Goal: Communication & Community: Answer question/provide support

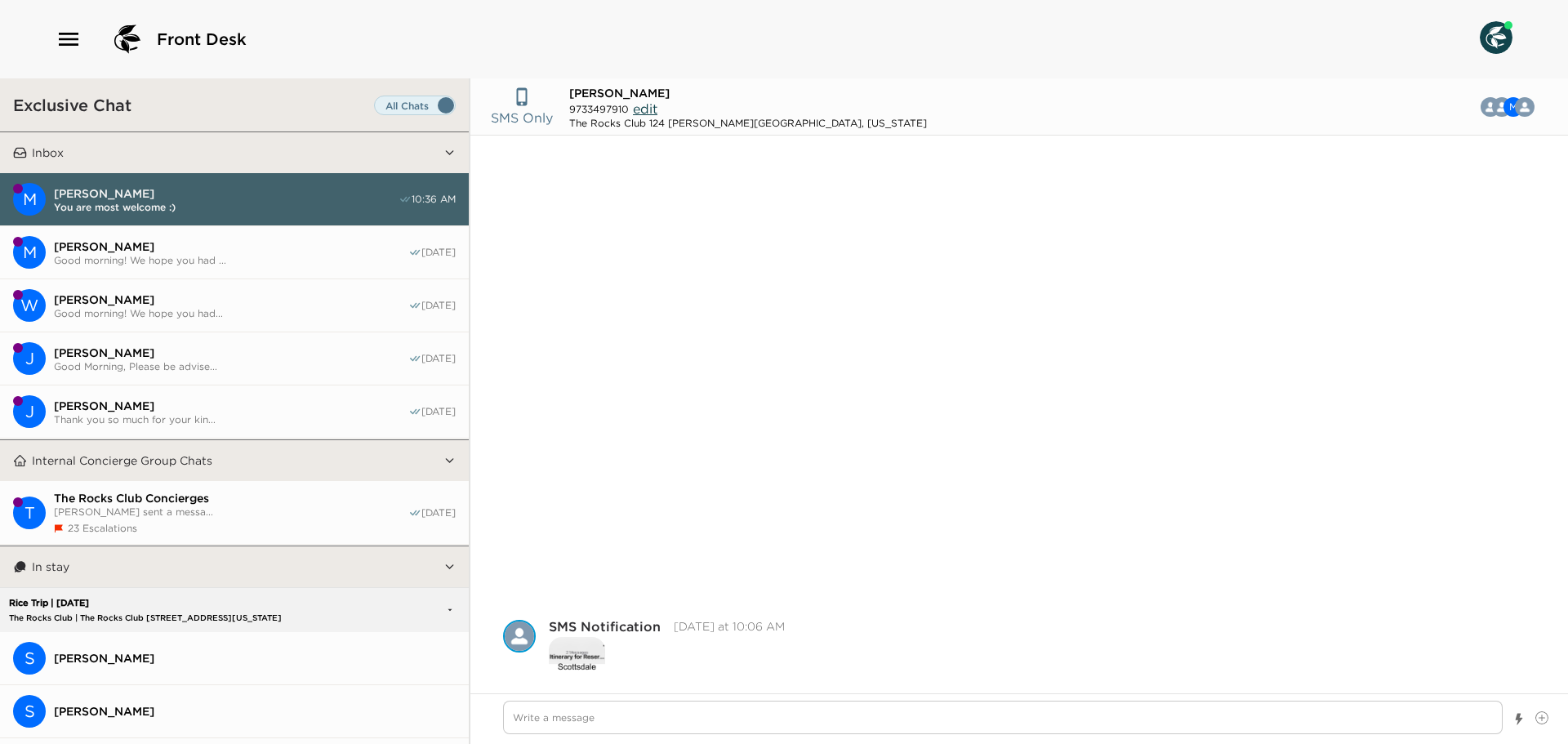
scroll to position [741, 0]
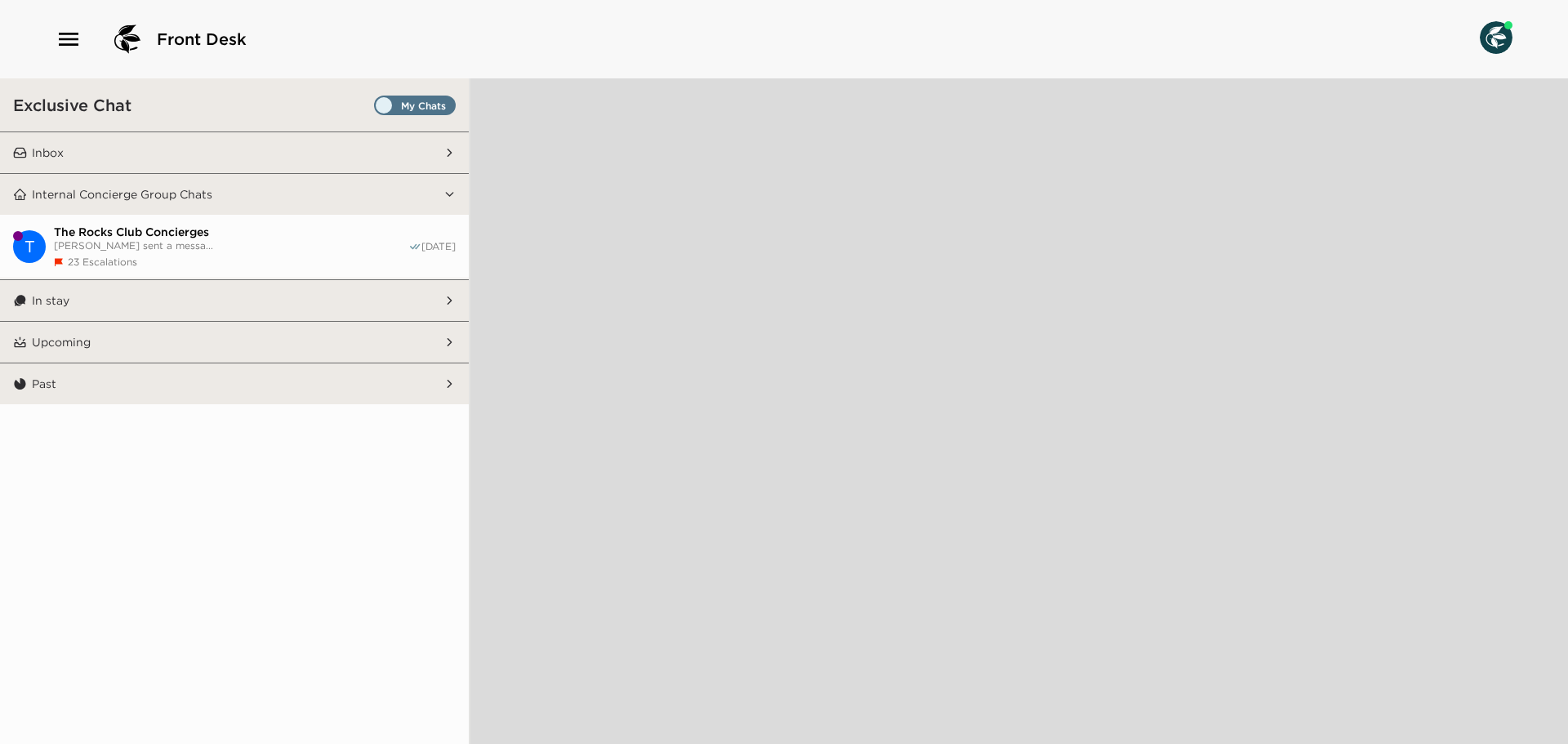
click at [449, 103] on span "Set all destinations" at bounding box center [415, 109] width 82 height 20
click at [377, 108] on input "Set all destinations" at bounding box center [377, 108] width 0 height 0
click at [372, 154] on button "Inbox" at bounding box center [235, 152] width 417 height 41
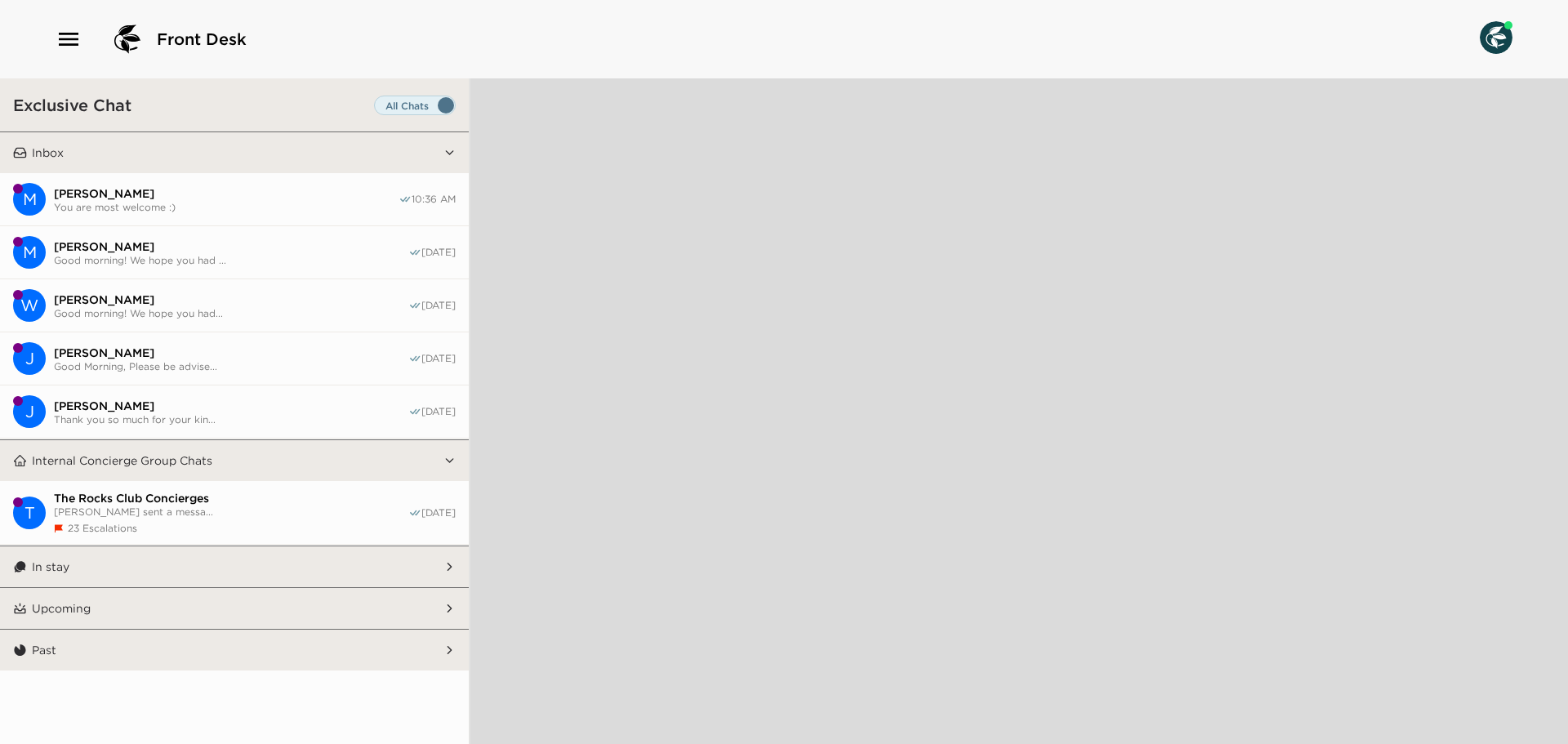
click at [270, 563] on button "In stay" at bounding box center [235, 567] width 417 height 41
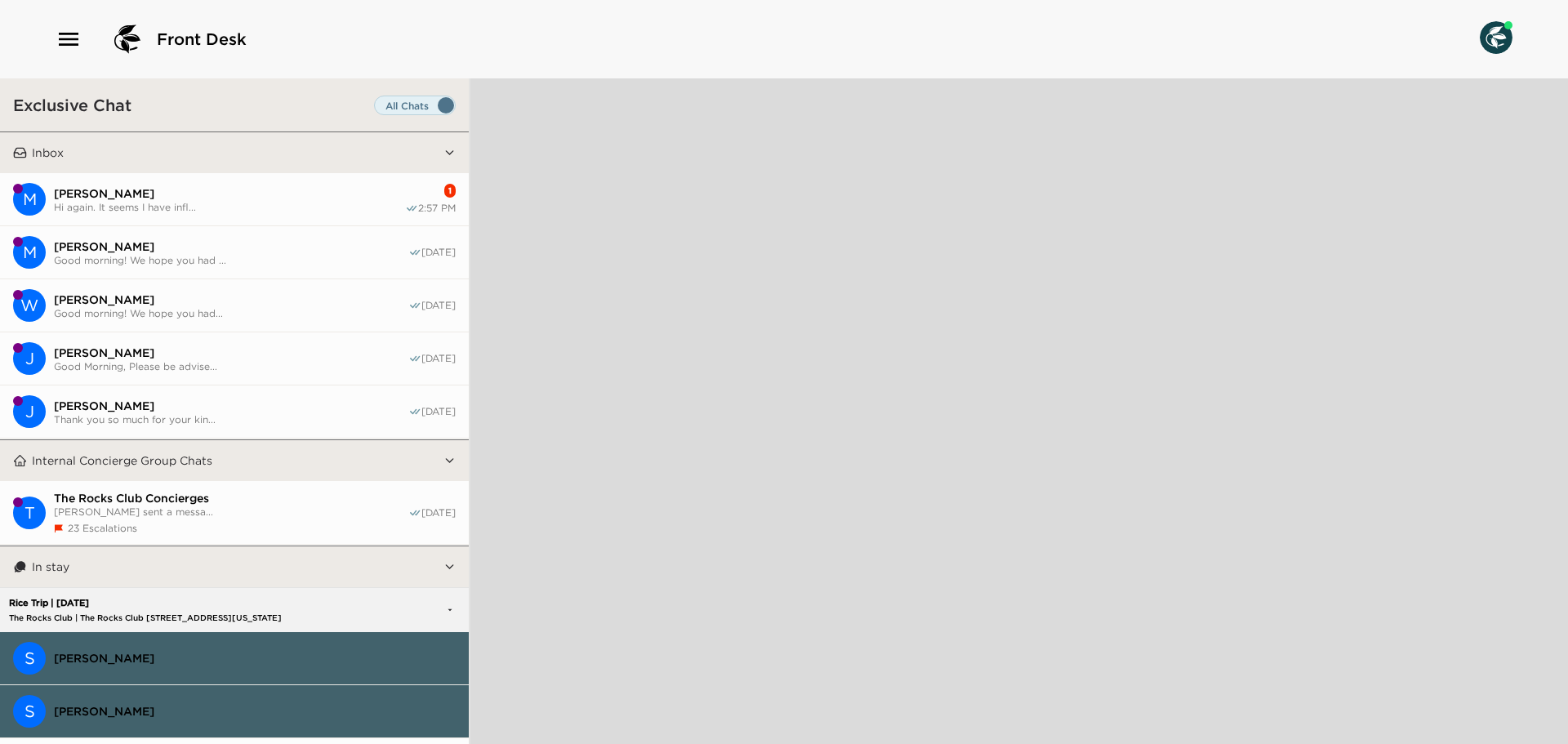
click at [205, 197] on span "[PERSON_NAME]" at bounding box center [229, 193] width 351 height 15
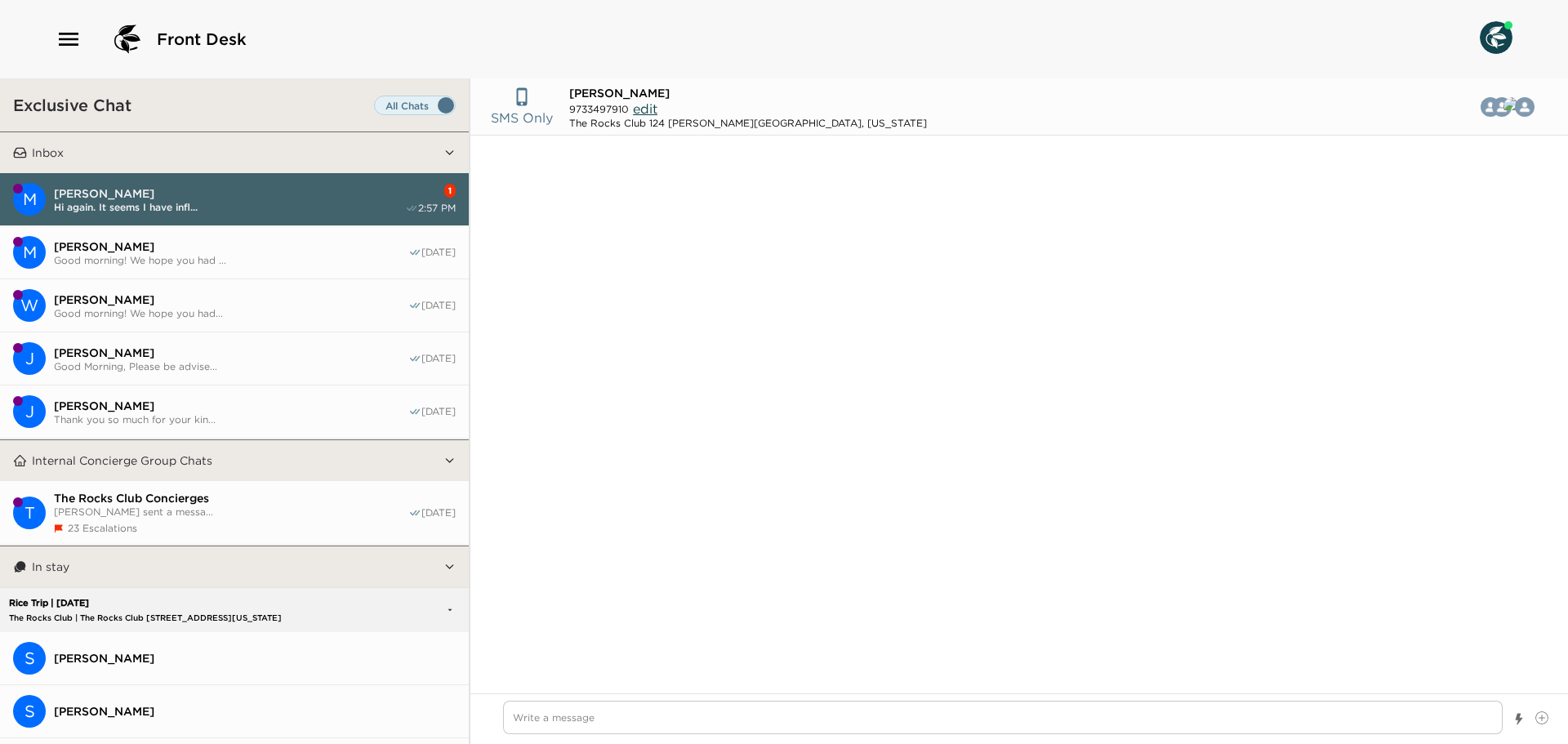
scroll to position [947, 0]
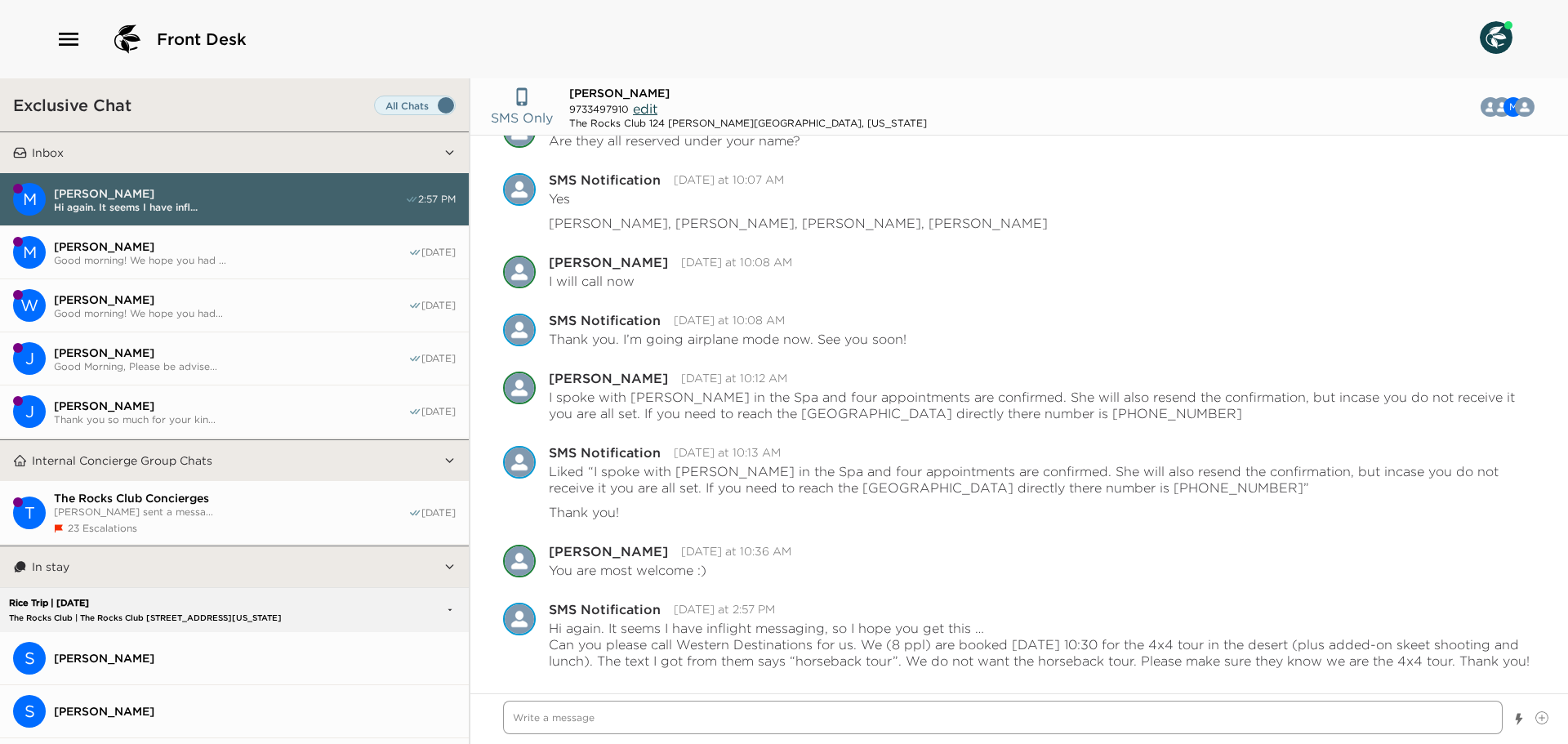
click at [610, 715] on textarea "Write a message" at bounding box center [1003, 718] width 1000 height 33
click at [679, 709] on textarea "Write a message" at bounding box center [1003, 718] width 1000 height 33
click at [596, 726] on textarea "Write a message" at bounding box center [1003, 718] width 1000 height 33
type textarea "x"
type textarea "H"
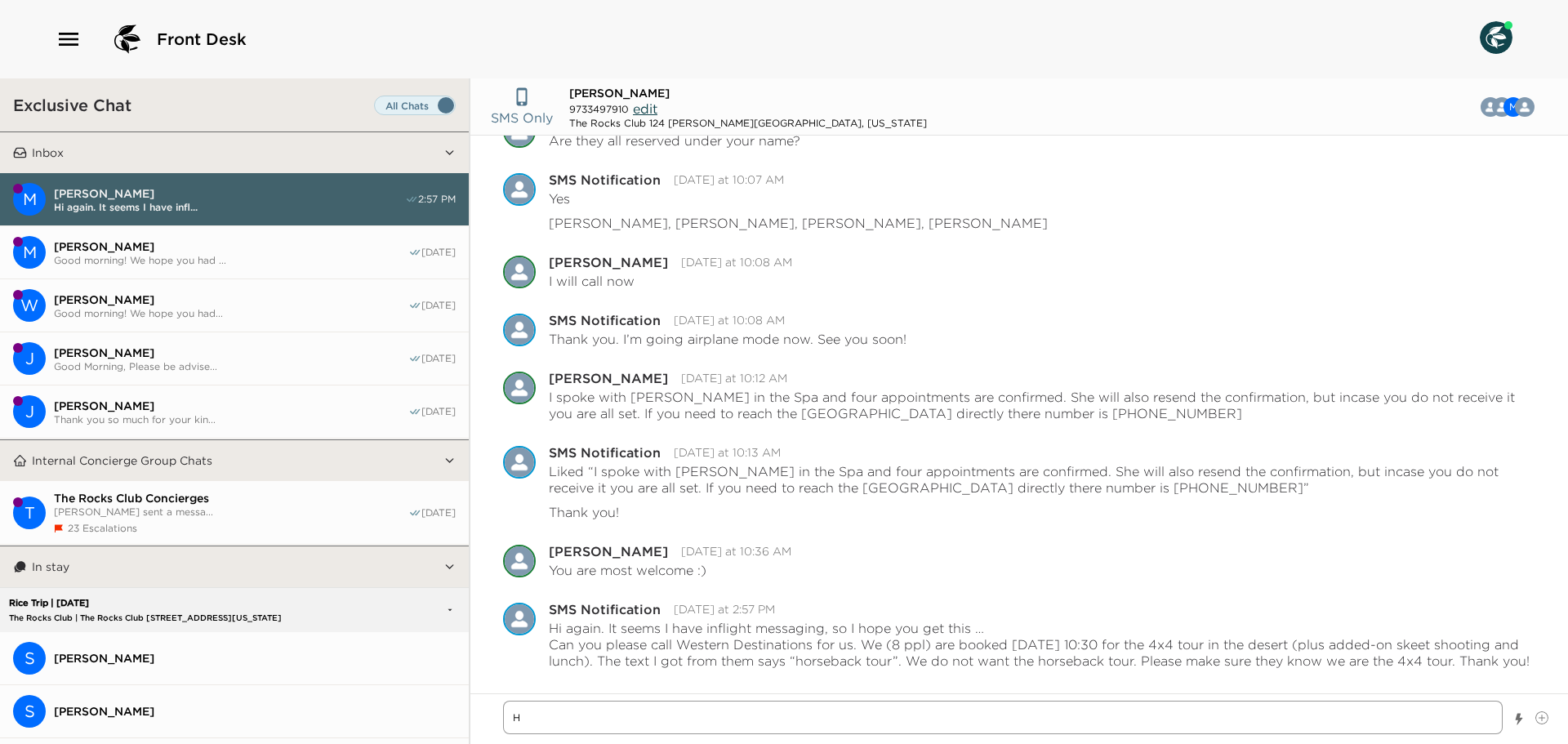
type textarea "x"
type textarea "Hi"
type textarea "x"
type textarea "Hi"
type textarea "x"
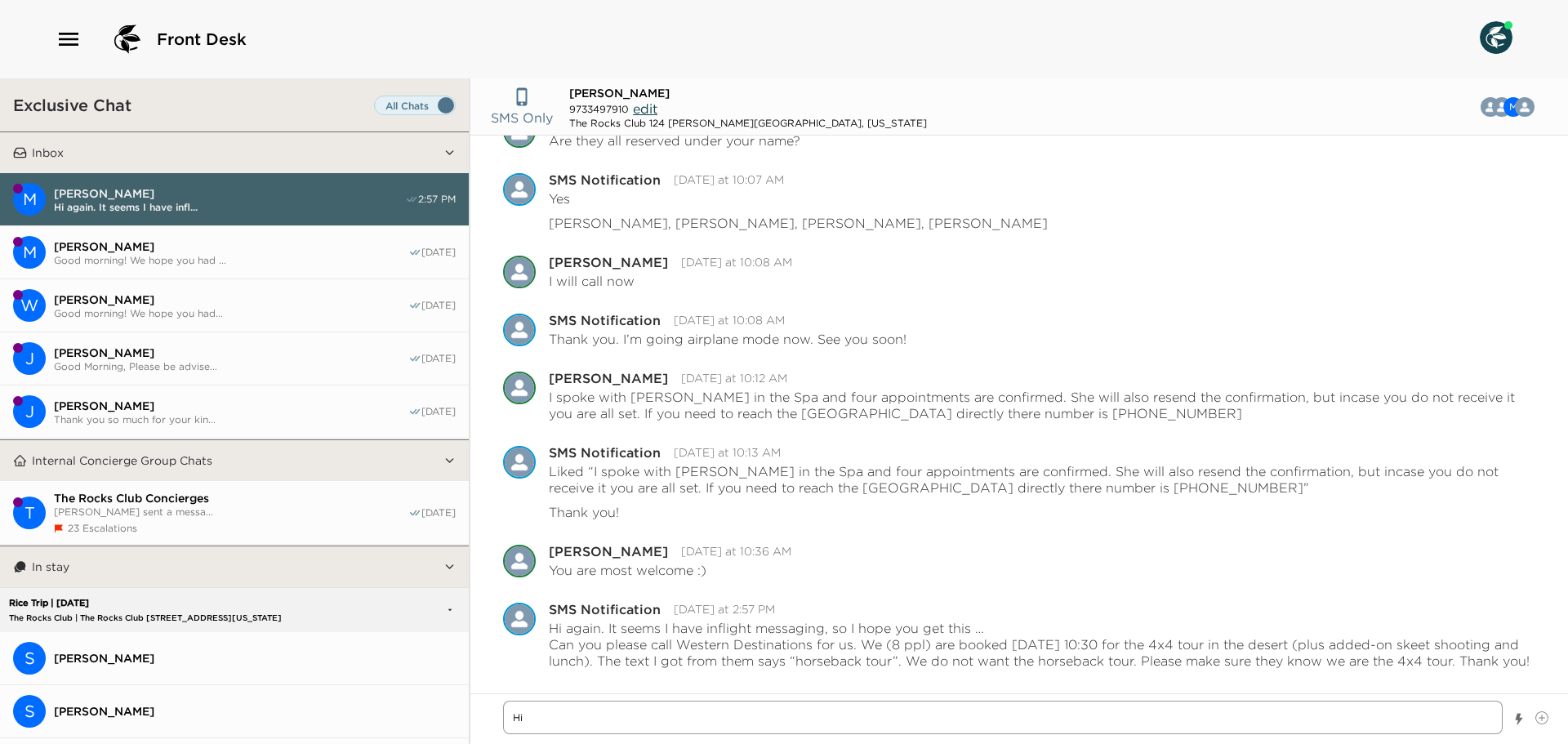
type textarea "Hi M"
type textarea "x"
type textarea "Hi Ma"
type textarea "x"
type textarea "Hi Mar"
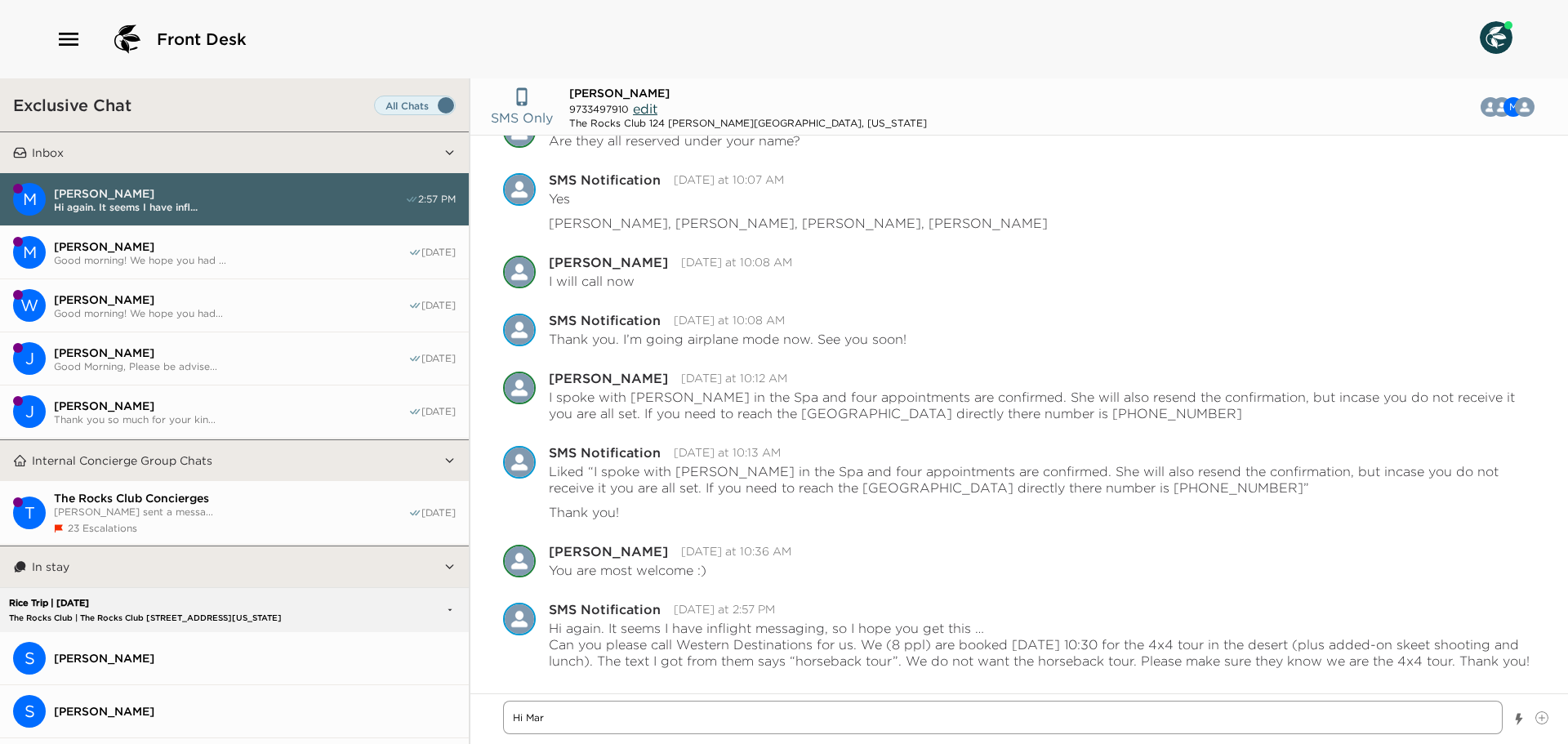
type textarea "x"
type textarea "Hi Mary"
type textarea "x"
type textarea "Hi Mary"
type textarea "x"
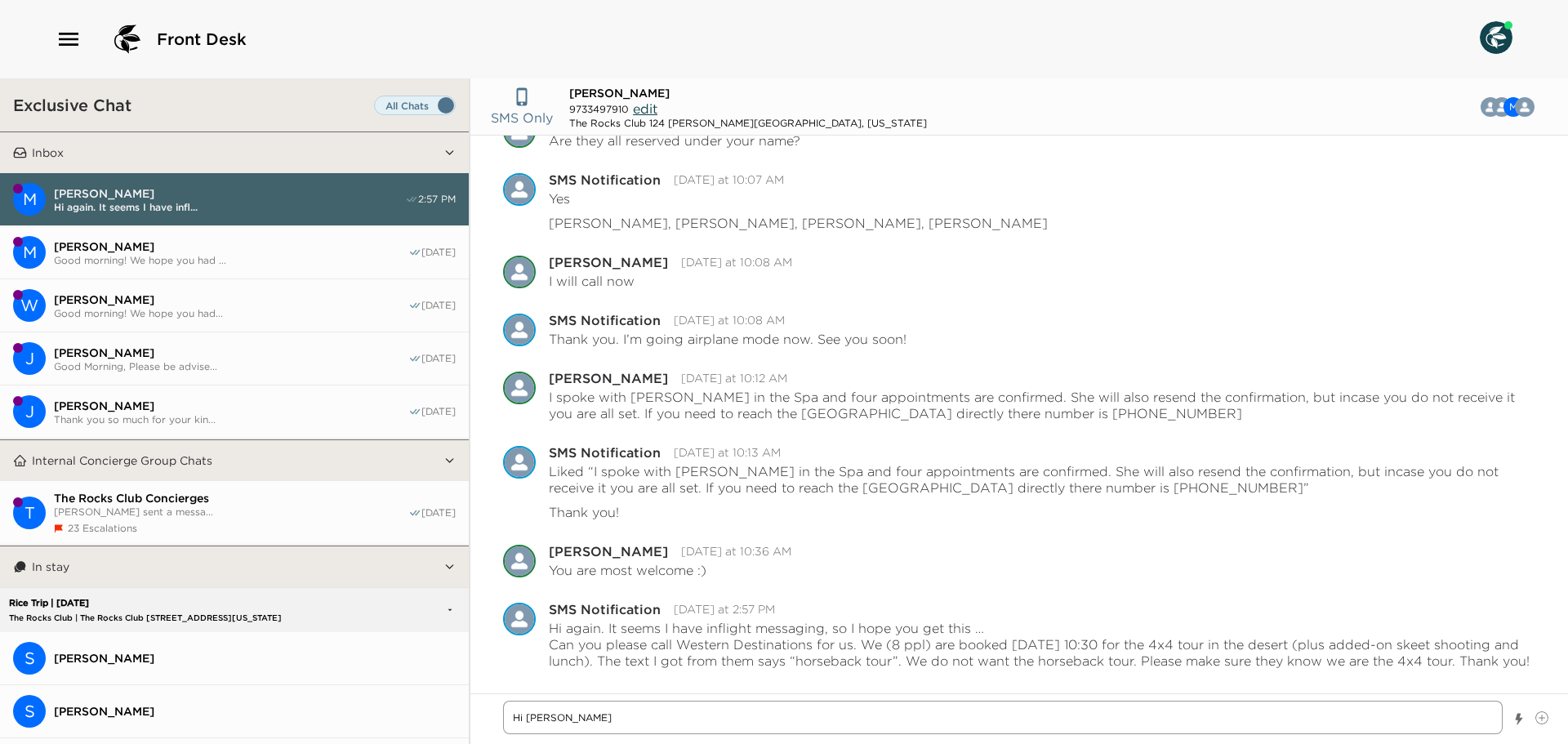
type textarea "Hi Mary B"
type textarea "x"
type textarea "Hi Mary Be"
type textarea "x"
type textarea "Hi Mary Bet"
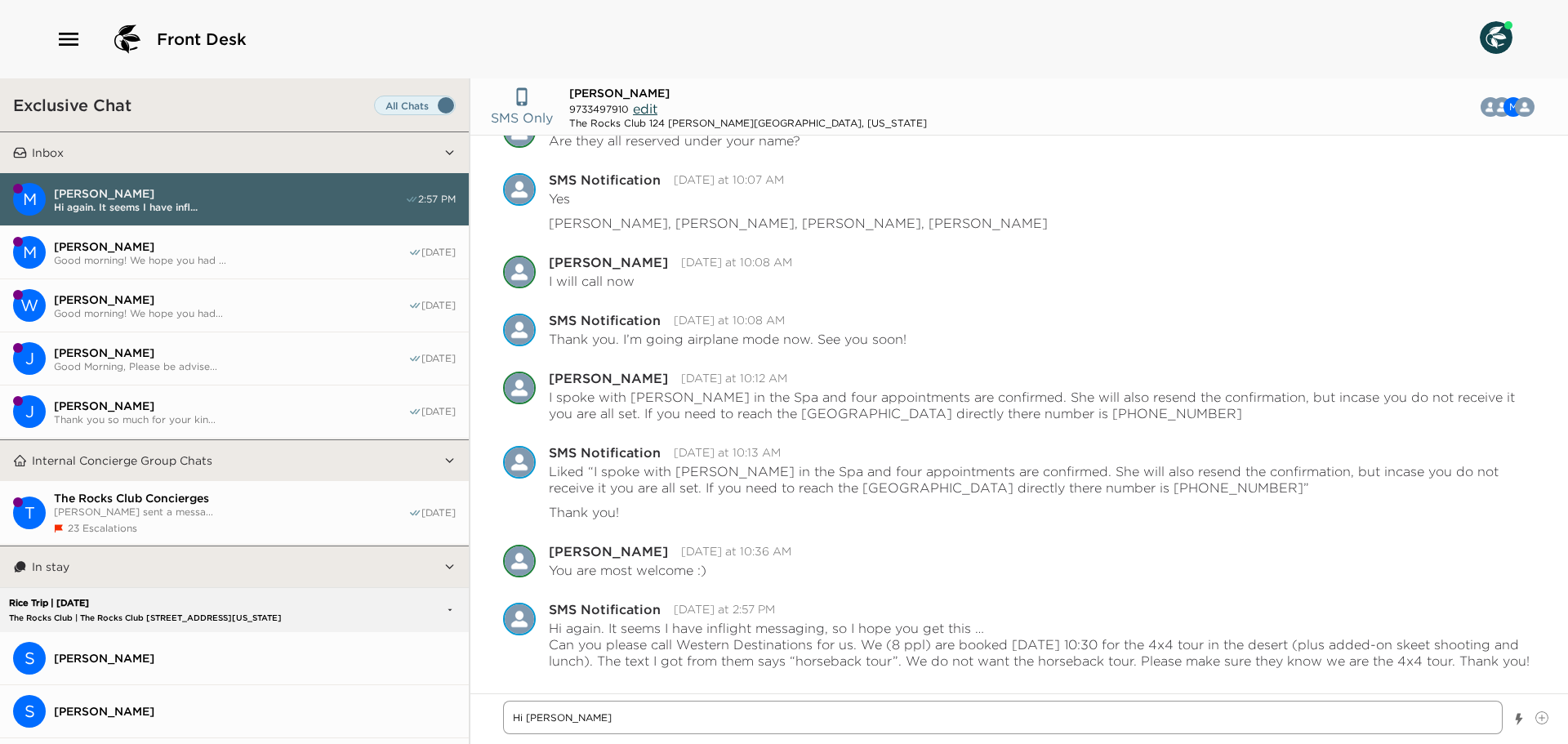
type textarea "x"
type textarea "Hi Mary Beth"
type textarea "x"
type textarea "Hi Mary Beth"
type textarea "x"
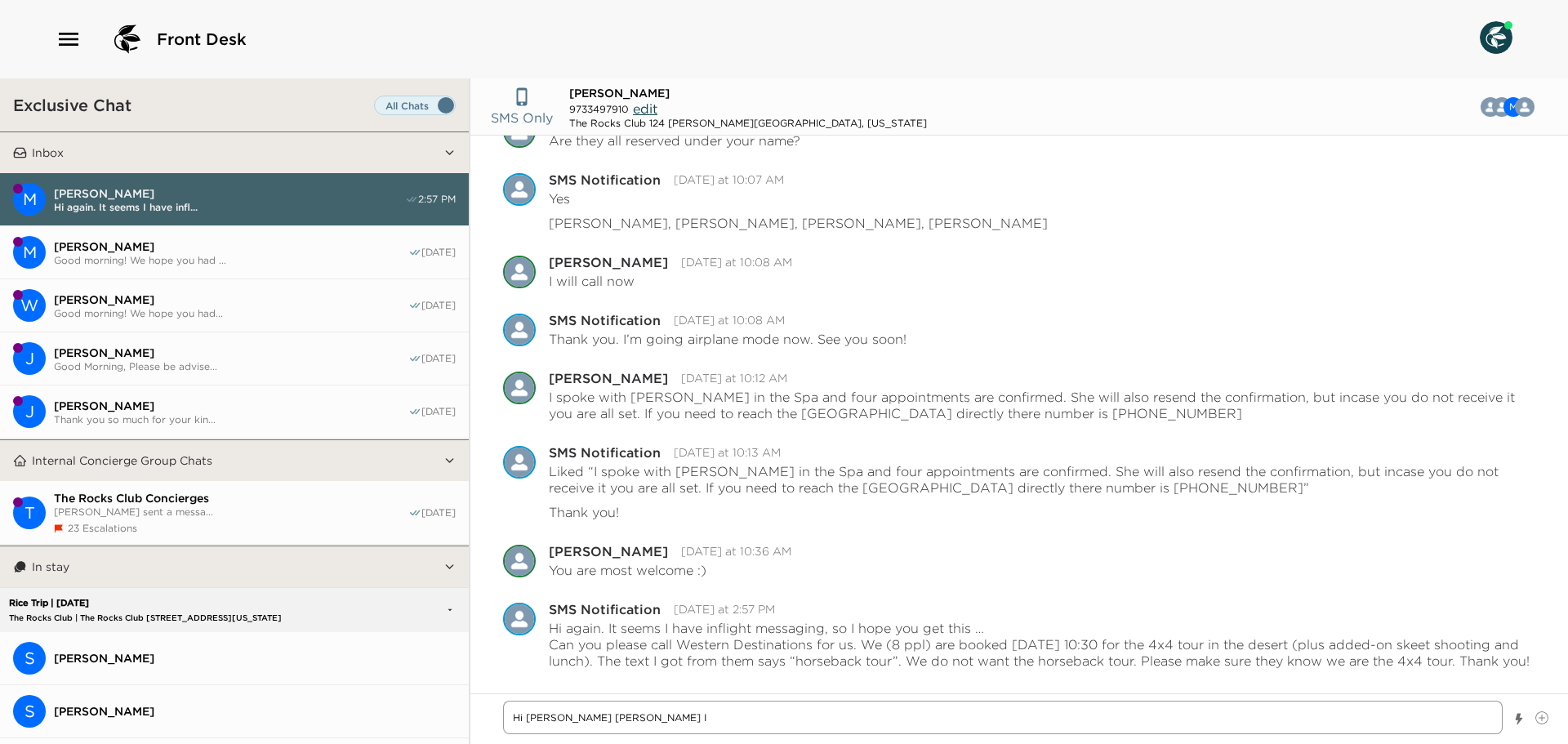
type textarea "Hi Mary Beth I"
type textarea "x"
type textarea "Hi Mary Beth I t"
type textarea "x"
type textarea "Hi Mary Beth I tg"
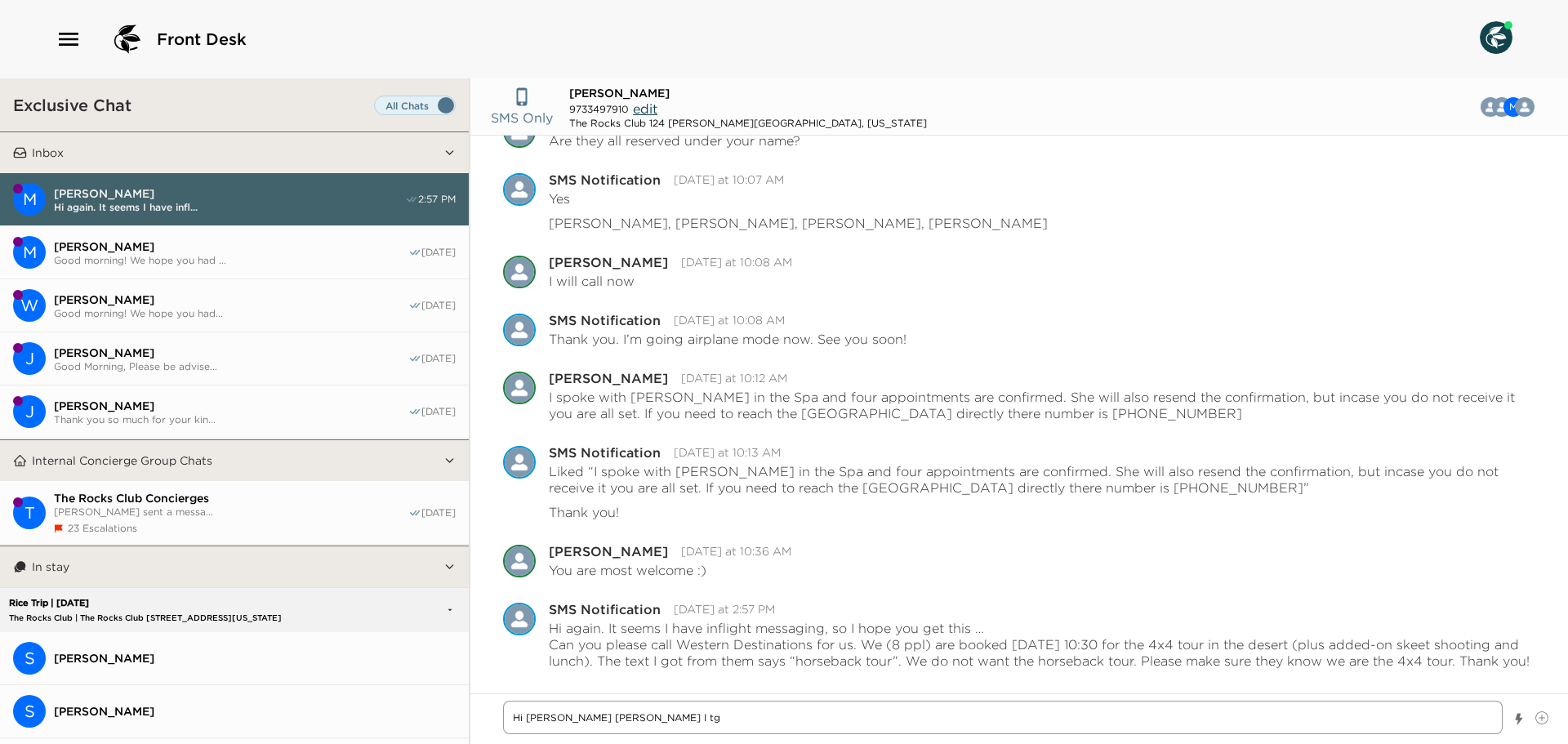
type textarea "x"
type textarea "Hi Mary Beth I tgr"
type textarea "x"
type textarea "Hi Mary Beth I tgri"
type textarea "x"
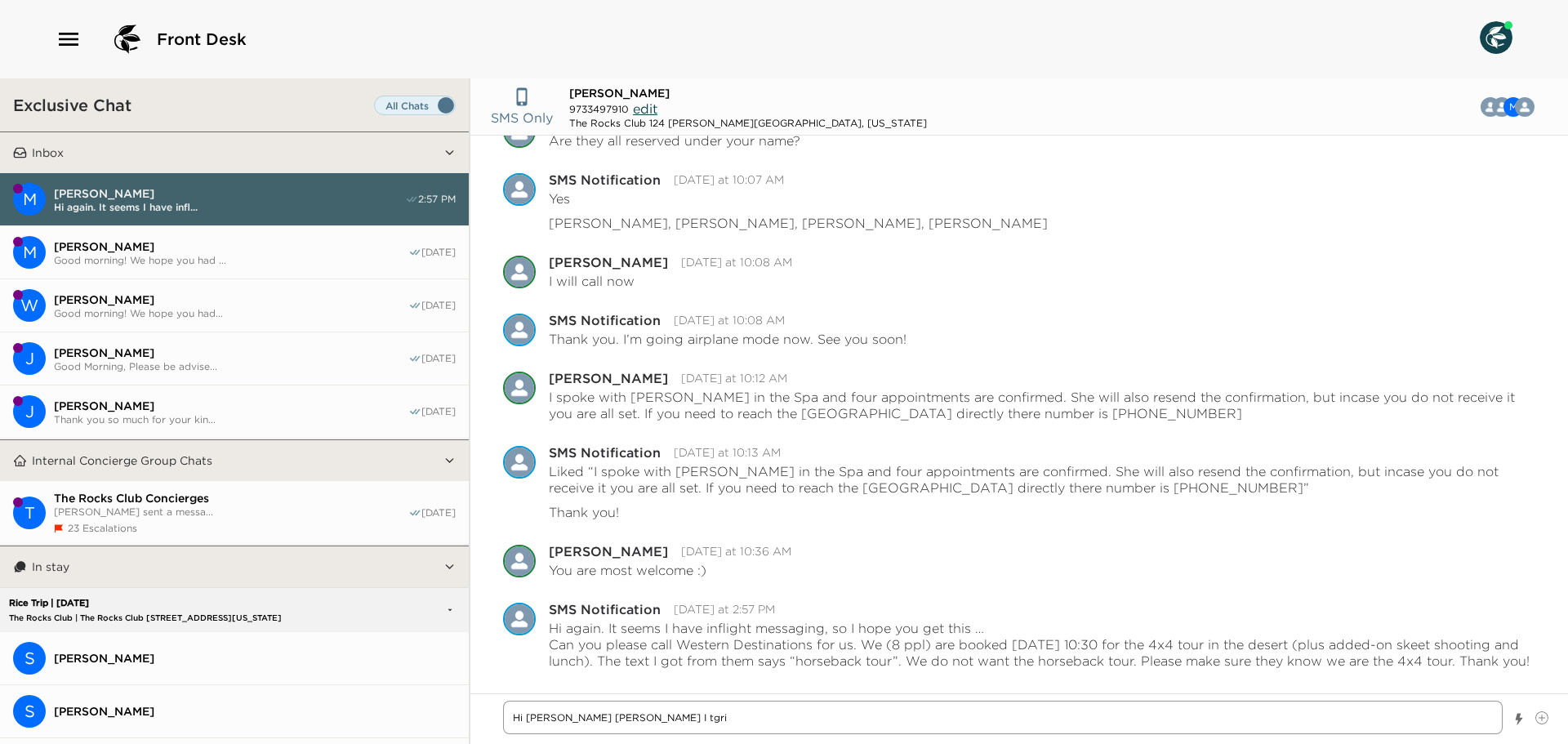
type textarea "Hi Mary Beth I tgrie"
type textarea "x"
type textarea "Hi Mary Beth I tgried"
type textarea "x"
type textarea "Hi Mary Beth I tgried"
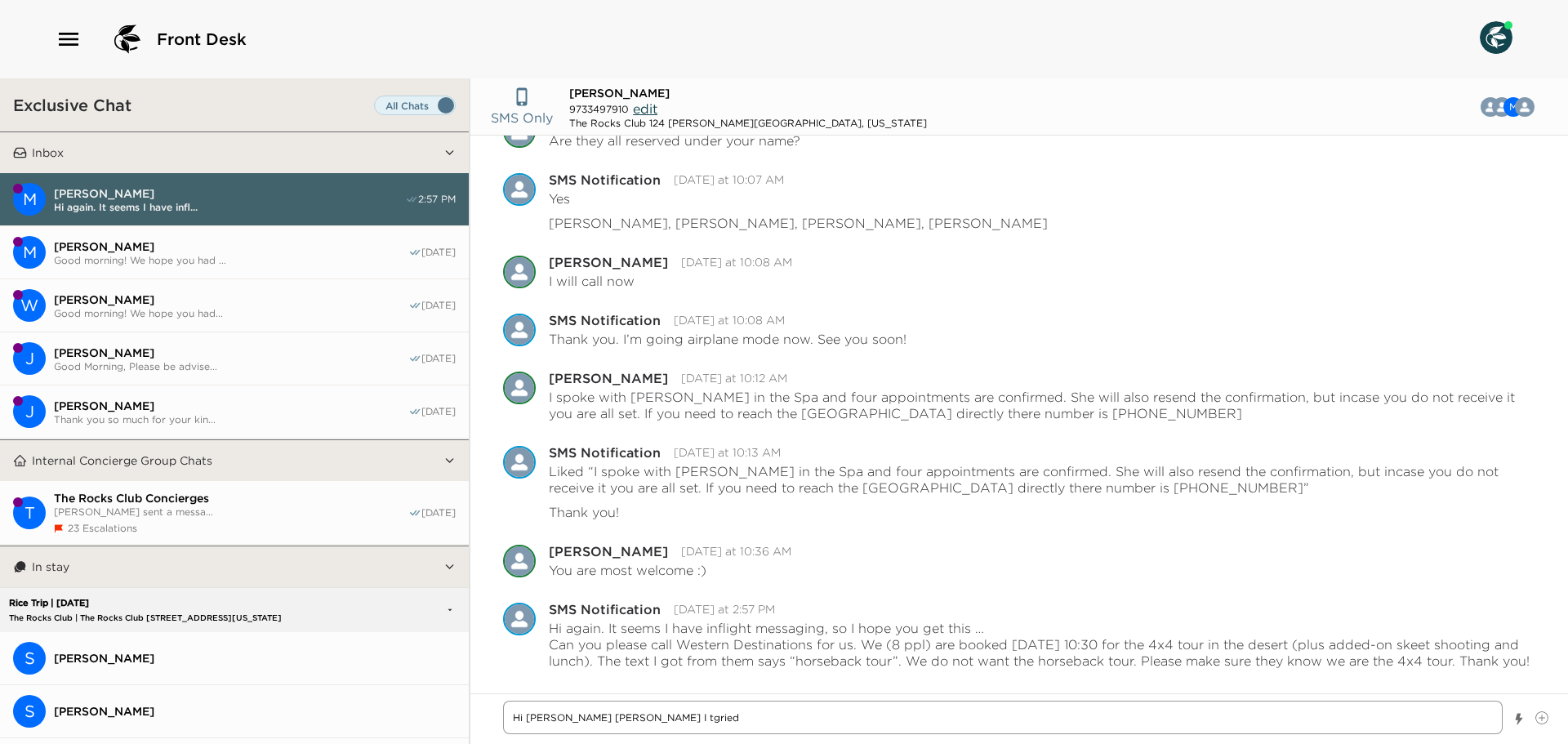
type textarea "x"
type textarea "Hi Mary Beth I tgried t"
type textarea "x"
type textarea "Hi Mary Beth I tgried"
type textarea "x"
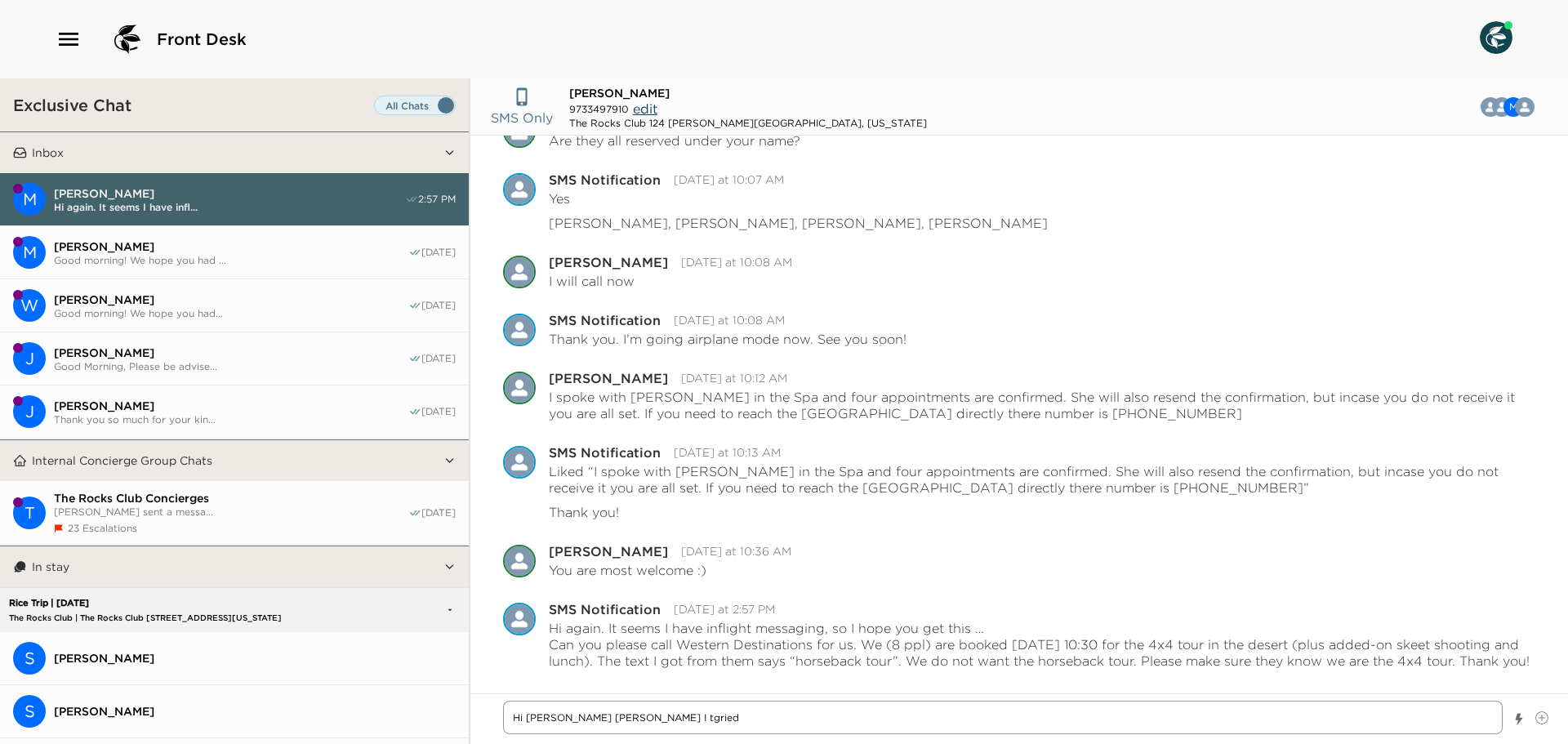
type textarea "Hi Mary Beth I tgried"
type textarea "x"
type textarea "Hi Mary Beth I tgrie"
type textarea "x"
type textarea "Hi Mary Beth I tgri"
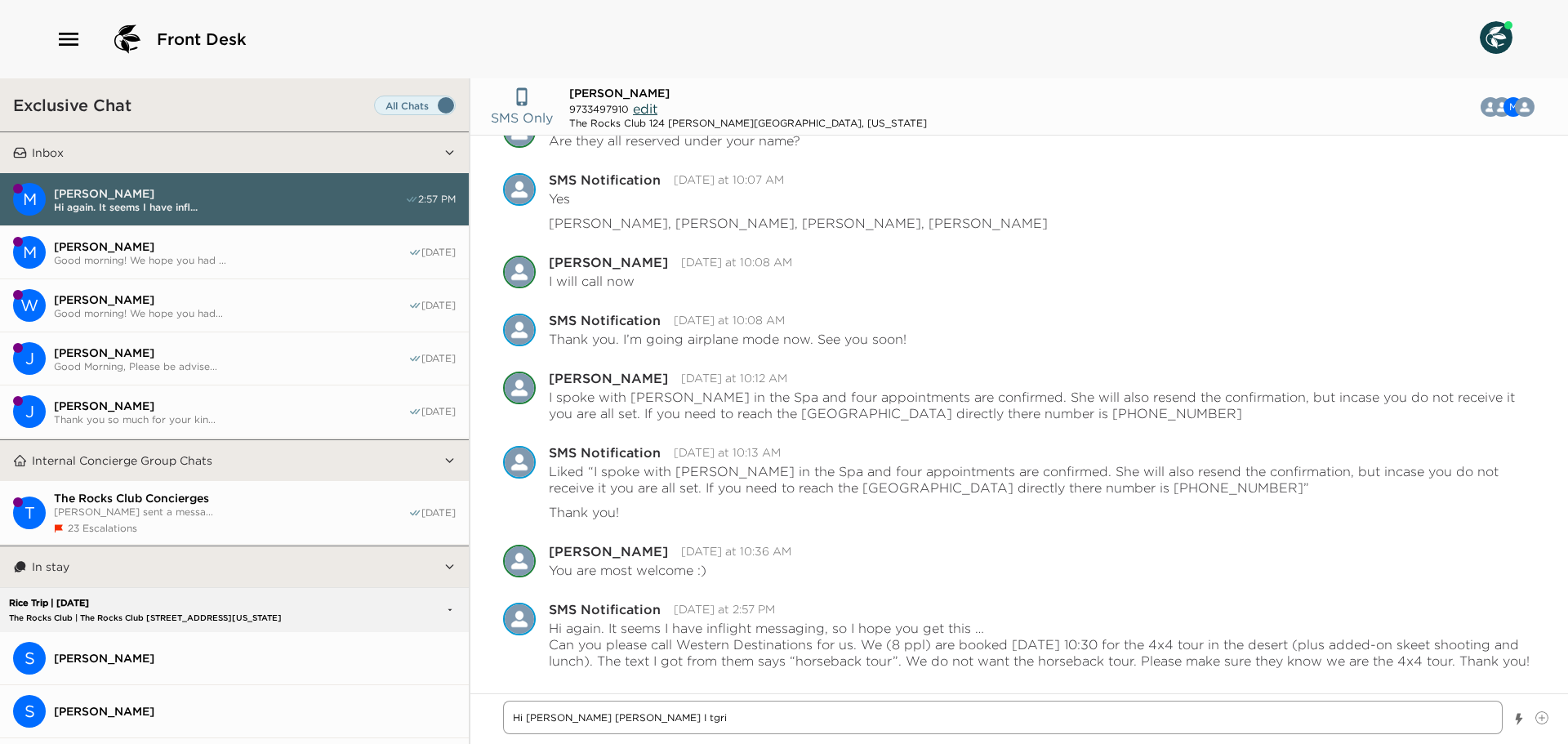
type textarea "x"
type textarea "Hi Mary Beth I tgr"
type textarea "x"
type textarea "Hi Mary Beth I tg"
type textarea "x"
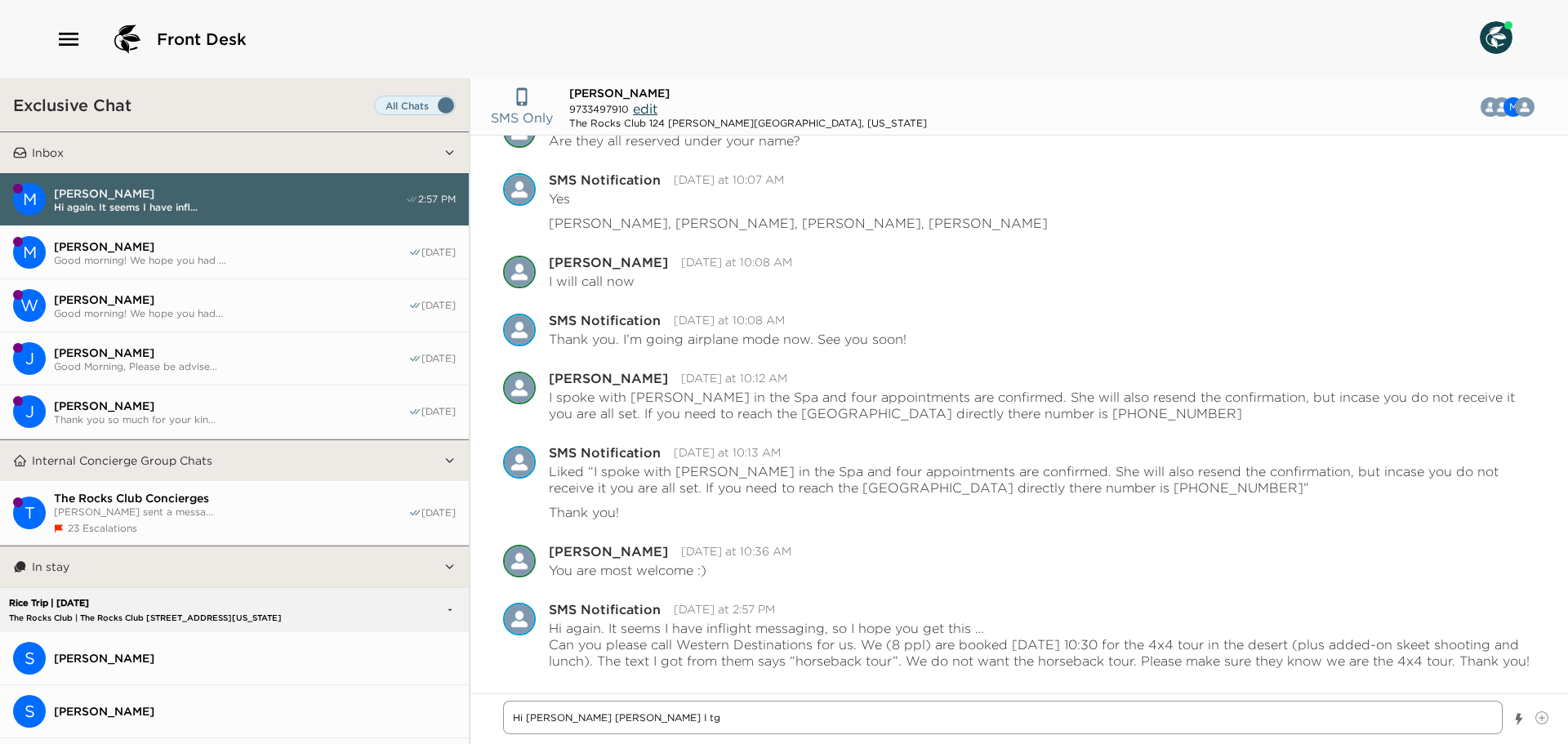
type textarea "Hi Mary Beth I t"
drag, startPoint x: 611, startPoint y: 713, endPoint x: 450, endPoint y: 729, distance: 161.8
click at [448, 729] on div "Exclusive Chat Inbox M Mary Beth Flanagan Hi again. It seems I have infl... 2:5…" at bounding box center [784, 411] width 1568 height 666
type textarea "x"
click at [591, 716] on textarea "Write a message" at bounding box center [1003, 718] width 1000 height 33
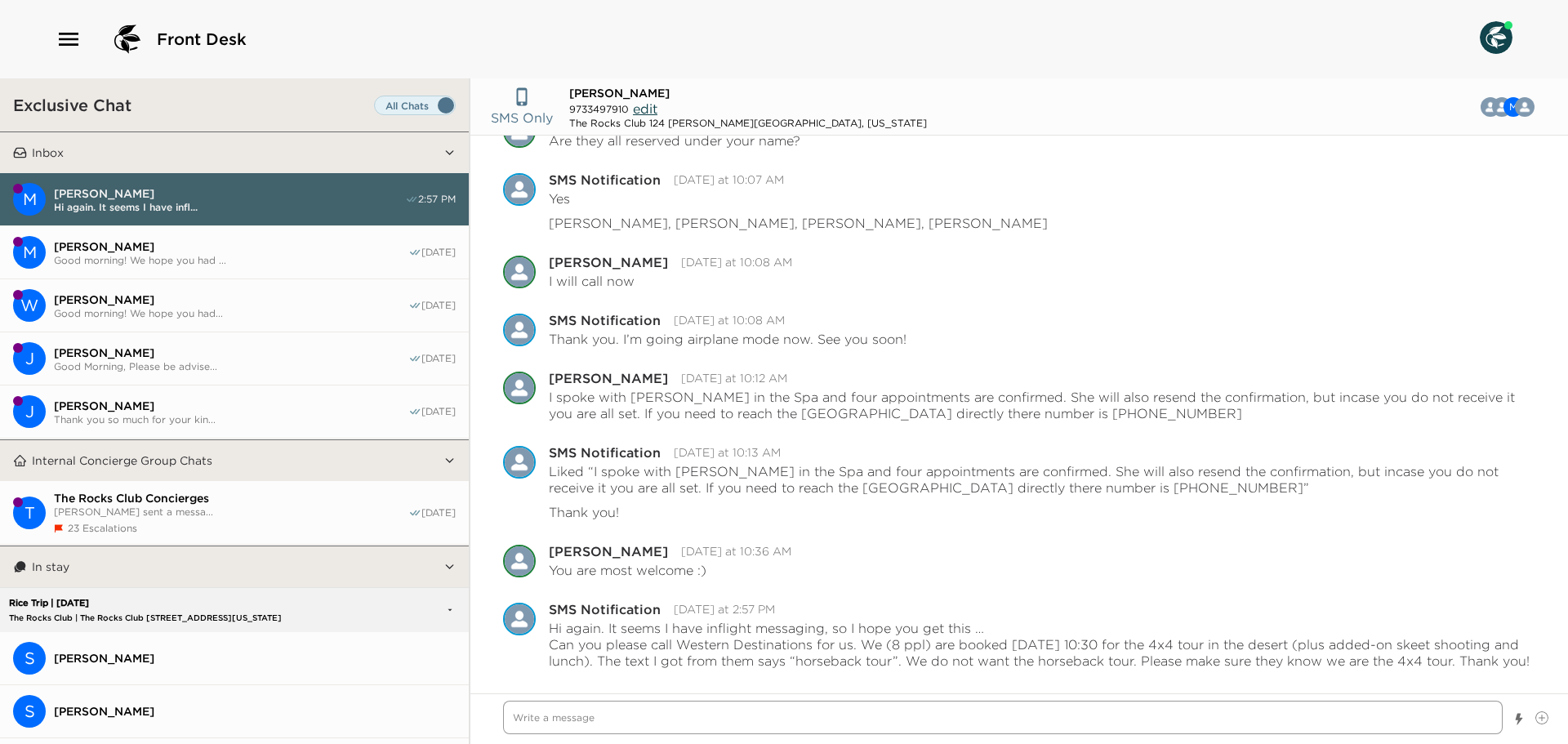
type textarea "x"
type textarea "I"
type textarea "x"
type textarea "I"
type textarea "x"
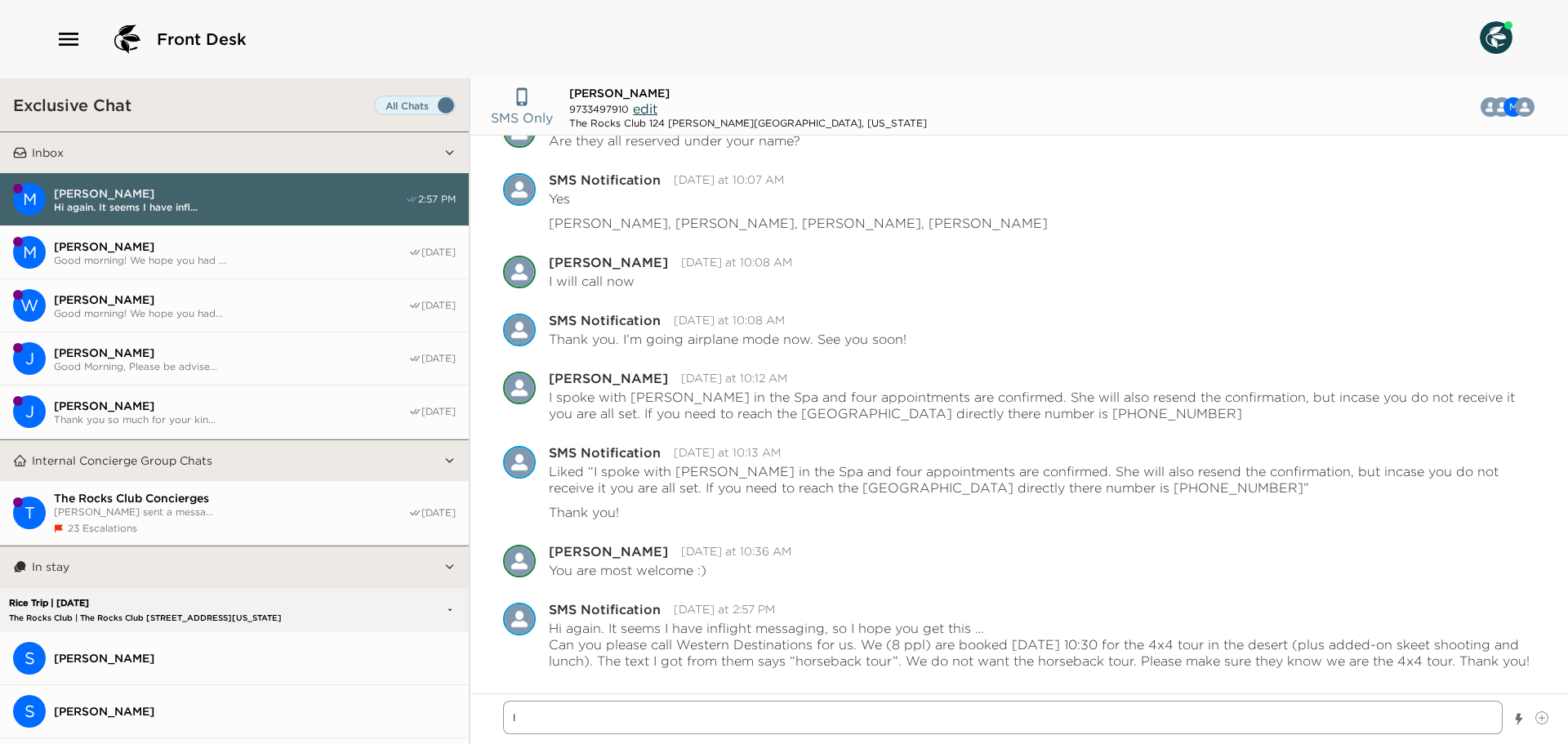
type textarea "I s"
type textarea "x"
type textarea "I sp"
type textarea "x"
type textarea "I spo"
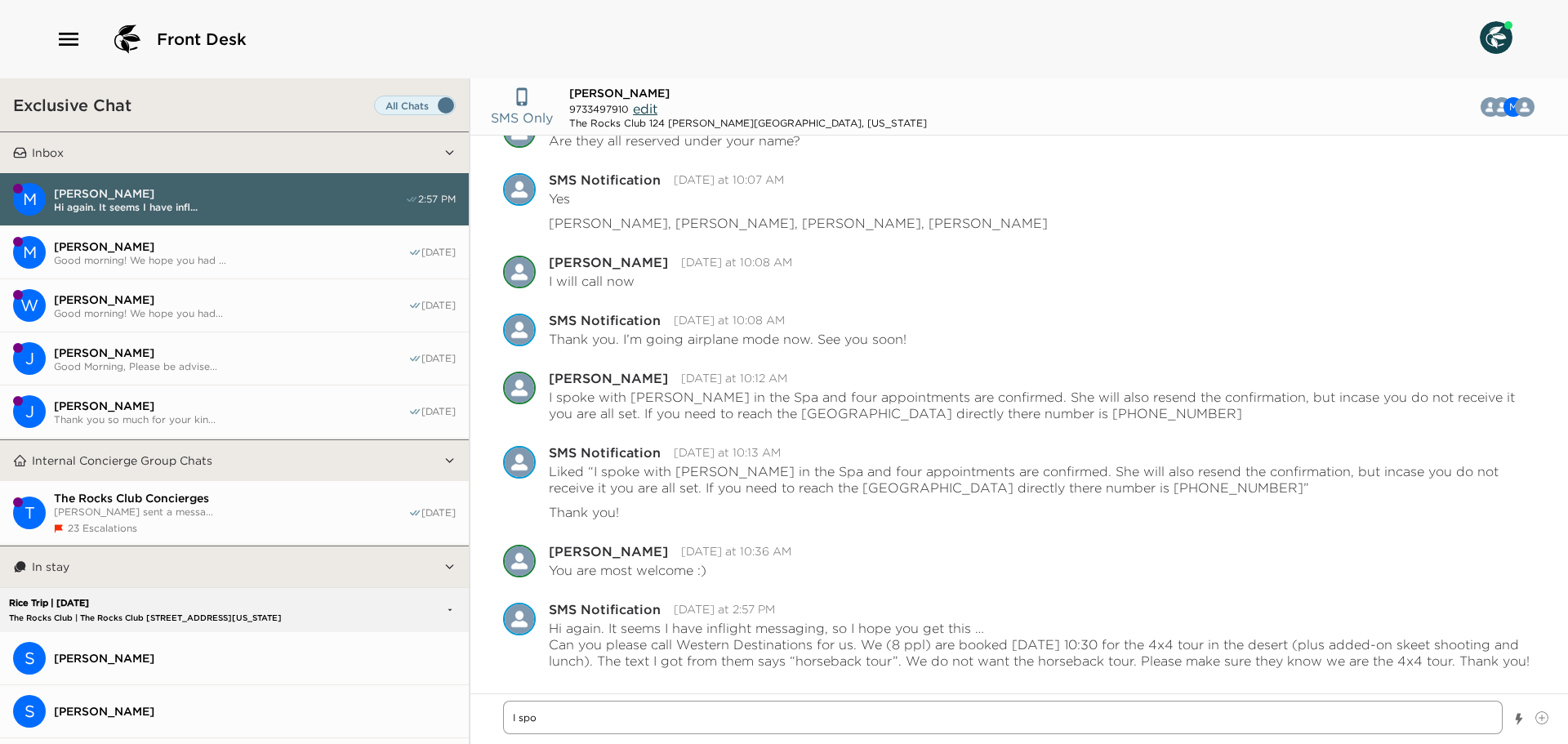
type textarea "x"
type textarea "I spoi"
type textarea "x"
type textarea "I spoik"
type textarea "x"
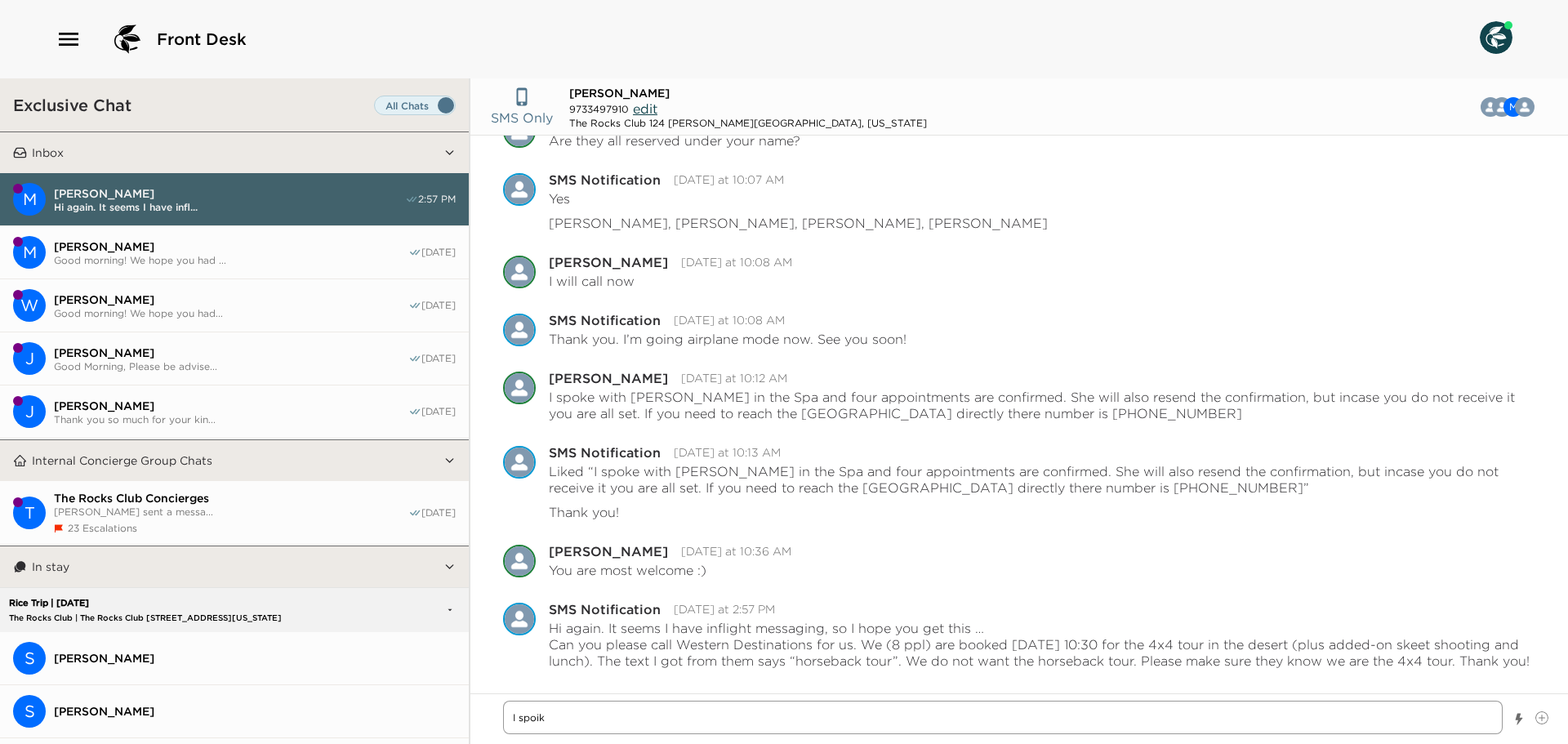
type textarea "I spoike"
type textarea "x"
type textarea "I spoike"
type textarea "x"
type textarea "I spoike w"
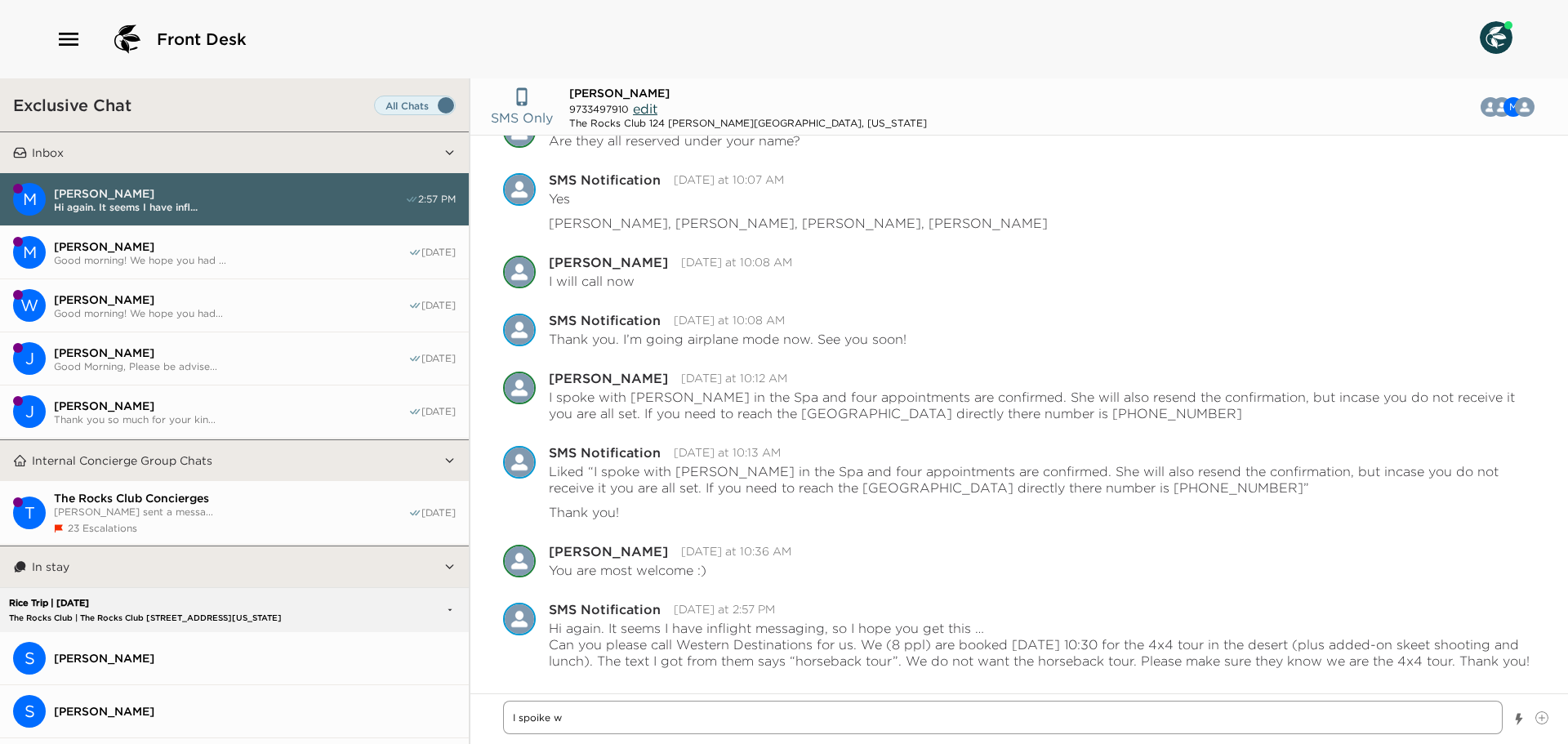
type textarea "x"
type textarea "I spoike wi"
type textarea "x"
type textarea "I spoike wit"
type textarea "x"
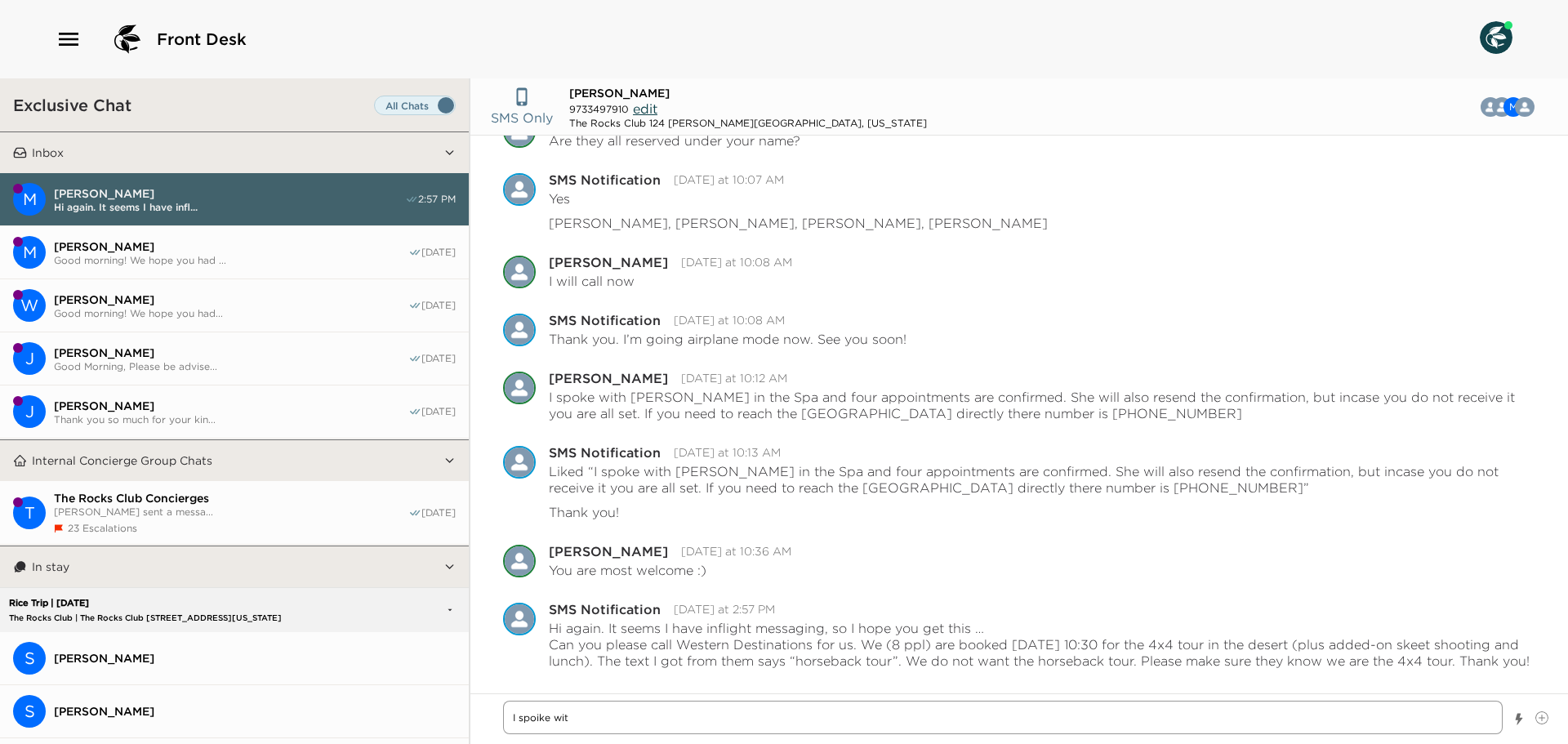
type textarea "I spoike with"
type textarea "x"
type textarea "I spoike with"
type textarea "x"
type textarea "I spoike with"
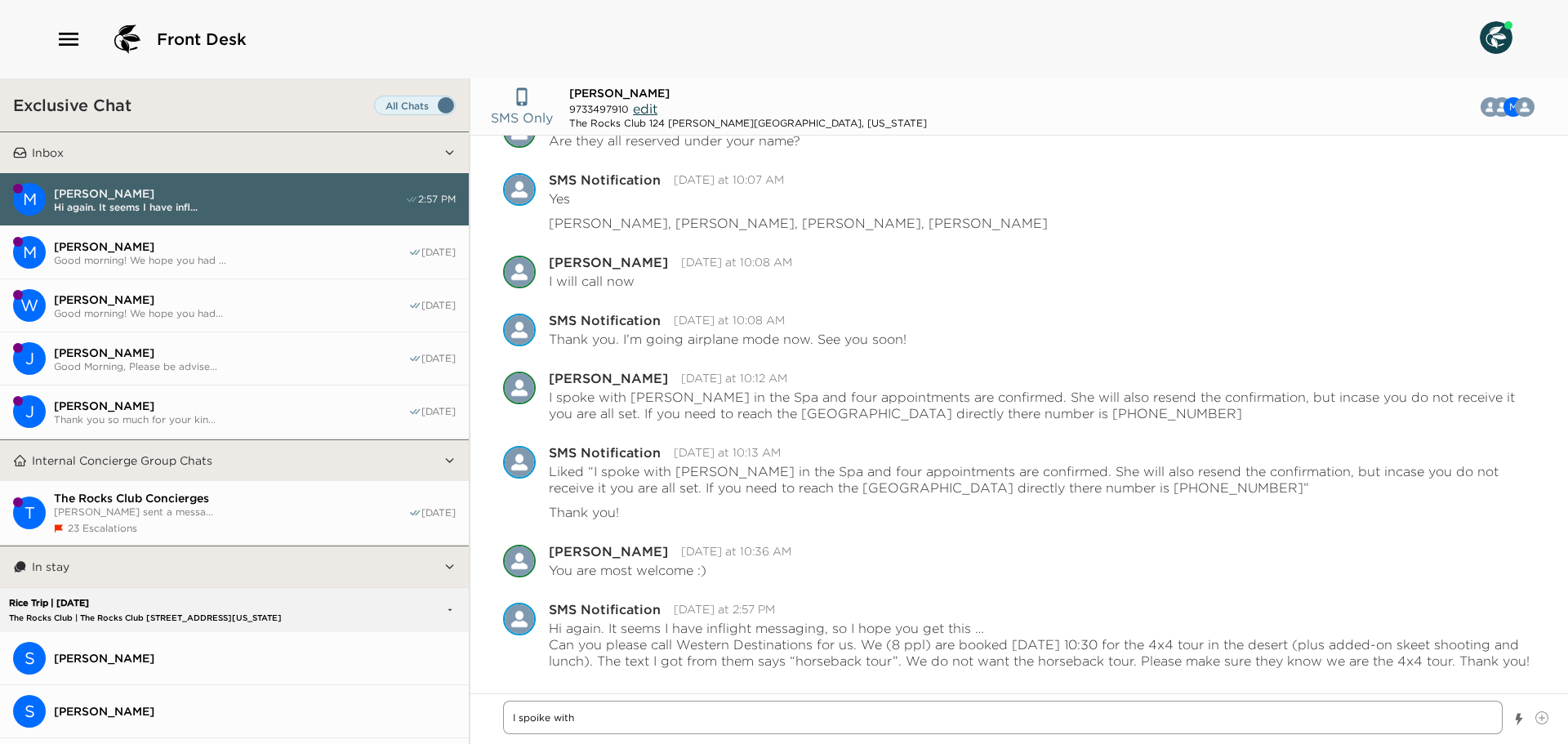
type textarea "x"
type textarea "I spoike wit"
type textarea "x"
type textarea "I spoike wi"
type textarea "x"
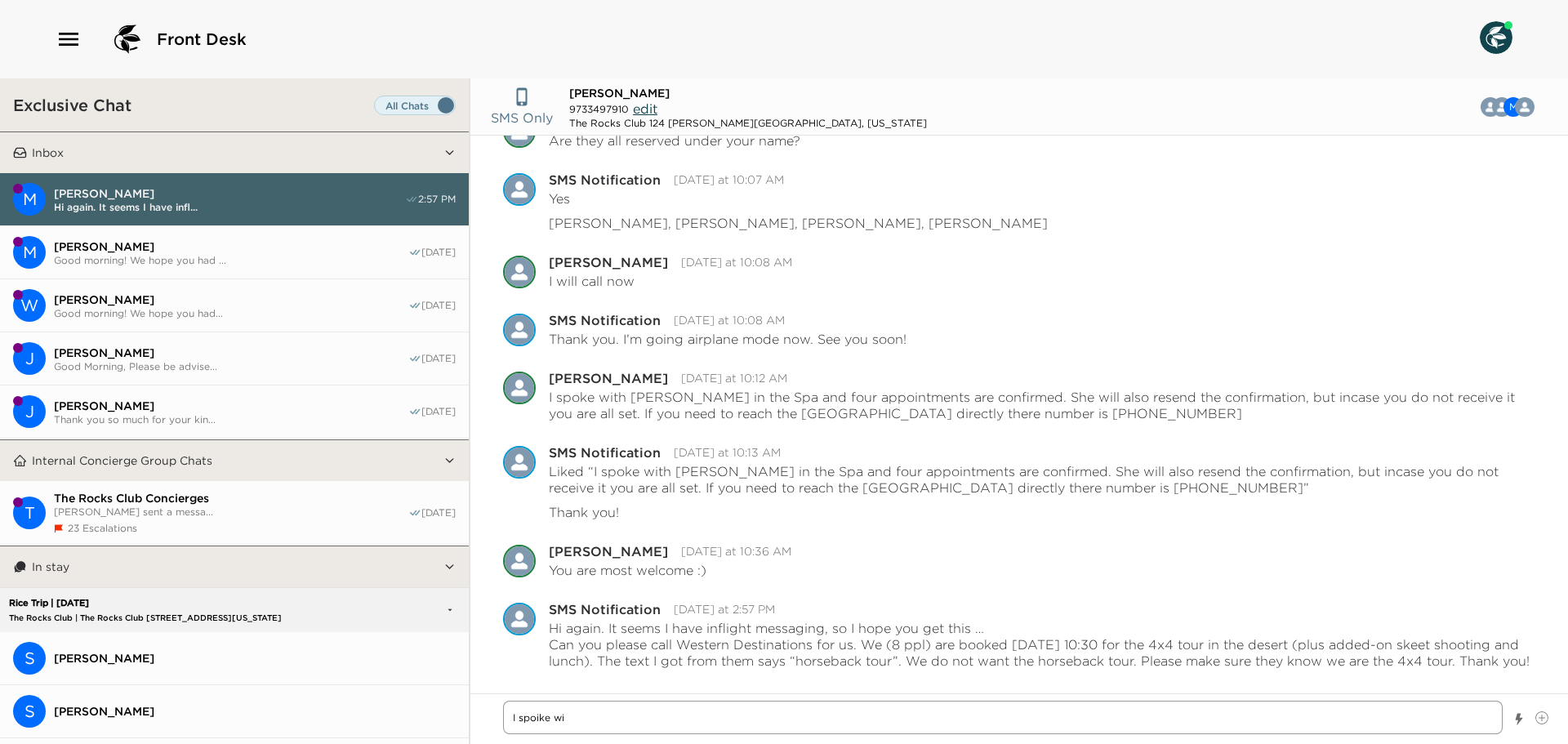
type textarea "I spoike w"
type textarea "x"
type textarea "I spoike"
type textarea "x"
type textarea "I spoike"
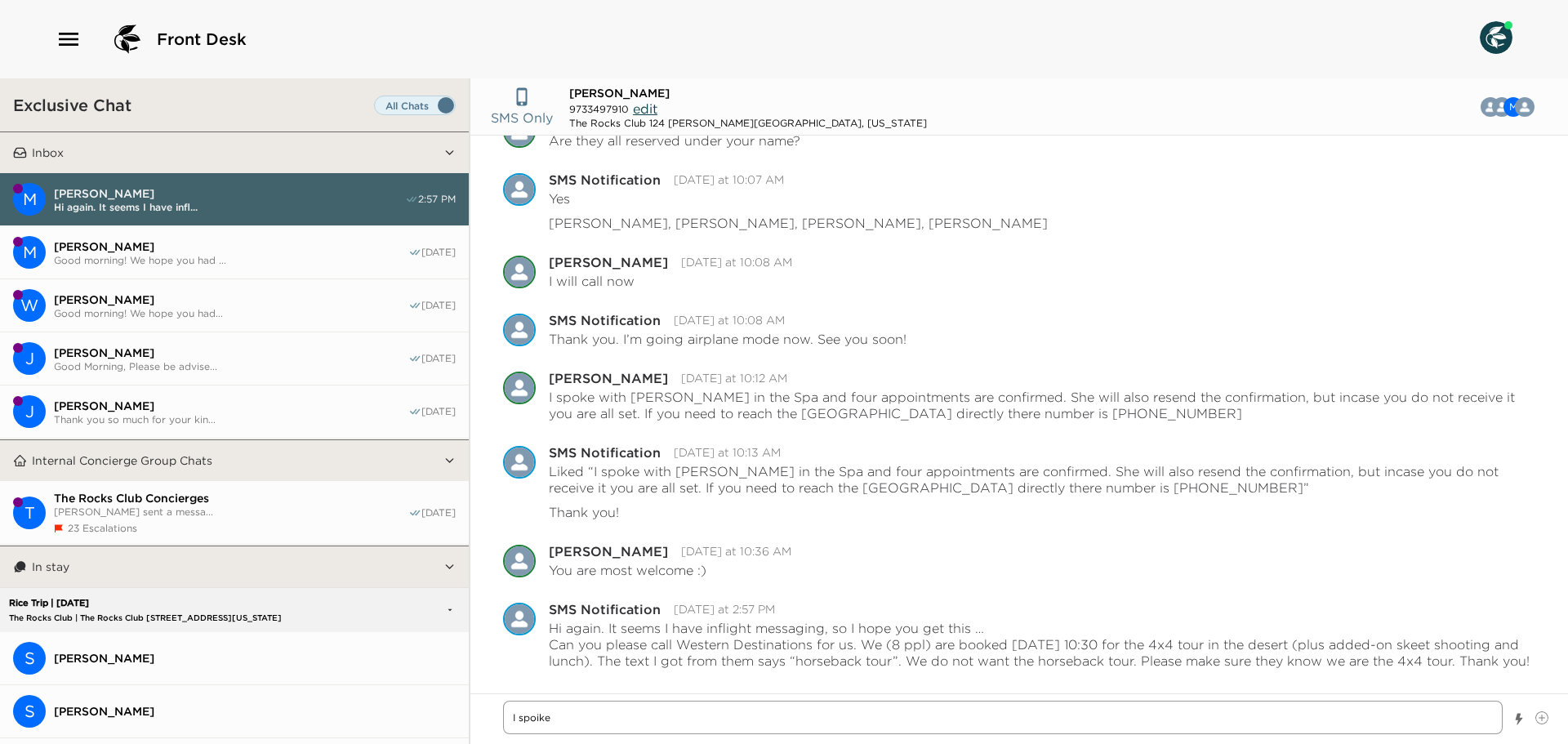
type textarea "x"
type textarea "I spoik"
type textarea "x"
type textarea "I spoi"
type textarea "x"
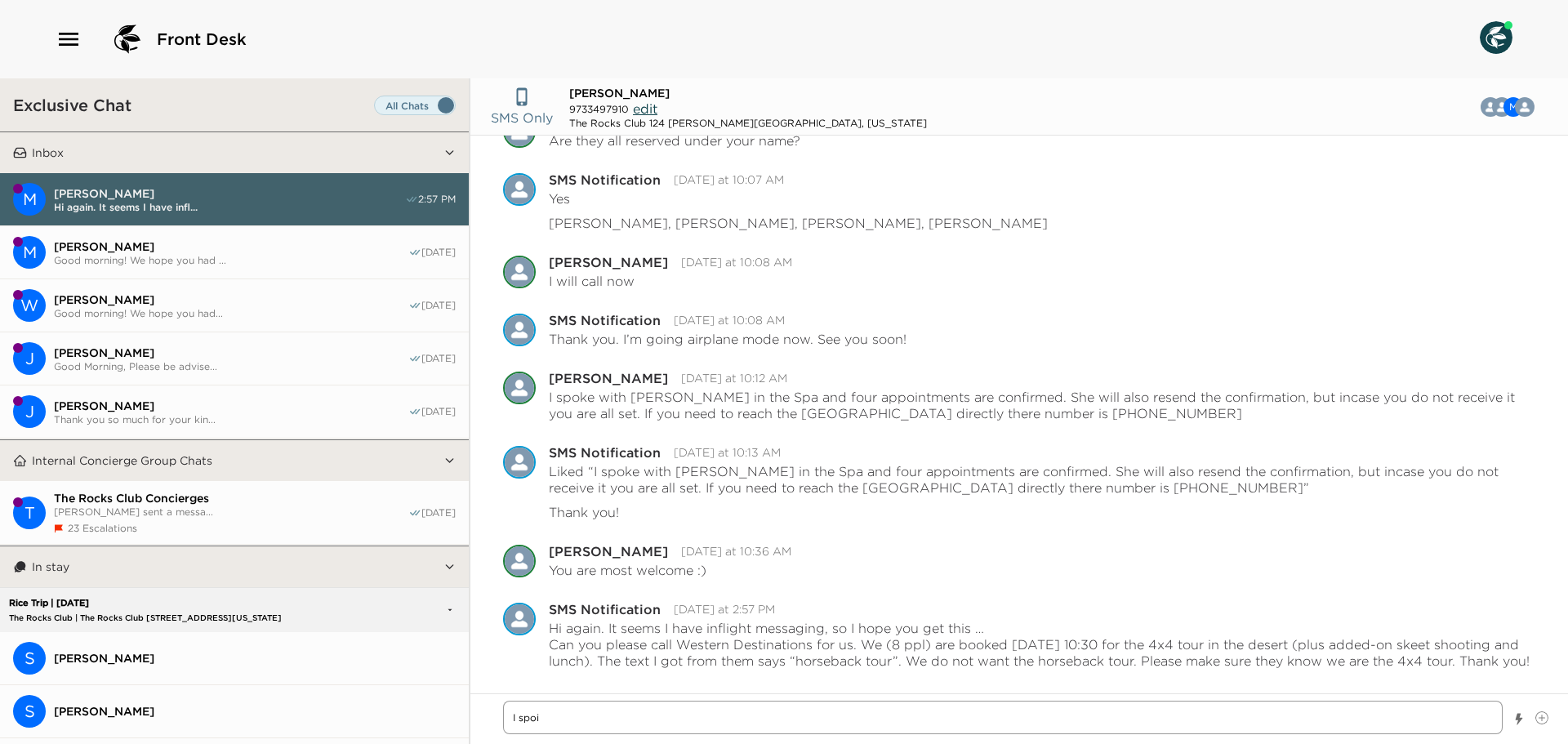
type textarea "I spo"
type textarea "x"
type textarea "I spok"
type textarea "x"
type textarea "I spoke"
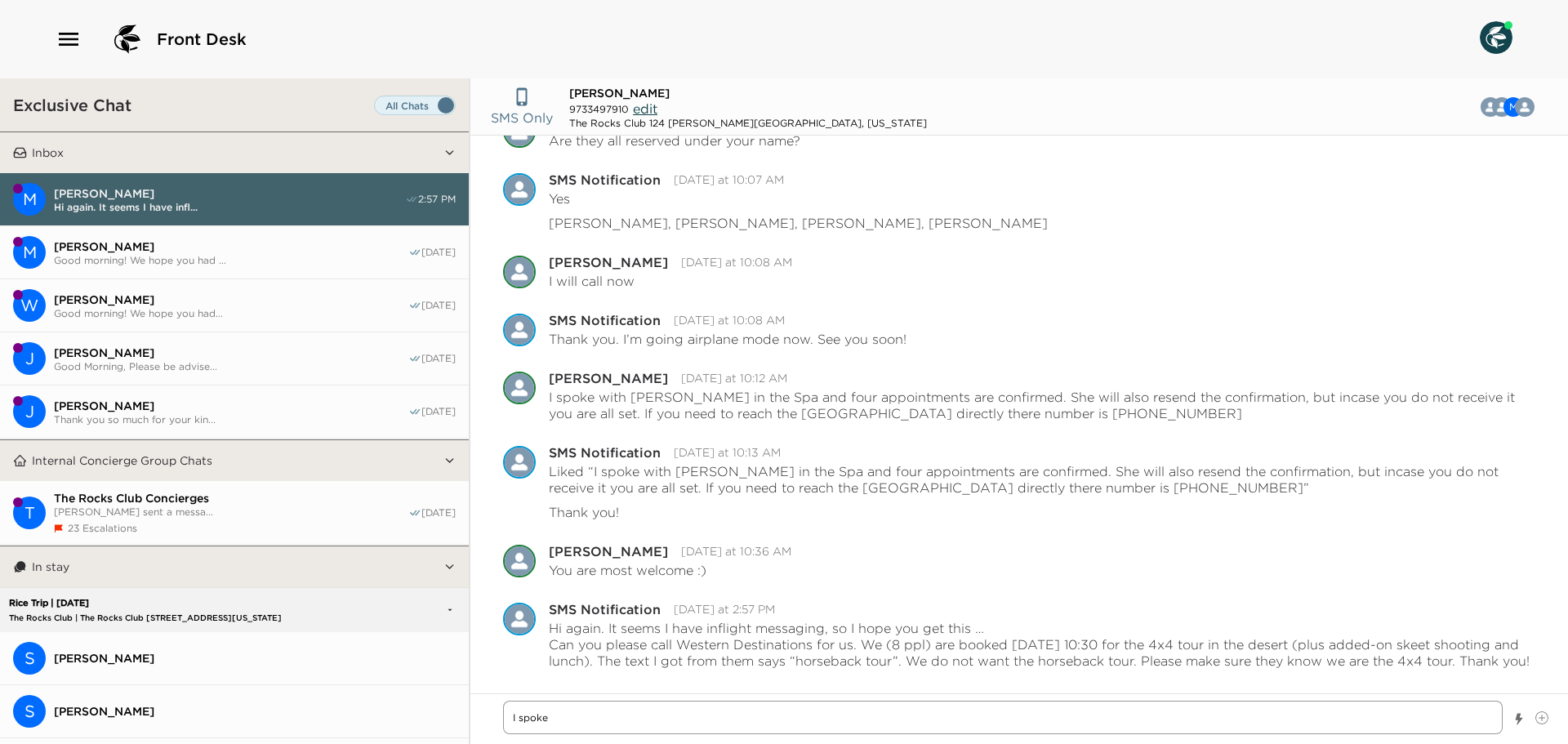
type textarea "x"
type textarea "I spoke"
type textarea "x"
type textarea "I spoke w"
type textarea "x"
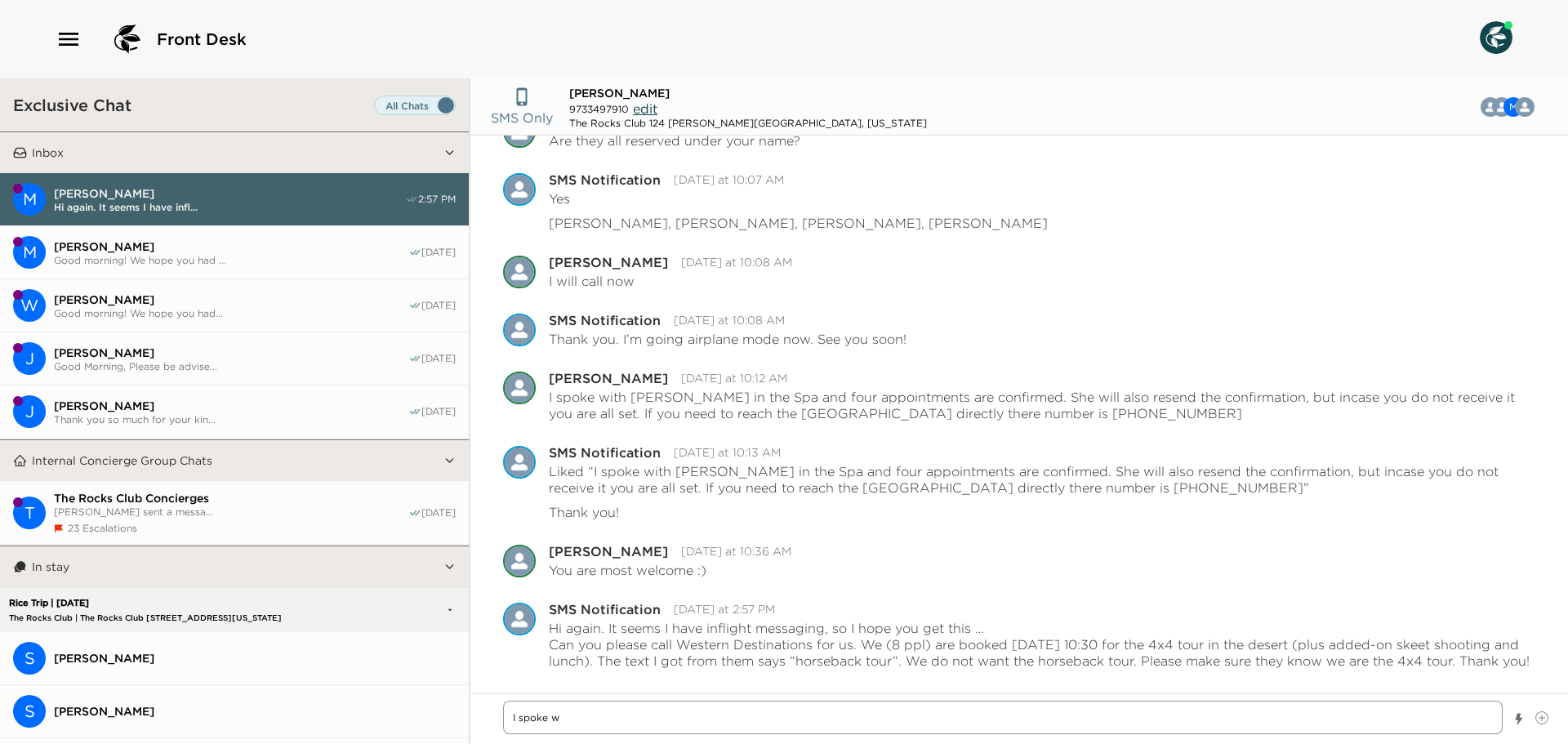
type textarea "I spoke wi"
type textarea "x"
type textarea "I spoke wit"
type textarea "x"
type textarea "I spoke with"
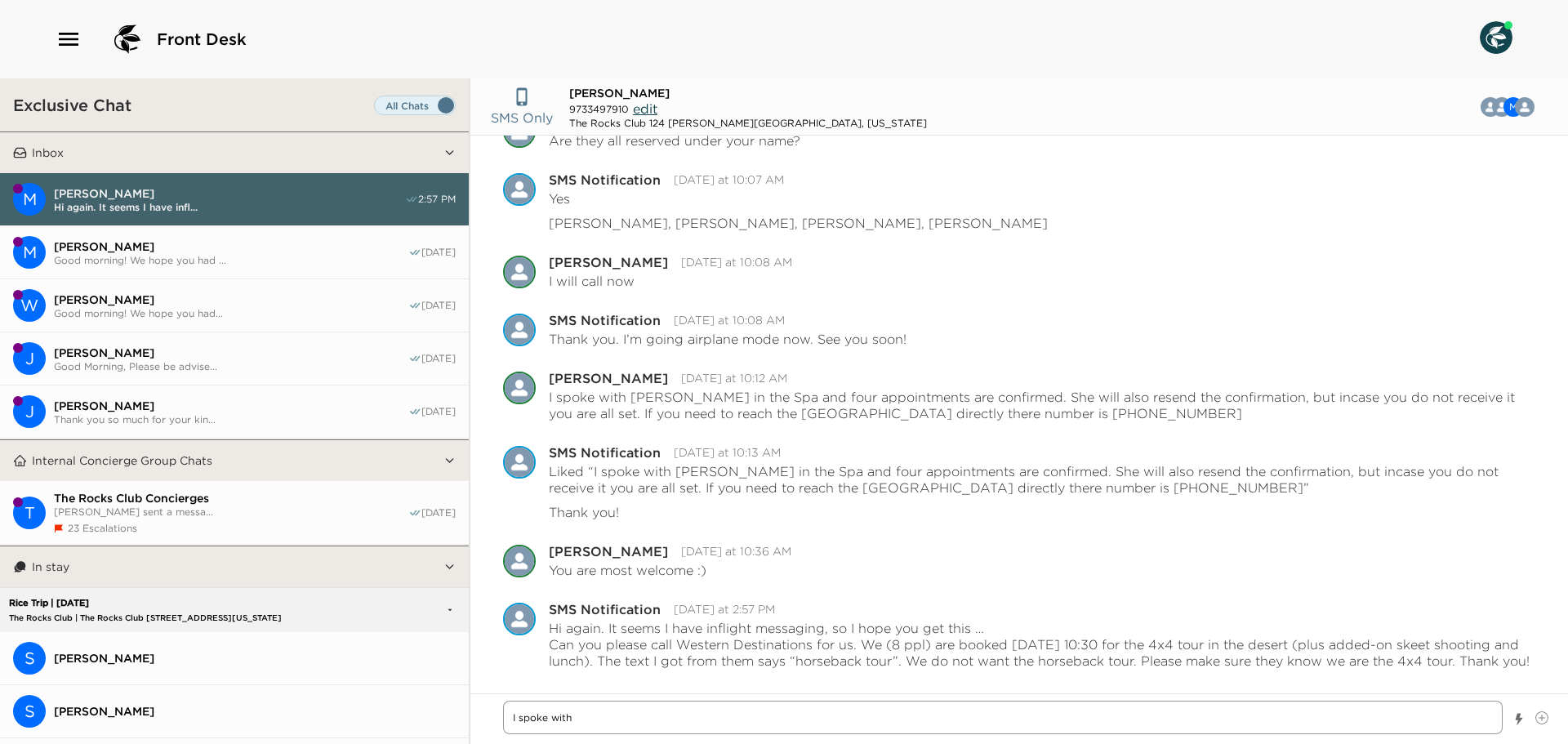
type textarea "x"
type textarea "I spoke with"
type textarea "x"
type textarea "I spoke with L"
type textarea "x"
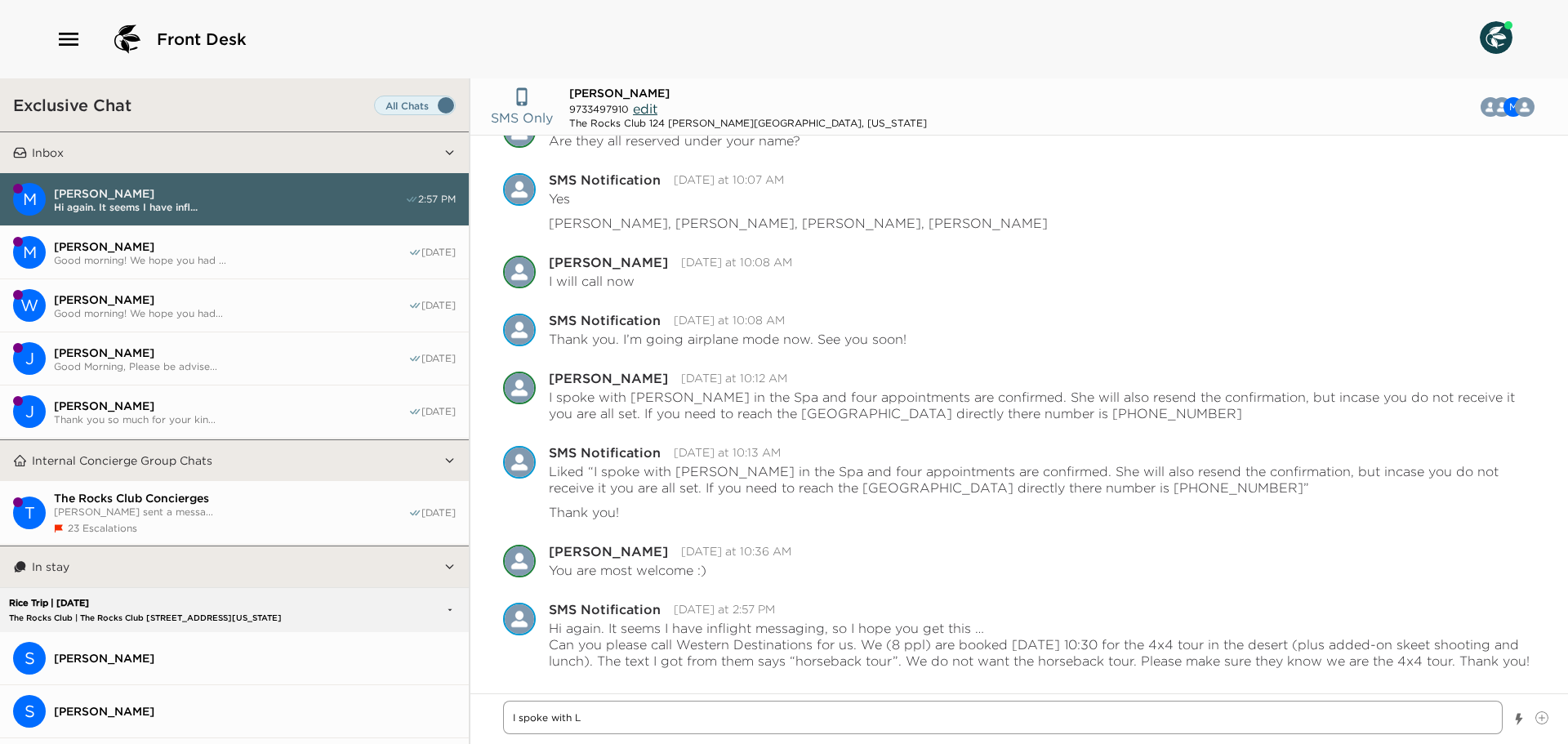
type textarea "I spoke with Li"
type textarea "x"
type textarea "I spoke with Lis"
type textarea "x"
type textarea "I spoke with Lisa"
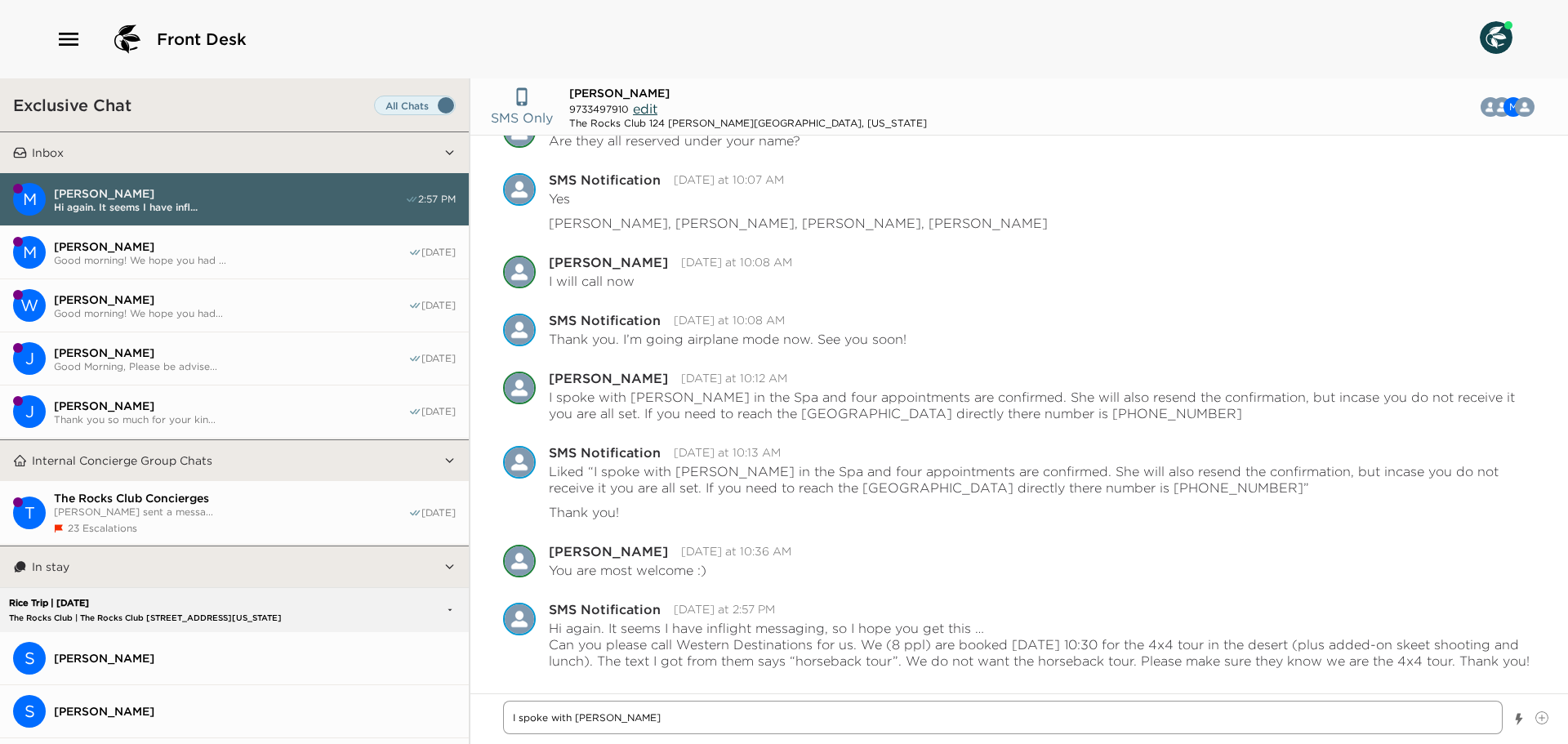
type textarea "x"
type textarea "I spoke with Lisa"
type textarea "x"
type textarea "I spoke with Lisa a"
type textarea "x"
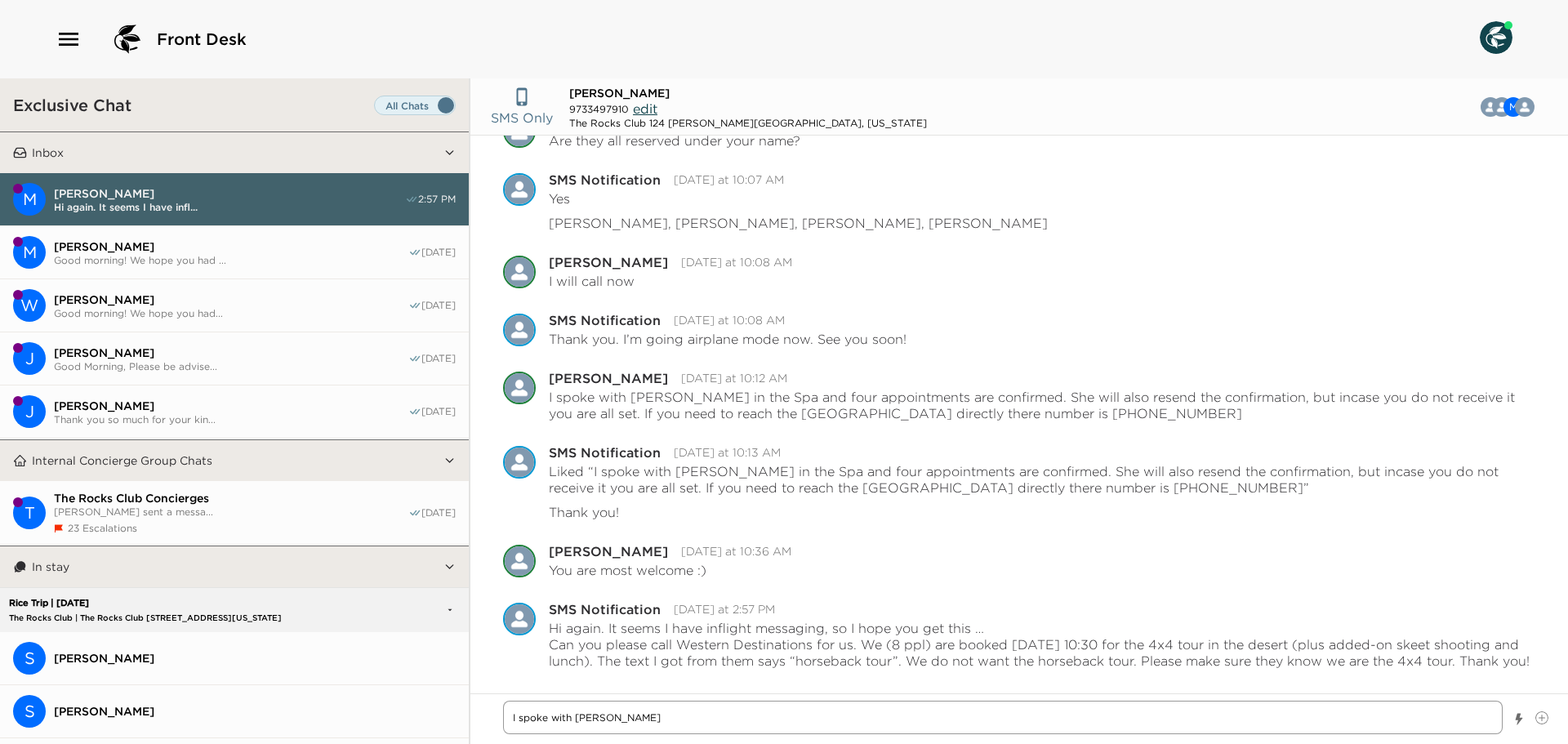
type textarea "I spoke with Lisa at"
type textarea "x"
type textarea "I spoke with Lisa at"
type textarea "x"
type textarea "I spoke with Lisa at"
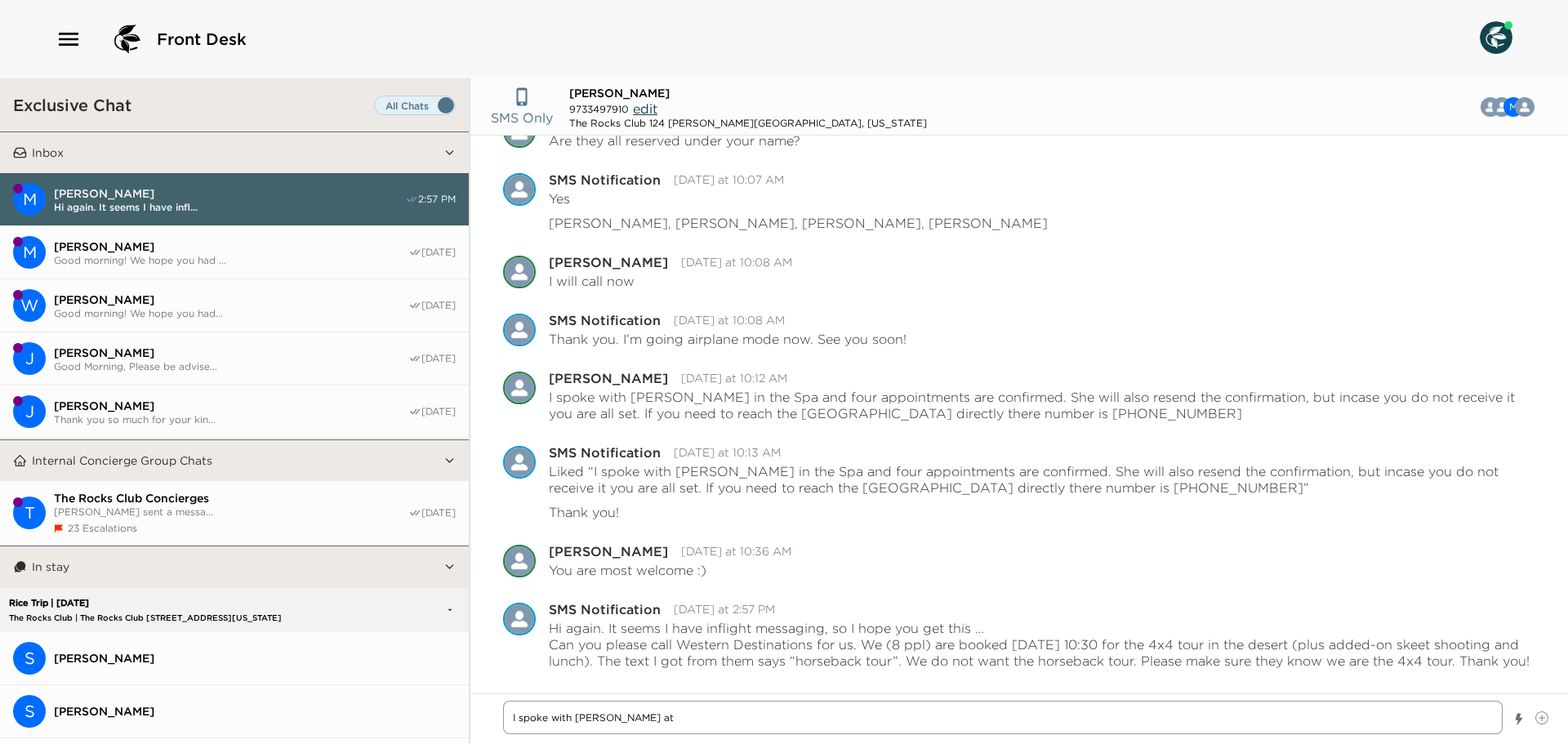
type textarea "x"
type textarea "I spoke with Lisa at W"
type textarea "x"
type textarea "I spoke with Lisa at We"
type textarea "x"
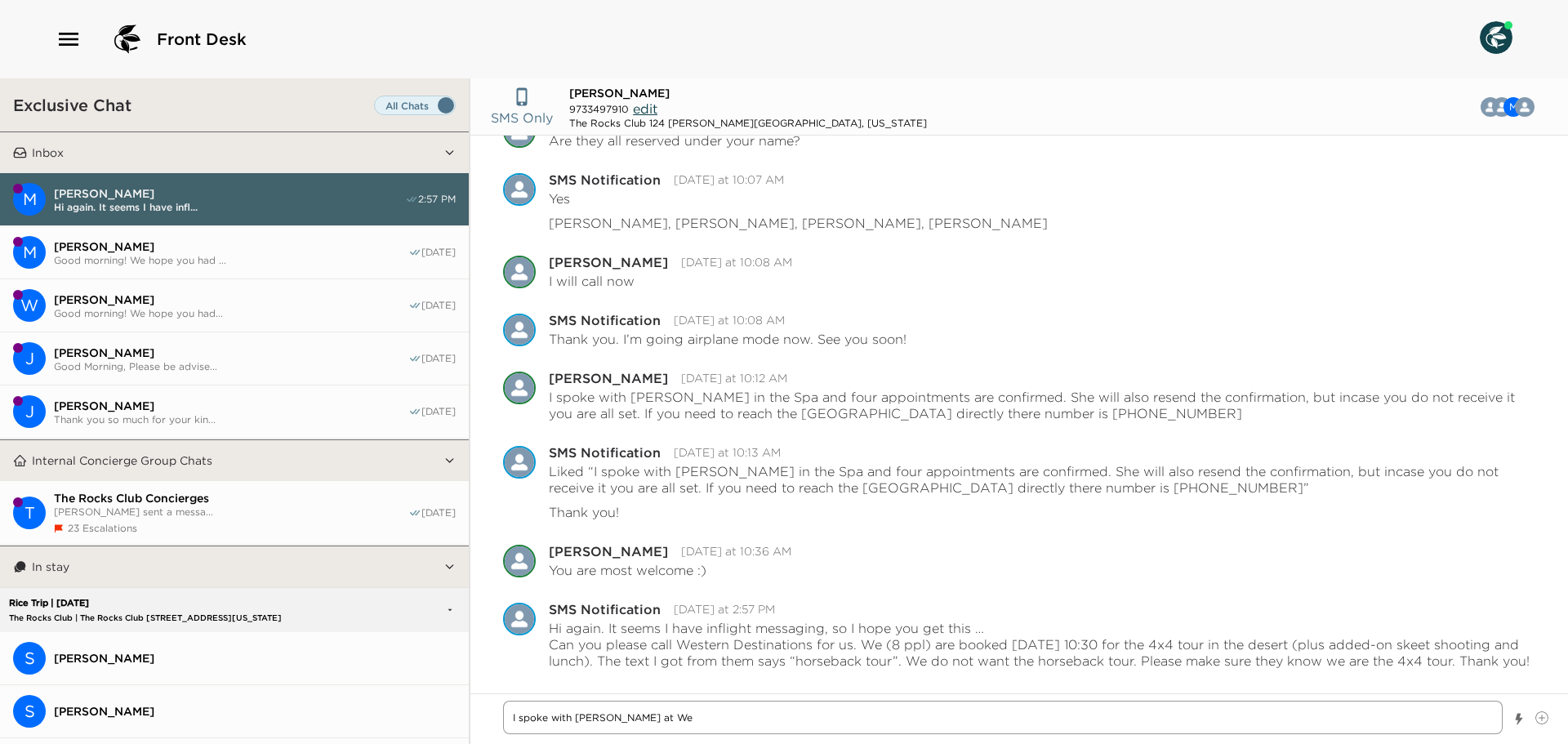
type textarea "I spoke with Lisa at Wes"
type textarea "x"
type textarea "I spoke with Lisa at West"
type textarea "x"
type textarea "I spoke with Lisa at Weste"
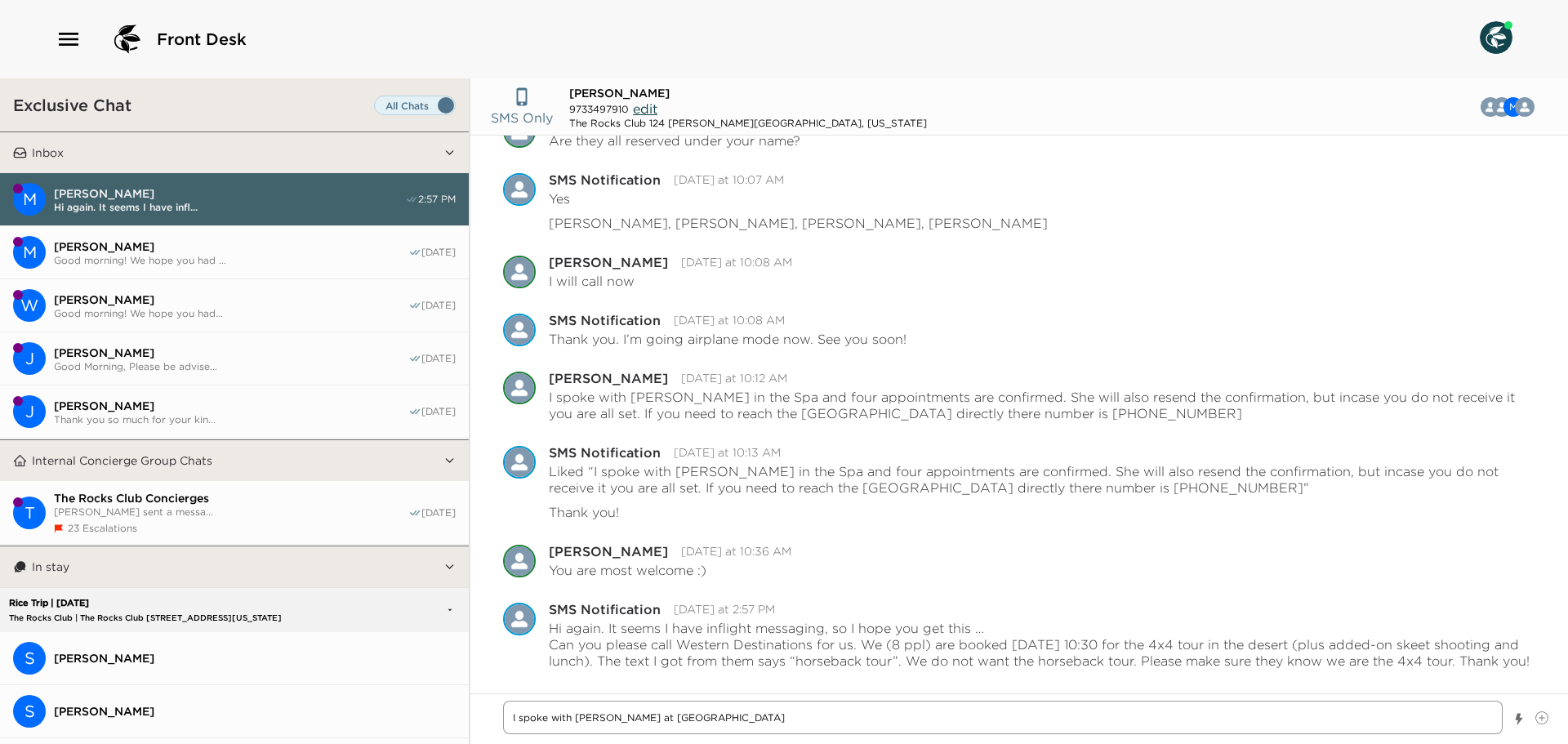
type textarea "x"
type textarea "I spoke with Lisa at Wester"
type textarea "x"
type textarea "I spoke with Lisa at Western"
type textarea "x"
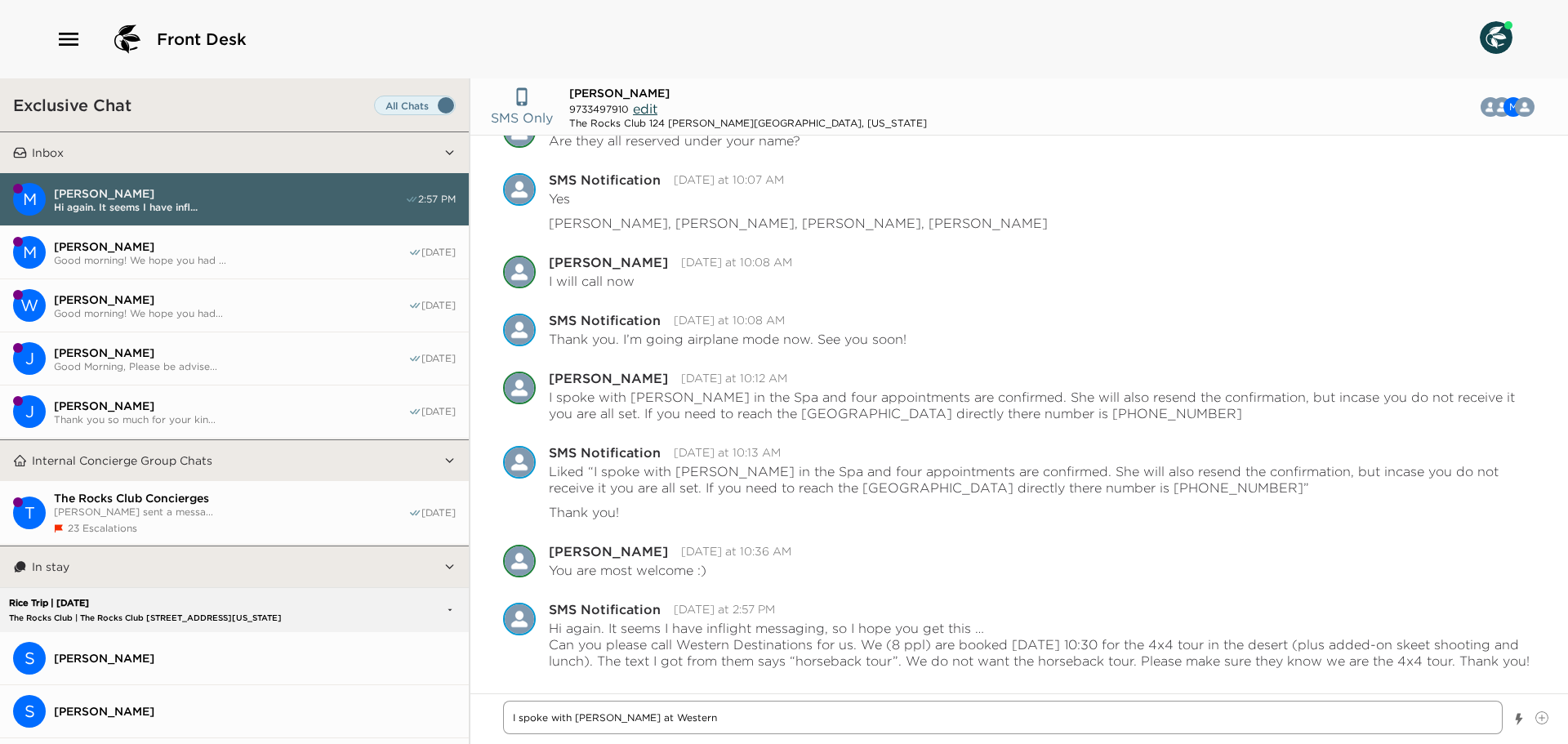
type textarea "I spoke with Lisa at Western"
type textarea "x"
type textarea "I spoke with Lisa at Western D"
type textarea "x"
type textarea "I spoke with Lisa at Western De"
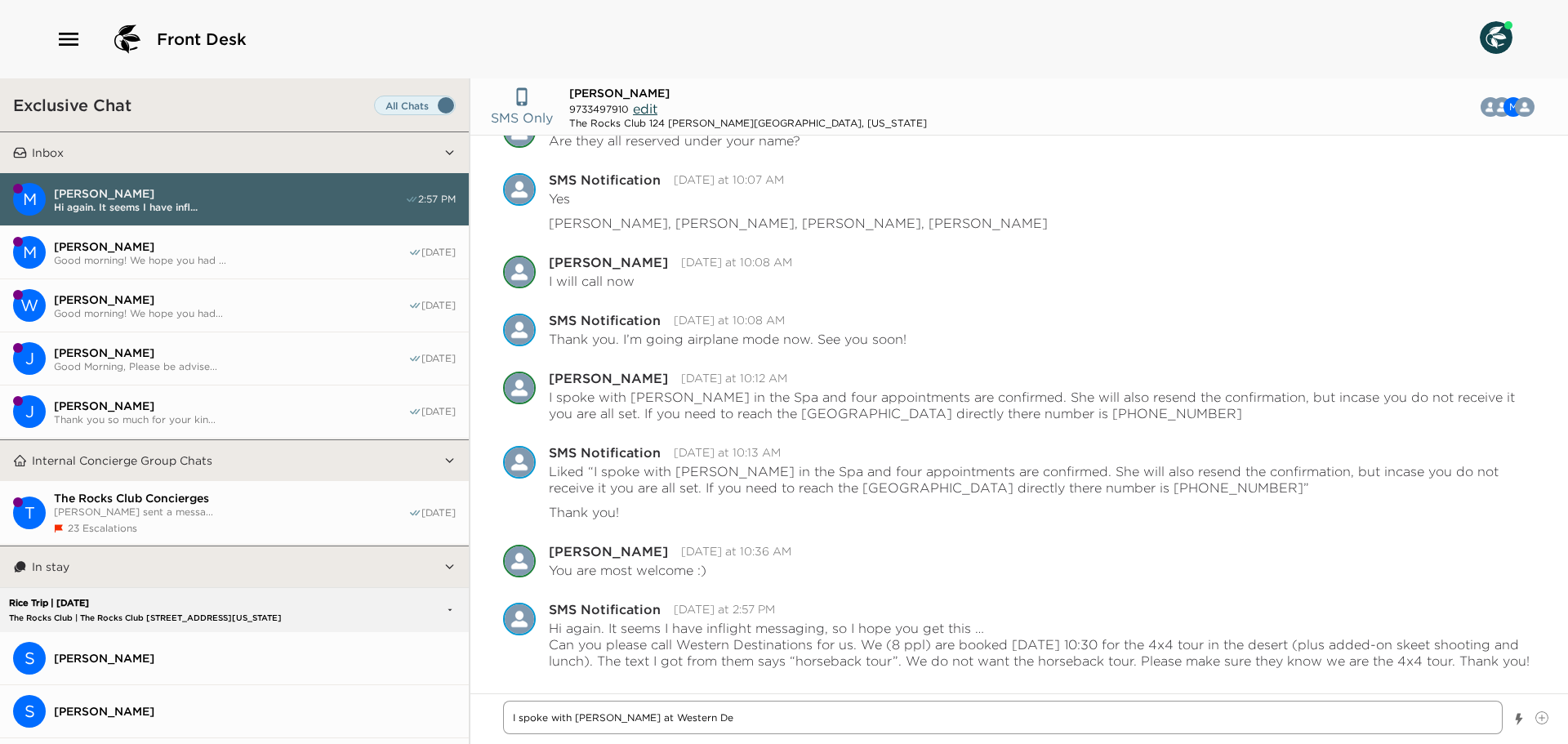
type textarea "x"
type textarea "I spoke with Lisa at Western Des"
type textarea "x"
type textarea "I spoke with Lisa at Western Dest"
type textarea "x"
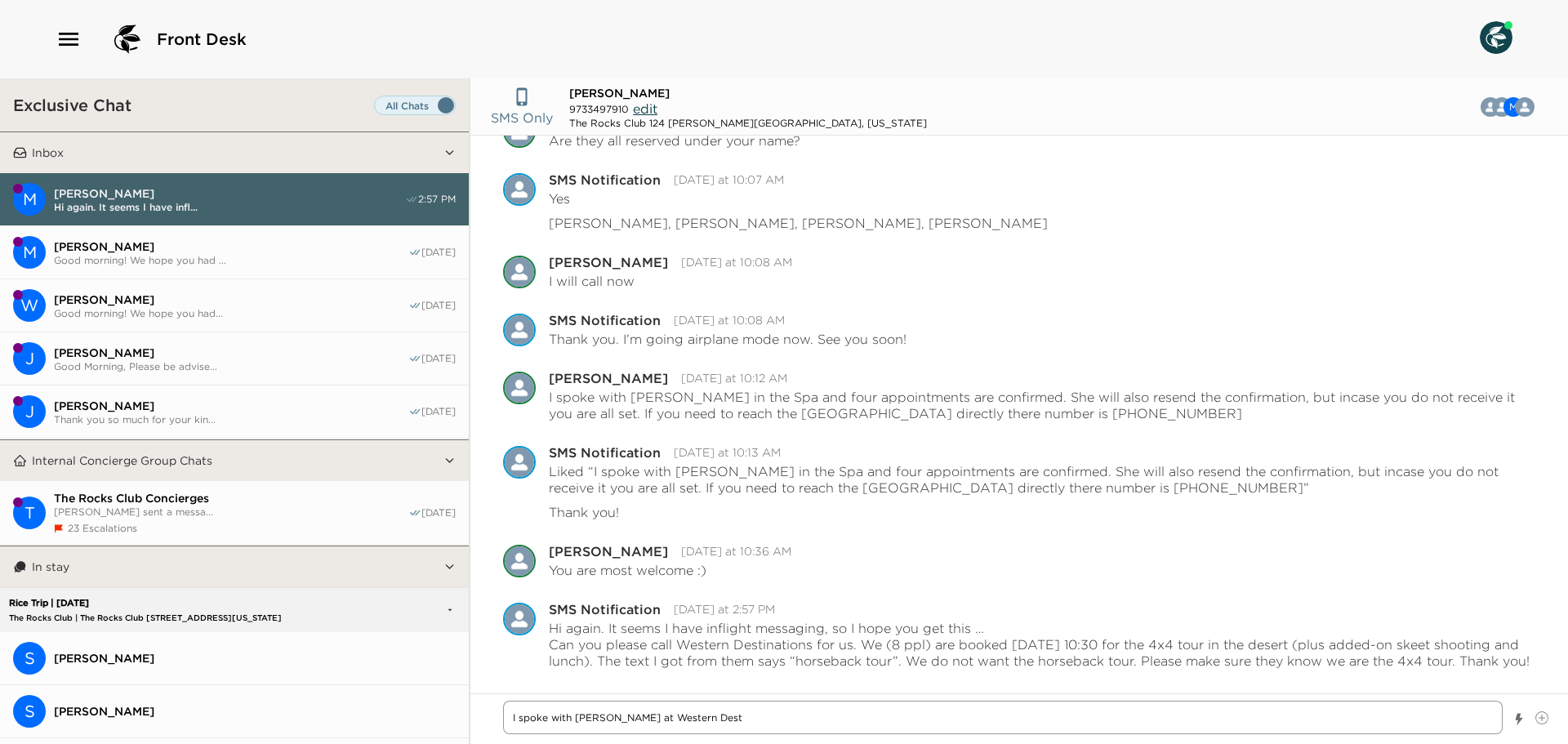
type textarea "I spoke with Lisa at Western Desti"
type textarea "x"
type textarea "I spoke with Lisa at Western Destin"
type textarea "x"
type textarea "I spoke with Lisa at Western Destina"
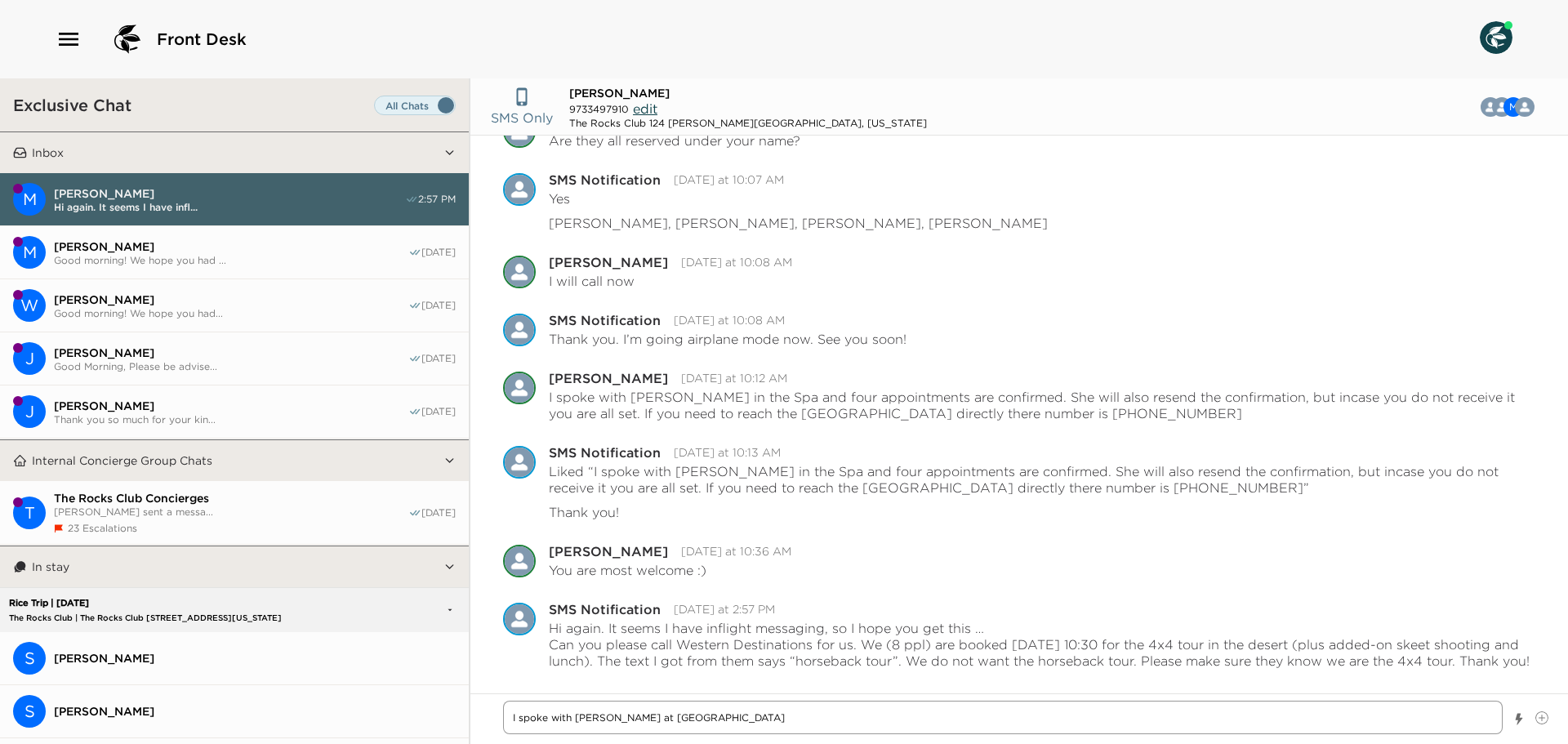
type textarea "x"
type textarea "I spoke with Lisa at Western Destinat"
type textarea "x"
type textarea "I spoke with Lisa at Western Destinato"
type textarea "x"
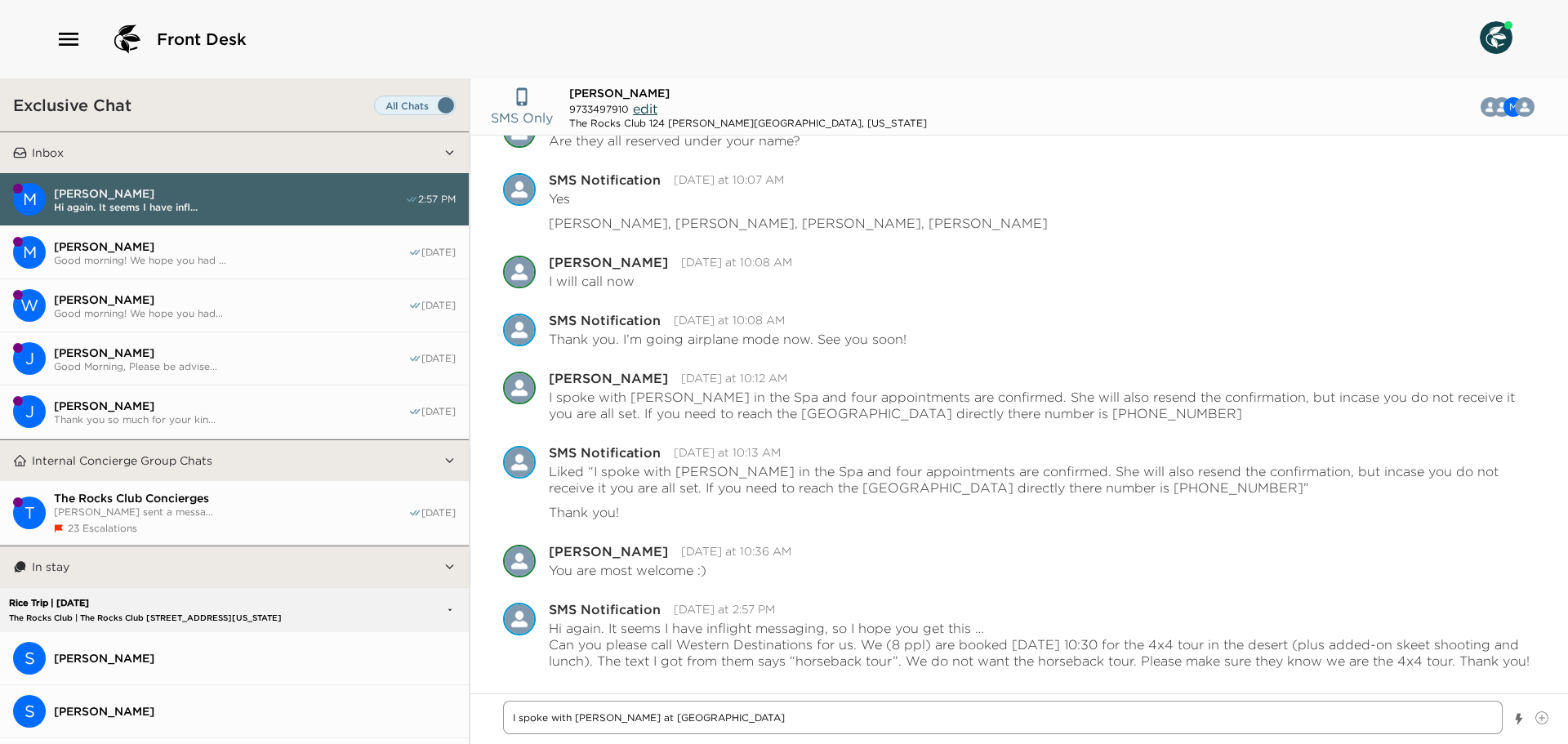
type textarea "I spoke with Lisa at Western Destinatoi"
type textarea "x"
type textarea "I spoke with Lisa at Western Destinatoins"
type textarea "x"
type textarea "I spoke with Lisa at Western Destinatoins"
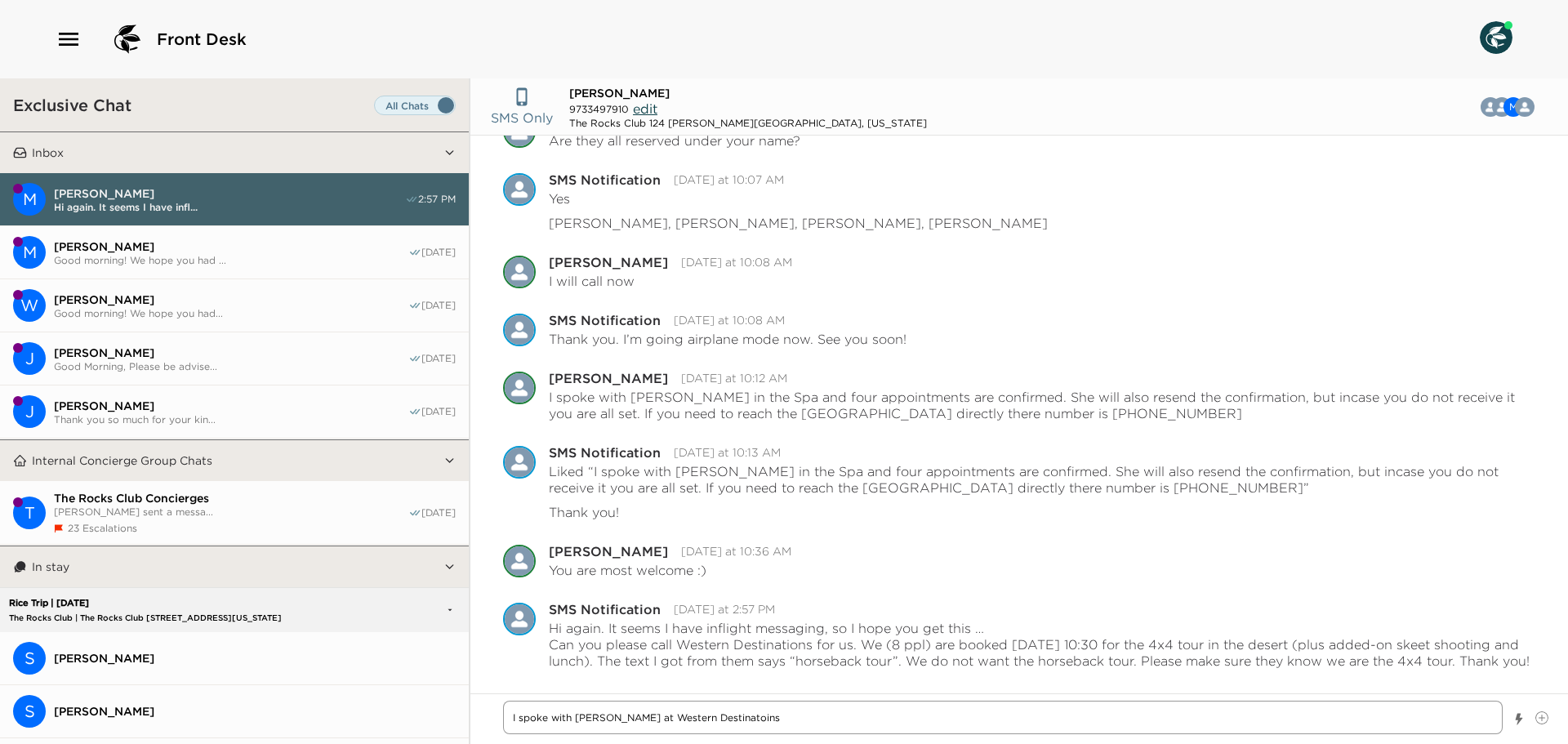
type textarea "x"
type textarea "I spoke with Lisa at Western Destinatoins C"
type textarea "x"
type textarea "I spoke with Lisa at Western Destinatoins Ca"
type textarea "x"
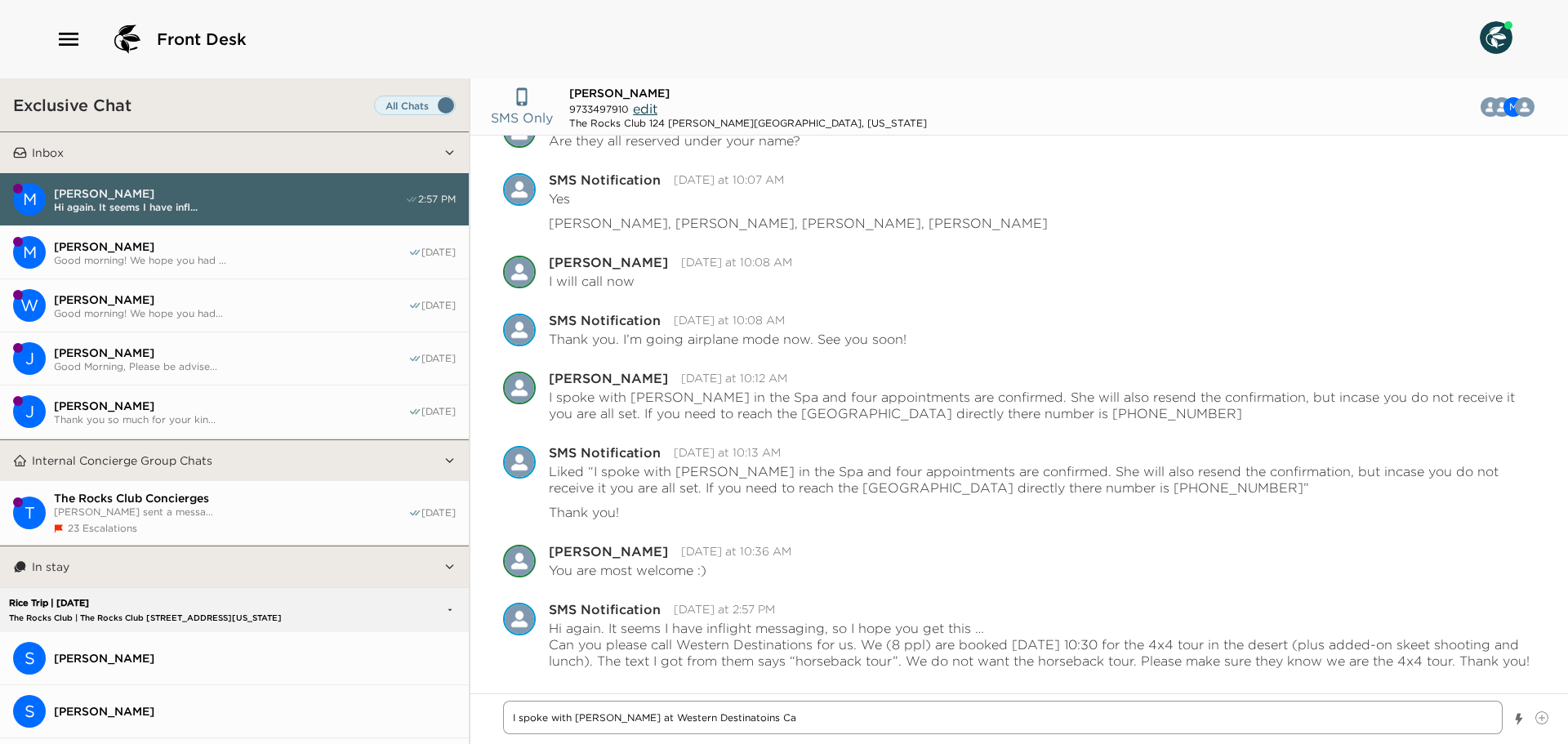
type textarea "I spoke with Lisa at Western Destinatoins Can"
type textarea "x"
type textarea "I spoke with Lisa at Western Destinatoins Cany"
type textarea "x"
type textarea "I spoke with Lisa at Western Destinatoins Canyo"
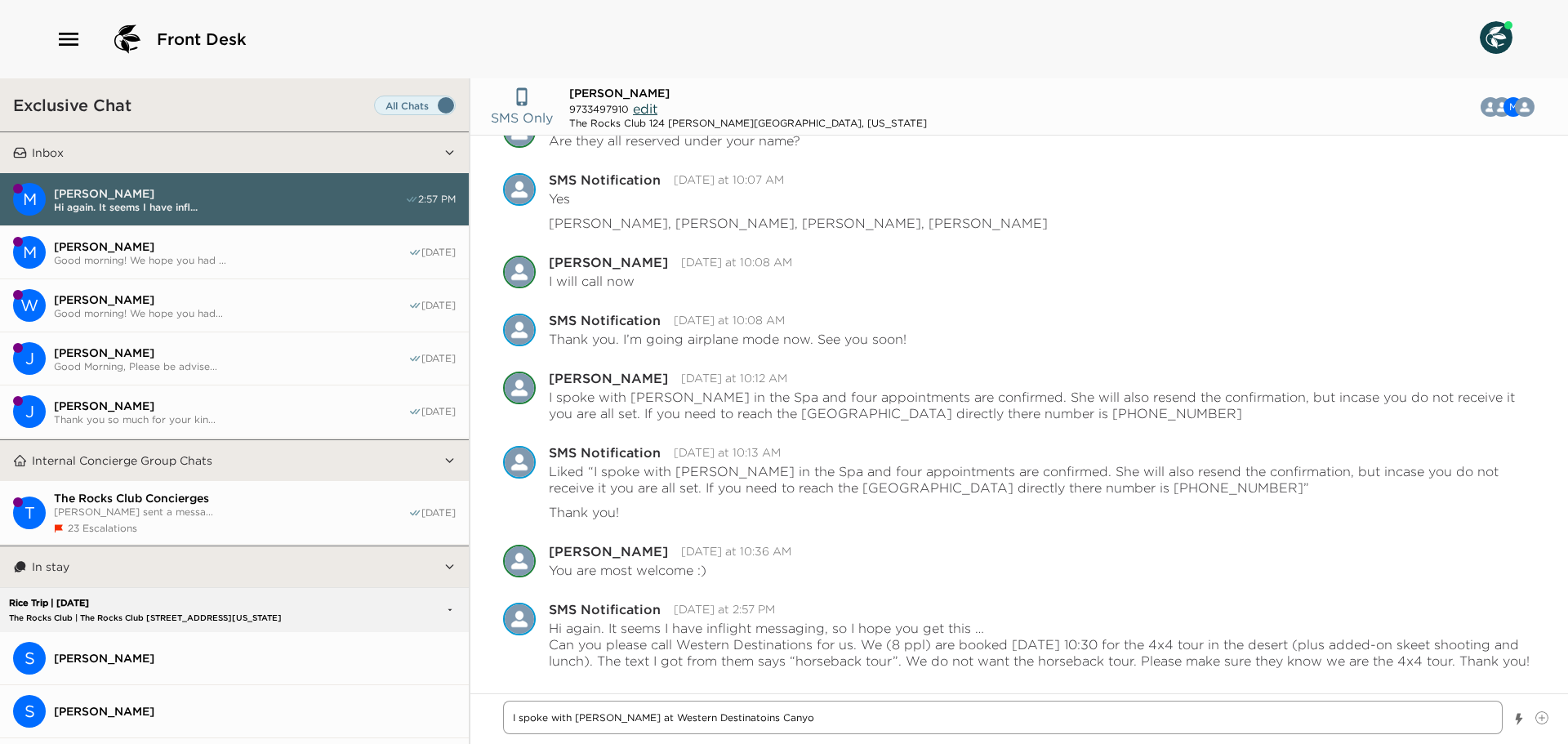
type textarea "x"
type textarea "I spoke with Lisa at Western Destinatoins Canyon"
type textarea "x"
type textarea "I spoke with Lisa at Western Destinatoins Canyone"
type textarea "x"
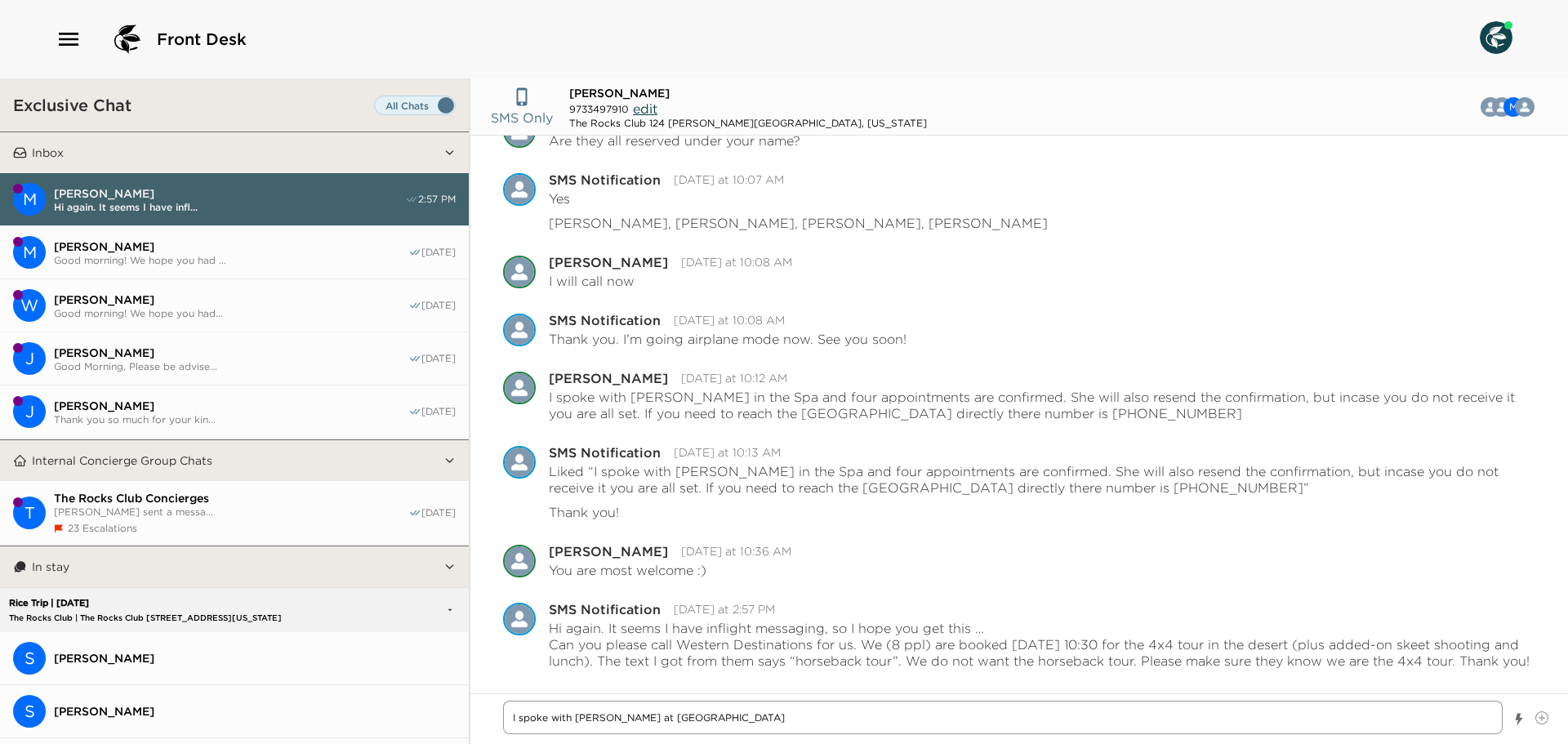
type textarea "I spoke with Lisa at Western Destinatoins Canyone"
type textarea "x"
type textarea "I spoke with Lisa at Western Destinatoins Canyone C"
type textarea "x"
type textarea "I spoke with Lisa at Western Destinatoins Canyone"
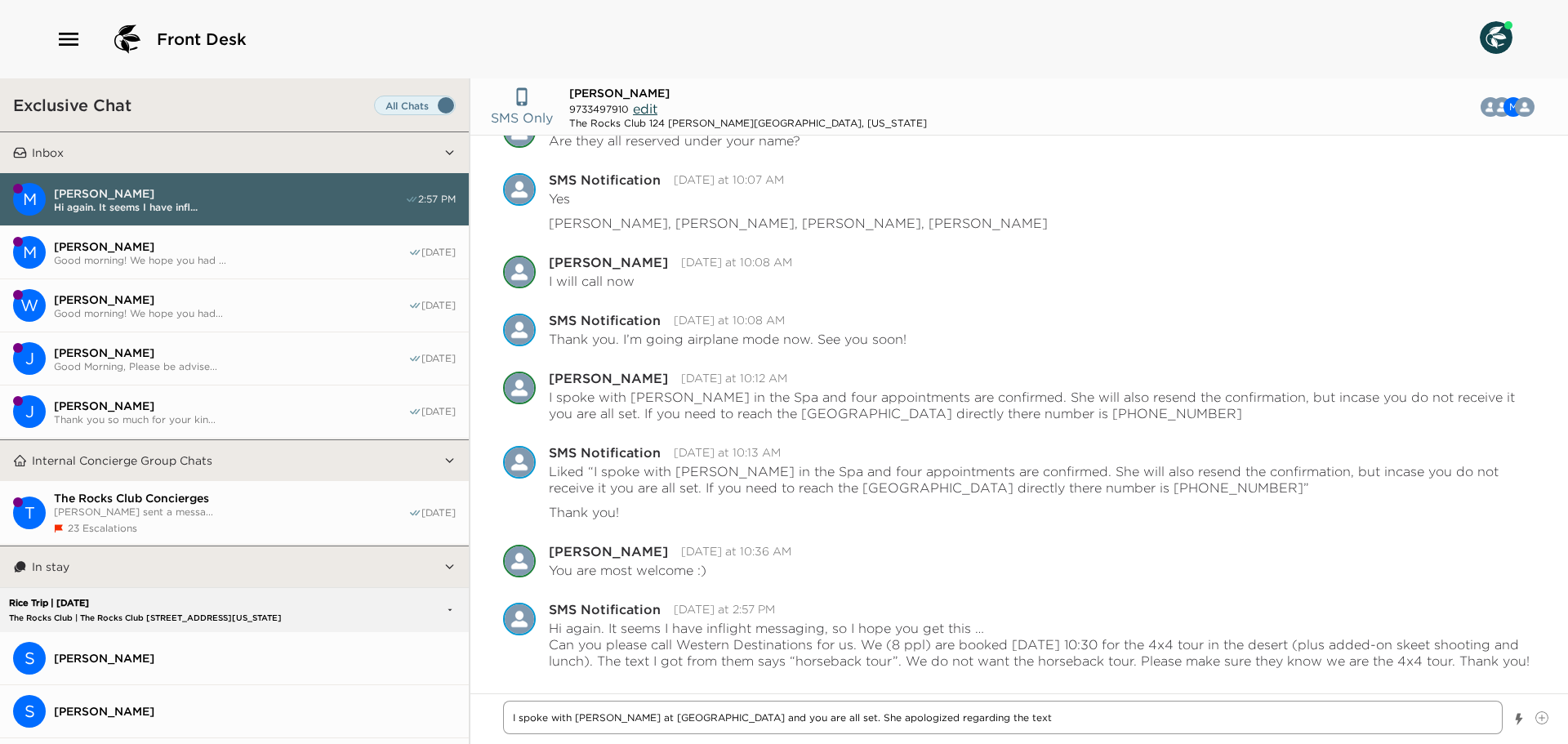
click at [696, 722] on textarea "I spoke with Lisa at Western Destinatoins Canyon Creek Ranch and you are all se…" at bounding box center [1003, 718] width 1000 height 33
click at [1106, 723] on textarea "I spoke with Lisa at Western Destinations Canyon Creek Ranch and you are all se…" at bounding box center [1003, 718] width 1000 height 33
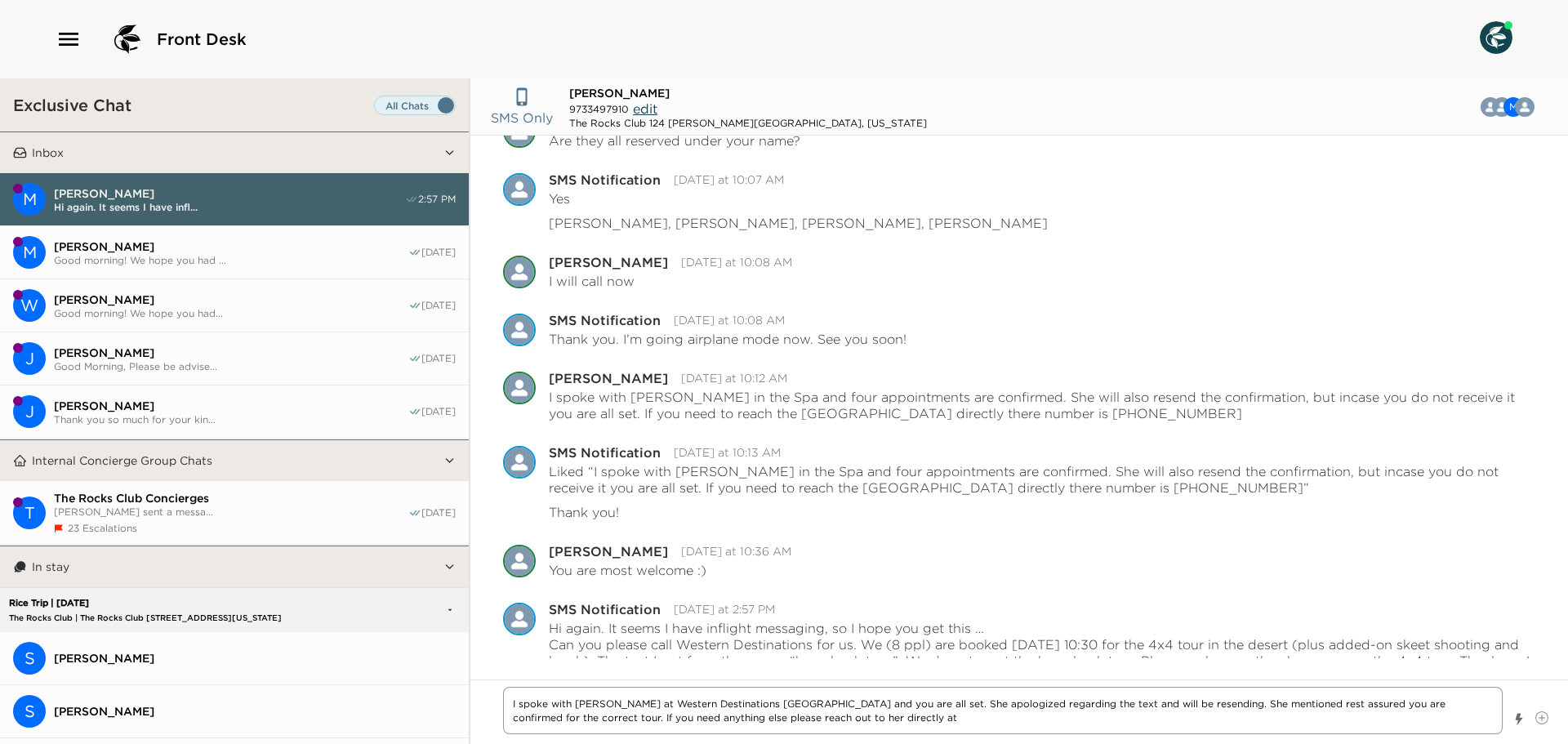
paste textarea "Phone: (623) 374-5245"
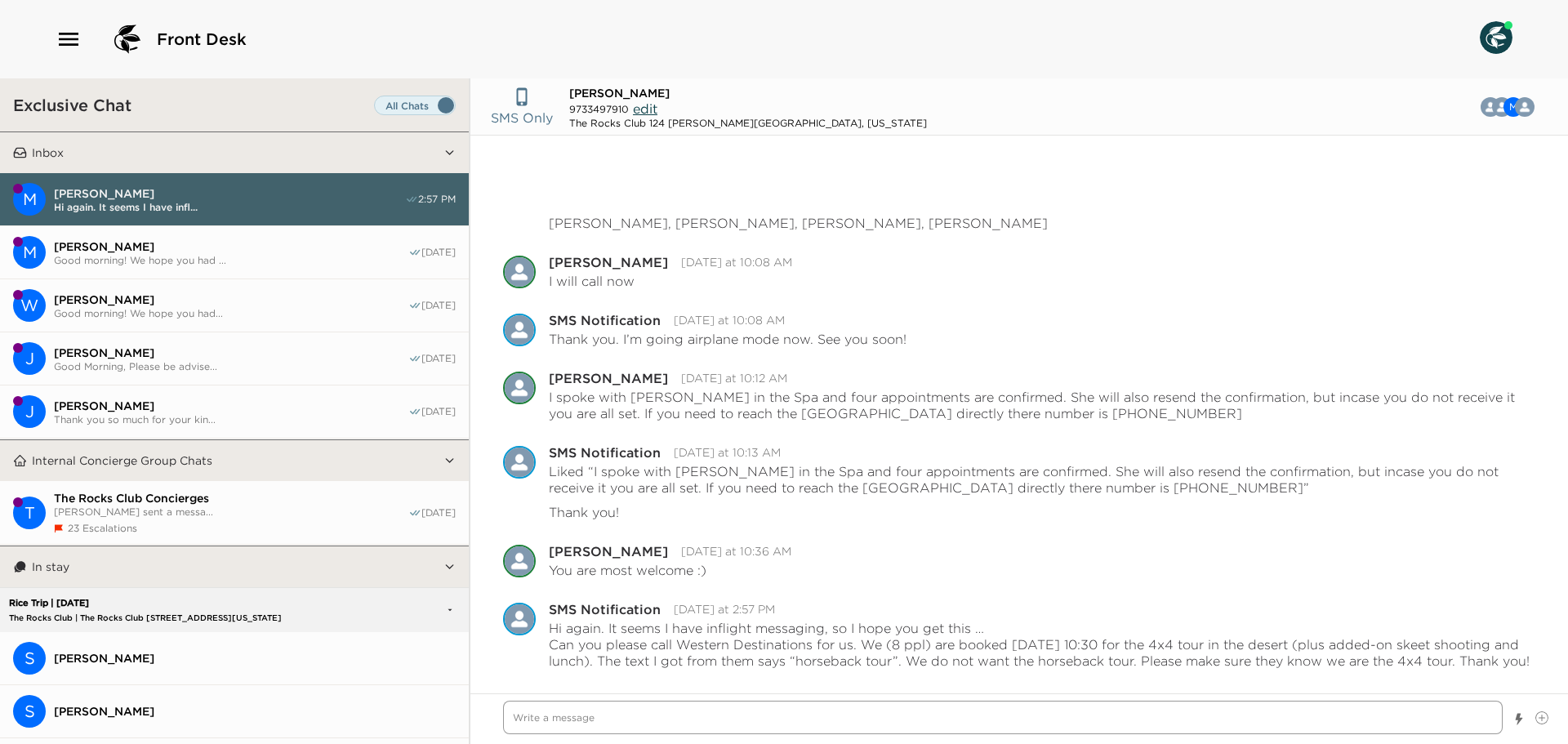
scroll to position [1038, 0]
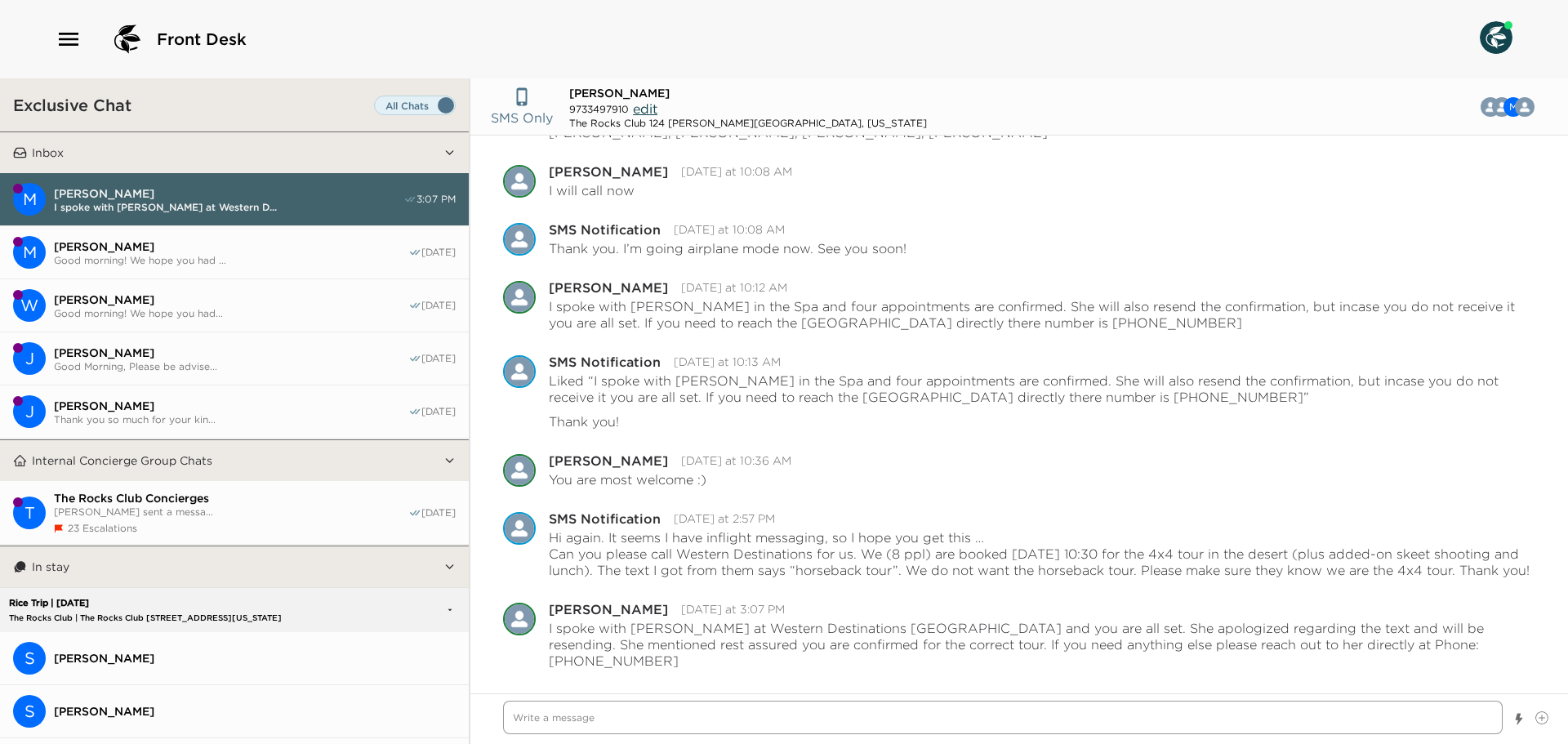
click at [667, 723] on textarea "Write a message" at bounding box center [1003, 718] width 1000 height 33
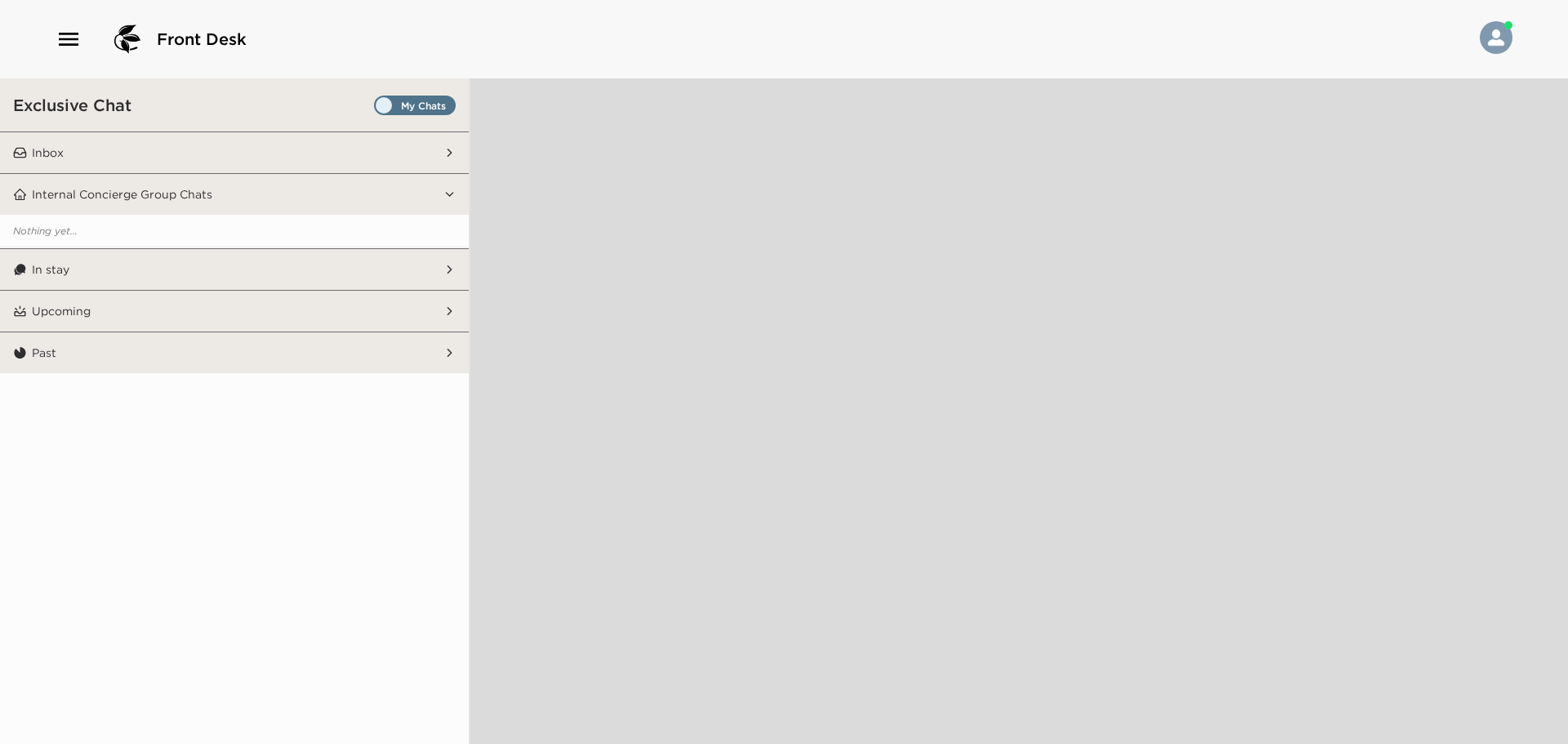
click at [444, 105] on span "Set all destinations" at bounding box center [415, 109] width 82 height 20
click at [377, 108] on input "Set all destinations" at bounding box center [377, 108] width 0 height 0
click at [429, 154] on button "Inbox" at bounding box center [235, 152] width 417 height 41
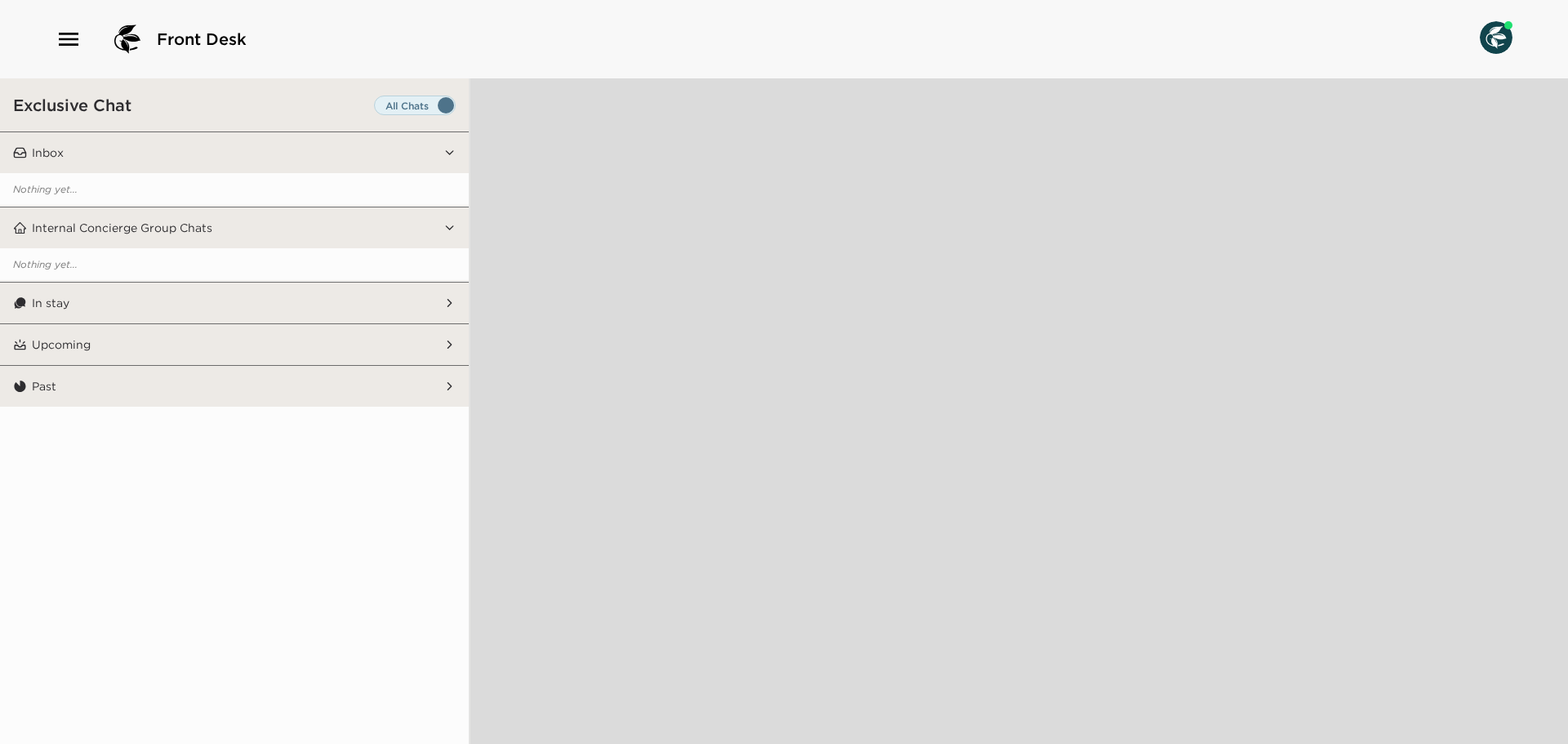
click at [409, 304] on button "In stay" at bounding box center [235, 303] width 417 height 41
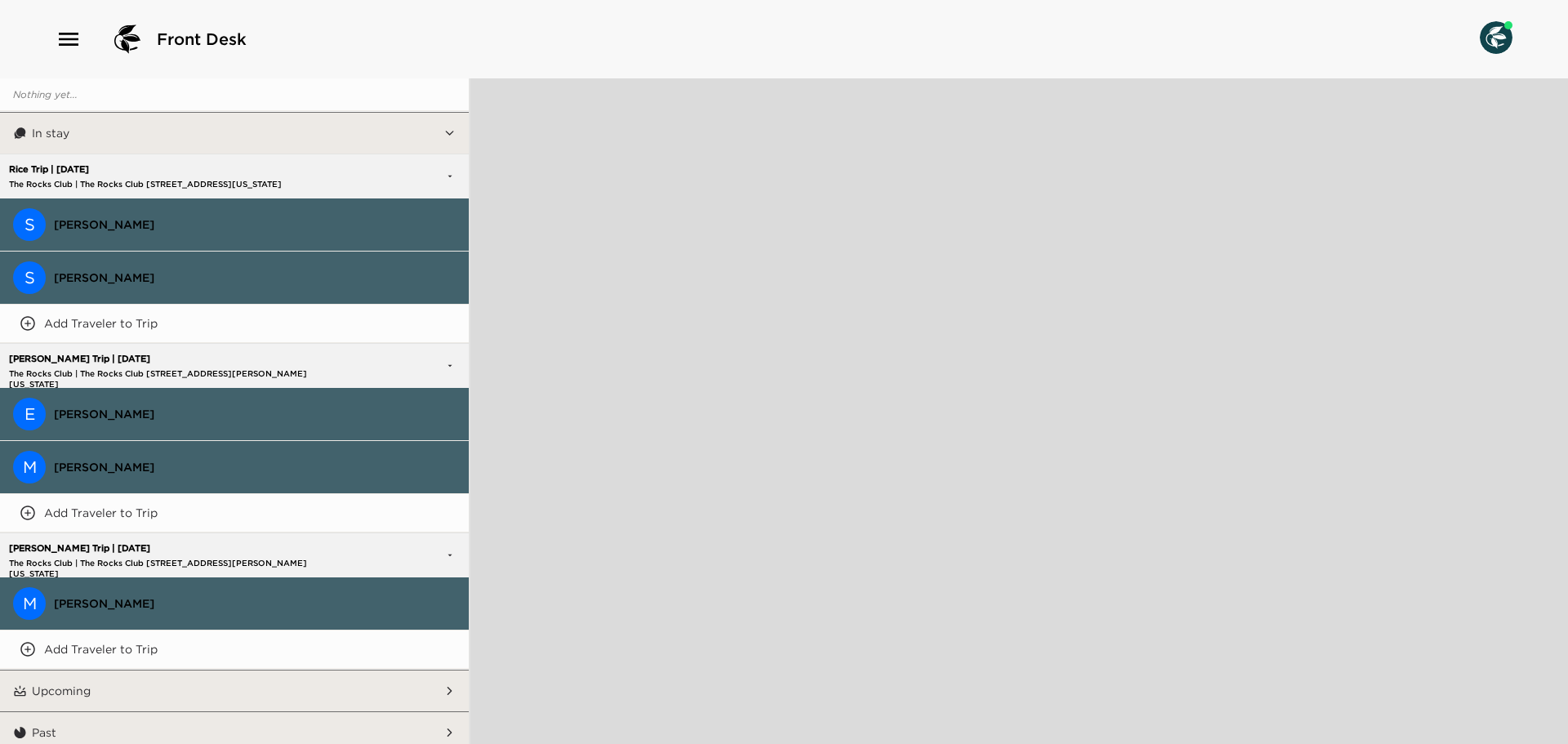
scroll to position [173, 0]
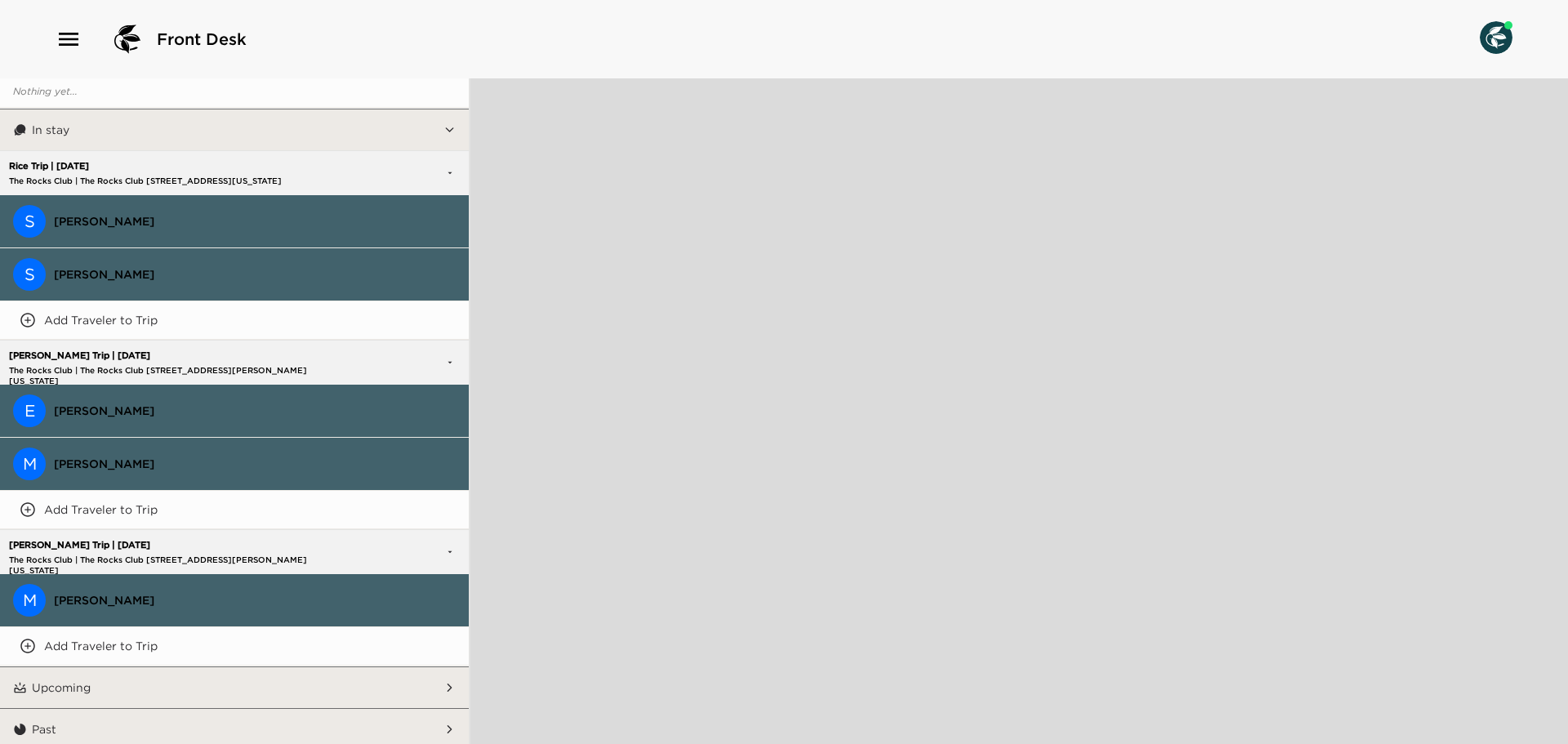
click at [253, 593] on span "[PERSON_NAME]" at bounding box center [255, 599] width 402 height 15
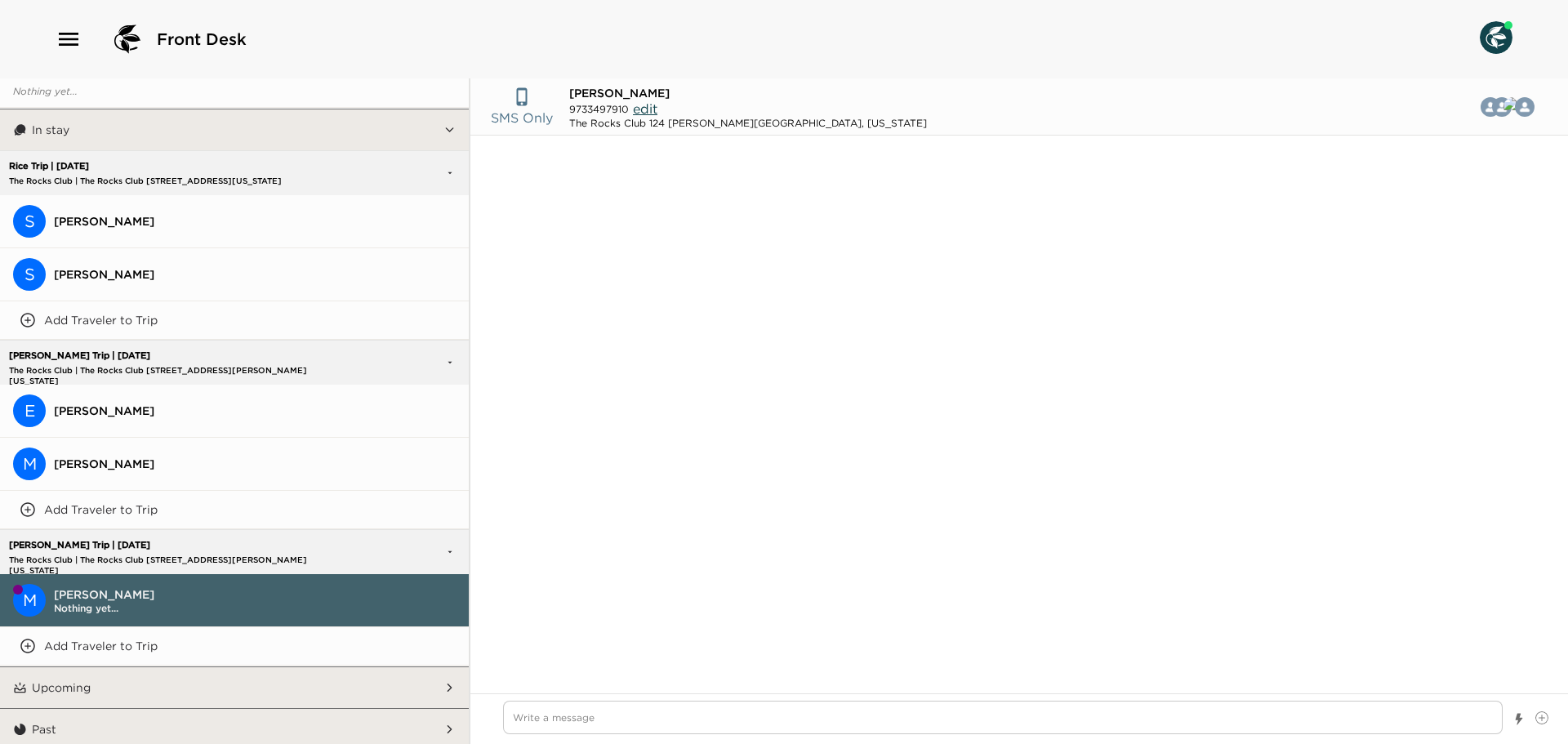
scroll to position [891, 0]
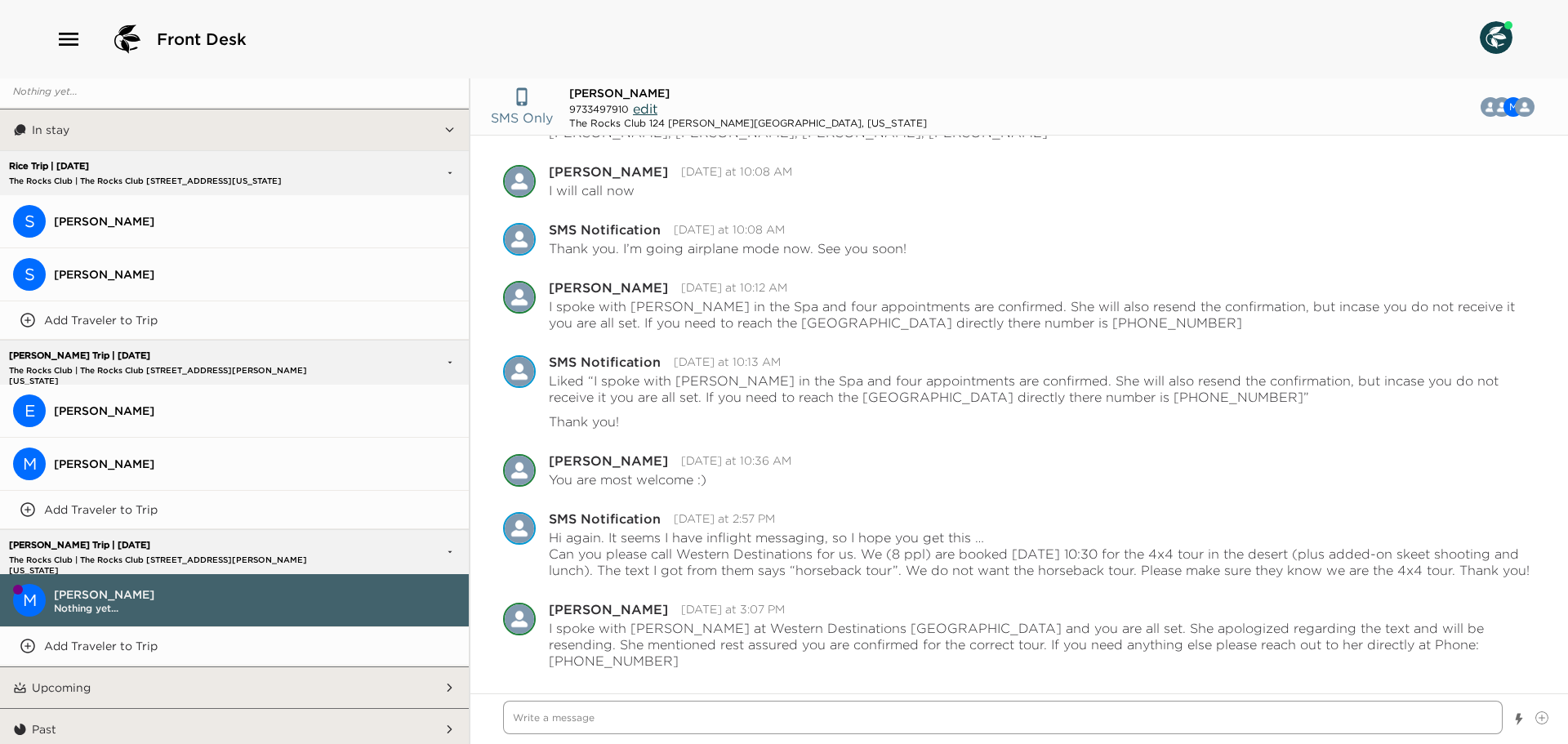
click at [587, 722] on textarea "Write a message" at bounding box center [1003, 718] width 1000 height 33
click at [757, 722] on textarea "Write a message" at bounding box center [1003, 718] width 1000 height 33
drag, startPoint x: 805, startPoint y: 691, endPoint x: 816, endPoint y: 696, distance: 12.1
click at [805, 691] on div "SMS Only Mary Beth Flanagan 9733497910 edit The Rocks Club 124 Norman Scottsdal…" at bounding box center [1019, 411] width 1097 height 666
click at [793, 724] on textarea "Write a message" at bounding box center [1003, 718] width 1000 height 33
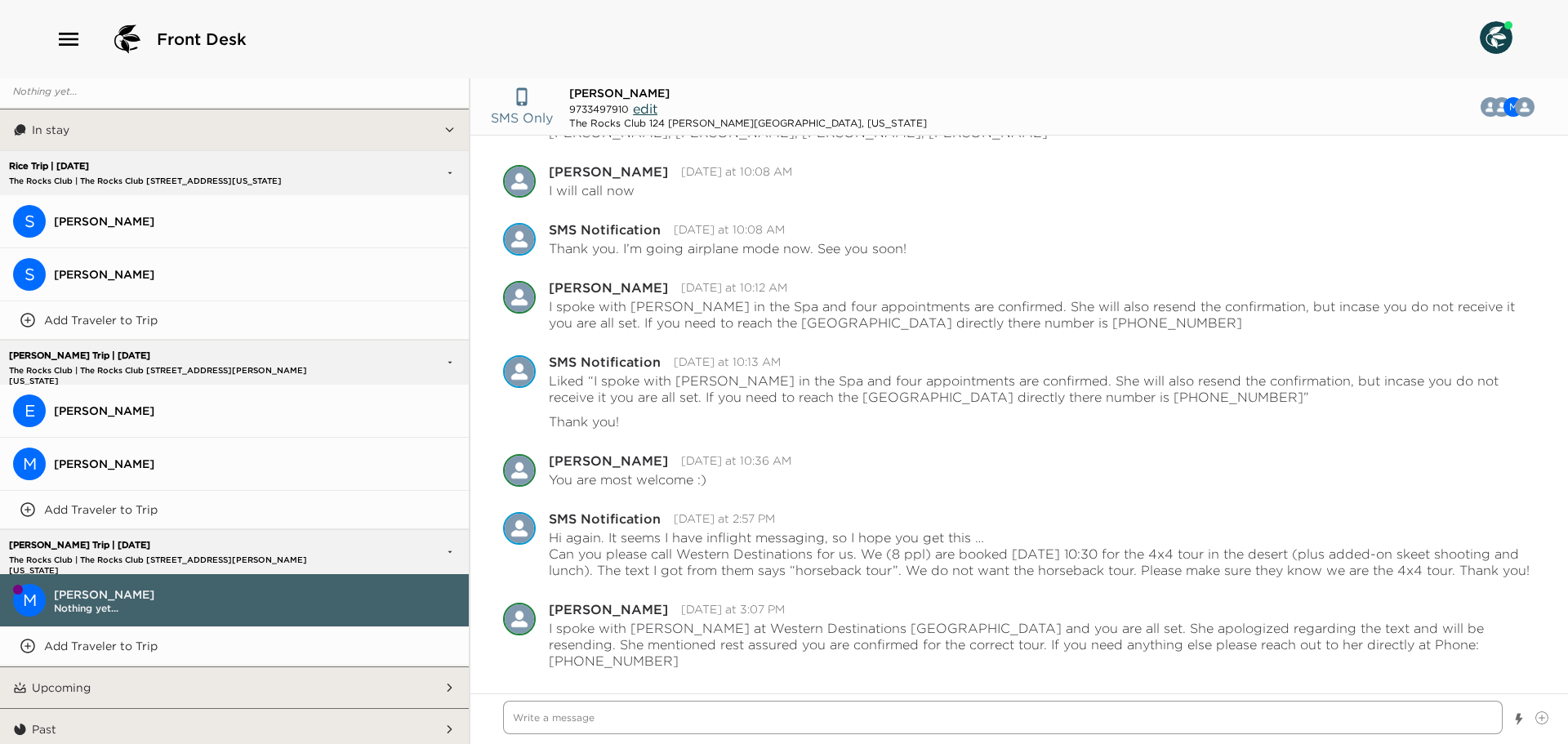
type textarea "x"
type textarea "P"
type textarea "x"
type textarea "Pl"
type textarea "x"
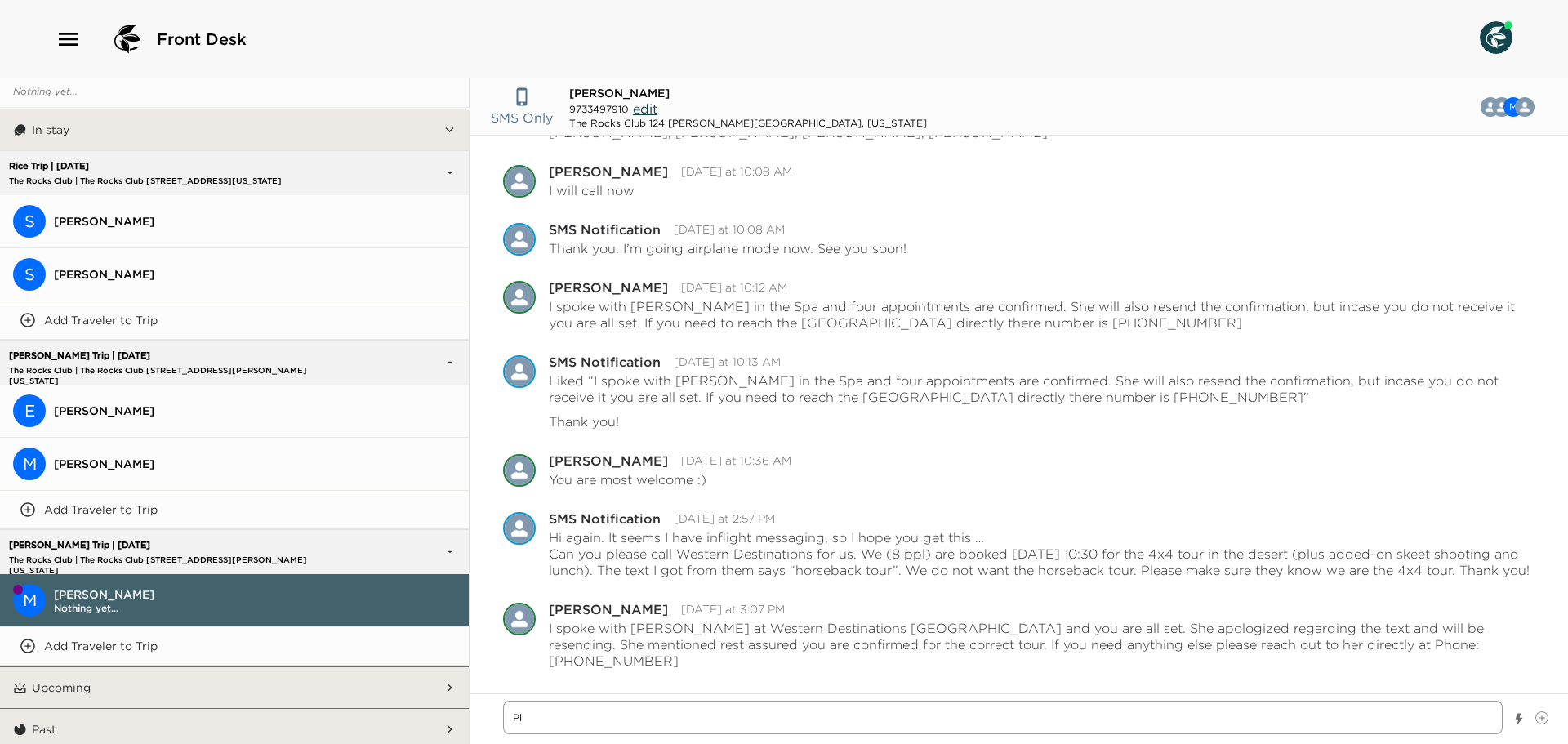
type textarea "Ple"
type textarea "x"
type textarea "Plea"
type textarea "x"
type textarea "Pleae"
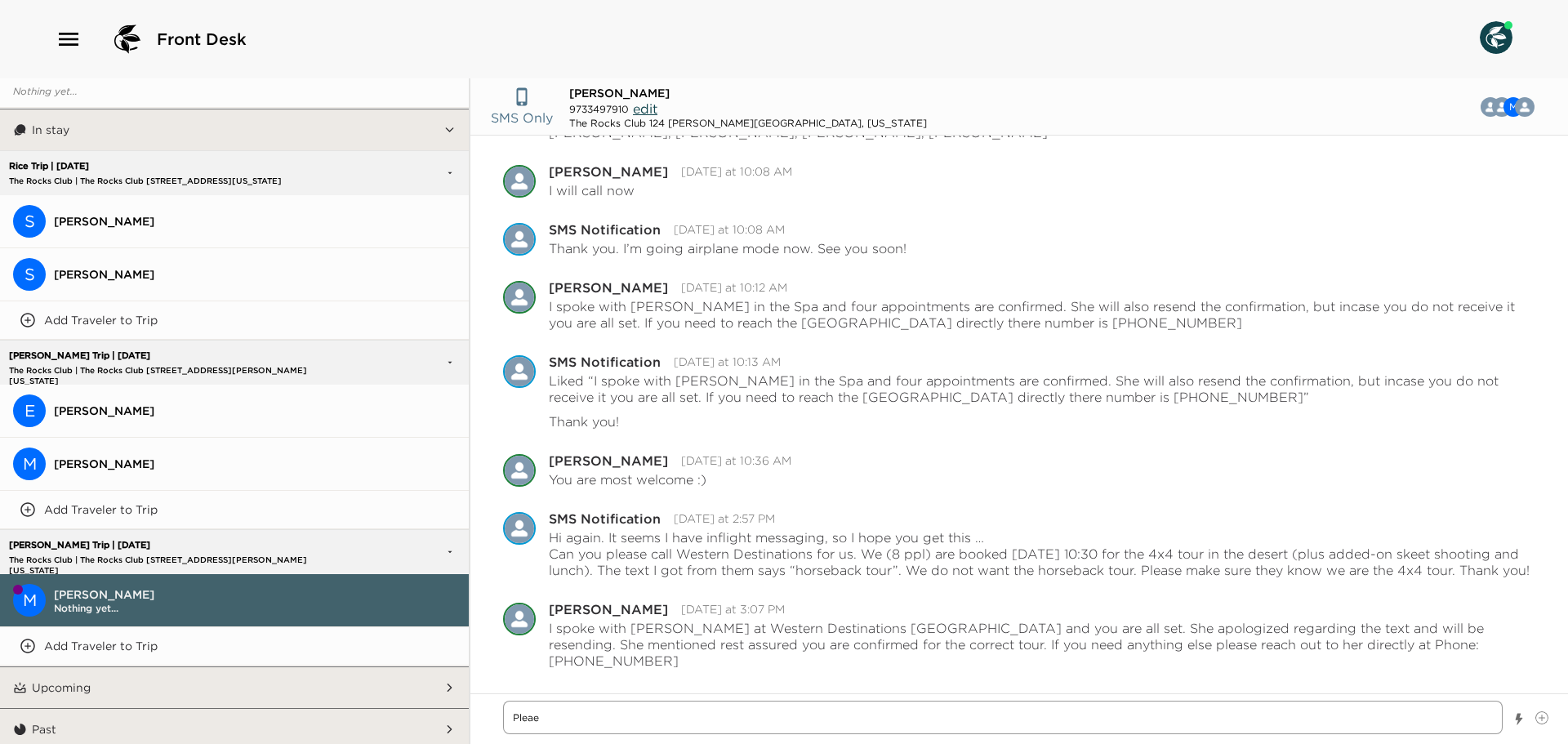
type textarea "x"
type textarea "Pleae"
type textarea "x"
type textarea "Pleae"
type textarea "x"
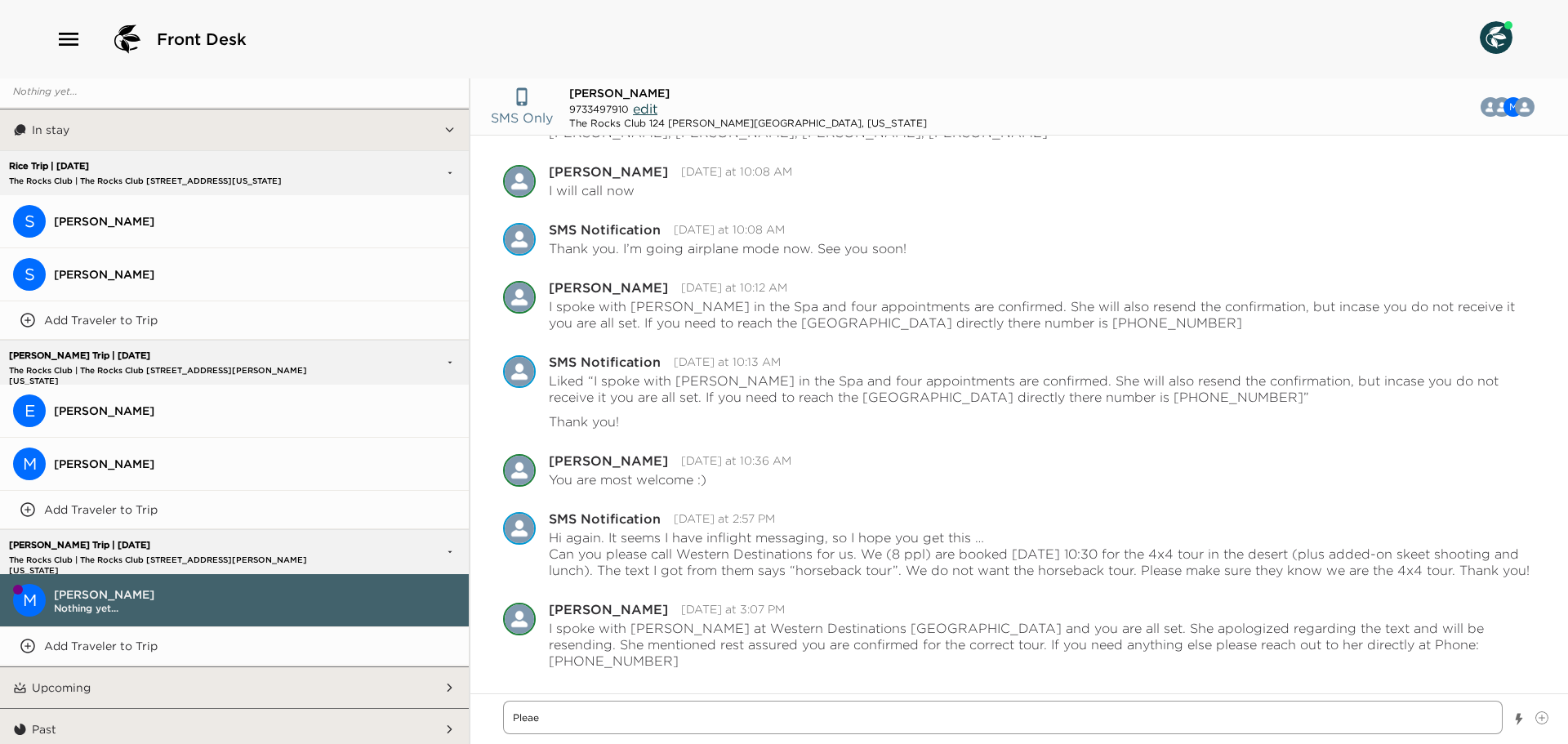
type textarea "Plea"
type textarea "x"
type textarea "Pleas"
type textarea "x"
type textarea "Please"
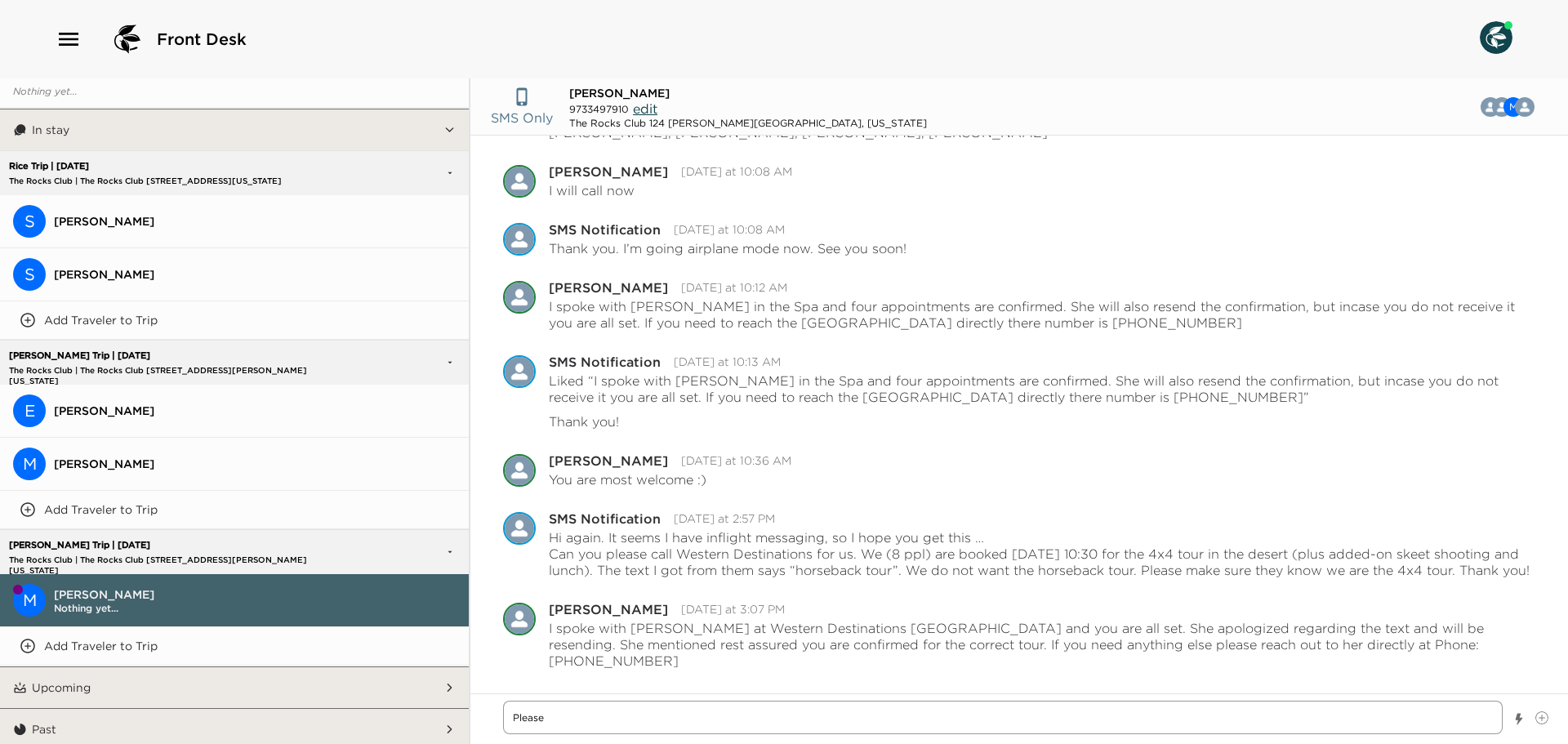
type textarea "x"
type textarea "Please"
type textarea "x"
type textarea "Please b"
type textarea "x"
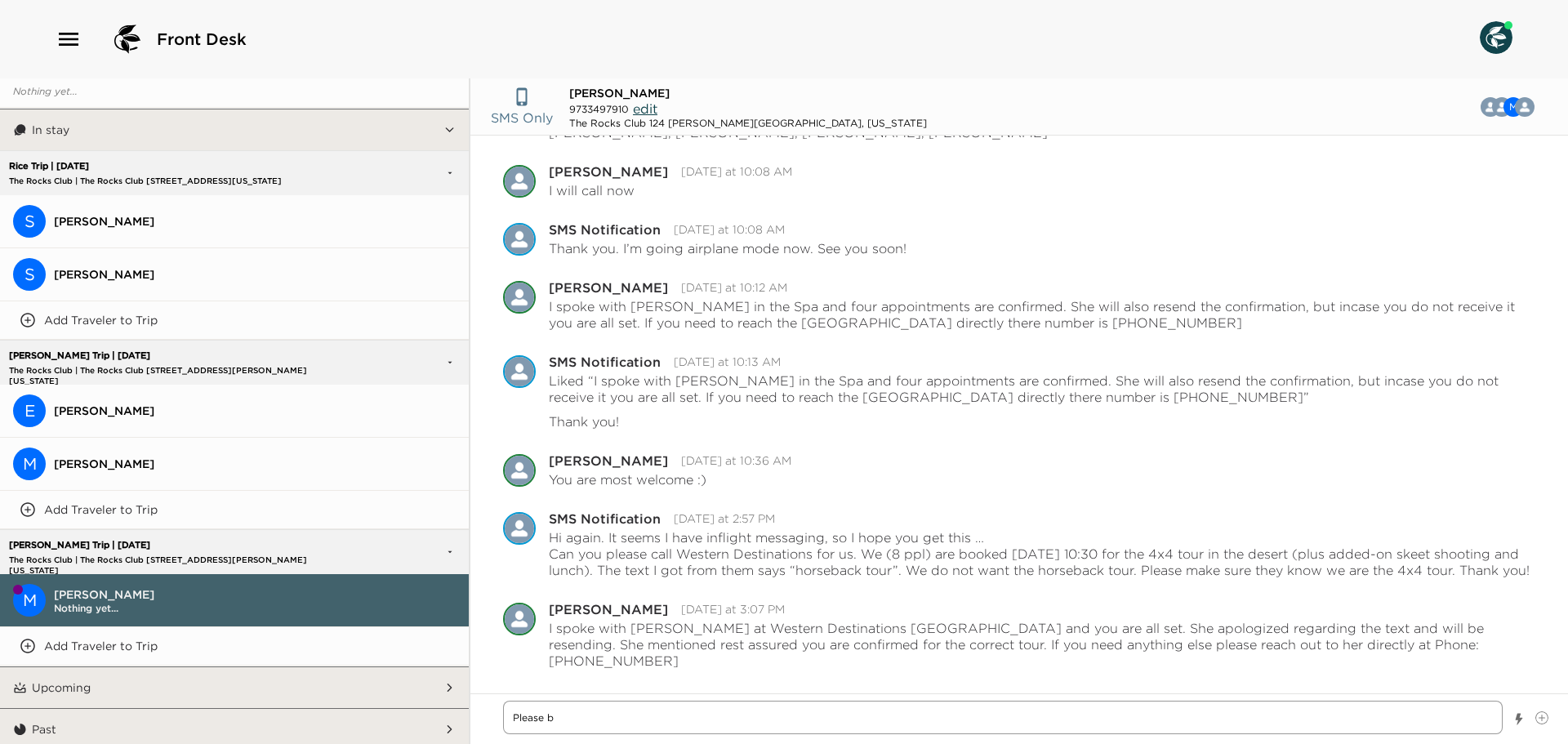
type textarea "Please be"
type textarea "x"
type textarea "Please be"
type textarea "x"
type textarea "Please be a"
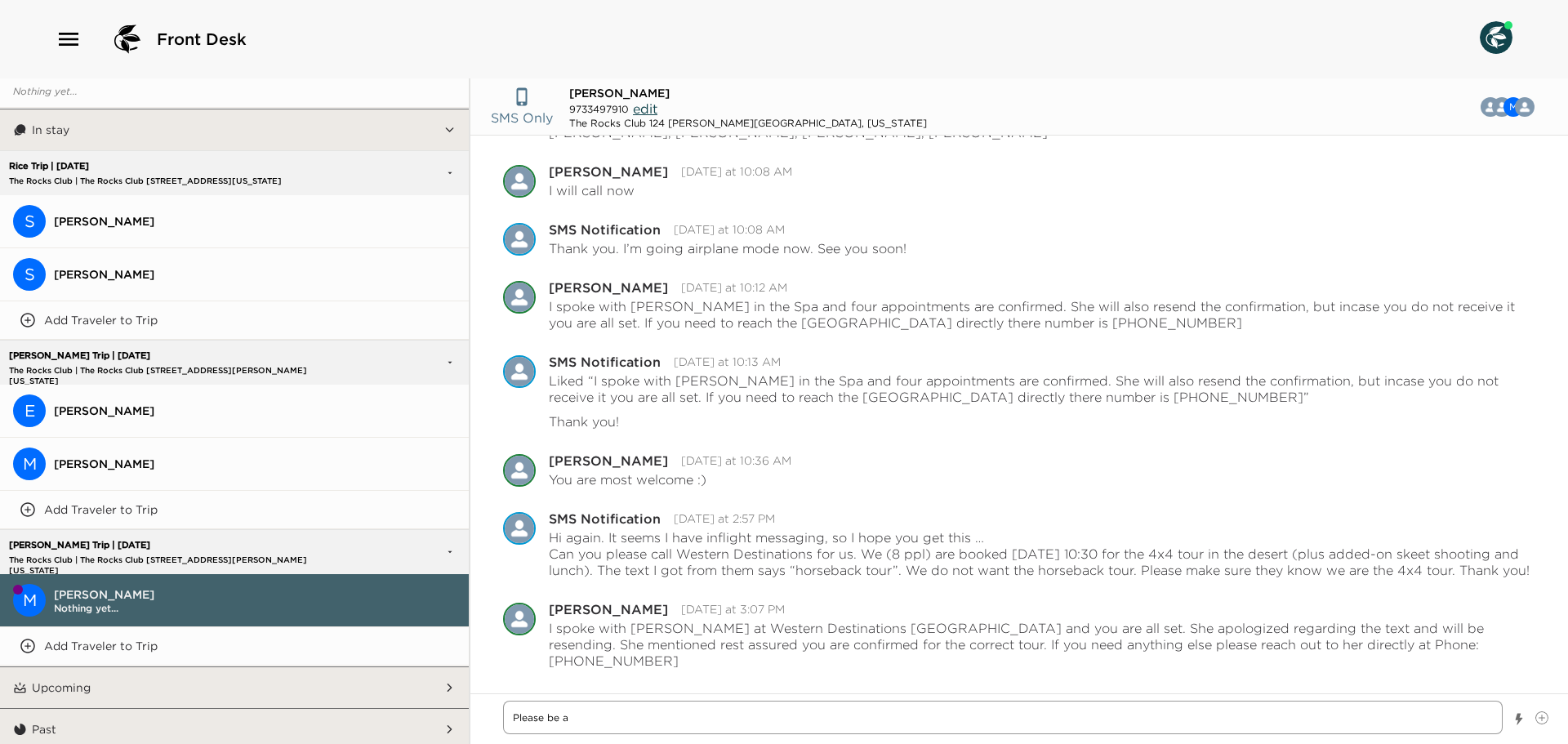
type textarea "x"
type textarea "Please be ad"
type textarea "x"
type textarea "Please be adv"
type textarea "x"
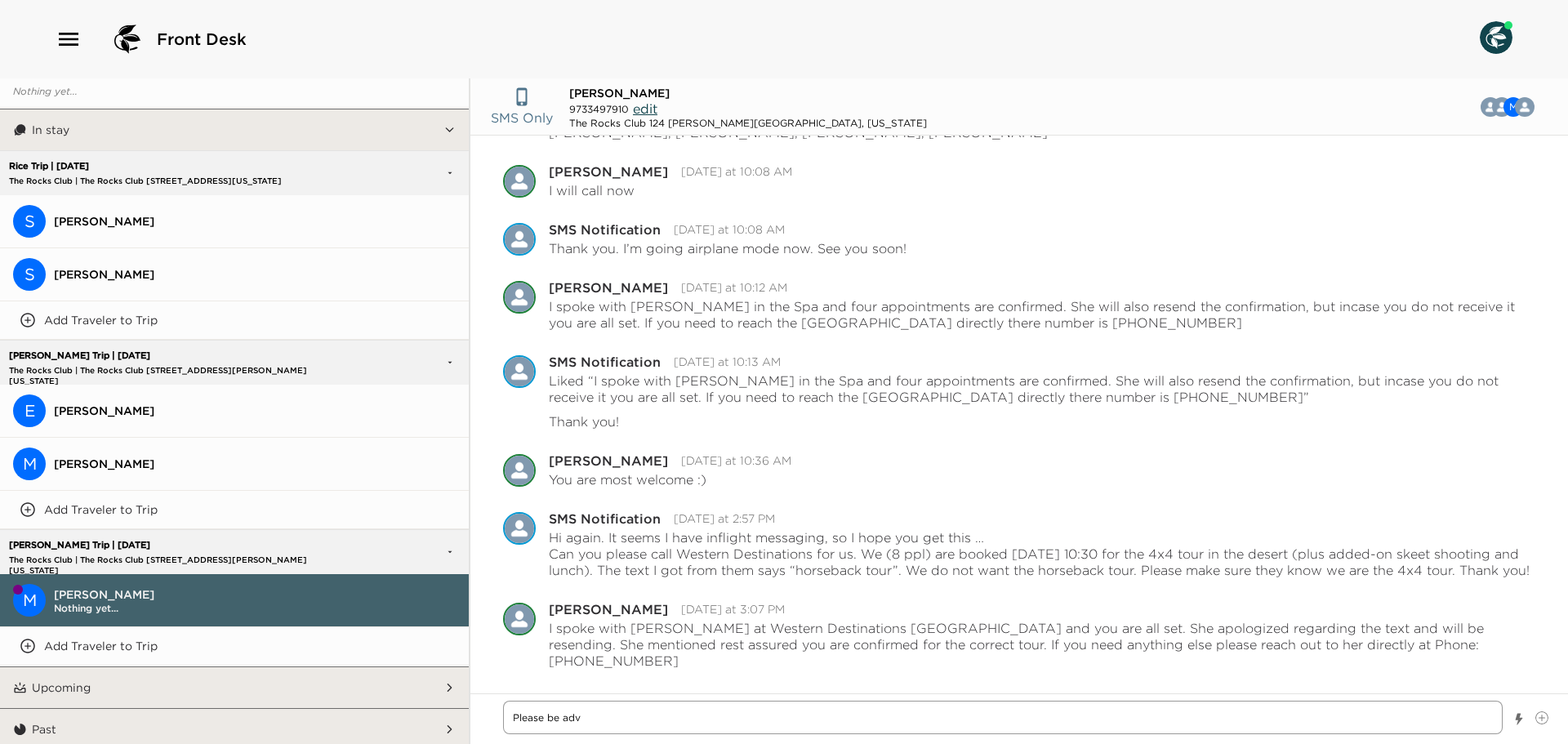
type textarea "Please be advi"
type textarea "x"
type textarea "Please be advis"
type textarea "x"
type textarea "Please be advise"
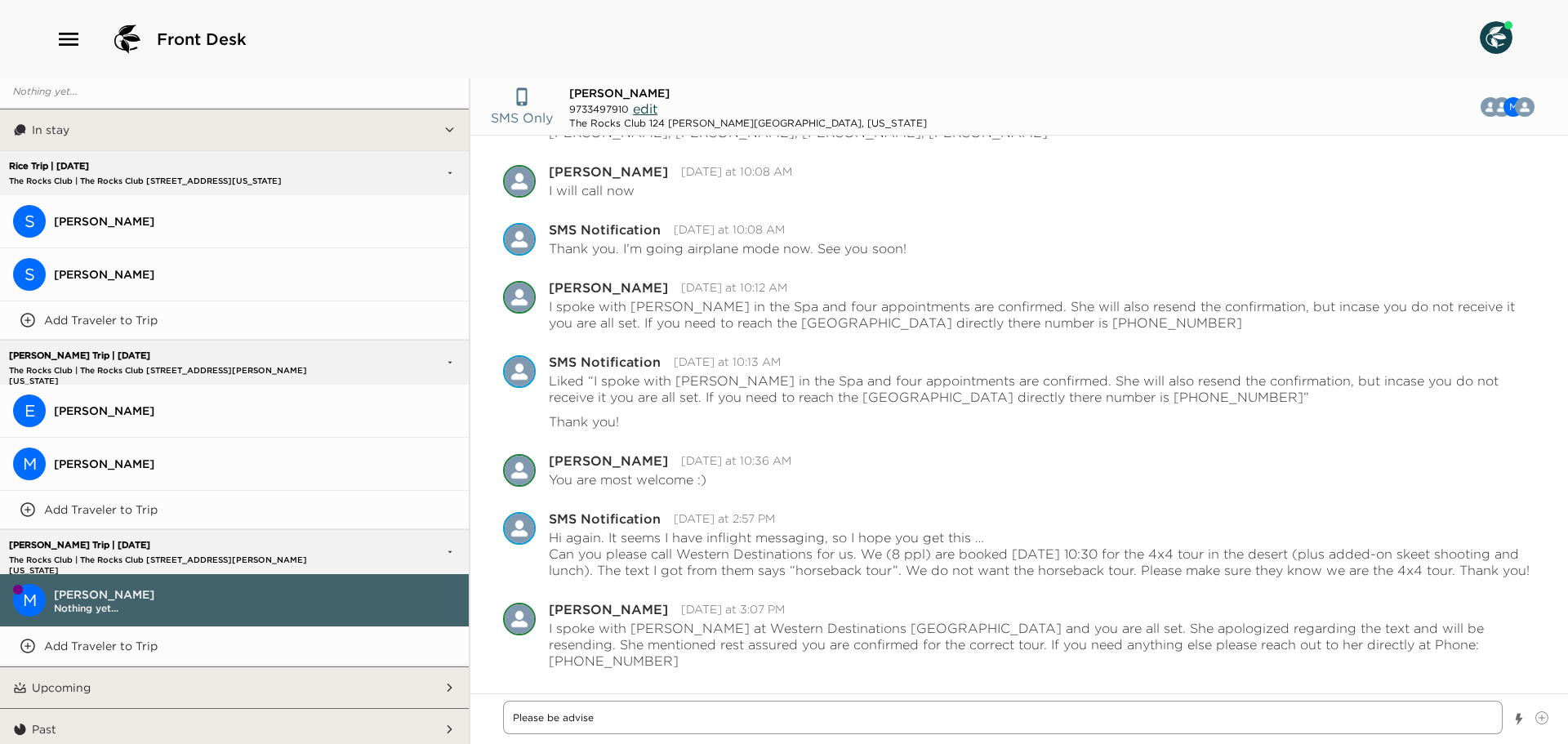
type textarea "x"
type textarea "Please be advised"
type textarea "x"
type textarea "Please be advised"
type textarea "x"
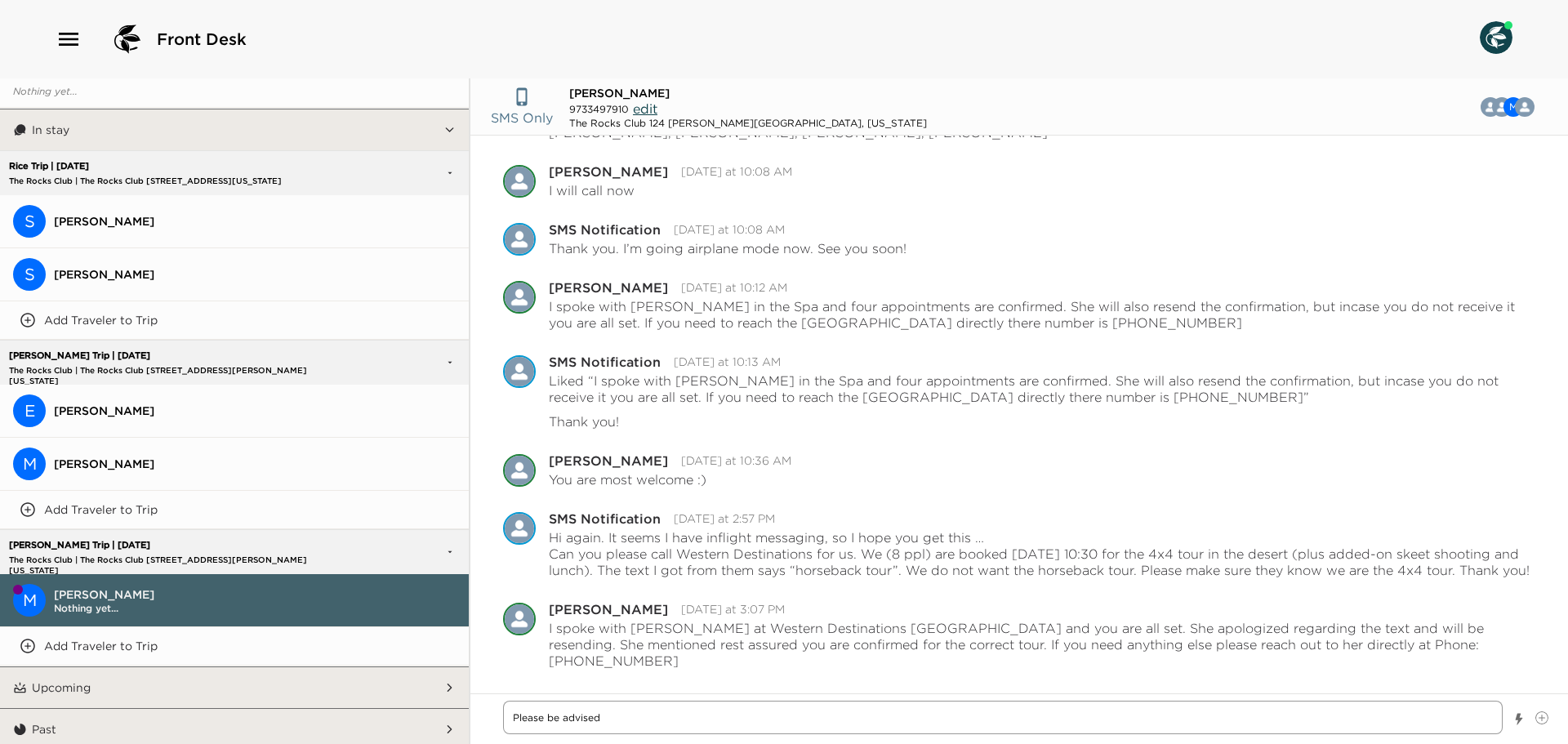
type textarea "Please be advised y"
type textarea "x"
type textarea "Please be advised yo"
type textarea "x"
type textarea "Please be advised you"
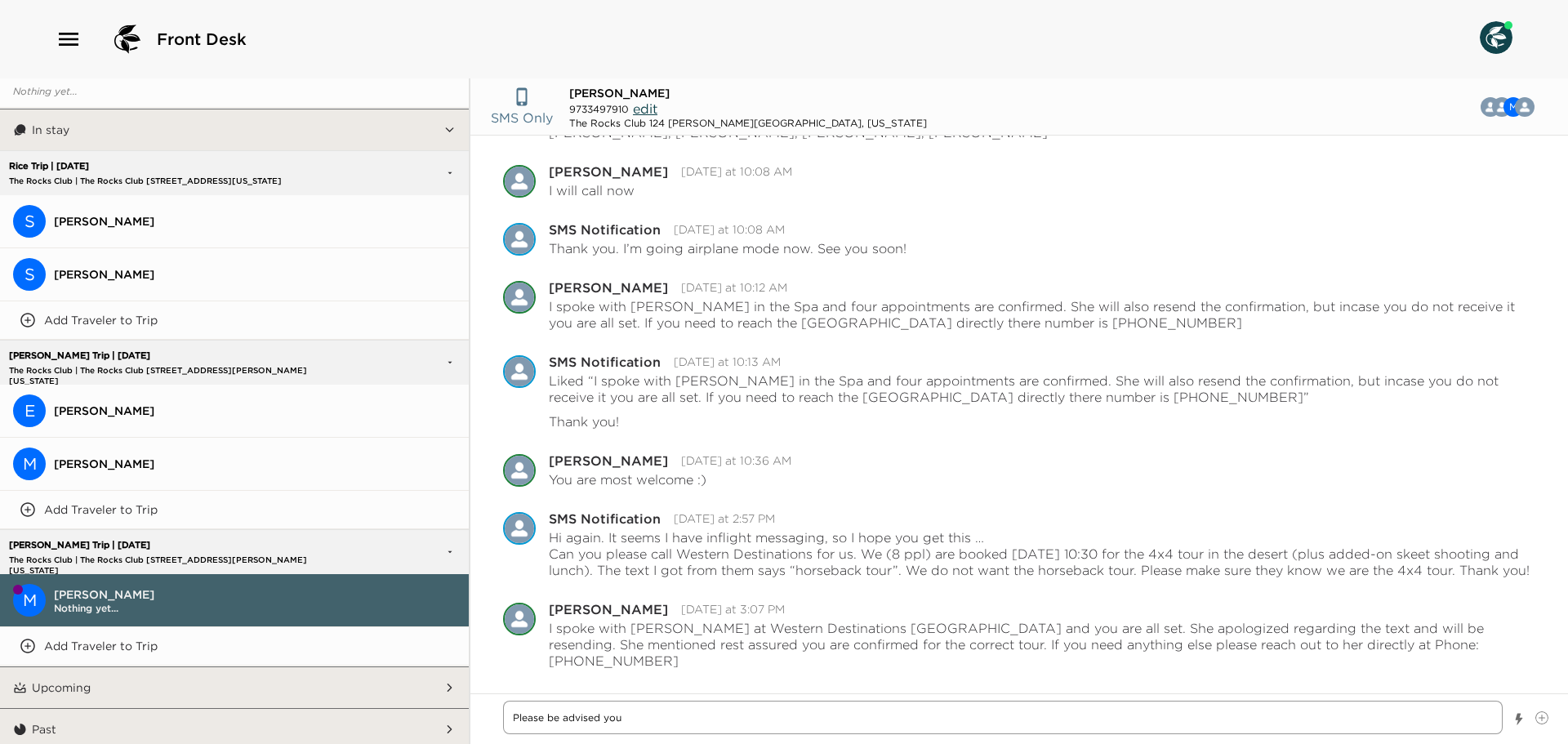
type textarea "x"
type textarea "Please be advised your"
type textarea "x"
type textarea "Please be advised your"
type textarea "x"
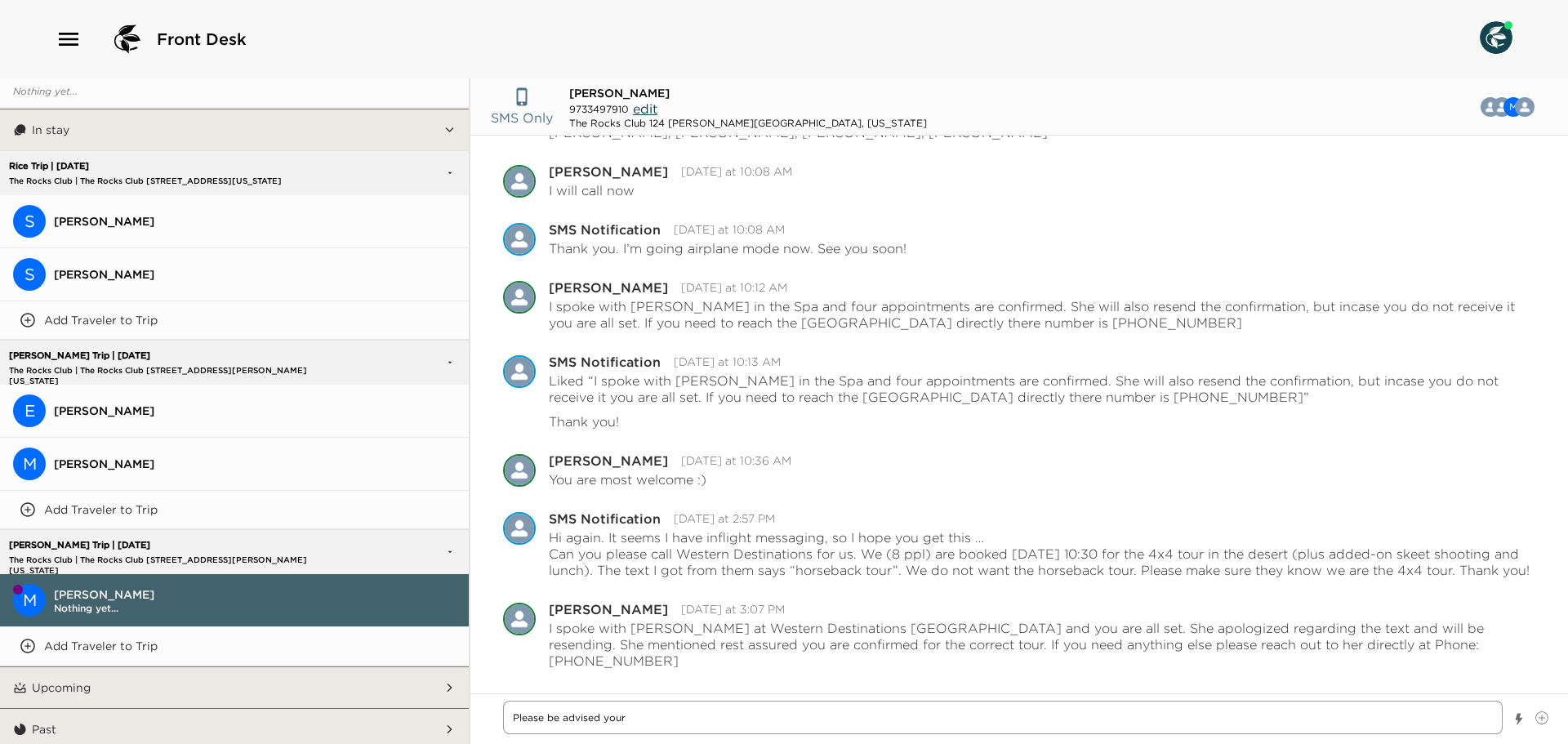
type textarea "Please be advised your M"
type textarea "x"
type textarea "Please be advised your Ma"
type textarea "x"
type textarea "Please be advised your Mas"
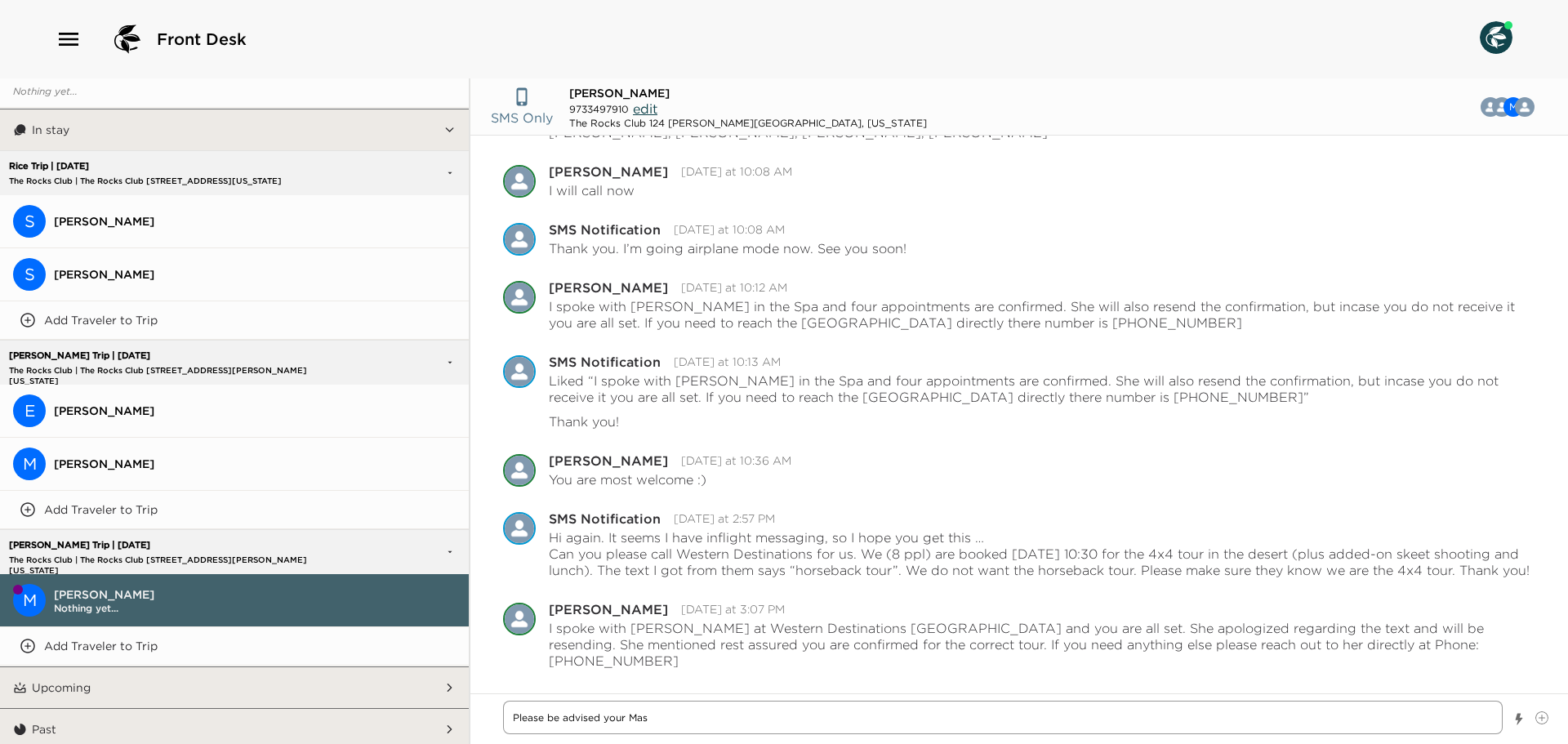
type textarea "x"
type textarea "Please be advised your Mast"
type textarea "x"
type textarea "Please be advised your Maste"
type textarea "x"
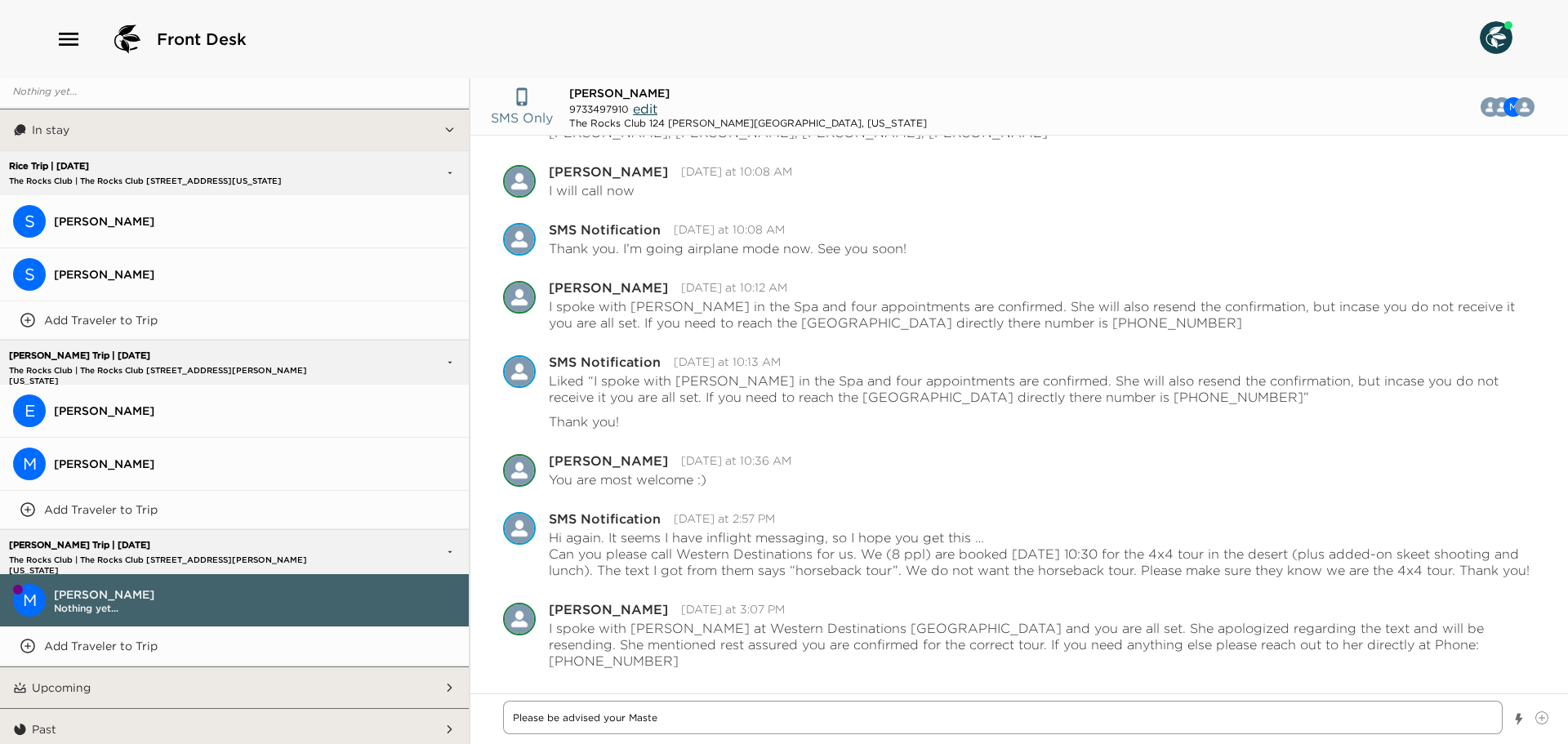
type textarea "Please be advised your Master"
type textarea "x"
type textarea "Please be advised your Masterc"
type textarea "x"
type textarea "Please be advised your Masterca"
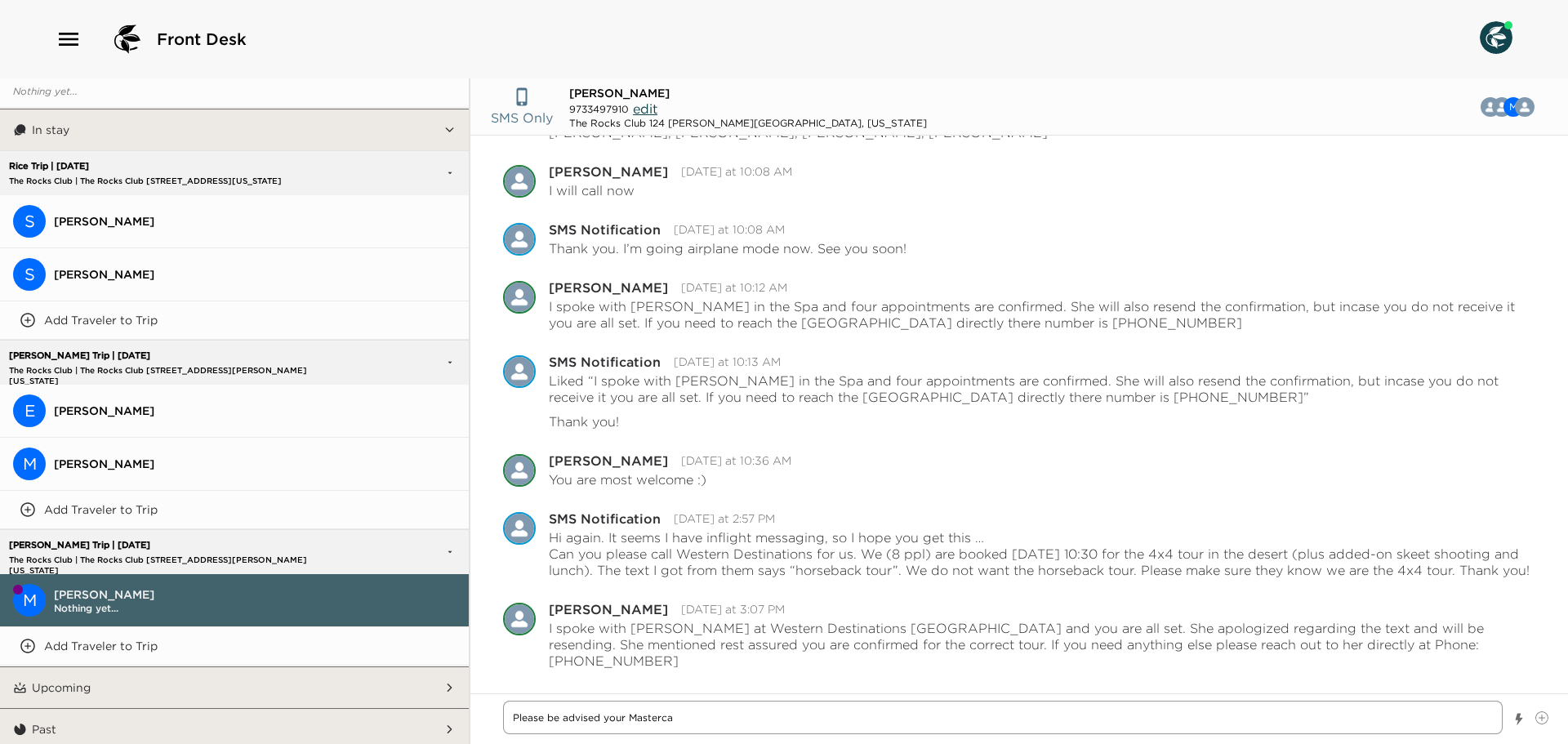
type textarea "x"
type textarea "Please be advised your Mastercar"
type textarea "x"
type textarea "Please be advised your Mastercard"
type textarea "x"
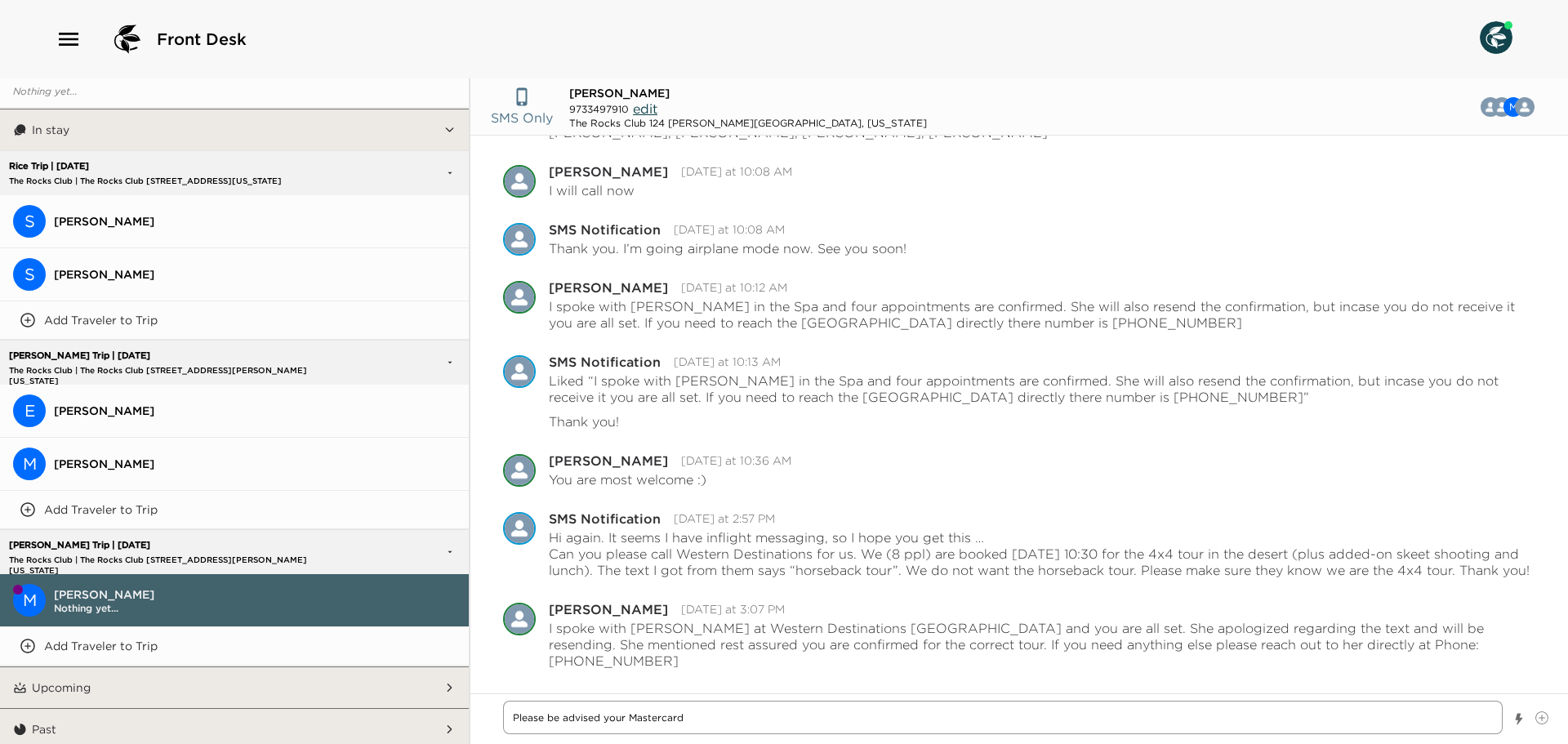
type textarea "Please be advised your Mastercard"
type textarea "x"
type textarea "Please be advised your Mastercard t"
type textarea "x"
type textarea "Please be advised your Mastercard th"
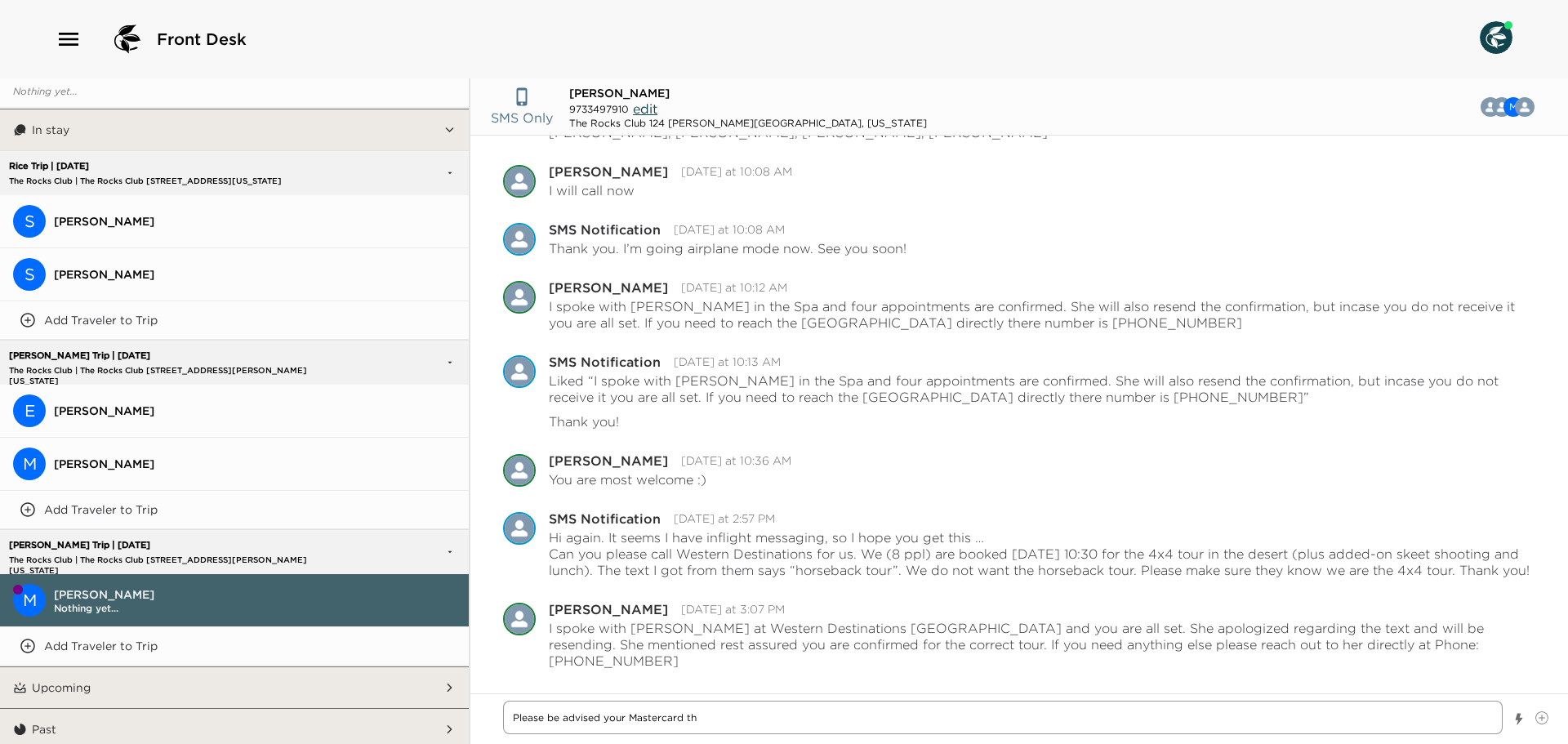
type textarea "x"
type textarea "Please be advised your Mastercard tha"
type textarea "x"
type textarea "Please be advised your Mastercard that"
type textarea "x"
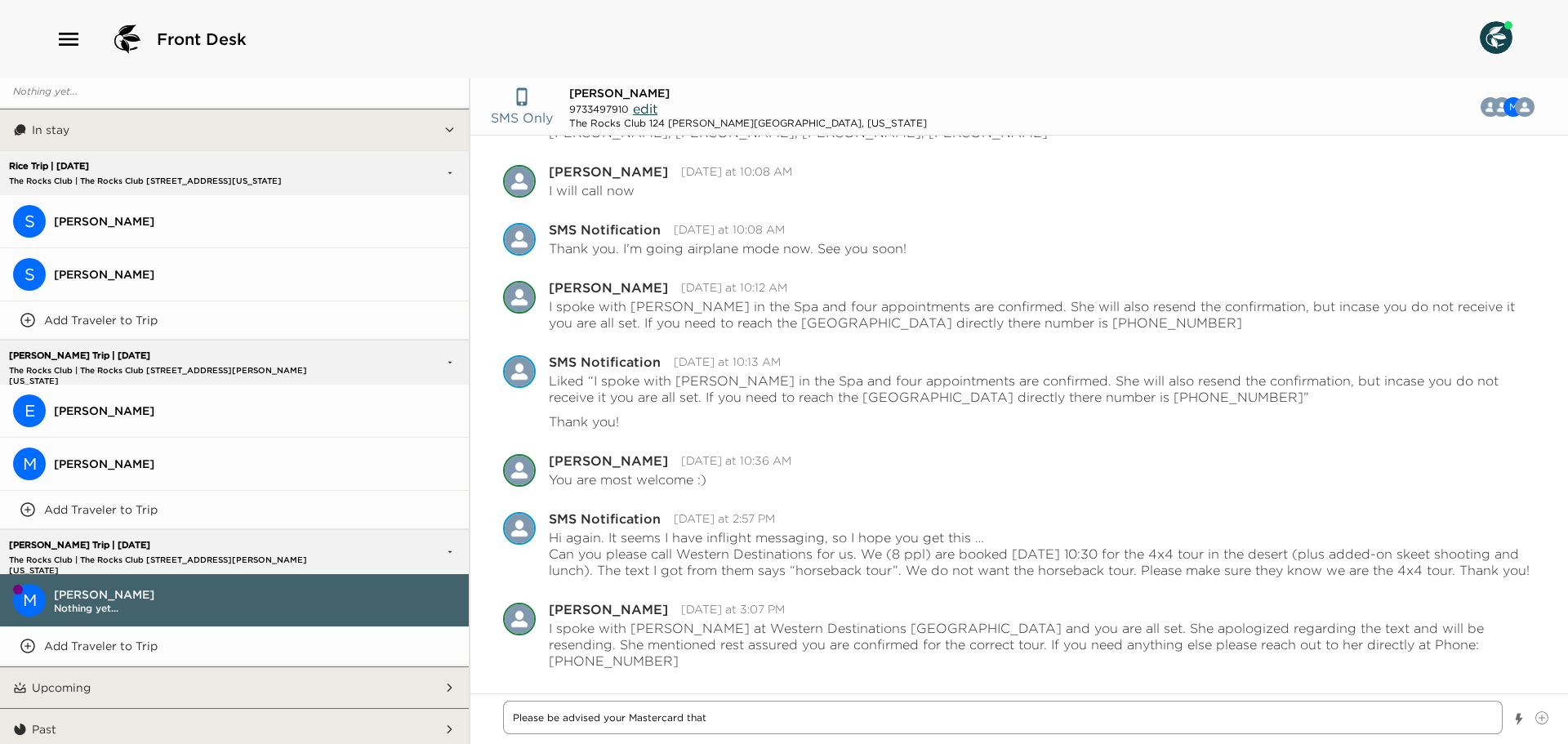
type textarea "Please be advised your Mastercard that"
type textarea "x"
type textarea "Please be advised your Mastercard that y"
type textarea "x"
type textarea "Please be advised your Mastercard that yo"
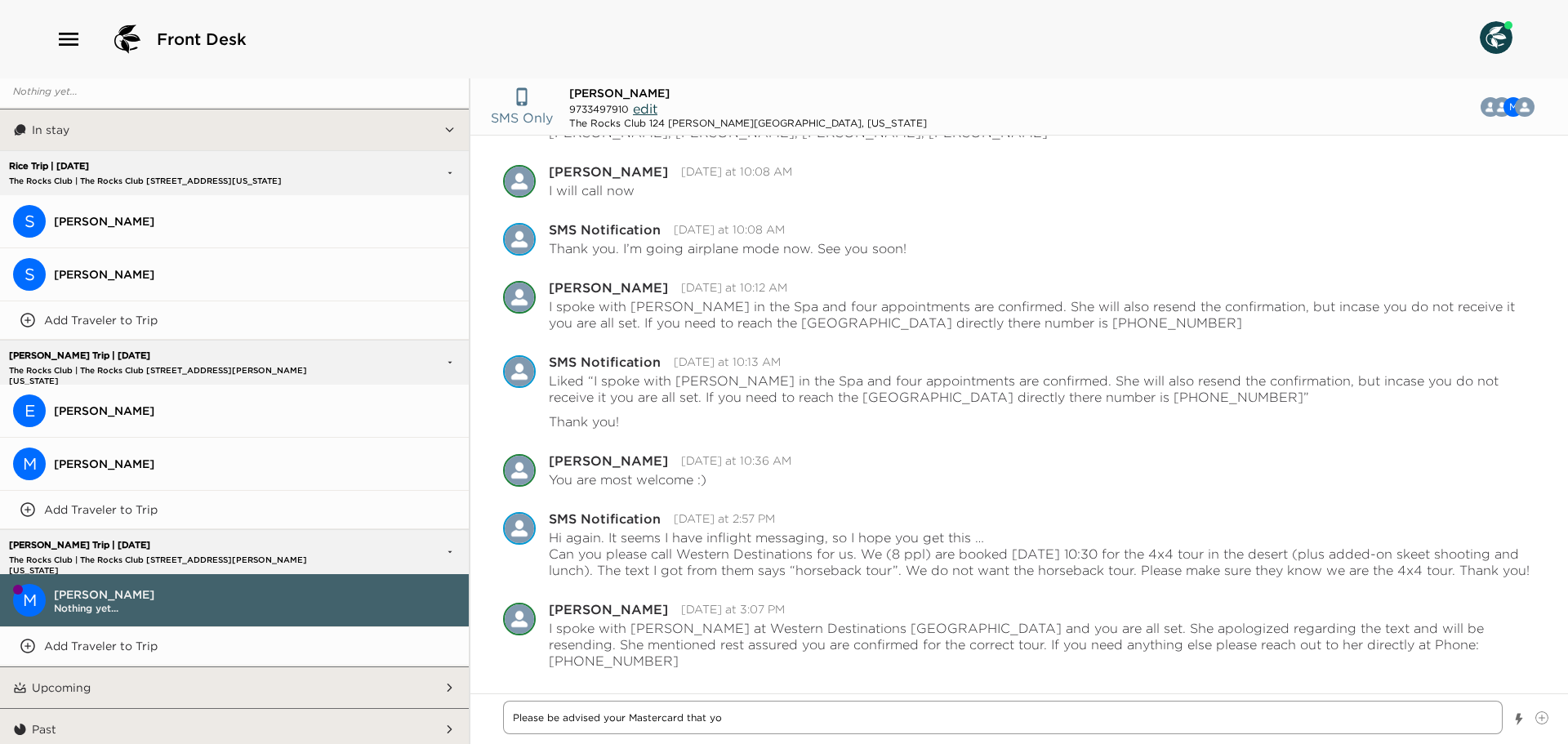
type textarea "x"
type textarea "Please be advised your Mastercard that you"
type textarea "x"
type textarea "Please be advised your Mastercard that you s"
type textarea "x"
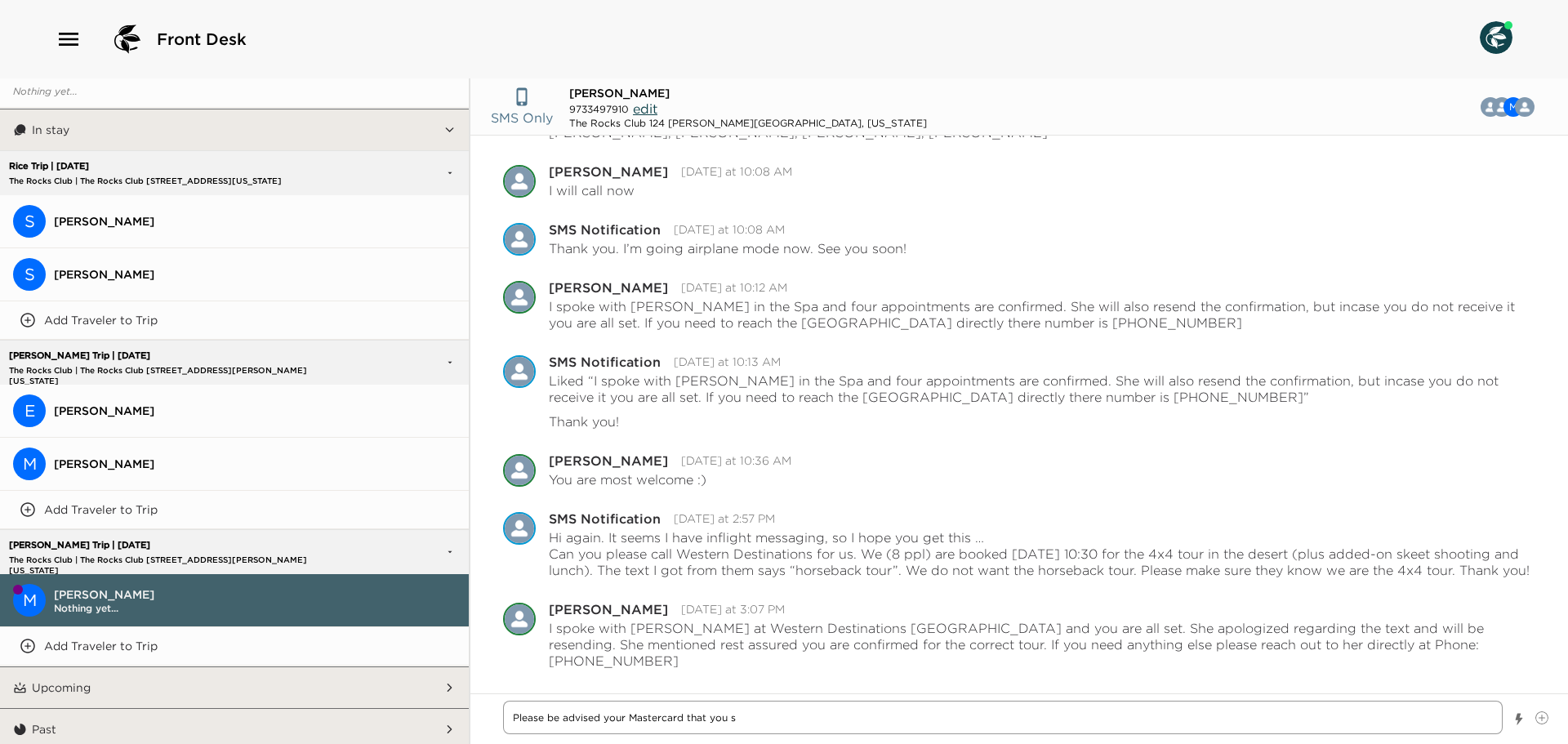
type textarea "Please be advised your Mastercard that you sh"
type textarea "x"
type textarea "Please be advised your Mastercard that you sha"
type textarea "x"
type textarea "Please be advised your Mastercard that you shar"
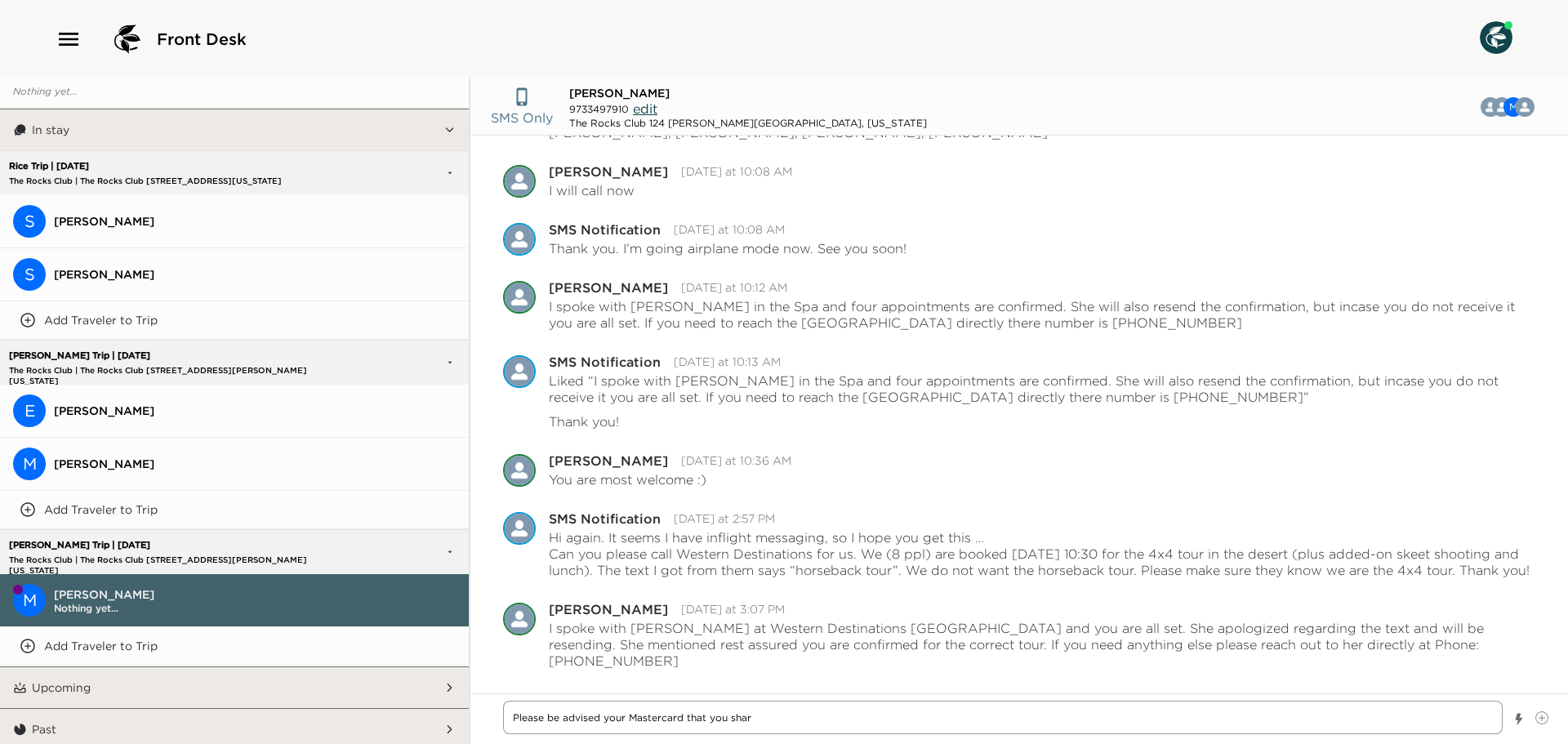
type textarea "x"
type textarea "Please be advised your Mastercard that you share"
type textarea "x"
type textarea "Please be advised your Mastercard that you shared"
type textarea "x"
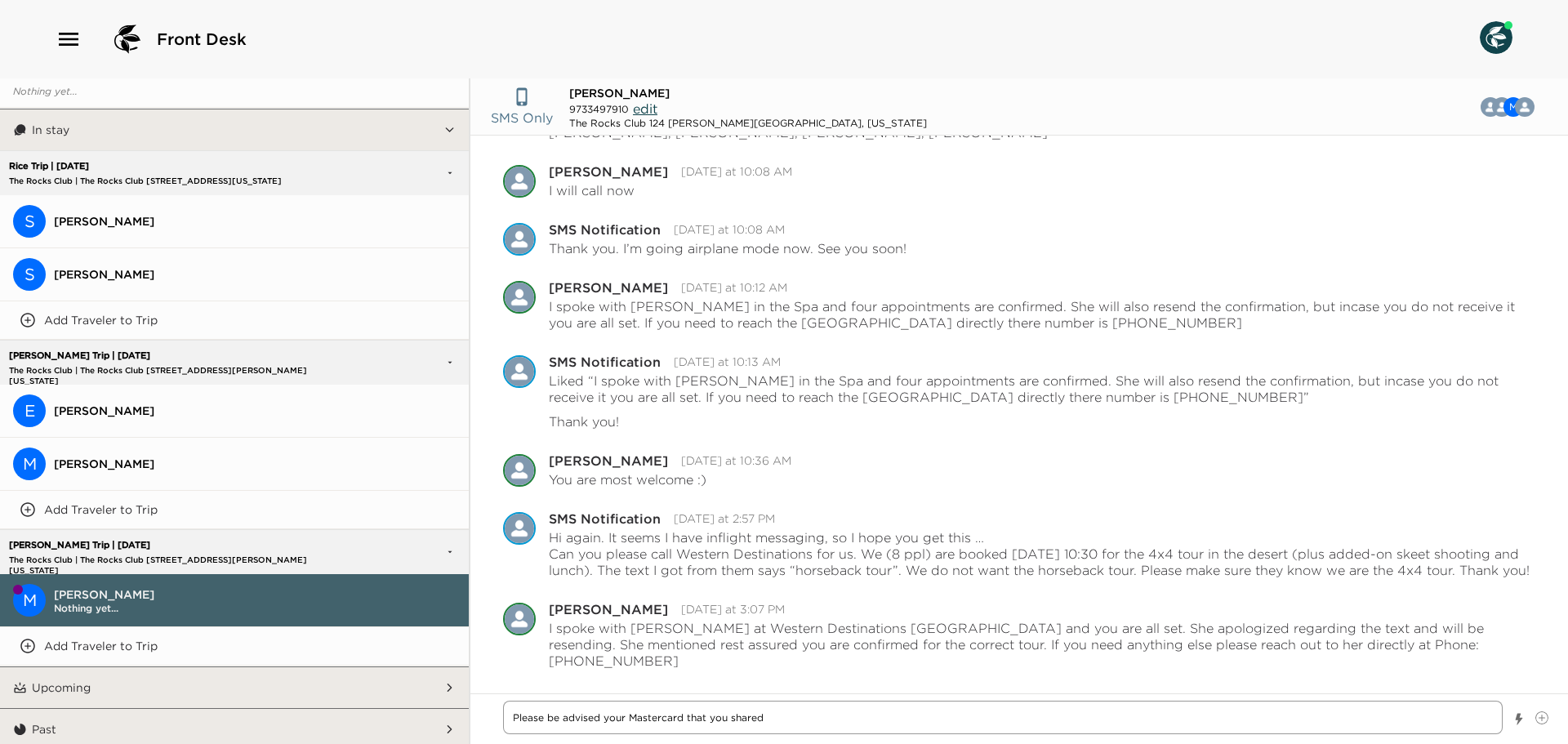
type textarea "Please be advised your Mastercard that you shared"
type textarea "x"
type textarea "Please be advised your Mastercard that you shared fo"
type textarea "x"
type textarea "Please be advised your Mastercard that you shared for"
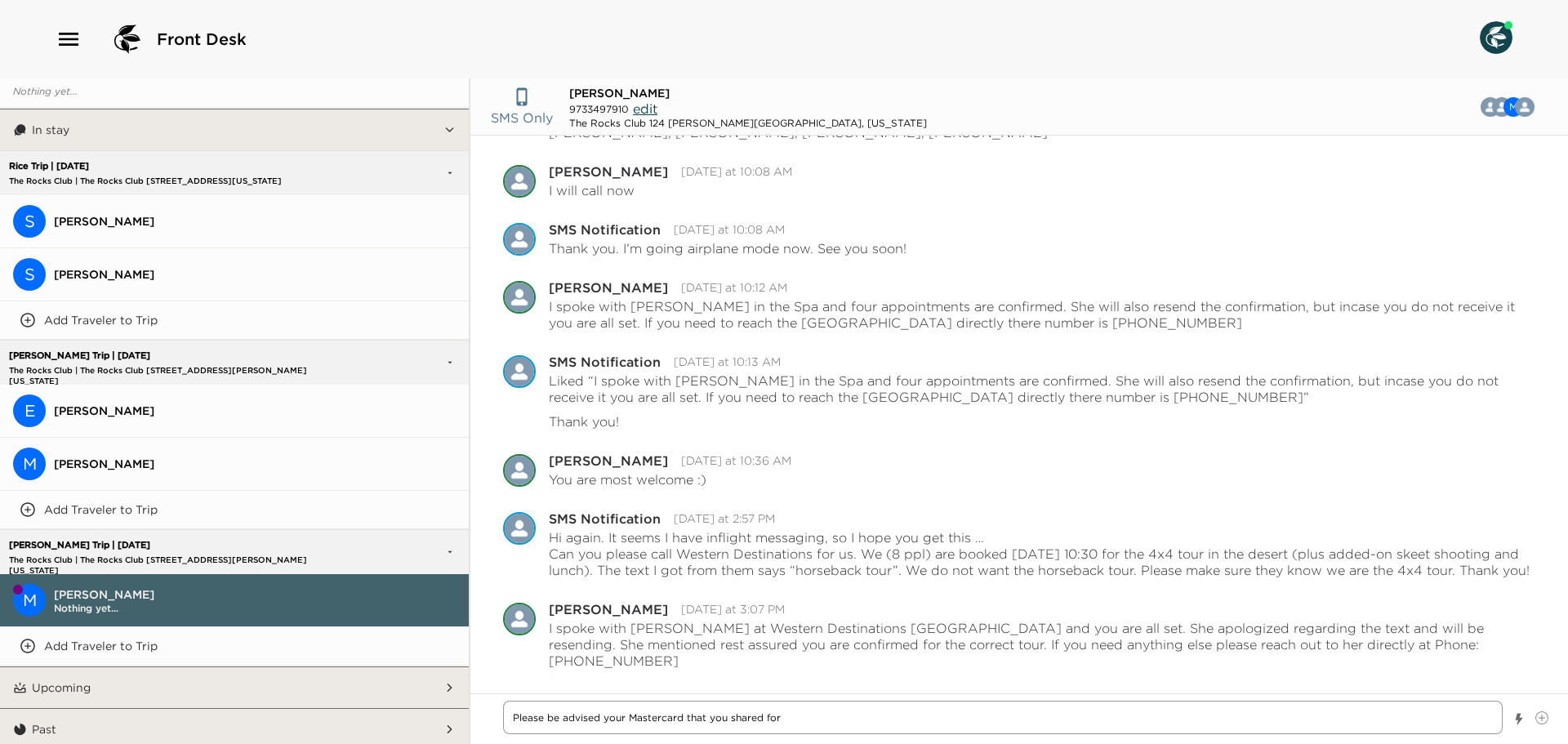
type textarea "x"
type textarea "Please be advised your Mastercard that you shared for"
type textarea "x"
type textarea "Please be advised your Mastercard that you shared for y"
type textarea "x"
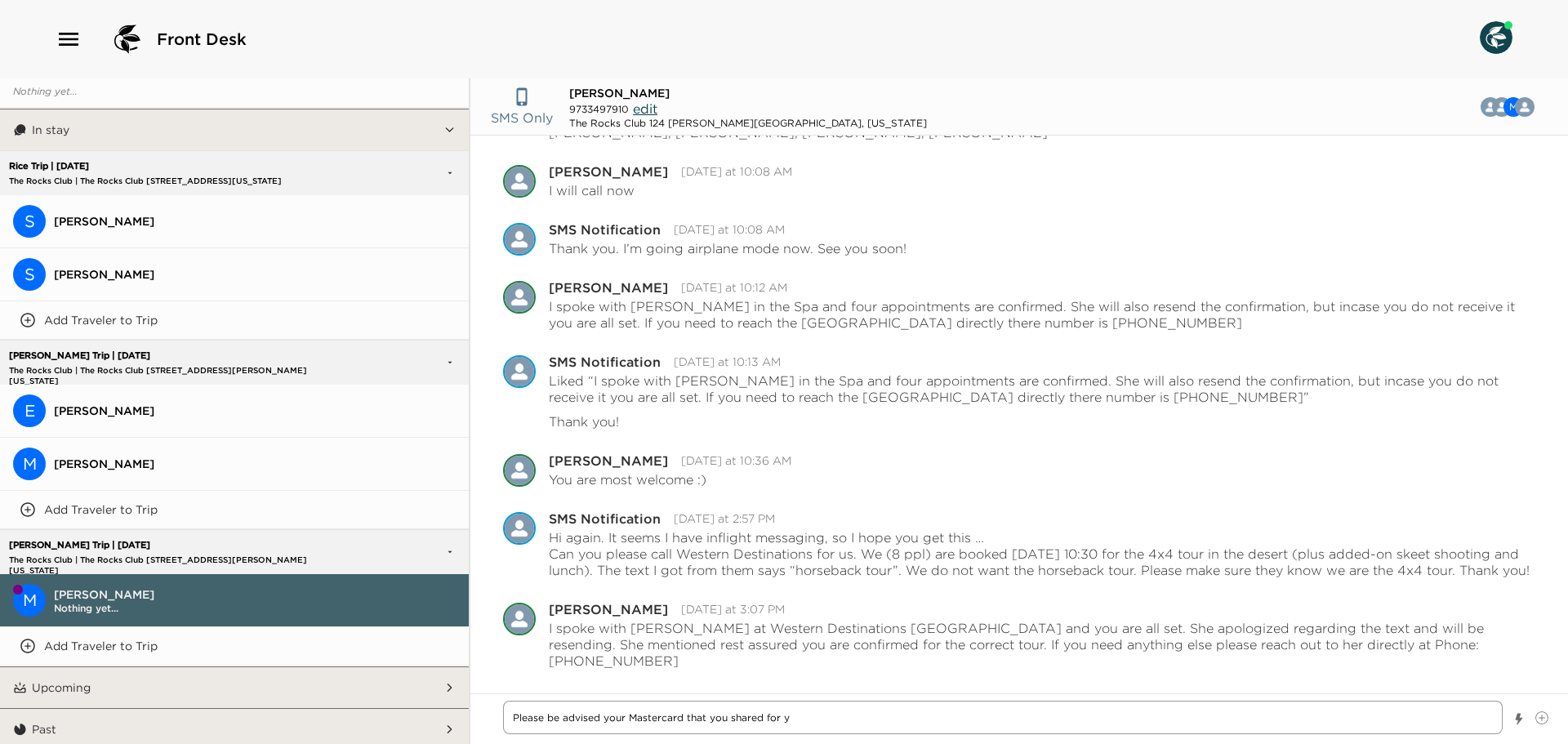
type textarea "Please be advised your Mastercard that you shared for yo"
type textarea "x"
type textarea "Please be advised your Mastercard that you shared for you"
type textarea "x"
type textarea "Please be advised your Mastercard that you shared for your"
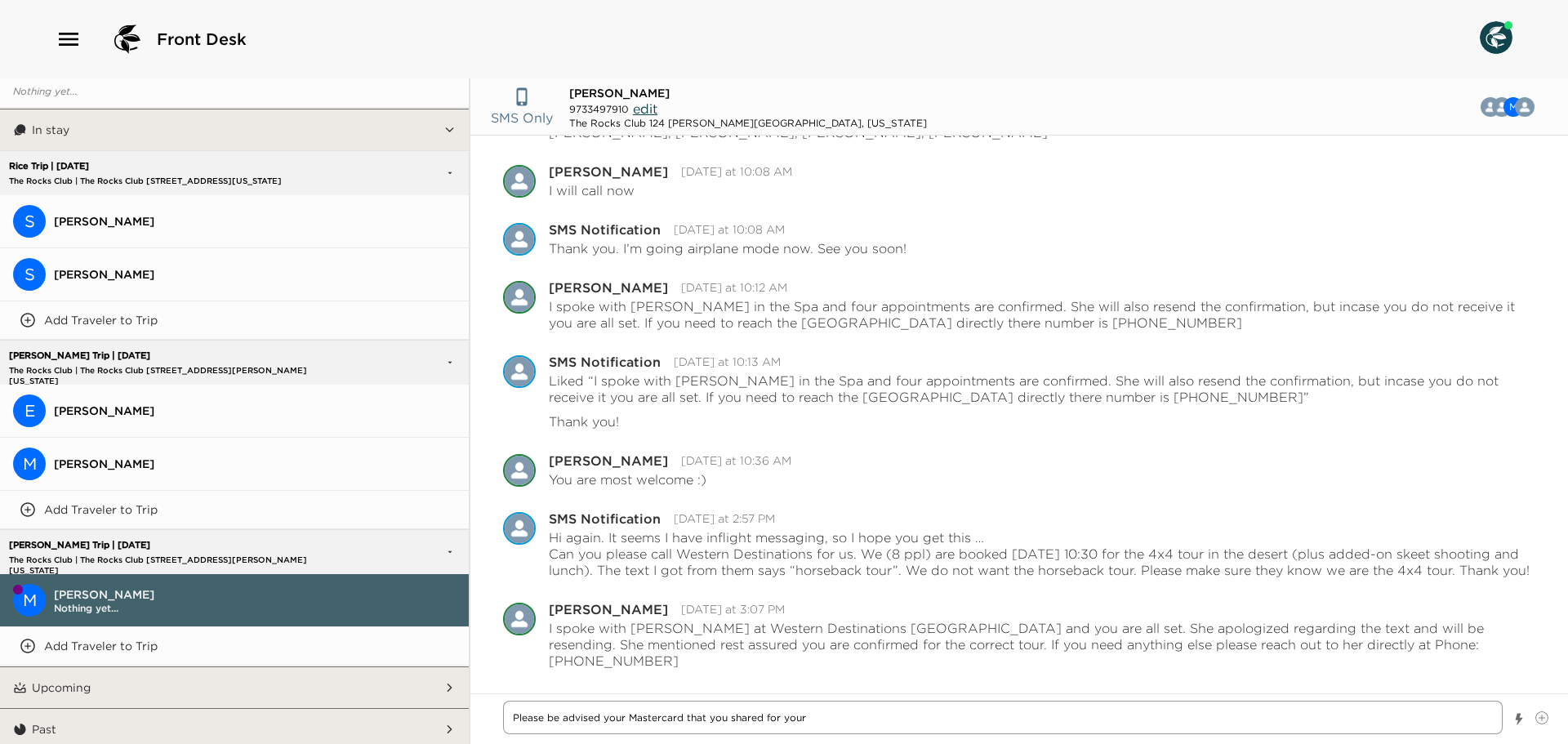
type textarea "x"
type textarea "Please be advised your Mastercard that you shared for your"
type textarea "x"
type textarea "Please be advised your Mastercard that you shared for your g"
type textarea "x"
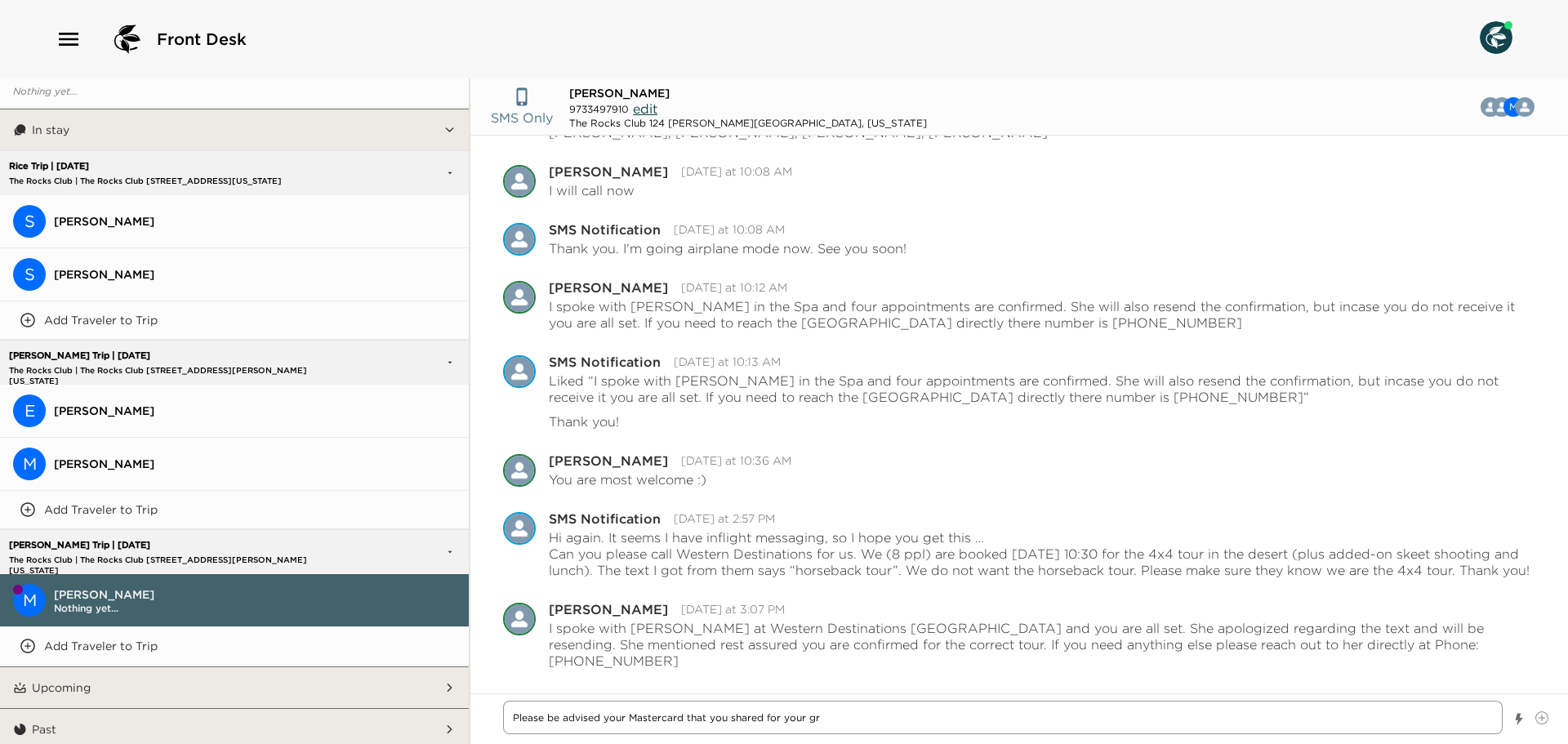
type textarea "Please be advised your Mastercard that you shared for your gro"
type textarea "x"
type textarea "Please be advised your Mastercard that you shared for your groc"
type textarea "x"
type textarea "Please be advised your Mastercard that you shared for your groce"
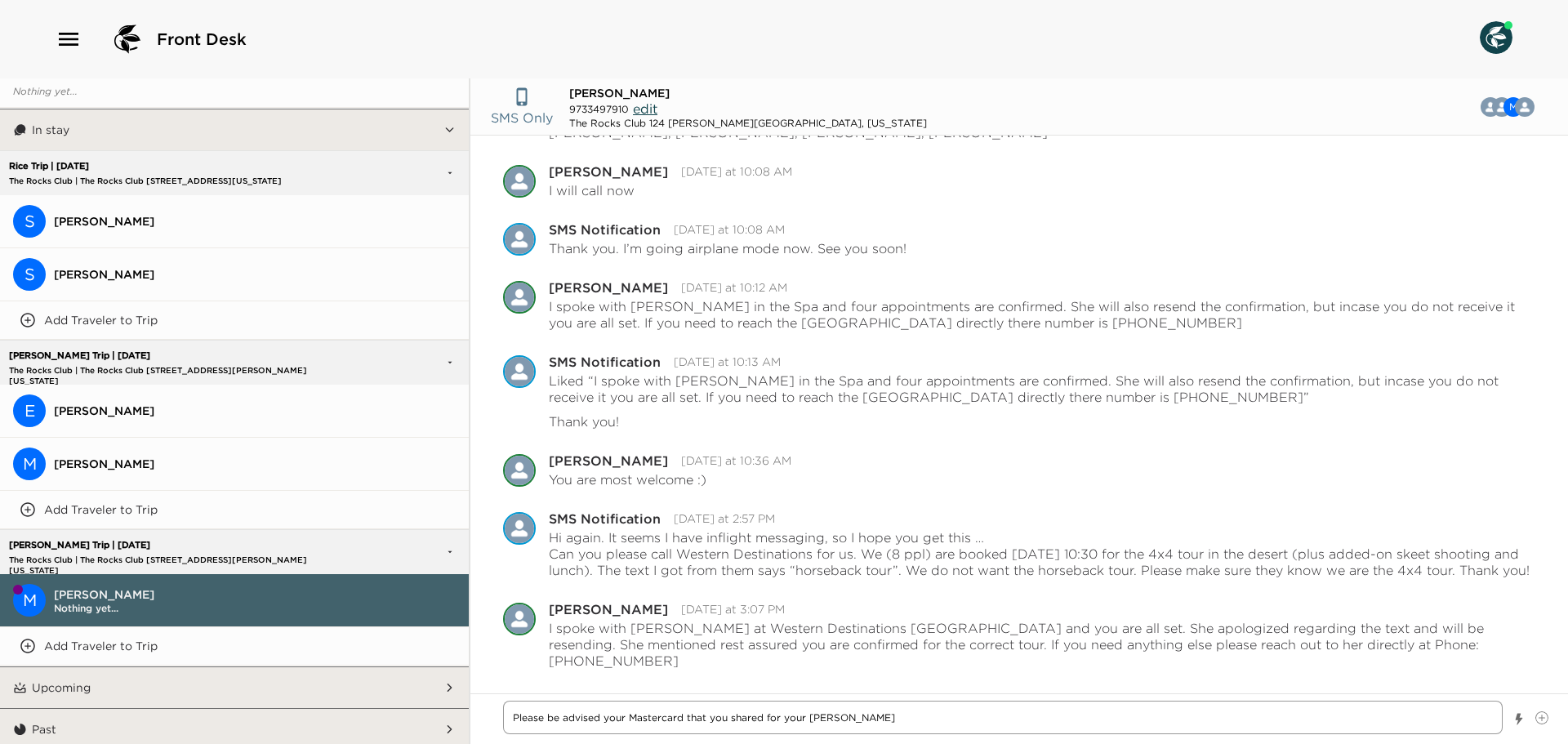
type textarea "x"
type textarea "Please be advised your Mastercard that you shared for your grocer"
type textarea "x"
type textarea "Please be advised your Mastercard that you shared for your groceri"
type textarea "x"
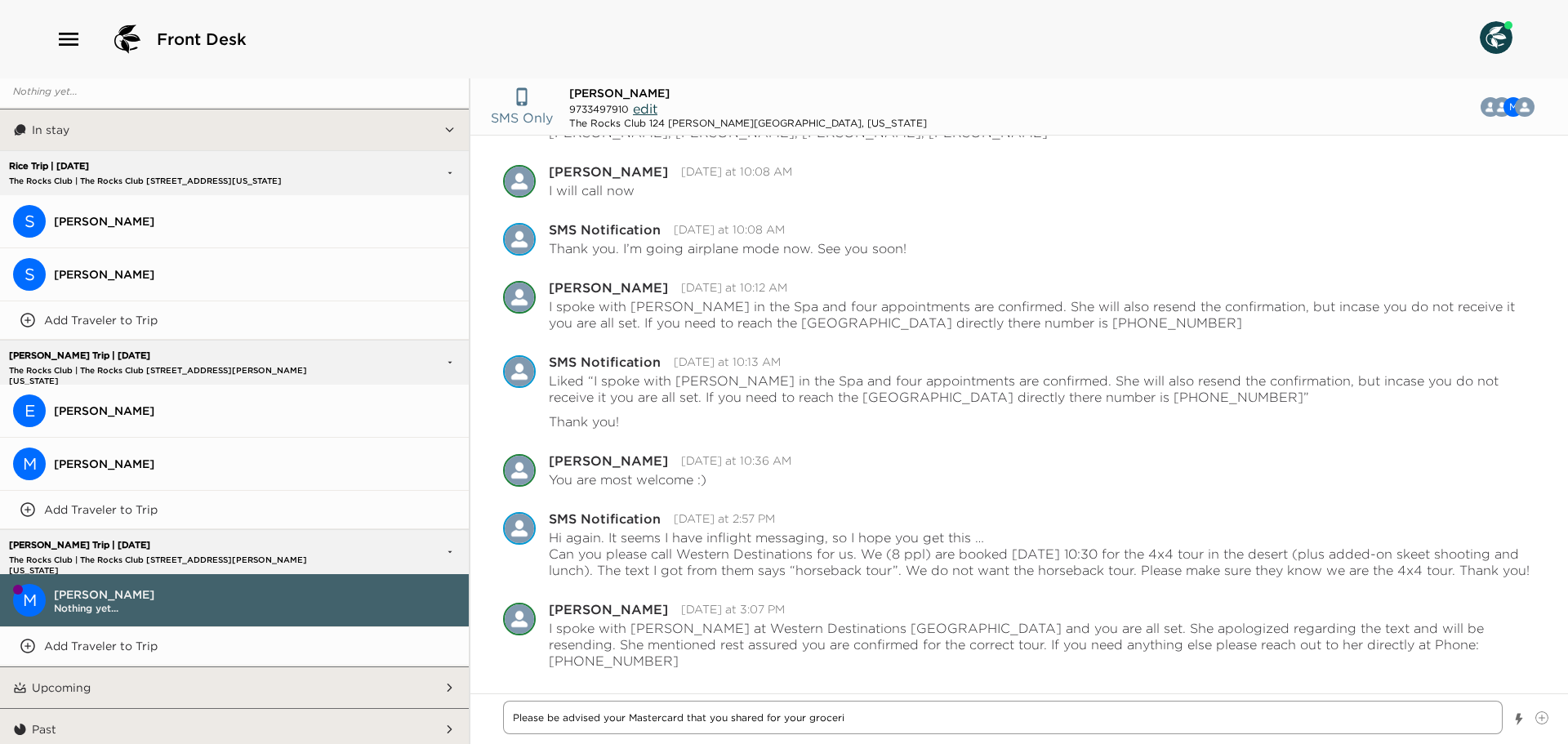
type textarea "Please be advised your Mastercard that you shared for your grocerie"
type textarea "x"
type textarea "Please be advised your Mastercard that you shared for your groceries"
type textarea "x"
type textarea "Please be advised your Mastercard that you shared for your groceries"
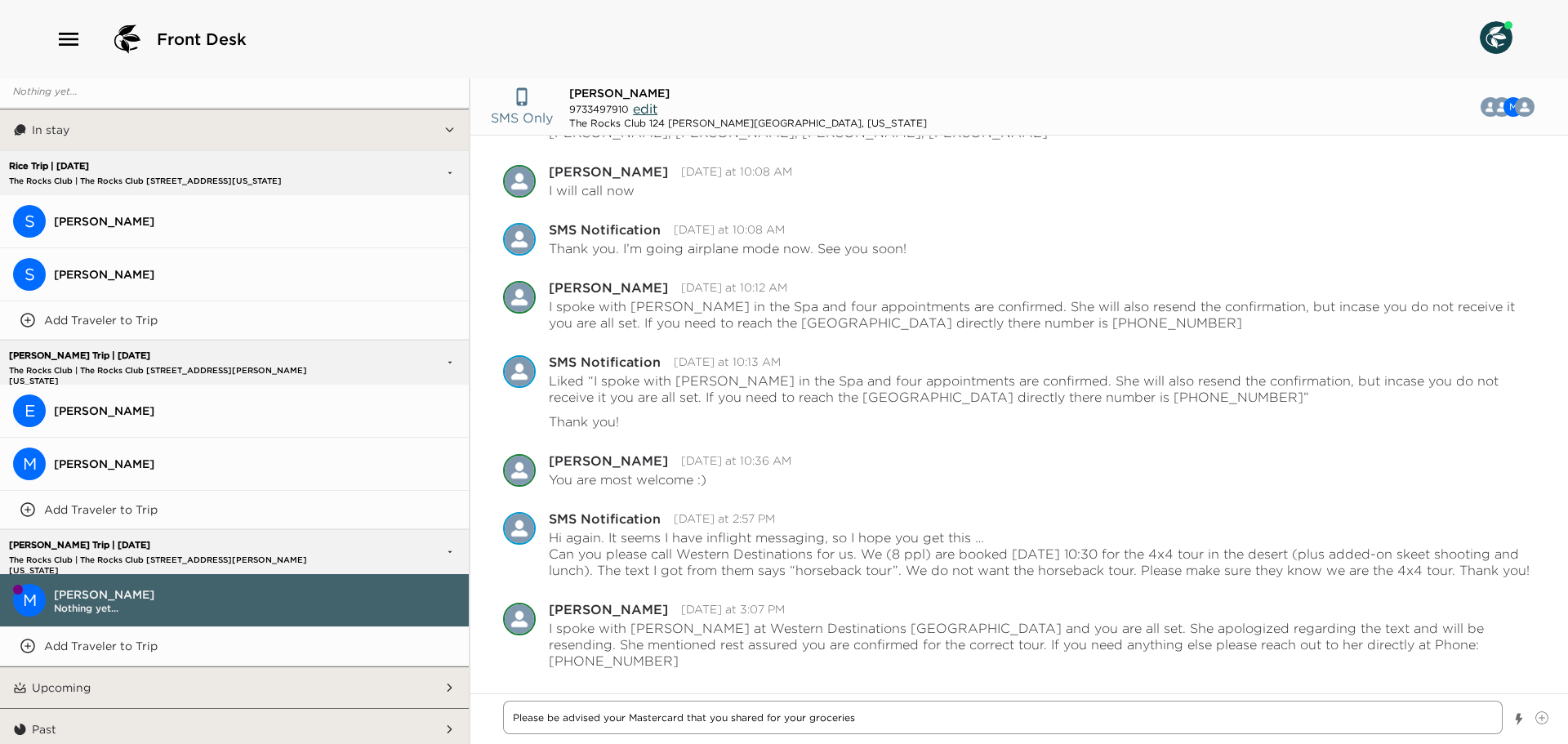
type textarea "x"
type textarea "Please be advised your Mastercard that you shared for your groceries a"
type textarea "x"
type textarea "Please be advised your Mastercard that you shared for your groceries an"
type textarea "x"
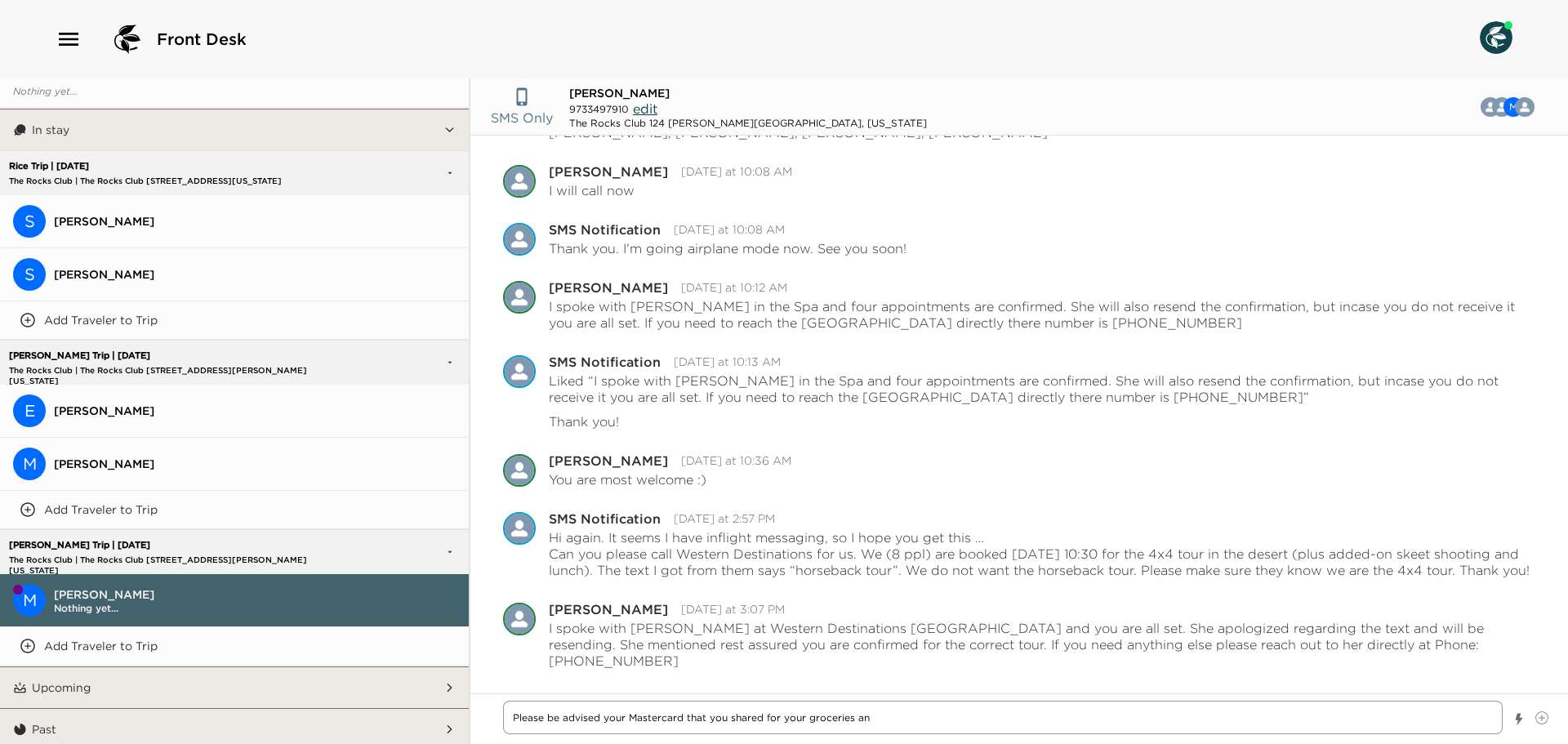
type textarea "Please be advised your Mastercard that you shared for your groceries and"
type textarea "x"
type textarea "Please be advised your Mastercard that you shared for your groceries and"
type textarea "x"
type textarea "Please be advised your Mastercard that you shared for your groceries and i"
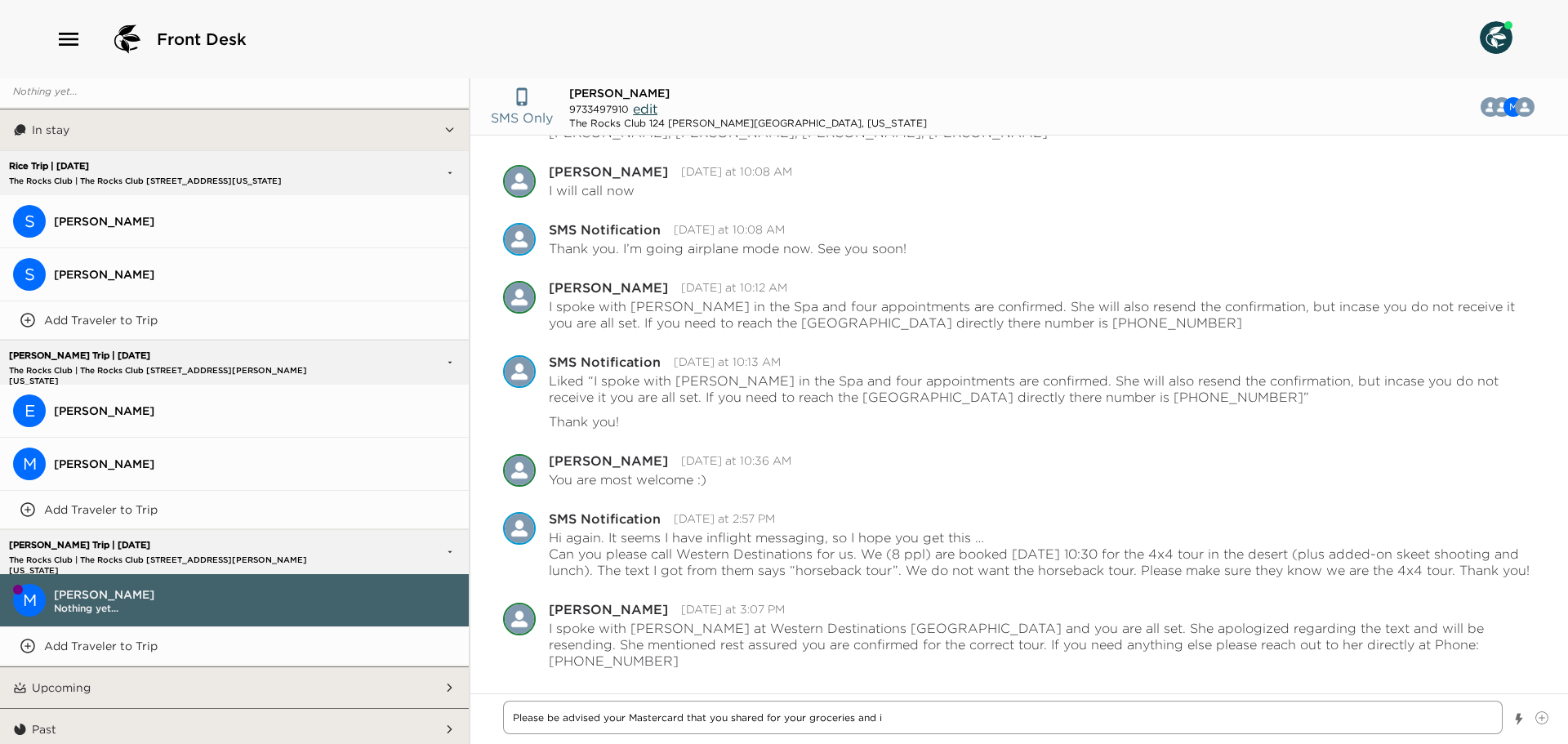
type textarea "x"
type textarea "Please be advised your Mastercard that you shared for your groceries and in"
type textarea "x"
type textarea "Please be advised your Mastercard that you shared for your groceries and inc"
type textarea "x"
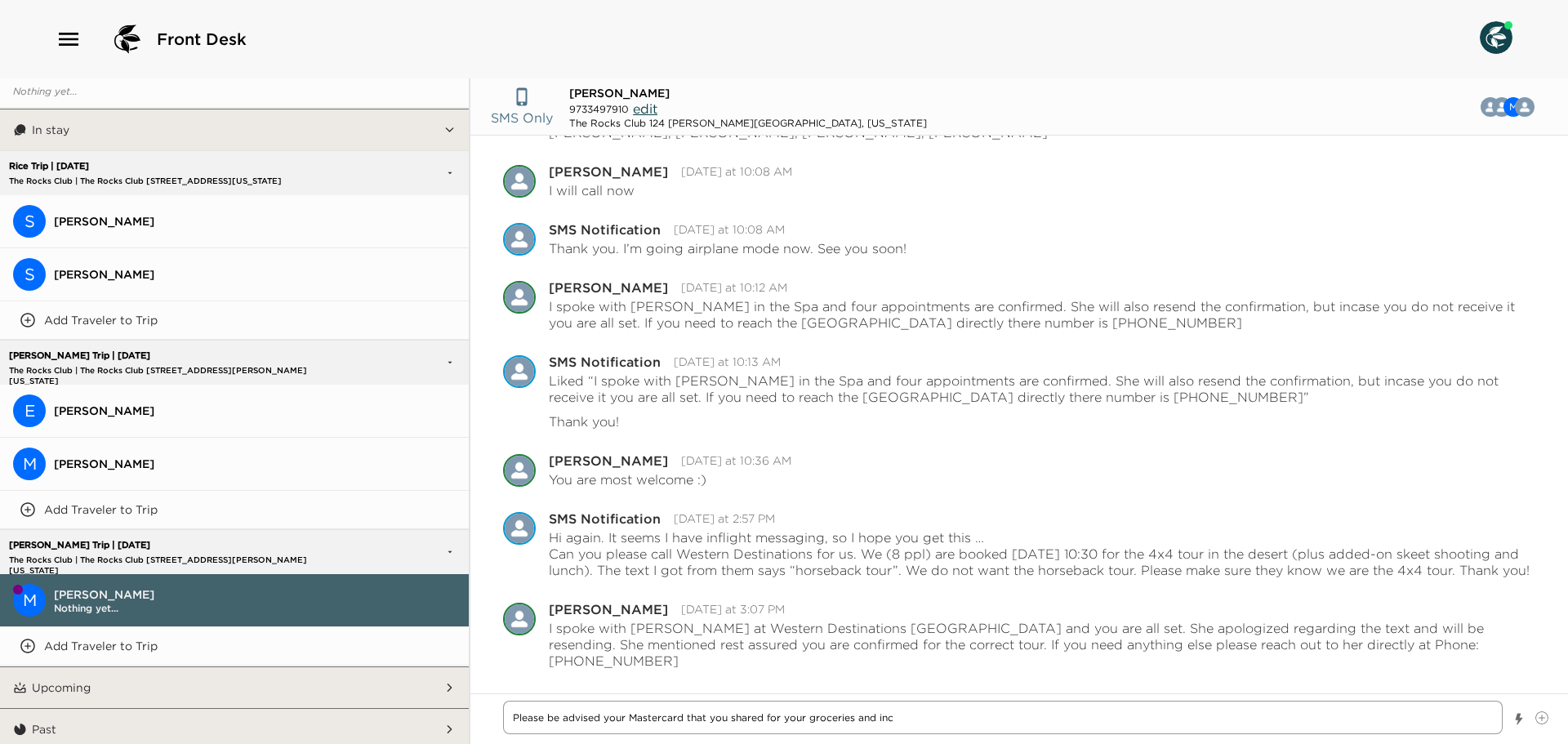
type textarea "Please be advised your Mastercard that you shared for your groceries and inci"
type textarea "x"
type textarea "Please be advised your Mastercard that you shared for your groceries and incid"
type textarea "x"
type textarea "Please be advised your Mastercard that you shared for your groceries and incide"
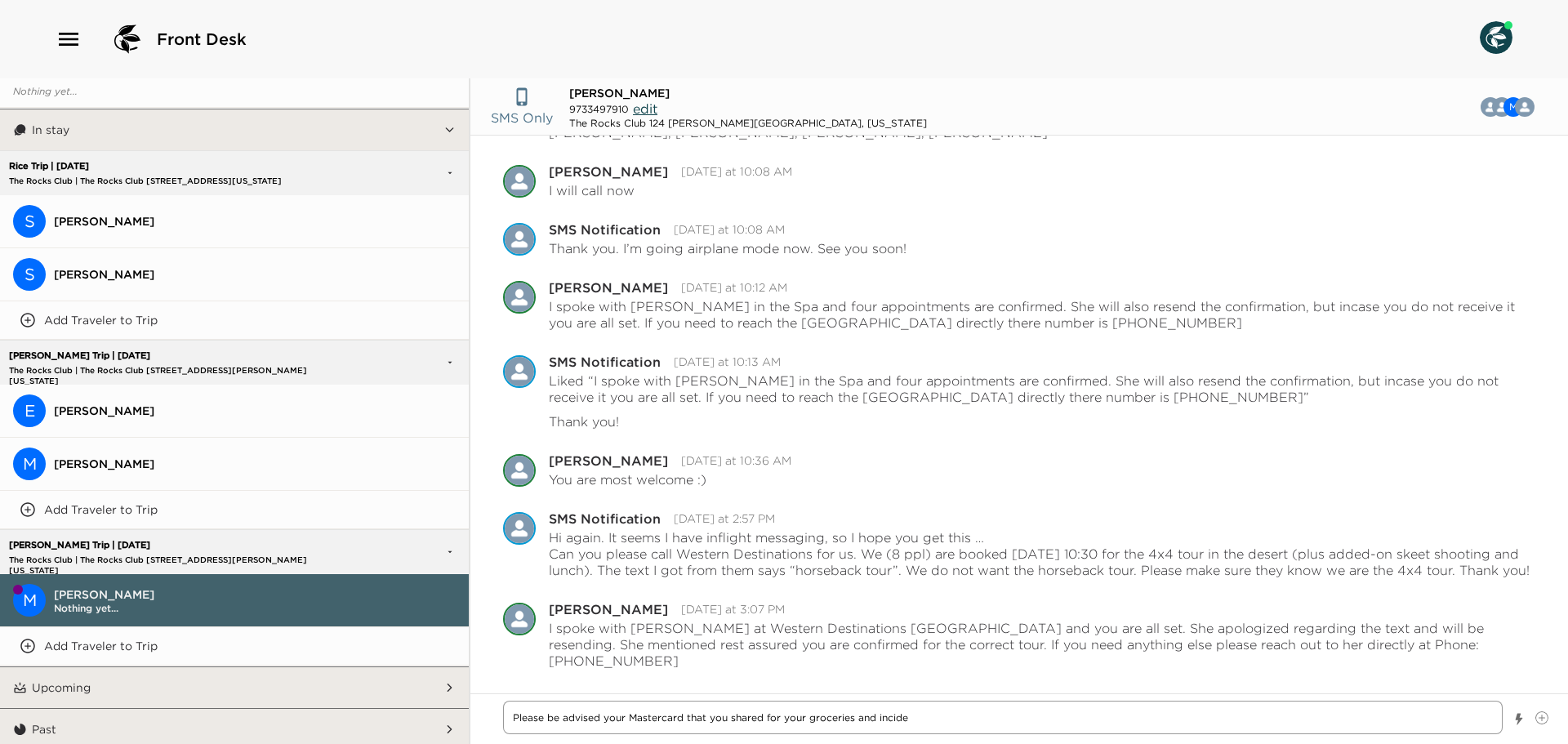
type textarea "x"
type textarea "Please be advised your Mastercard that you shared for your groceries and incidet"
type textarea "x"
type textarea "Please be advised your Mastercard that you shared for your groceries and incide…"
type textarea "x"
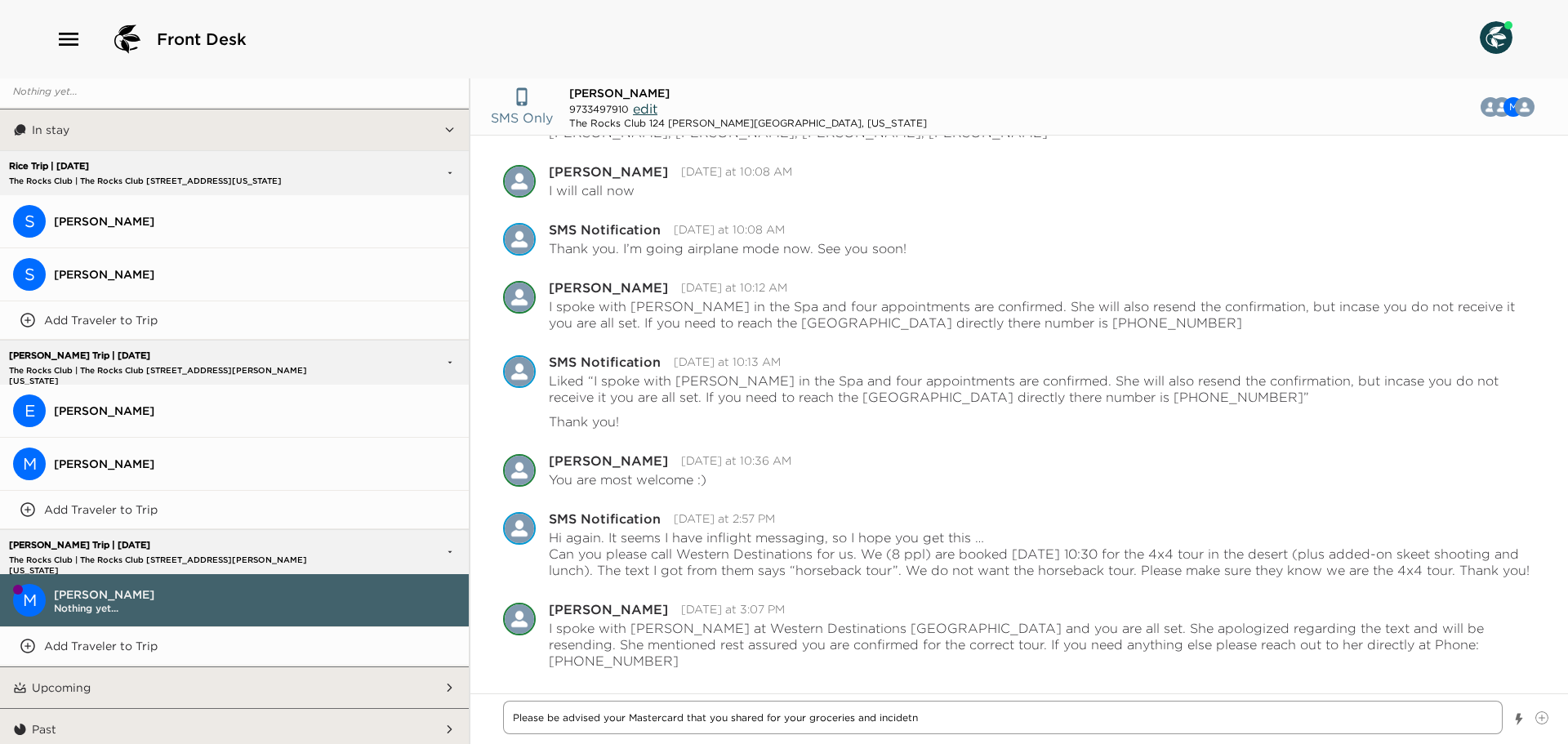
type textarea "Please be advised your Mastercard that you shared for your groceries and incide…"
type textarea "x"
type textarea "Please be advised your Mastercard that you shared for your groceries and incide…"
type textarea "x"
type textarea "Please be advised your Mastercard that you shared for your groceries and incide…"
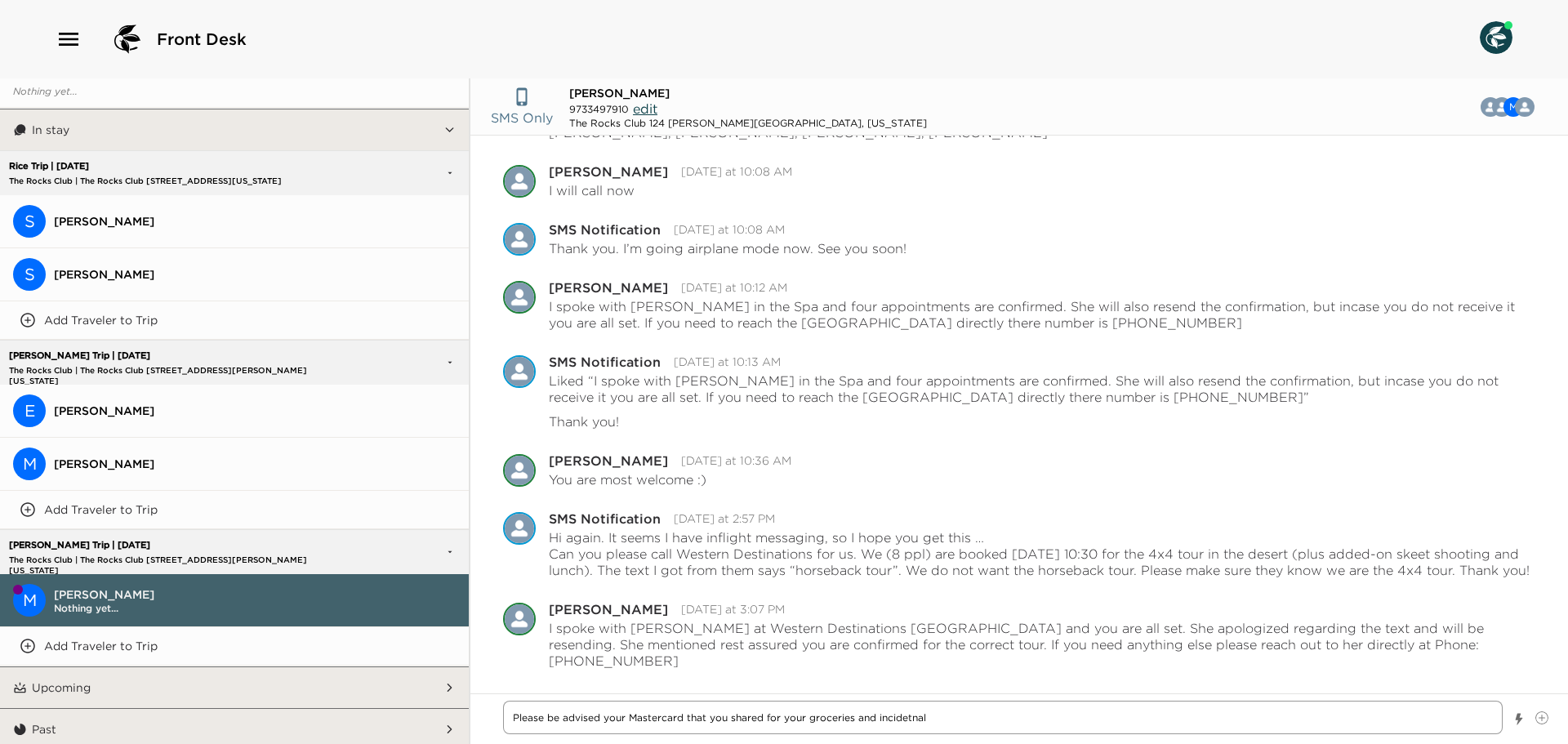
type textarea "x"
type textarea "Please be advised your Mastercard that you shared for your groceries and incide…"
type textarea "x"
type textarea "Please be advised your Mastercard that you shared for your groceries and incide…"
type textarea "x"
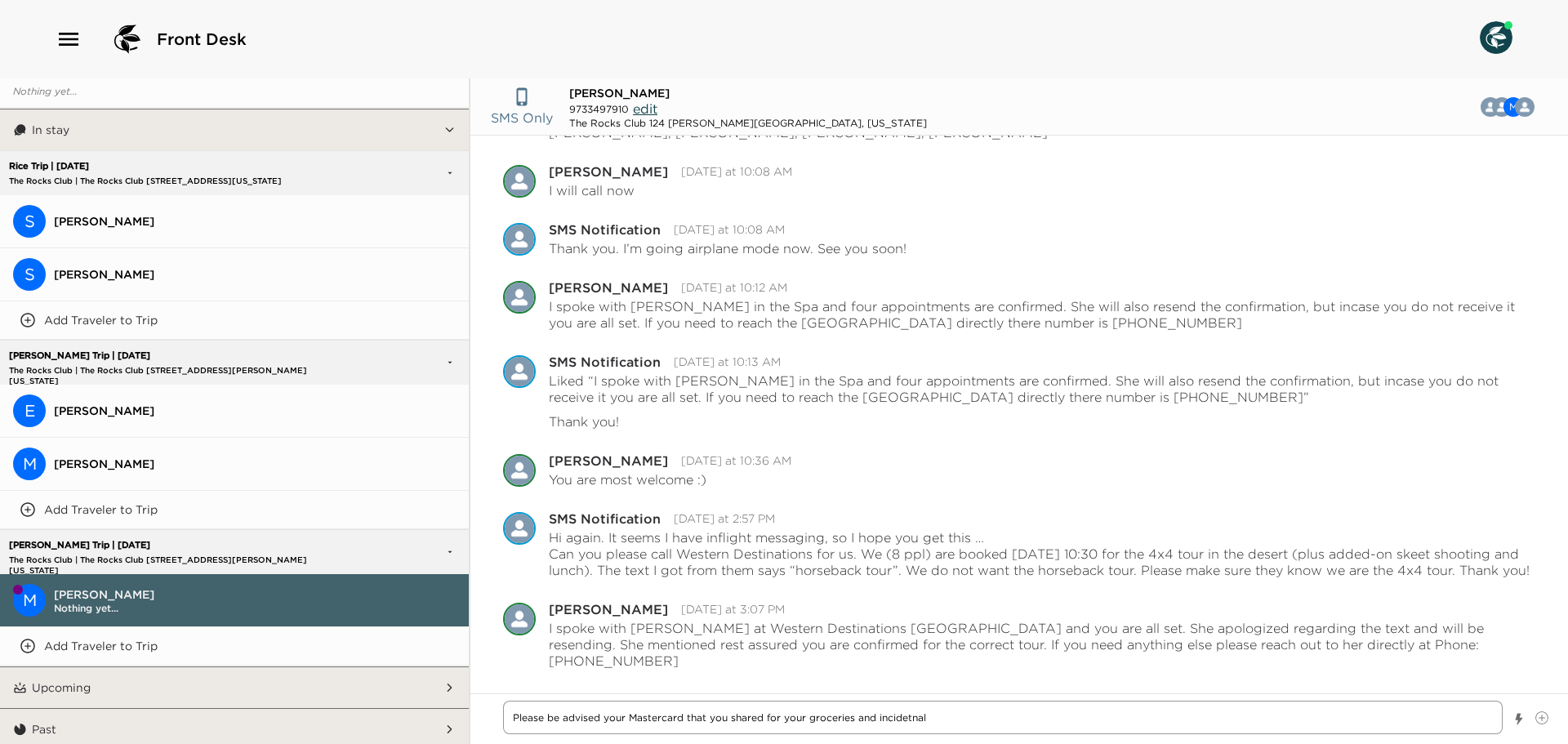
type textarea "Please be advised your Mastercard that you shared for your groceries and incide…"
type textarea "x"
type textarea "Please be advised your Mastercard that you shared for your groceries and incide…"
type textarea "x"
type textarea "Please be advised your Mastercard that you shared for your groceries and incide…"
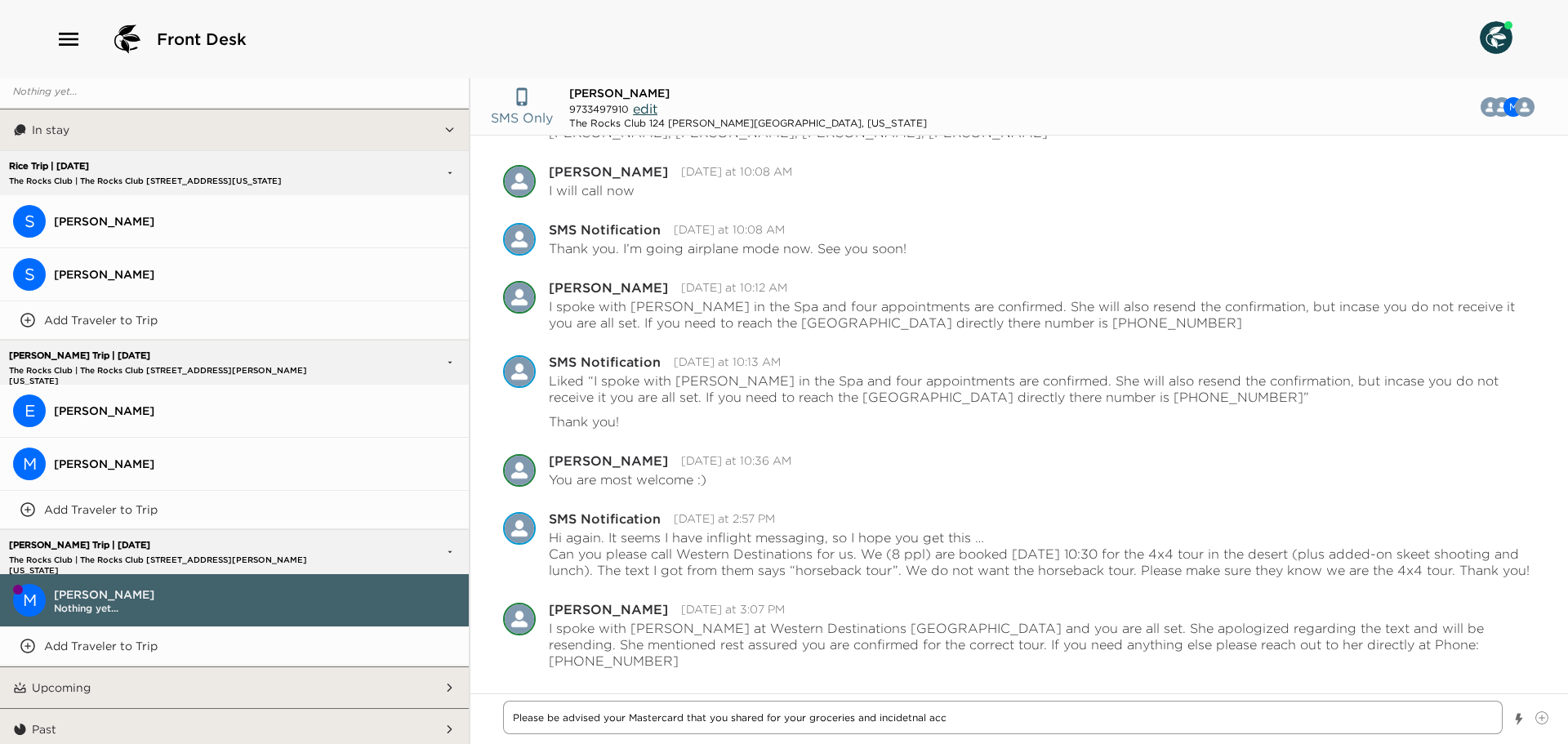
type textarea "x"
type textarea "Please be advised your Mastercard that you shared for your groceries and incide…"
type textarea "x"
type textarea "Please be advised your Mastercard that you shared for your groceries and incide…"
type textarea "x"
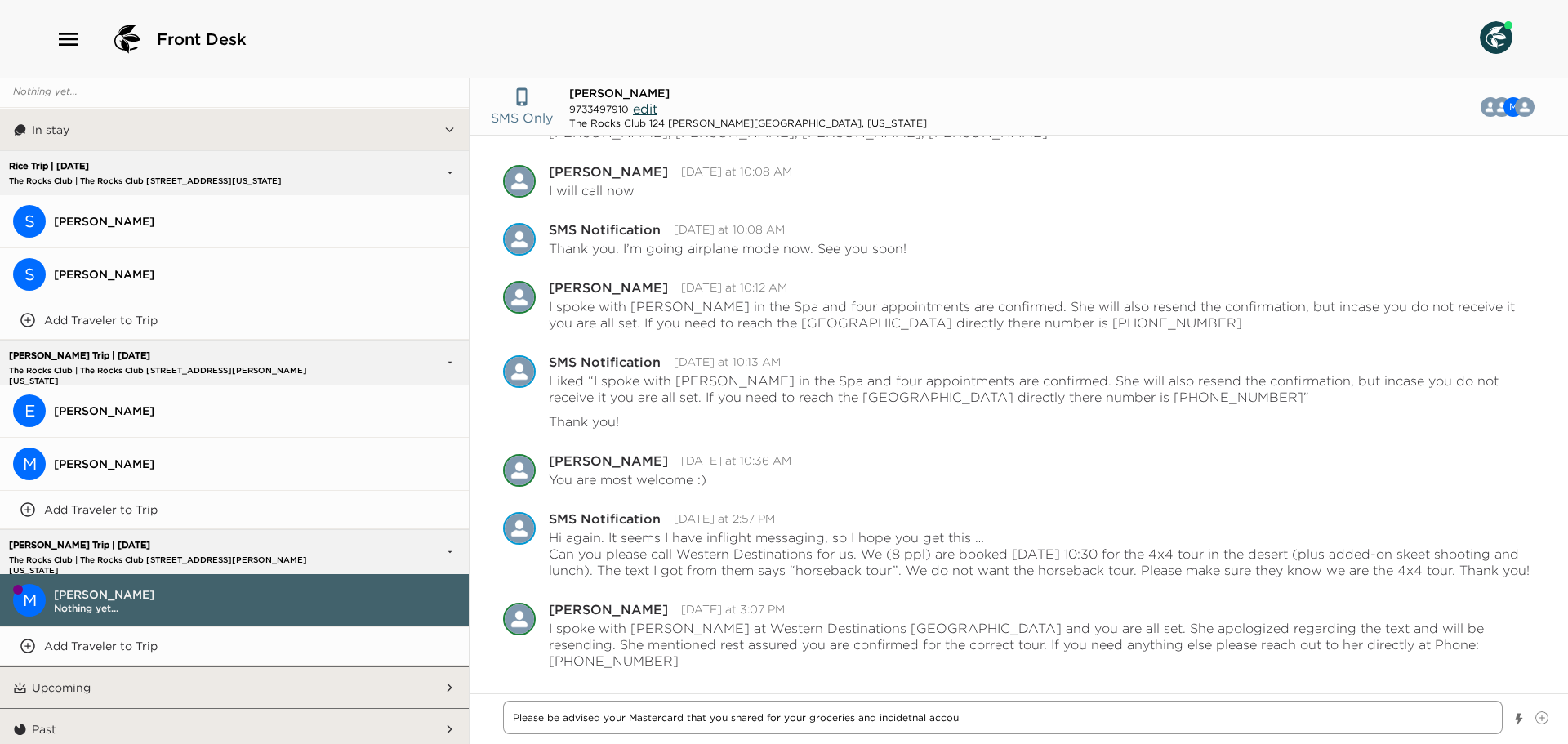
type textarea "Please be advised your Mastercard that you shared for your groceries and incide…"
type textarea "x"
type textarea "Please be advised your Mastercard that you shared for your groceries and incide…"
type textarea "x"
type textarea "Please be advised your Mastercard that you shared for your groceries and incide…"
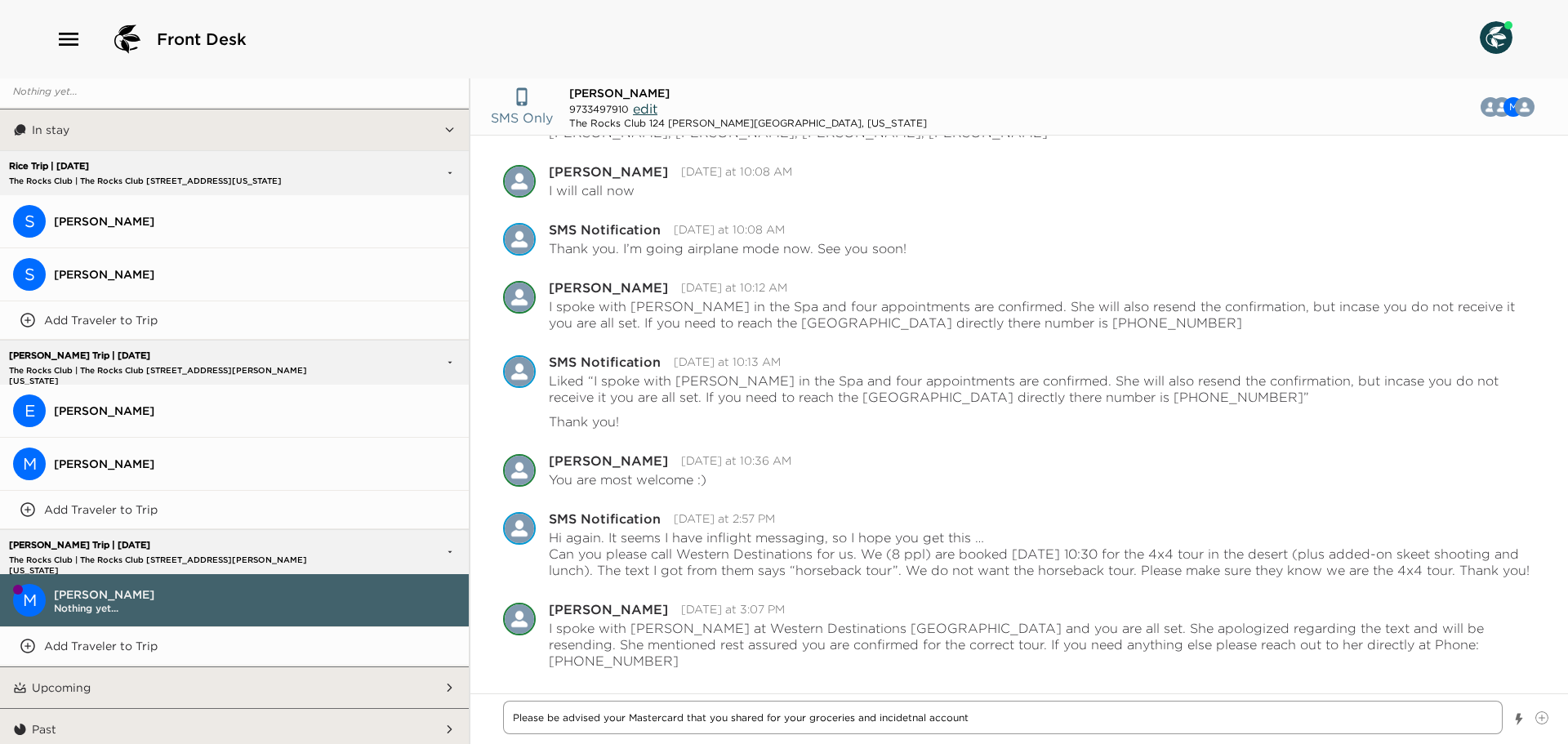
type textarea "x"
type textarea "Please be advised your Mastercard that you shared for your groceries and incide…"
type textarea "x"
type textarea "Please be advised your Mastercard that you shared for your groceries and incide…"
type textarea "x"
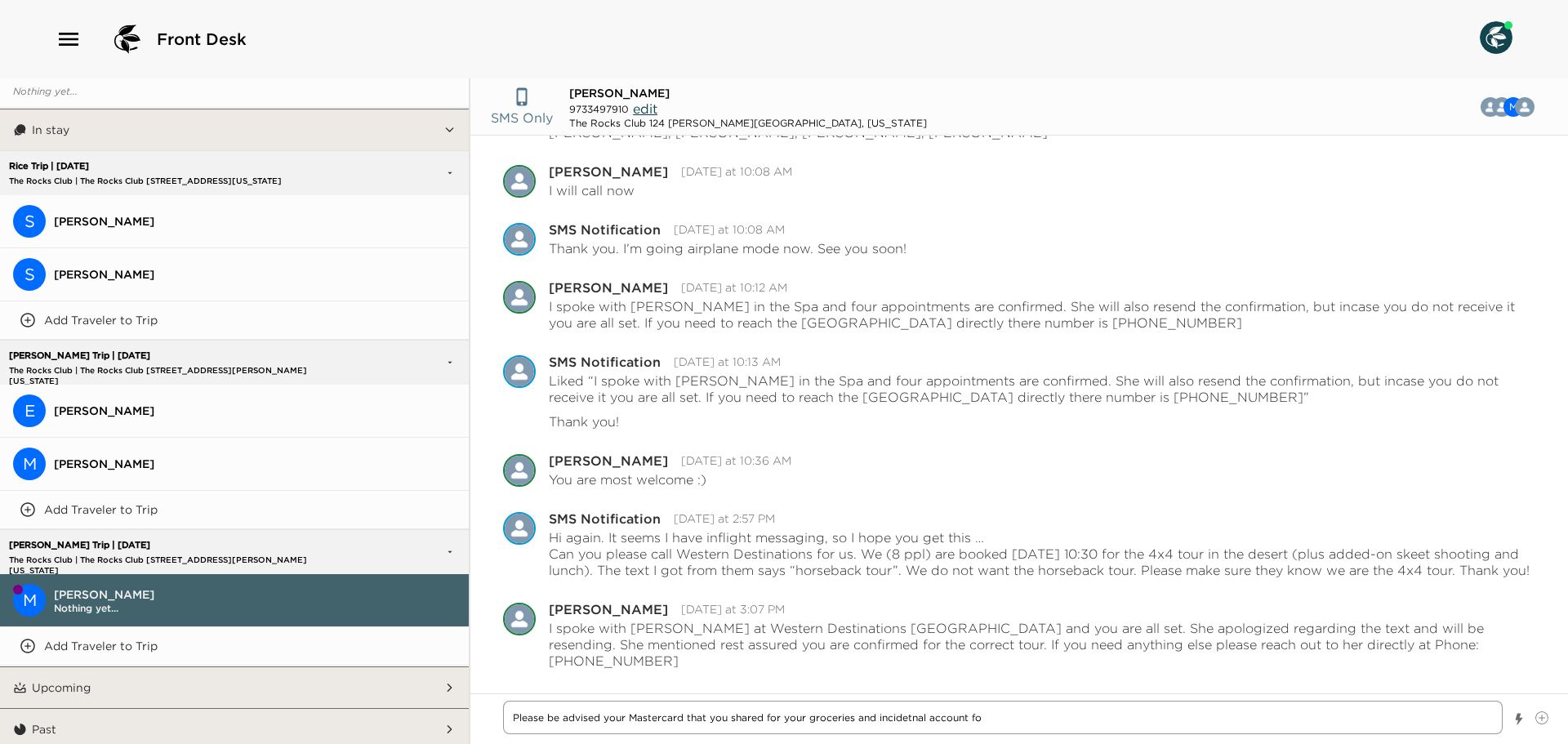
type textarea "Please be advised your Mastercard that you shared for your groceries and incide…"
type textarea "x"
type textarea "Please be advised your Mastercard that you shared for your groceries and incide…"
type textarea "x"
type textarea "Please be advised your Mastercard that you shared for your groceries and incide…"
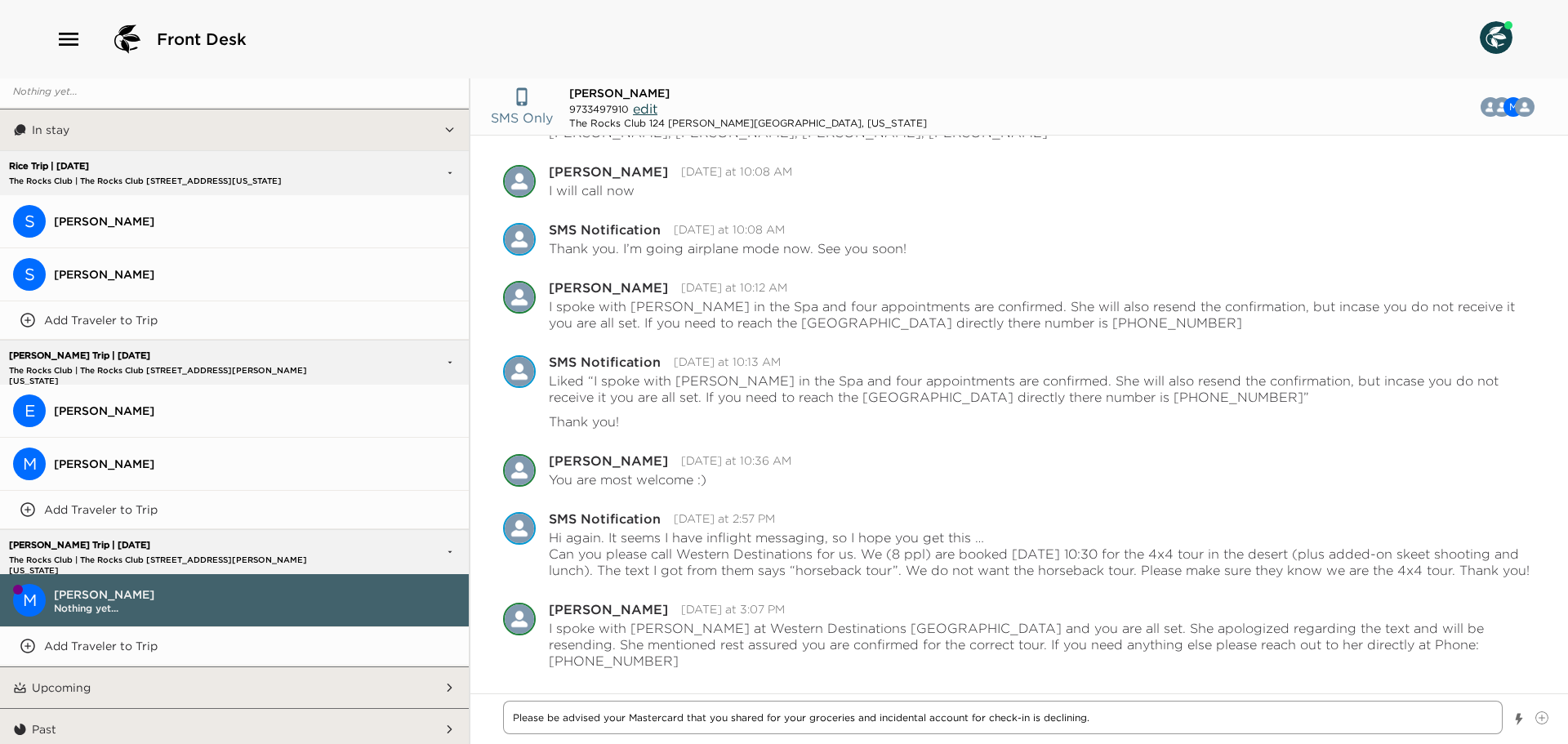
click at [1117, 713] on textarea "Please be advised your Mastercard that you shared for your groceries and incide…" at bounding box center [1003, 718] width 1000 height 33
click at [684, 722] on textarea "Please be advised your Mastercard that you shared for your groceries and incide…" at bounding box center [1003, 718] width 1000 height 33
click at [1465, 718] on textarea "Please be advised your Mastercard ending in 4424 that you shared for your groce…" at bounding box center [1003, 718] width 1000 height 33
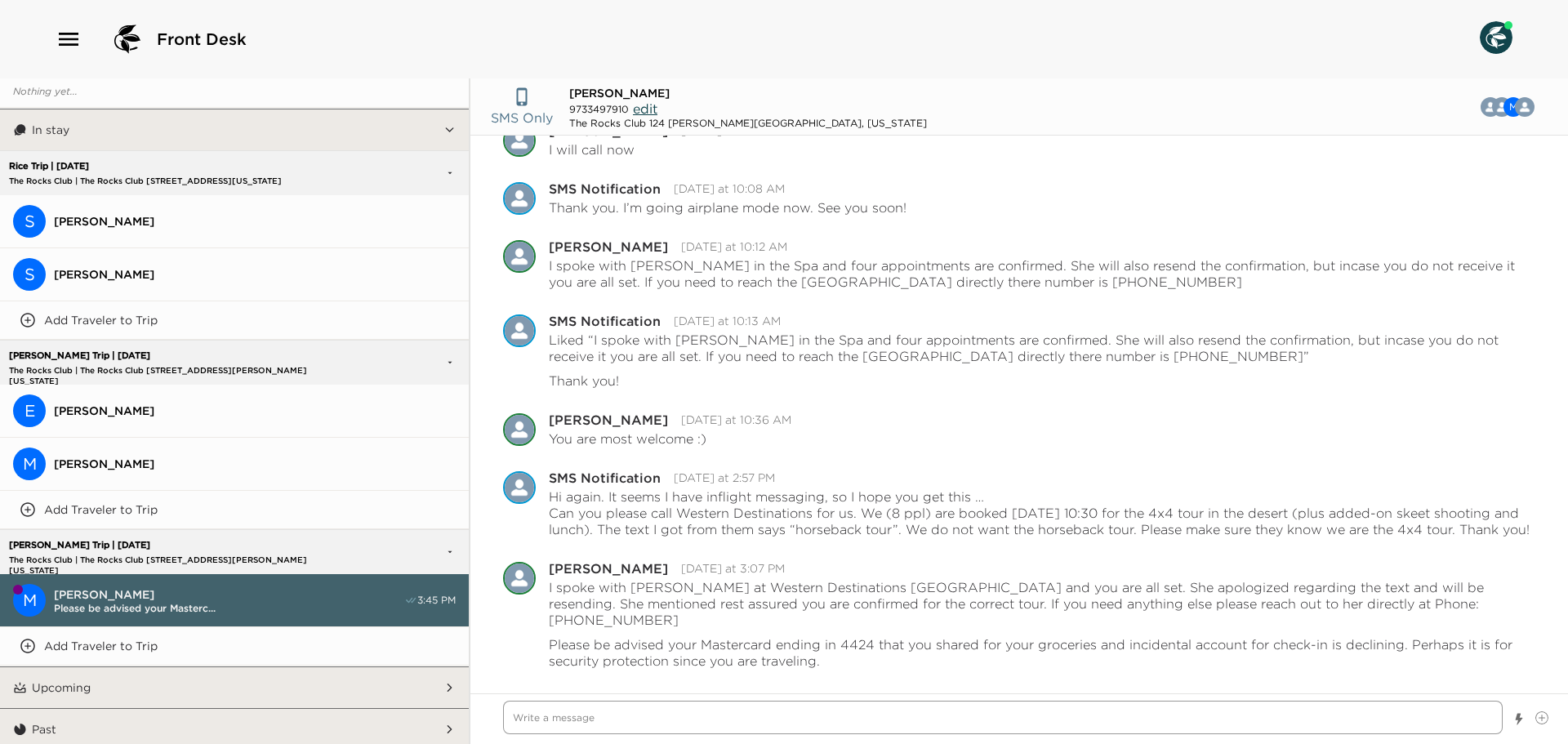
click at [631, 722] on textarea "Write a message" at bounding box center [1003, 718] width 1000 height 33
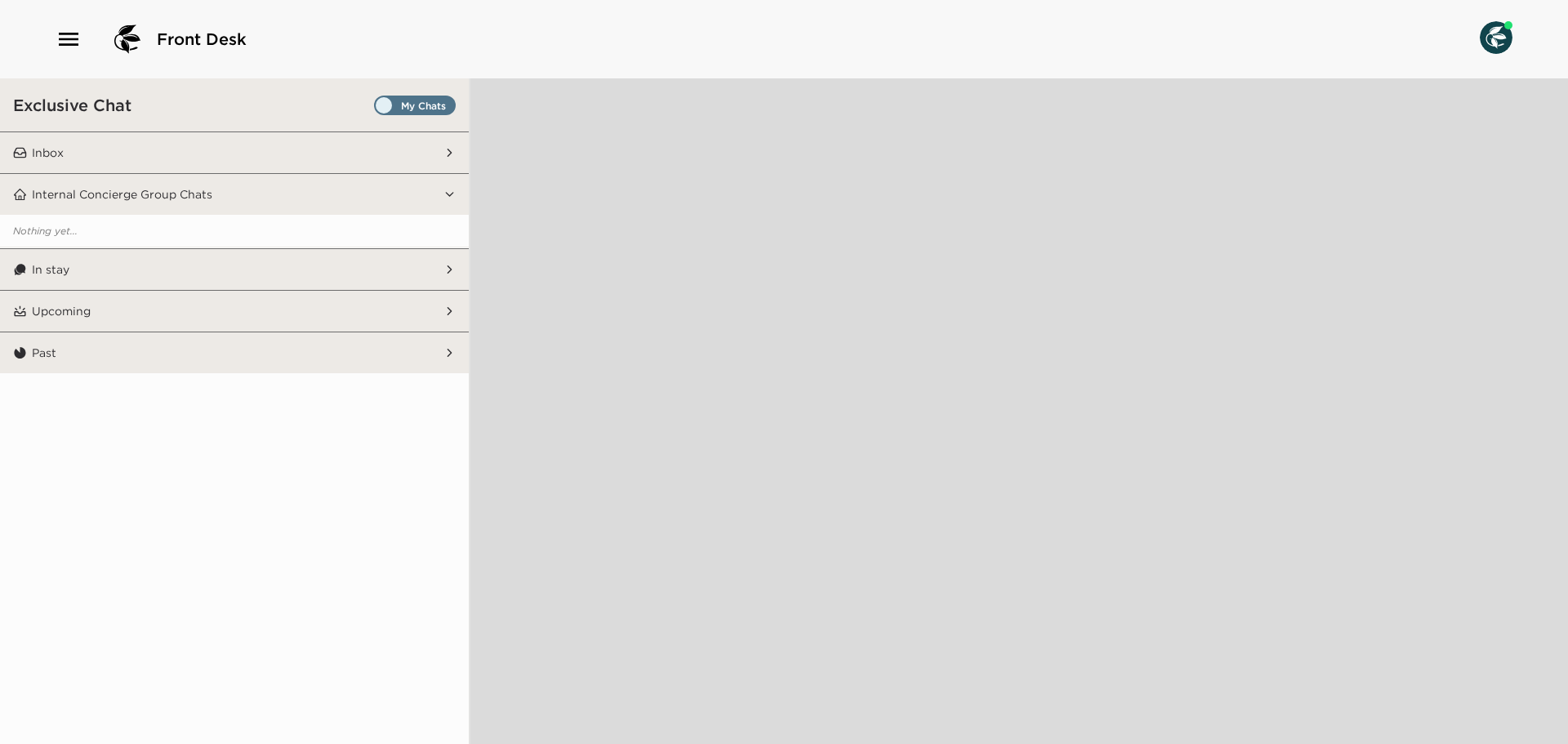
click at [445, 103] on span "Set all destinations" at bounding box center [415, 109] width 82 height 20
click at [377, 108] on input "Set all destinations" at bounding box center [377, 108] width 0 height 0
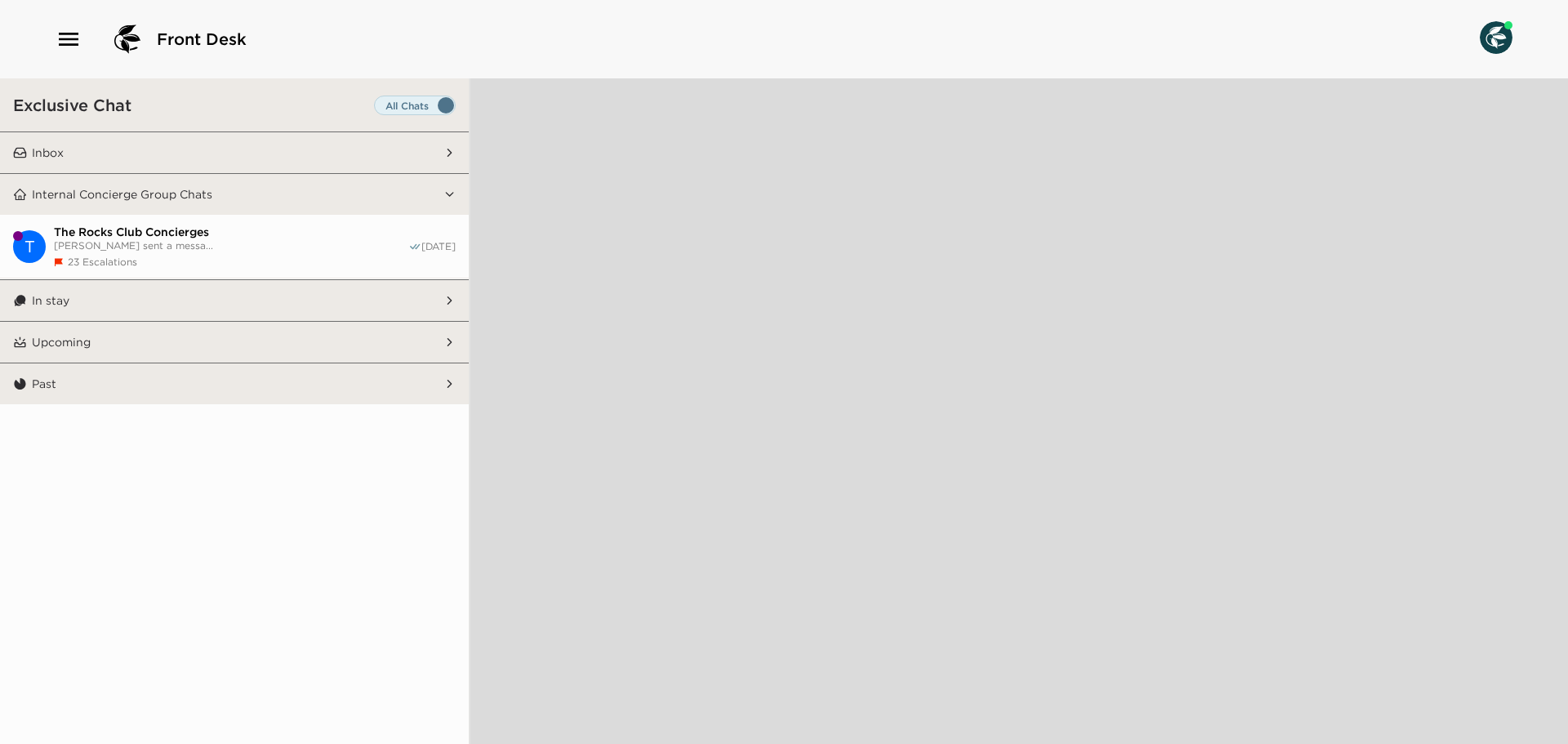
click at [417, 151] on button "Inbox" at bounding box center [235, 152] width 417 height 41
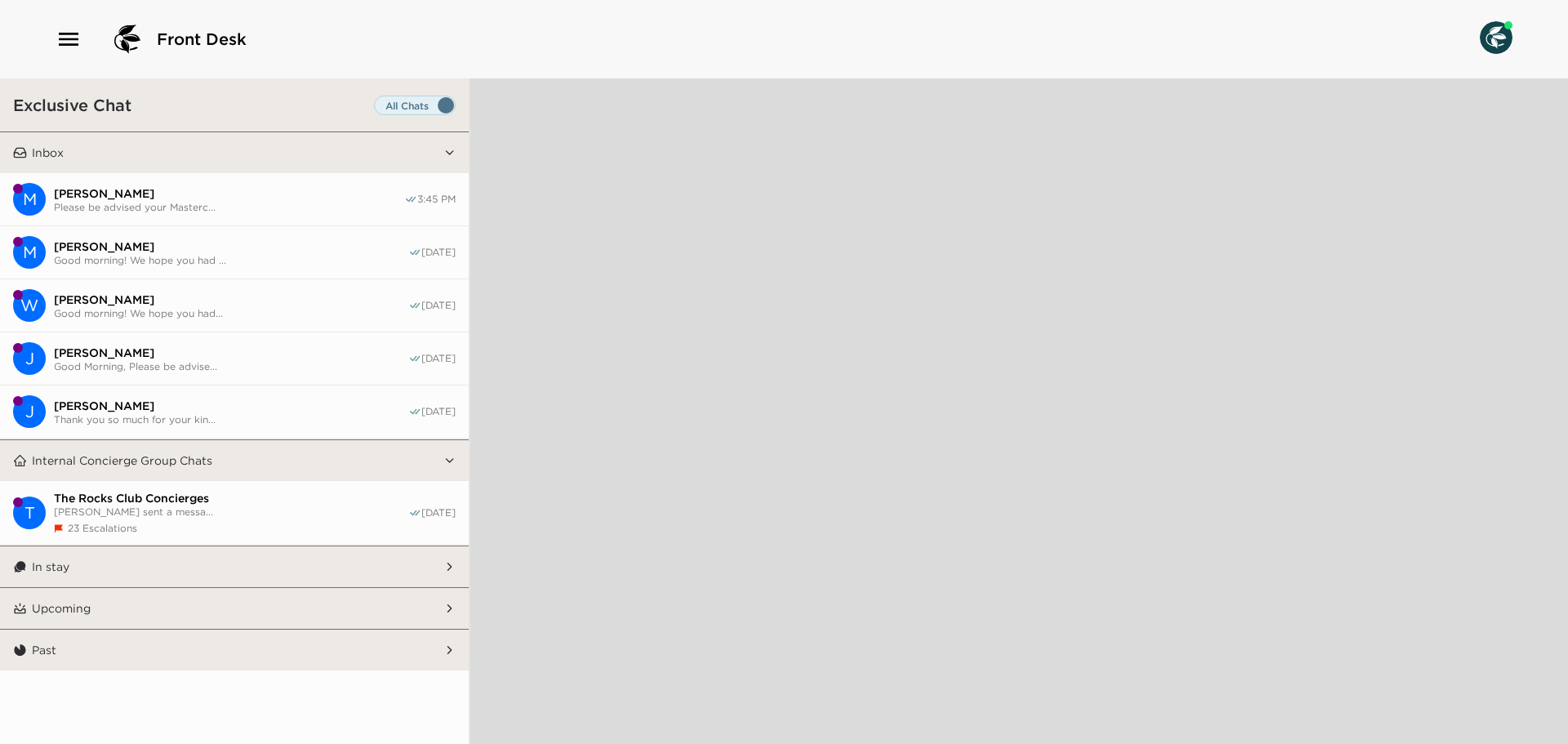
click at [307, 563] on button "In stay" at bounding box center [235, 567] width 417 height 41
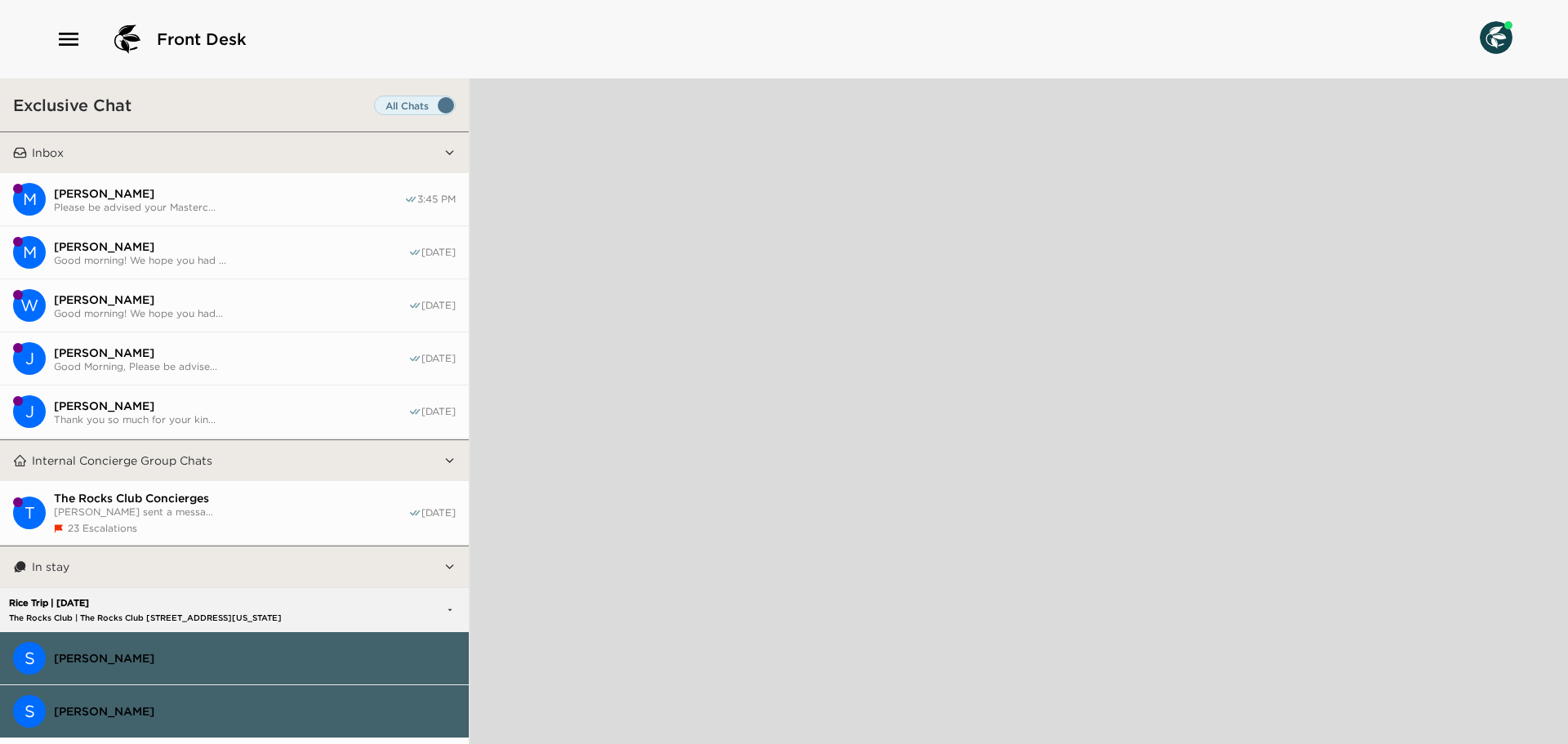
click at [220, 191] on span "[PERSON_NAME]" at bounding box center [228, 193] width 351 height 15
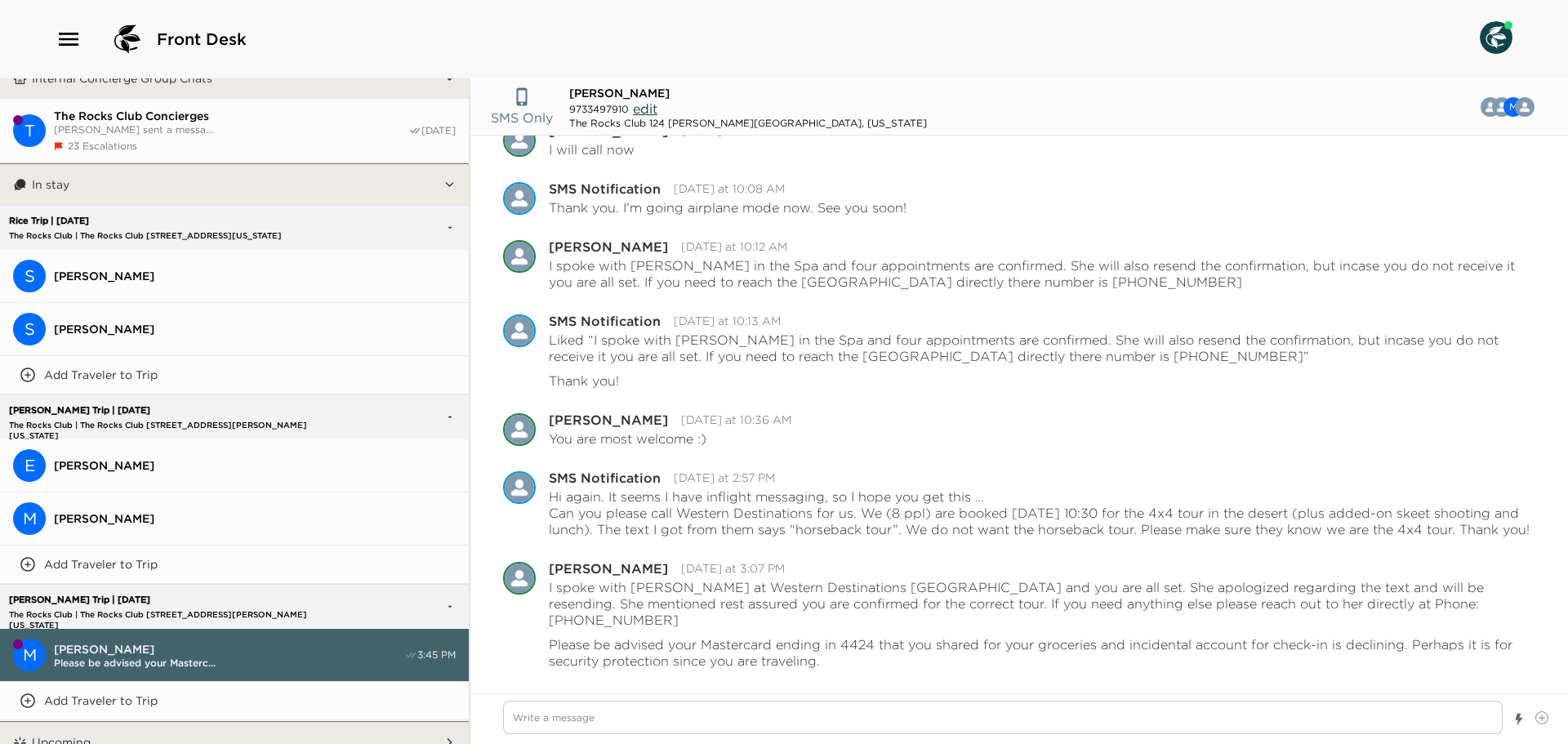
scroll to position [435, 0]
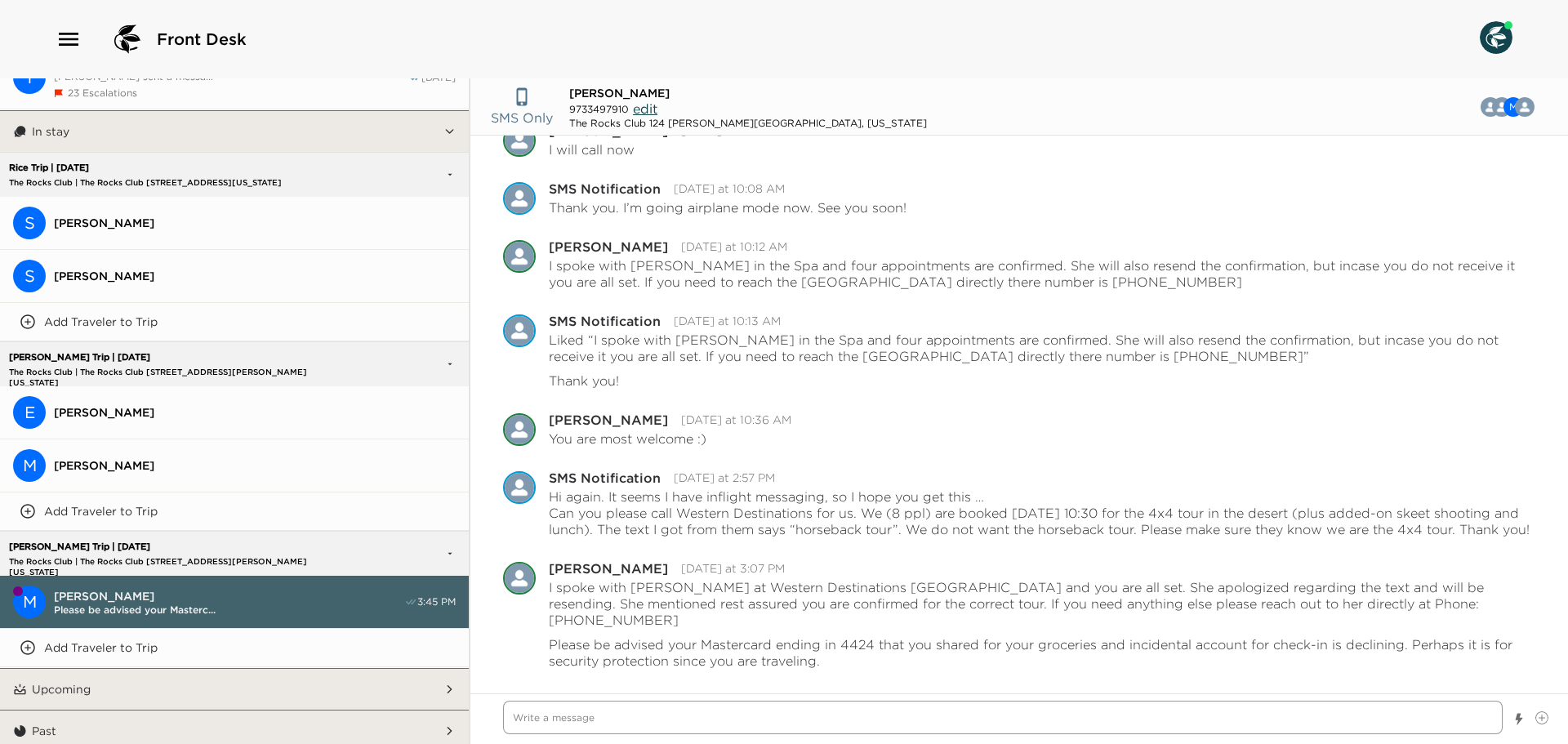
click at [561, 713] on textarea "Write a message" at bounding box center [1003, 718] width 1000 height 33
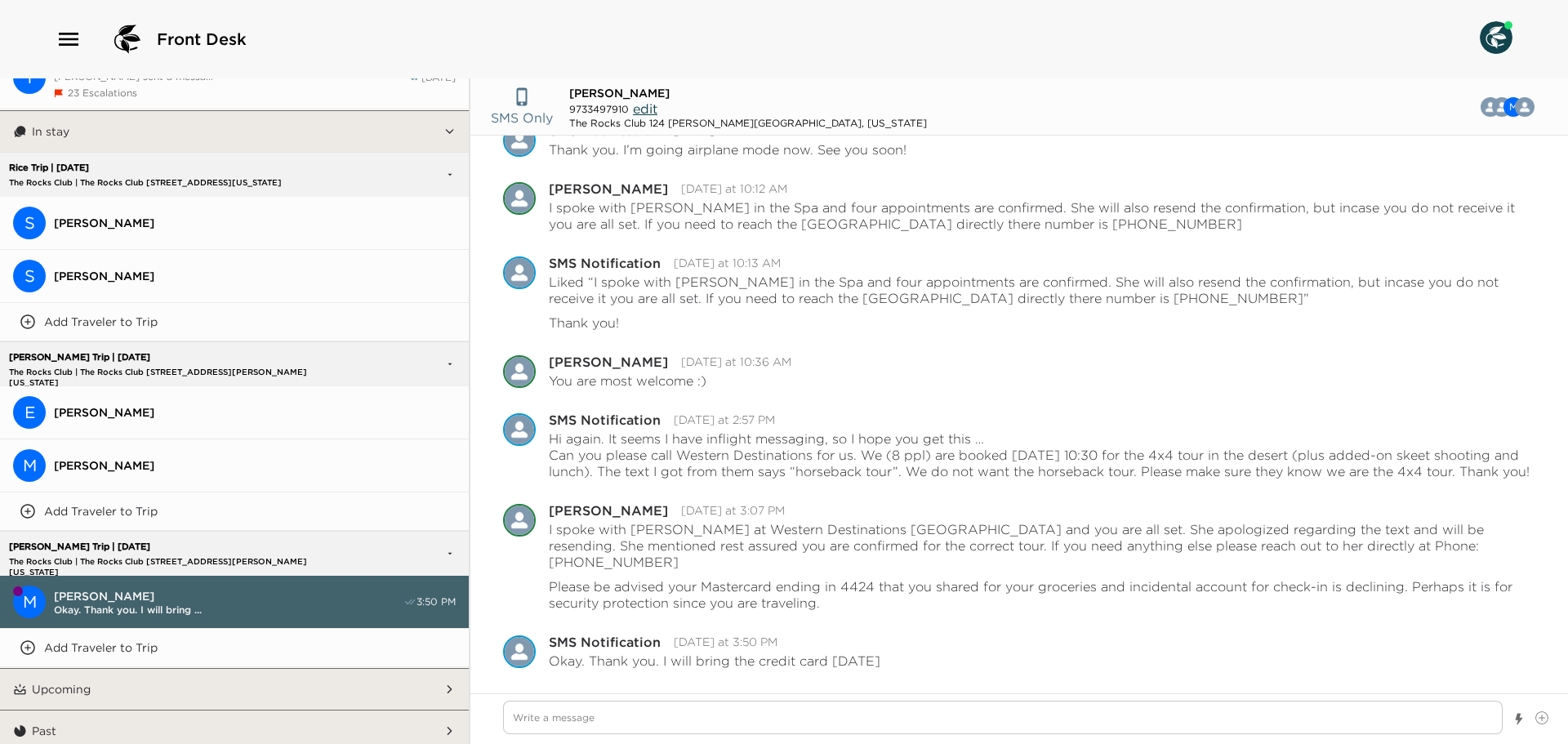
click at [569, 699] on div at bounding box center [1019, 719] width 1097 height 51
click at [578, 719] on textarea "Write a message" at bounding box center [1003, 718] width 1000 height 33
type textarea "x"
type textarea "S"
type textarea "x"
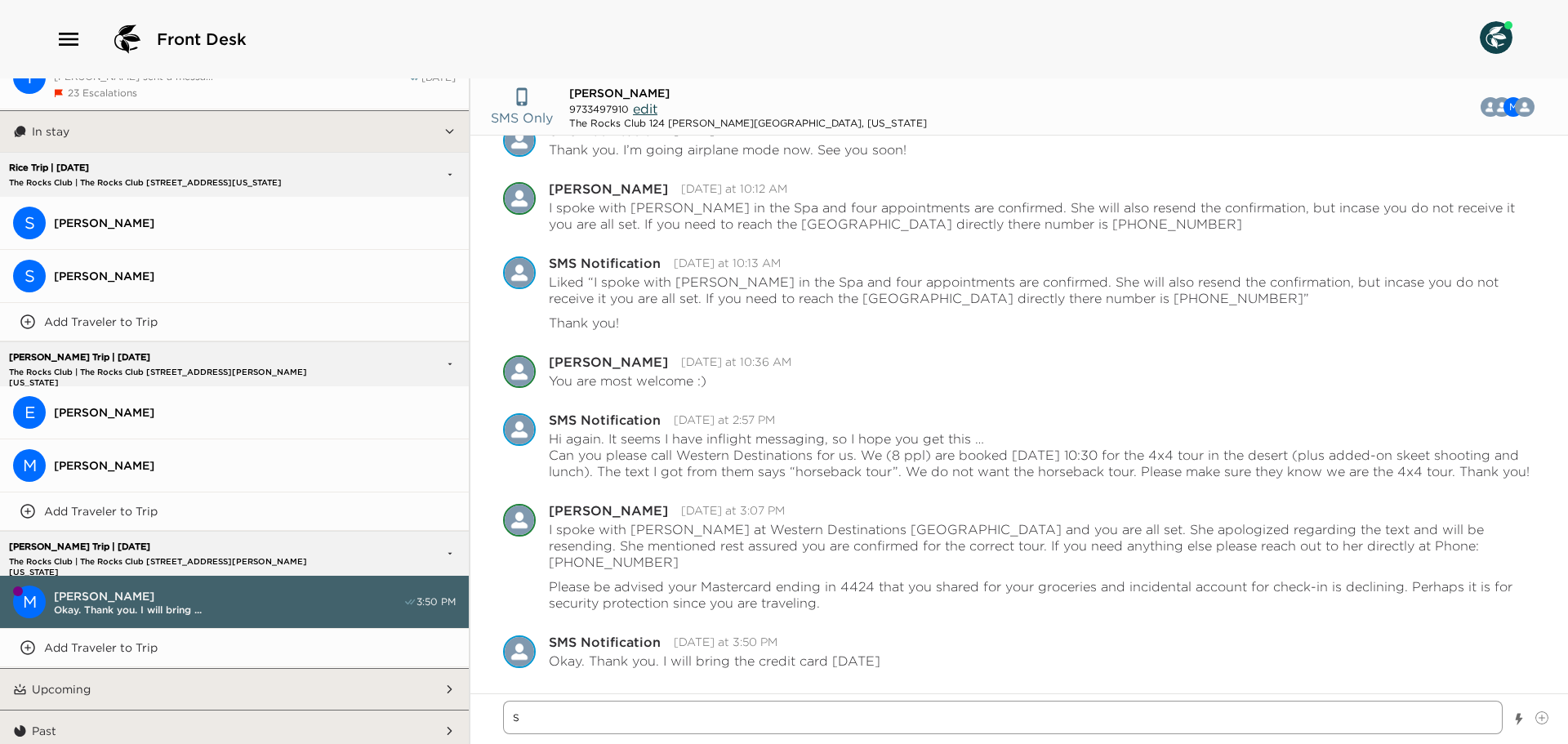
type textarea "So"
type textarea "x"
type textarea "Sou"
type textarea "x"
type textarea "Soun"
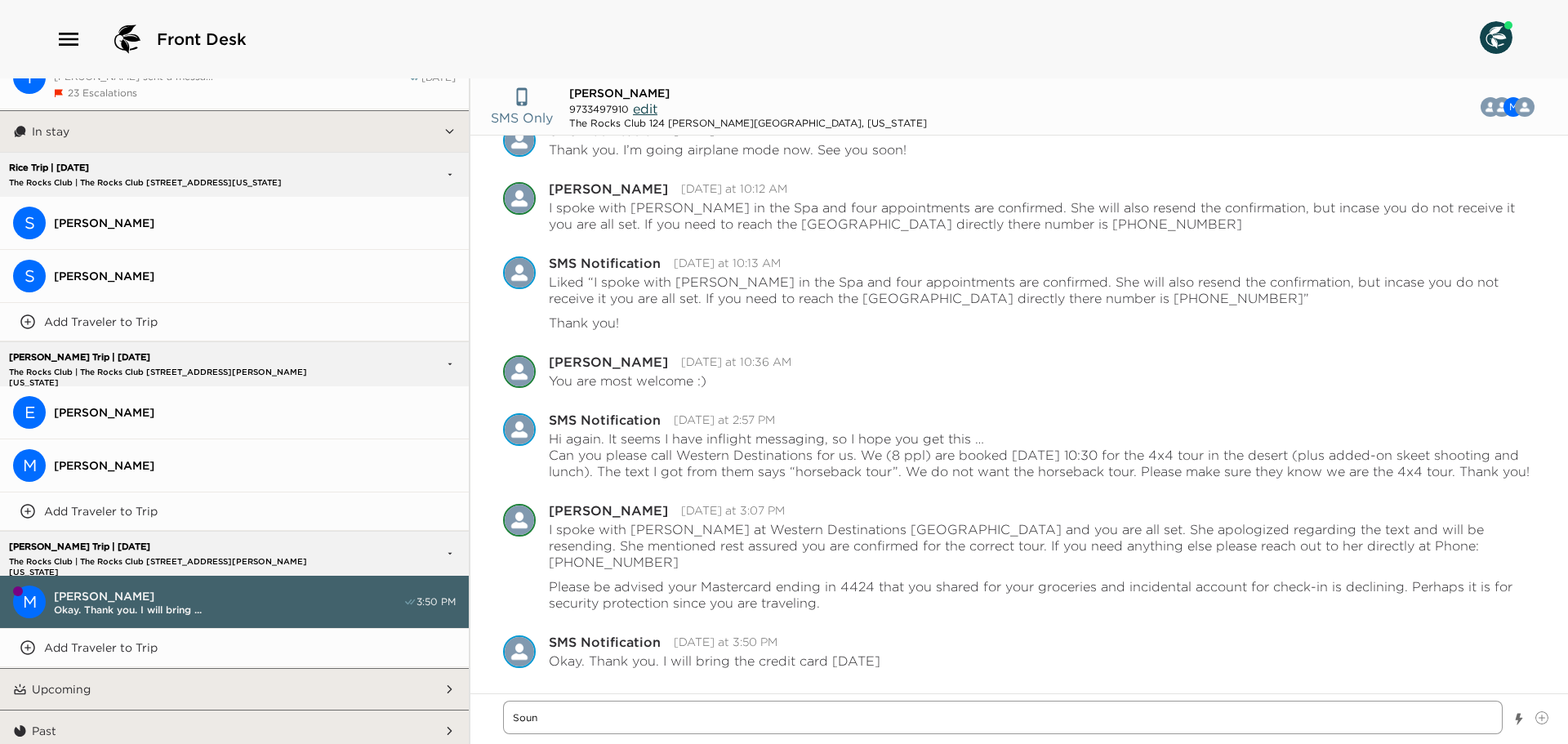
type textarea "x"
type textarea "Sound"
type textarea "x"
type textarea "Sounds"
type textarea "x"
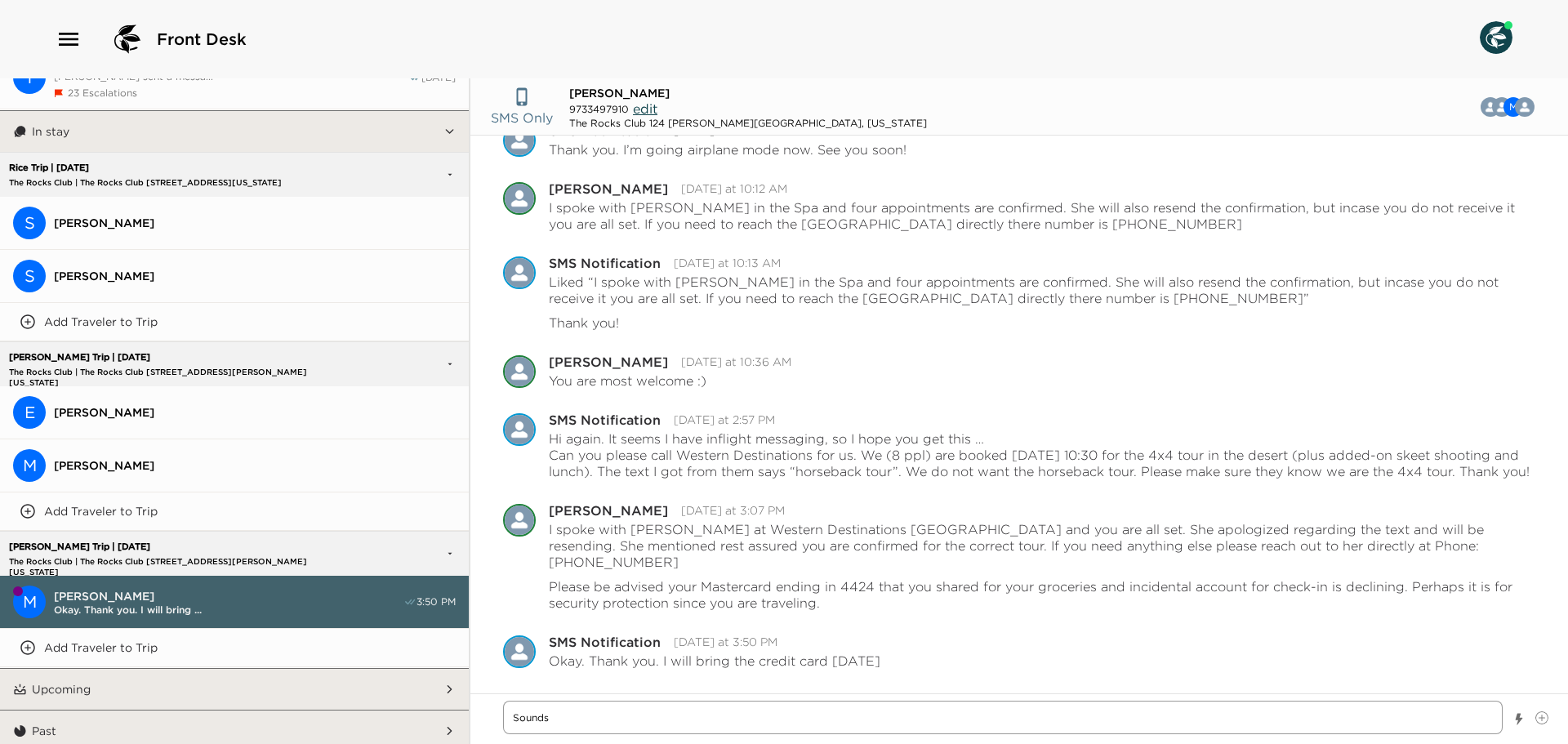
type textarea "Sounds"
type textarea "x"
type textarea "Sounds g"
type textarea "x"
type textarea "Sounds go"
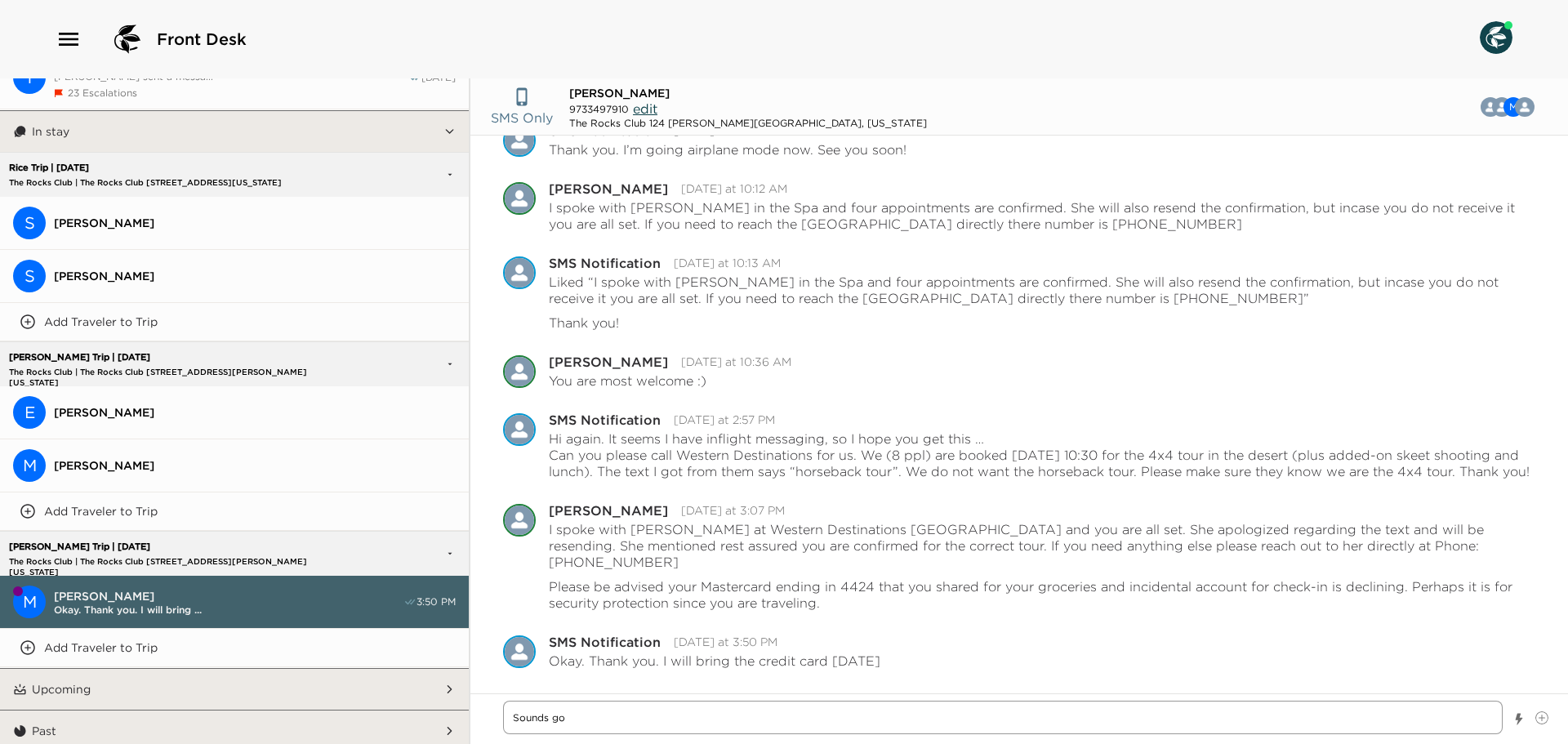
type textarea "x"
type textarea "Sounds goo"
type textarea "x"
type textarea "Sounds good"
type textarea "x"
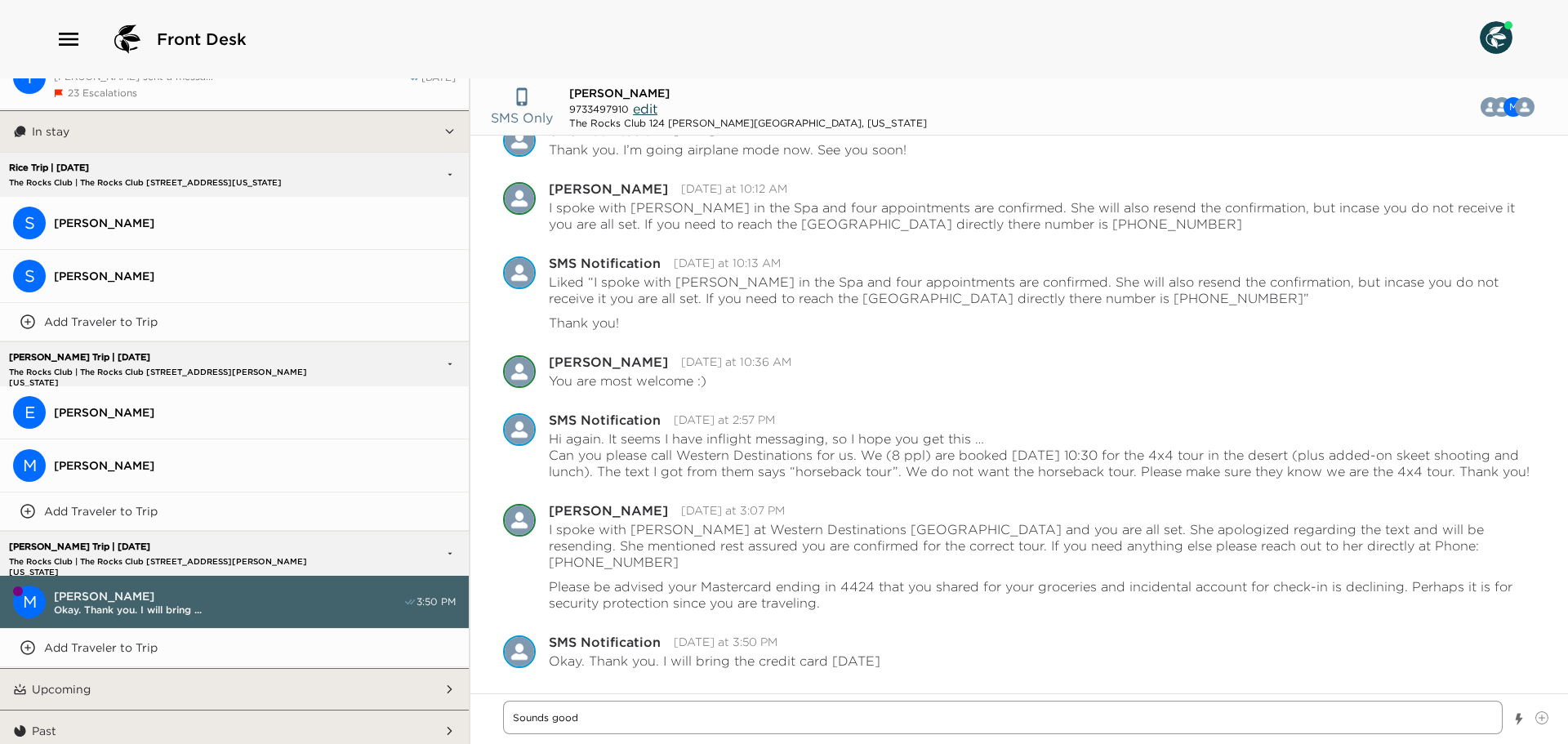
type textarea "Sounds goo"
type textarea "x"
type textarea "Sounds go"
type textarea "x"
type textarea "Sounds g"
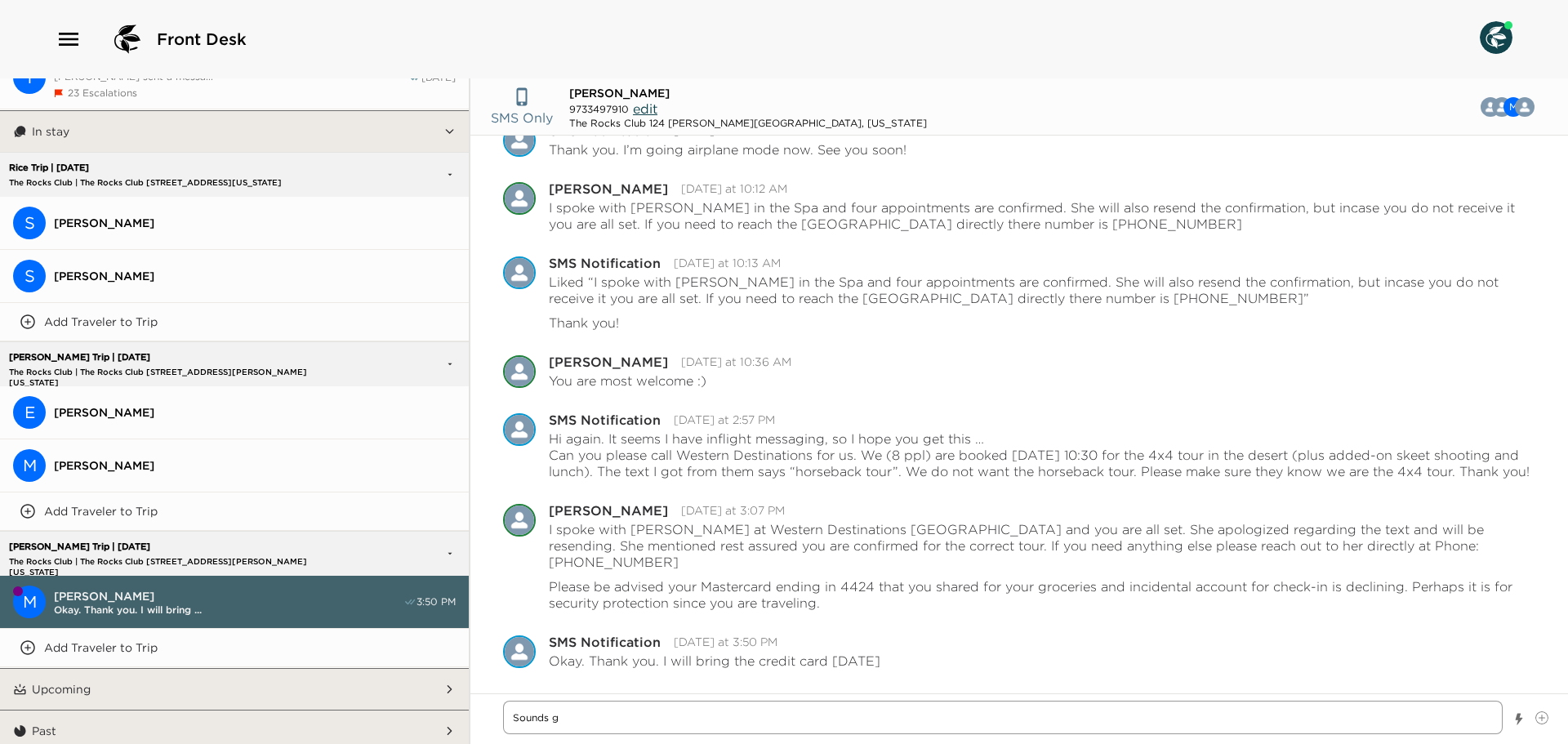
type textarea "x"
type textarea "Sounds"
type textarea "x"
type textarea "Sounds"
type textarea "x"
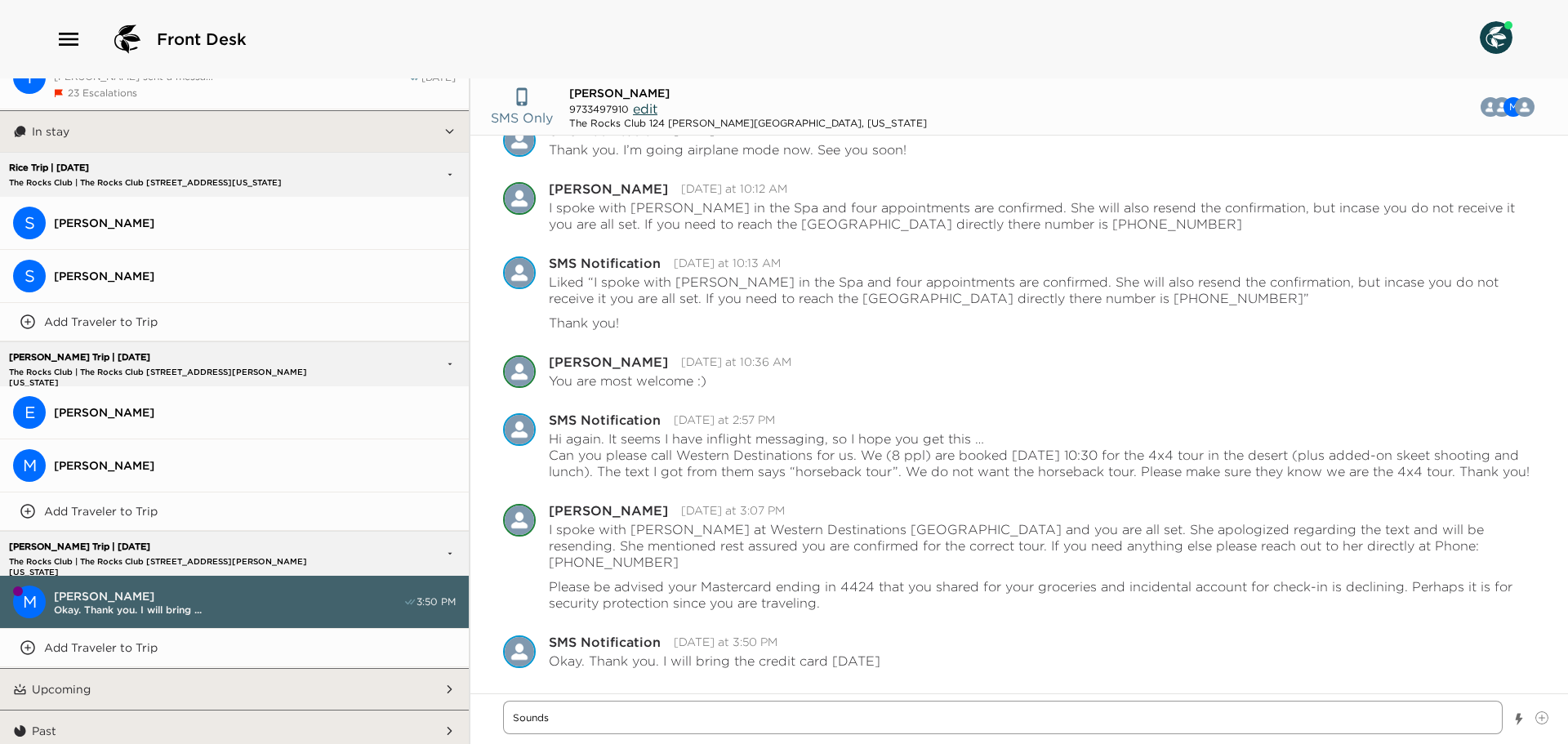
type textarea "Sound"
type textarea "x"
type textarea "Soun"
type textarea "x"
type textarea "Sou"
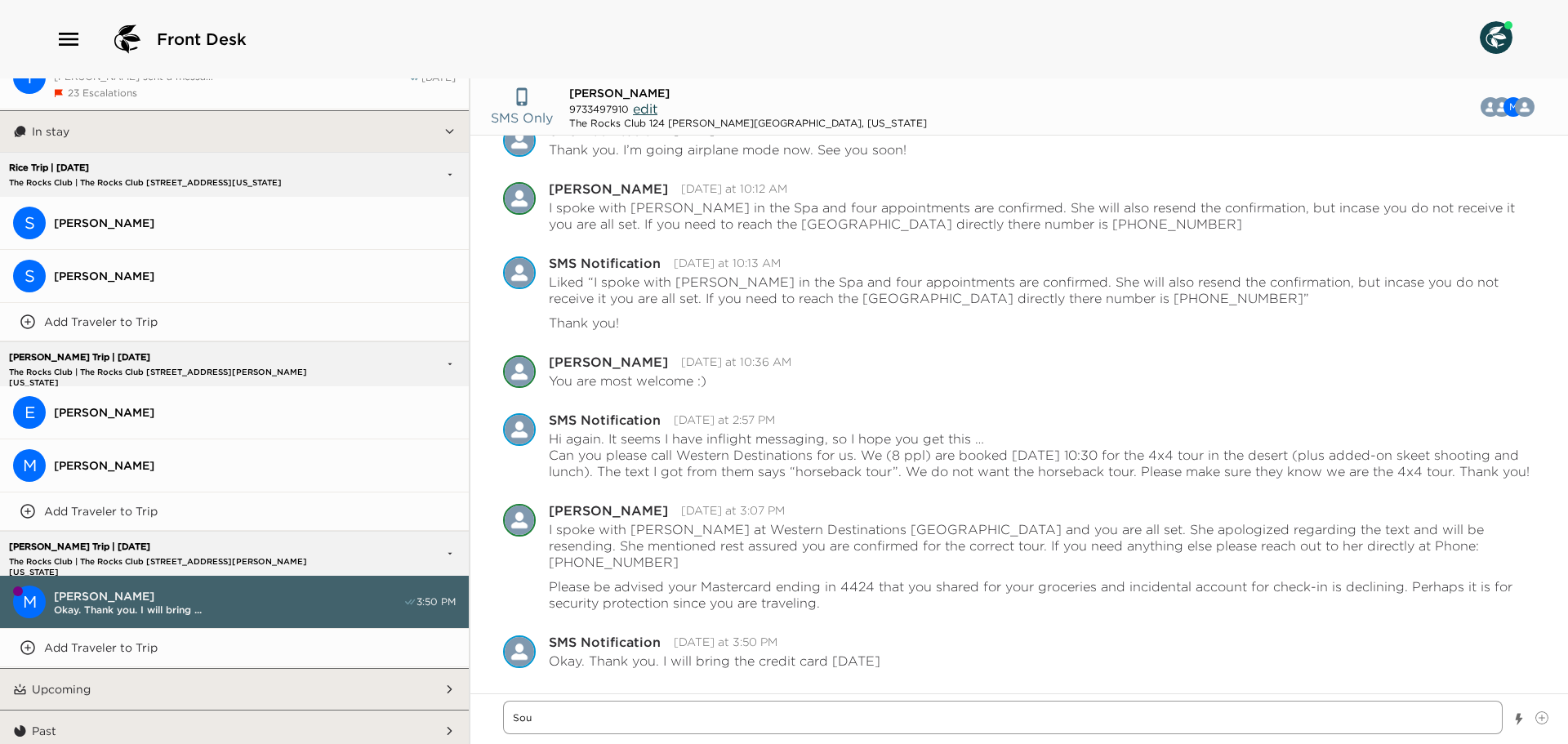
type textarea "x"
type textarea "So"
type textarea "x"
type textarea "S"
type textarea "x"
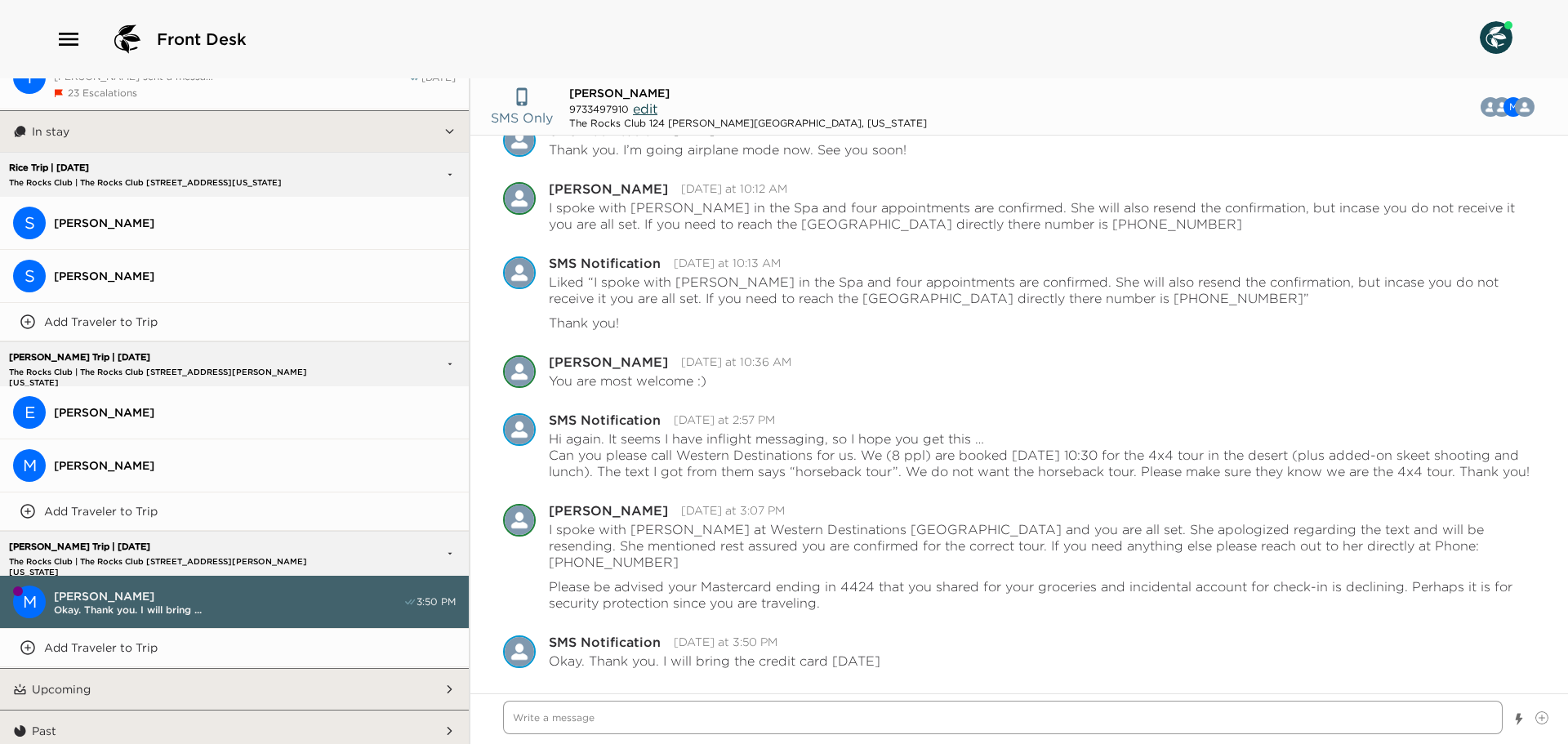
type textarea "x"
type textarea "T"
type textarea "x"
type textarea "S"
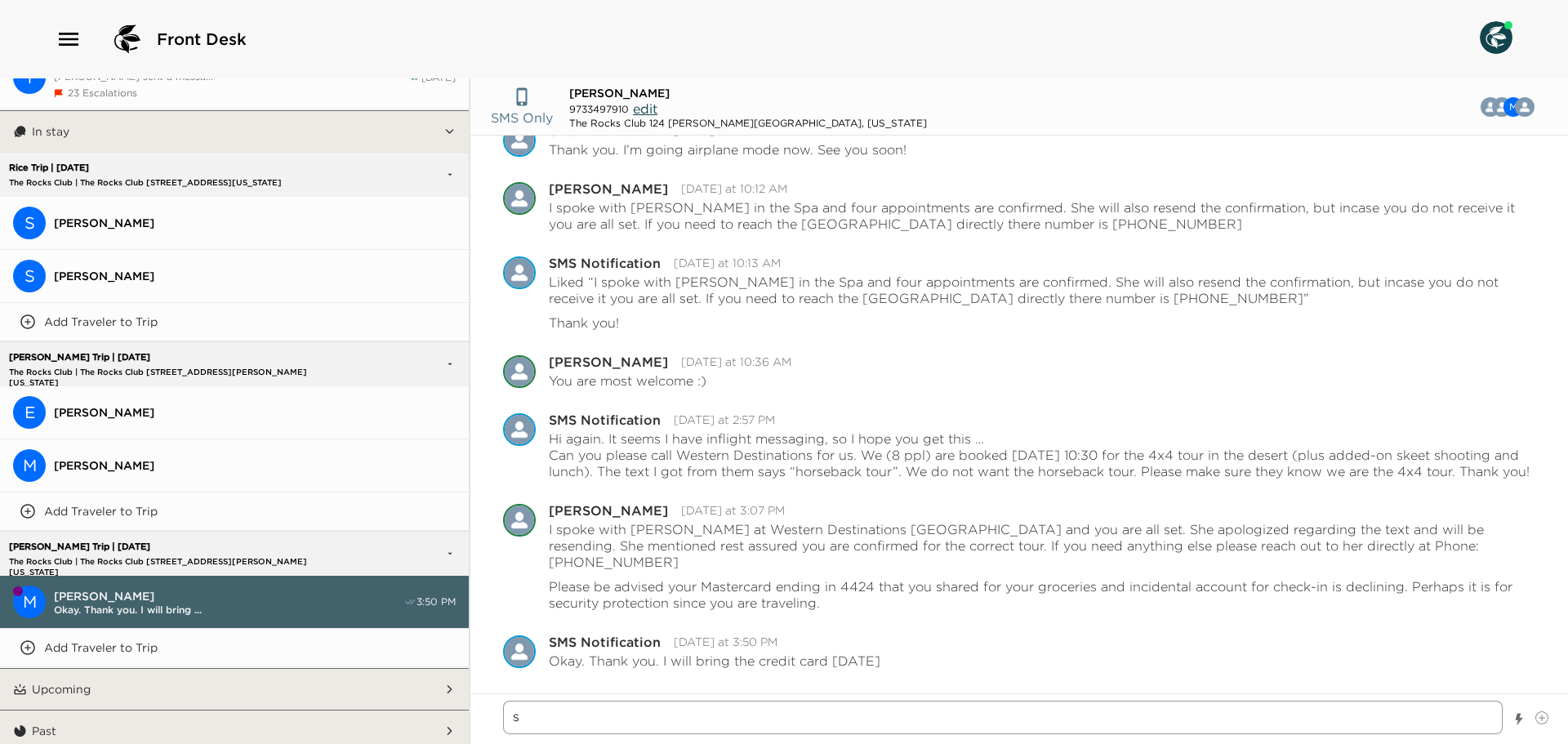
type textarea "x"
type textarea "So"
type textarea "x"
type textarea "Sou"
type textarea "x"
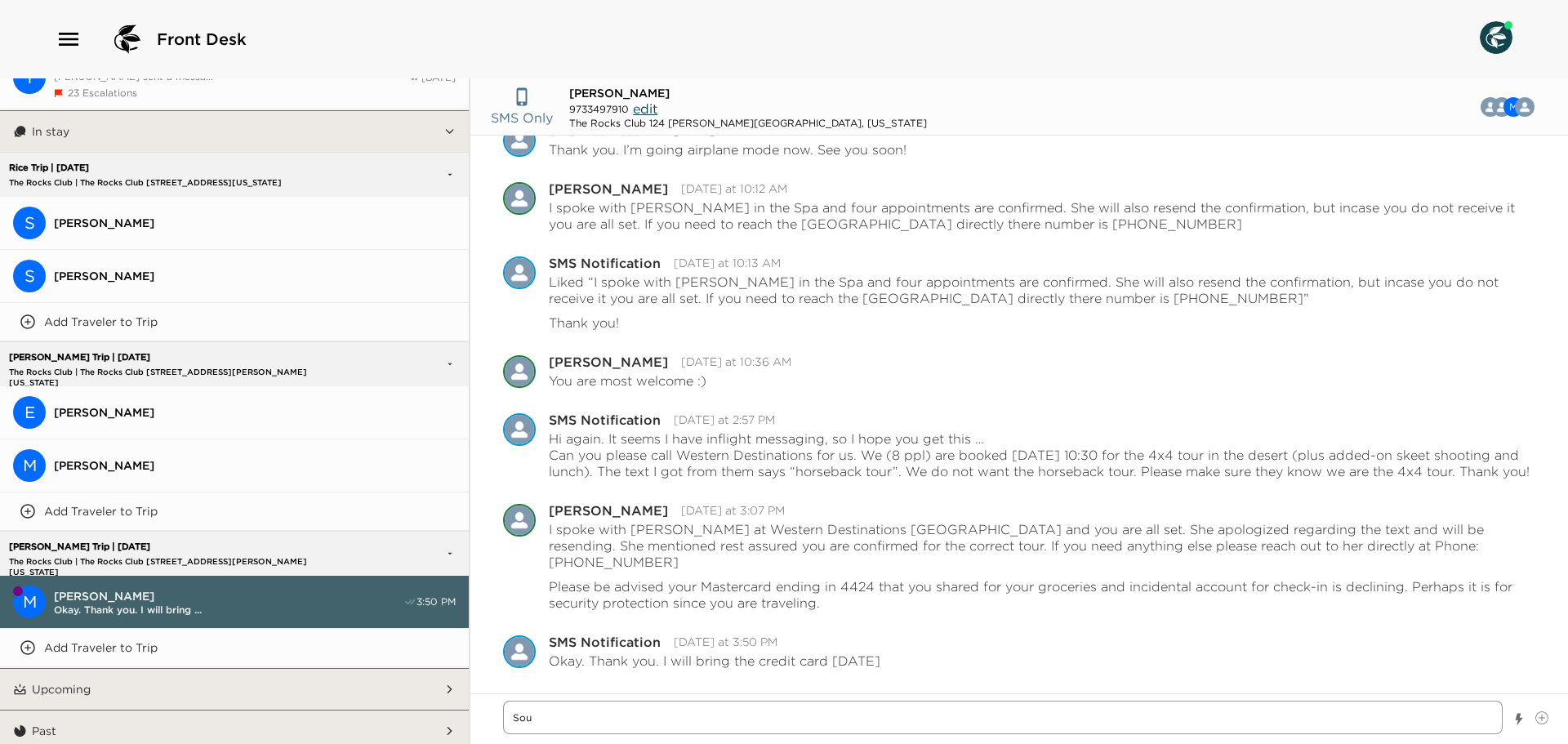
type textarea "Soun"
type textarea "x"
type textarea "Sound"
type textarea "x"
type textarea "Sounds"
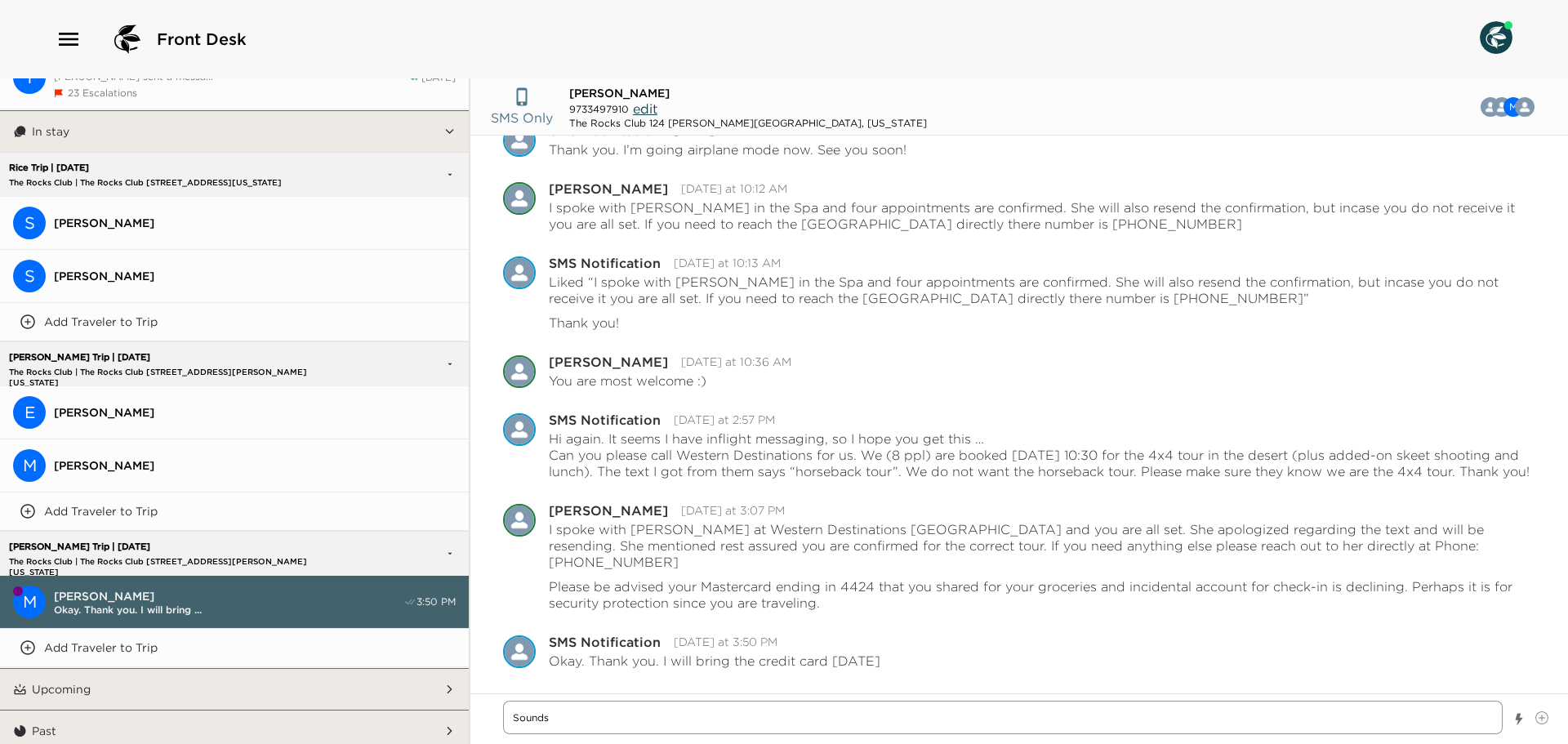
type textarea "x"
type textarea "Sounds"
type textarea "x"
type textarea "Sounds g"
type textarea "x"
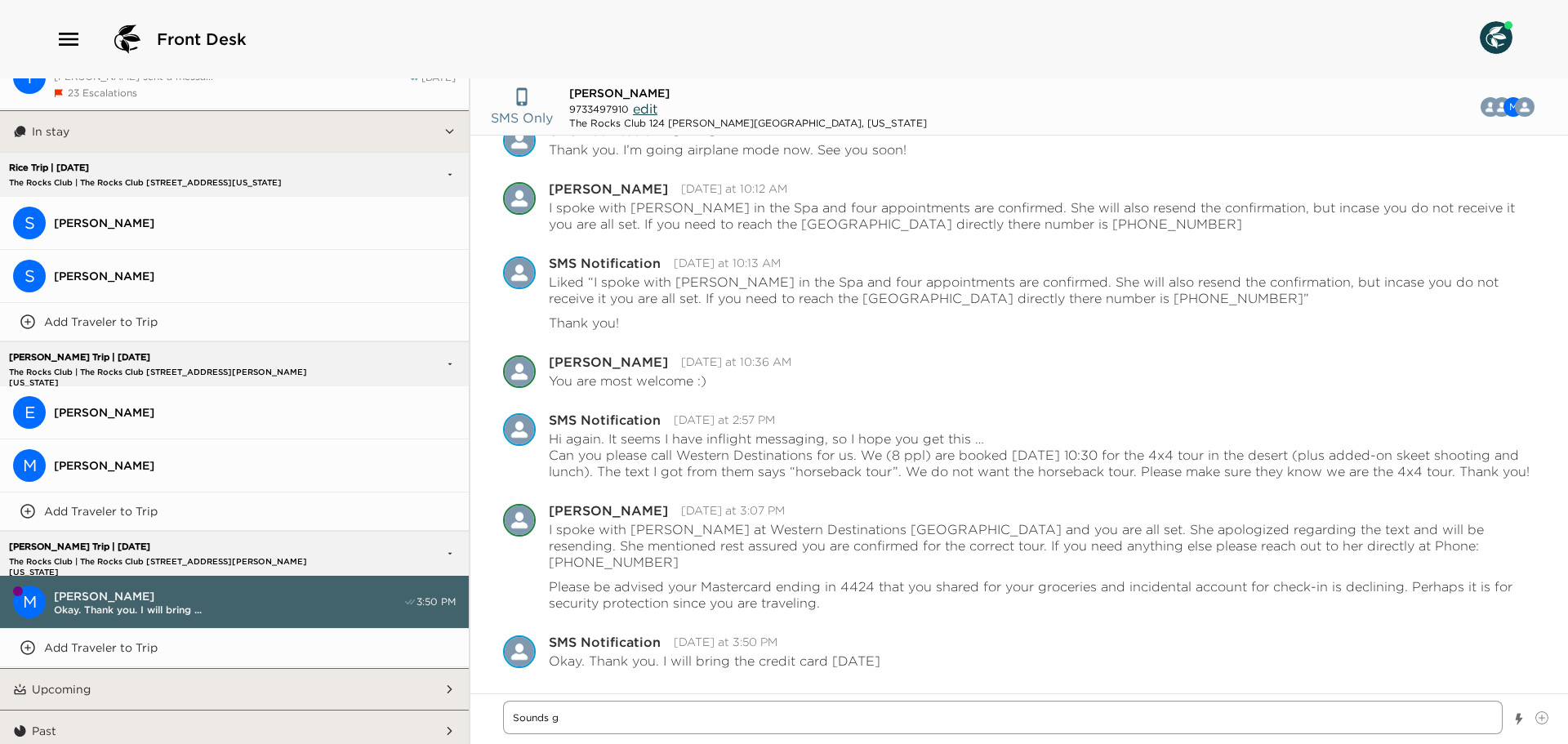
type textarea "Sounds go"
type textarea "x"
type textarea "Sounds goo"
type textarea "x"
type textarea "Sounds good"
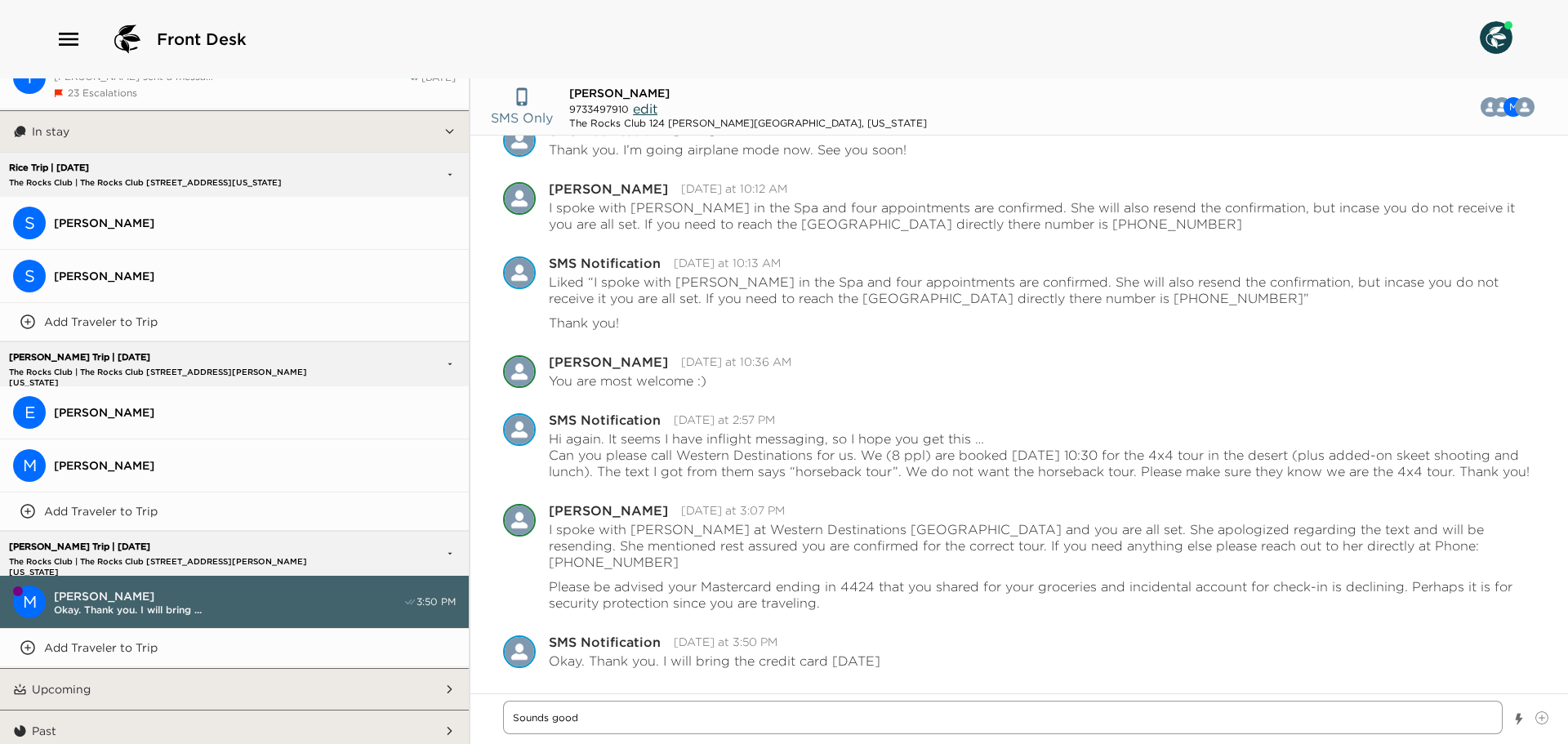
type textarea "x"
type textarea "Sounds good"
type textarea "x"
type textarea "Sounds good a"
type textarea "x"
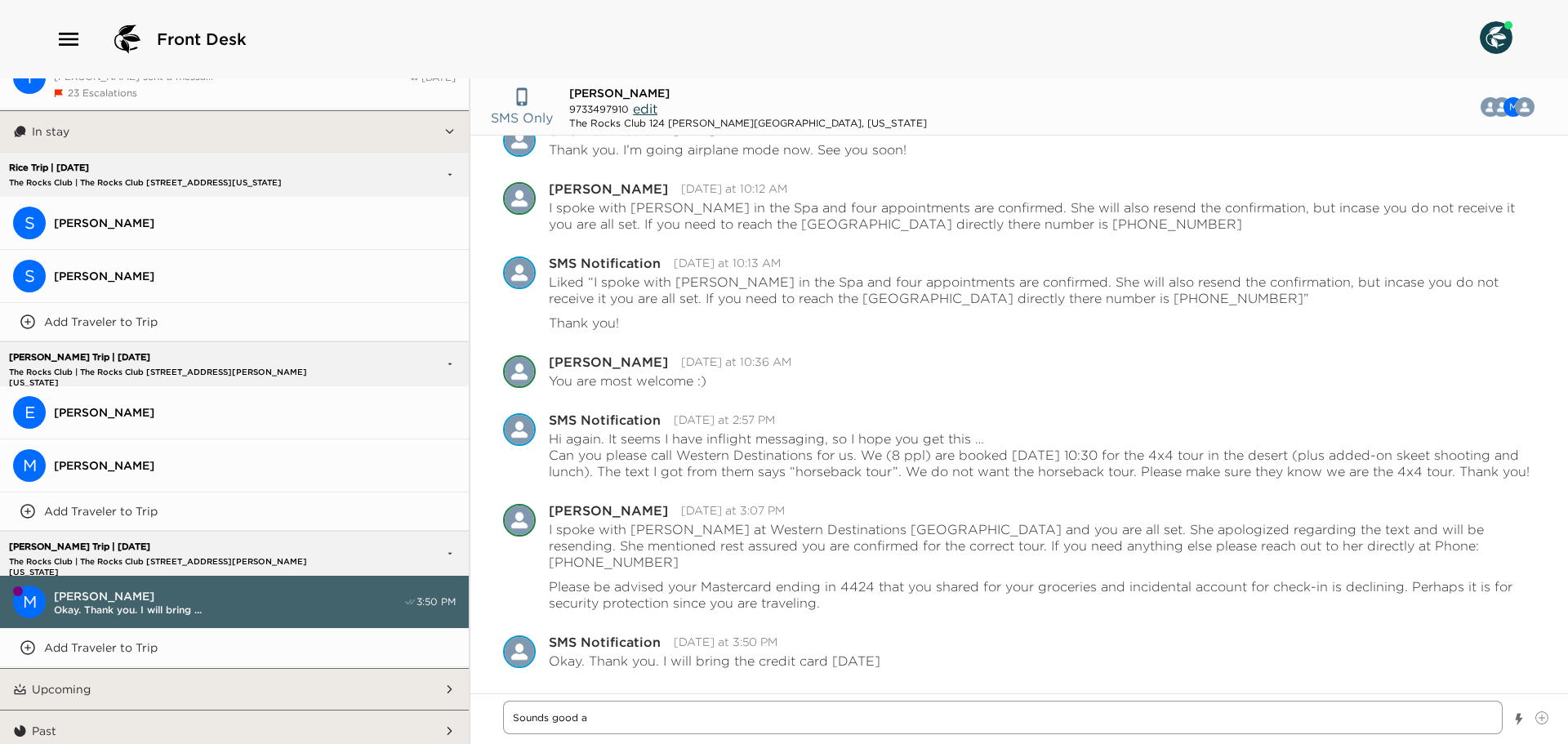
type textarea "Sounds good an"
type textarea "x"
type textarea "Sounds good and"
type textarea "x"
type textarea "Sounds good and"
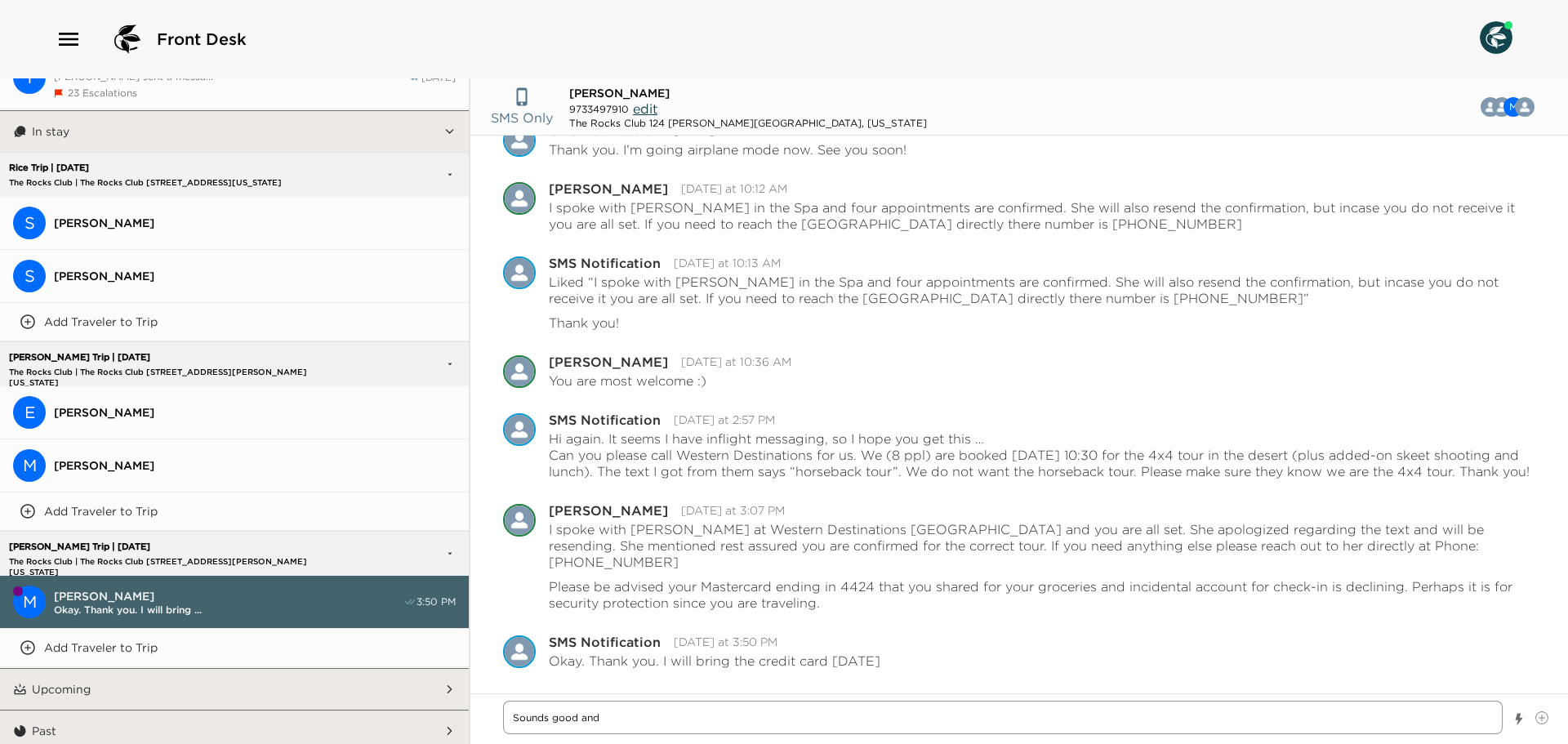
type textarea "x"
type textarea "Sounds good and t"
type textarea "x"
type textarea "Sounds good and th"
type textarea "x"
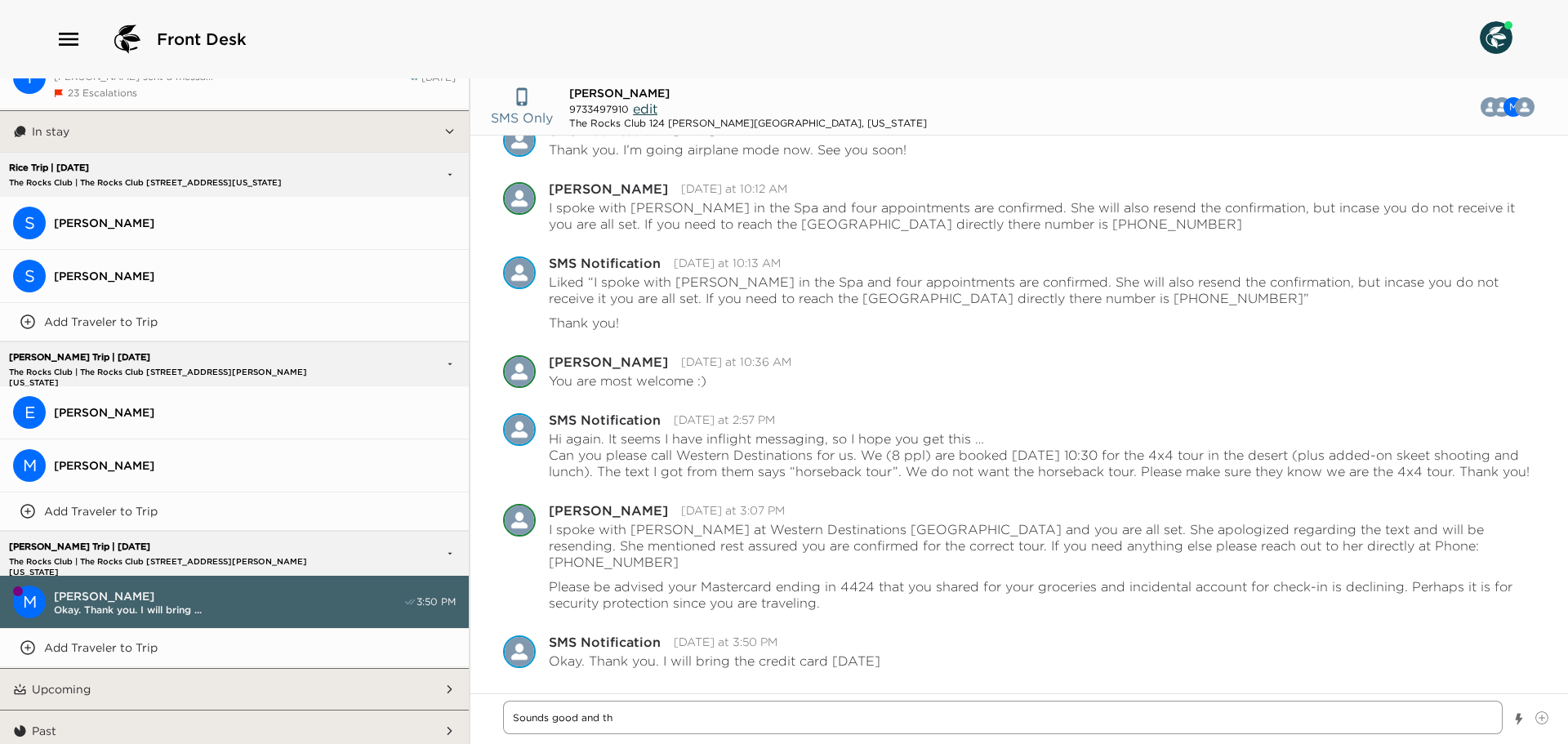
type textarea "Sounds good and tha"
type textarea "x"
type textarea "Sounds good and than"
type textarea "x"
type textarea "Sounds good and thank"
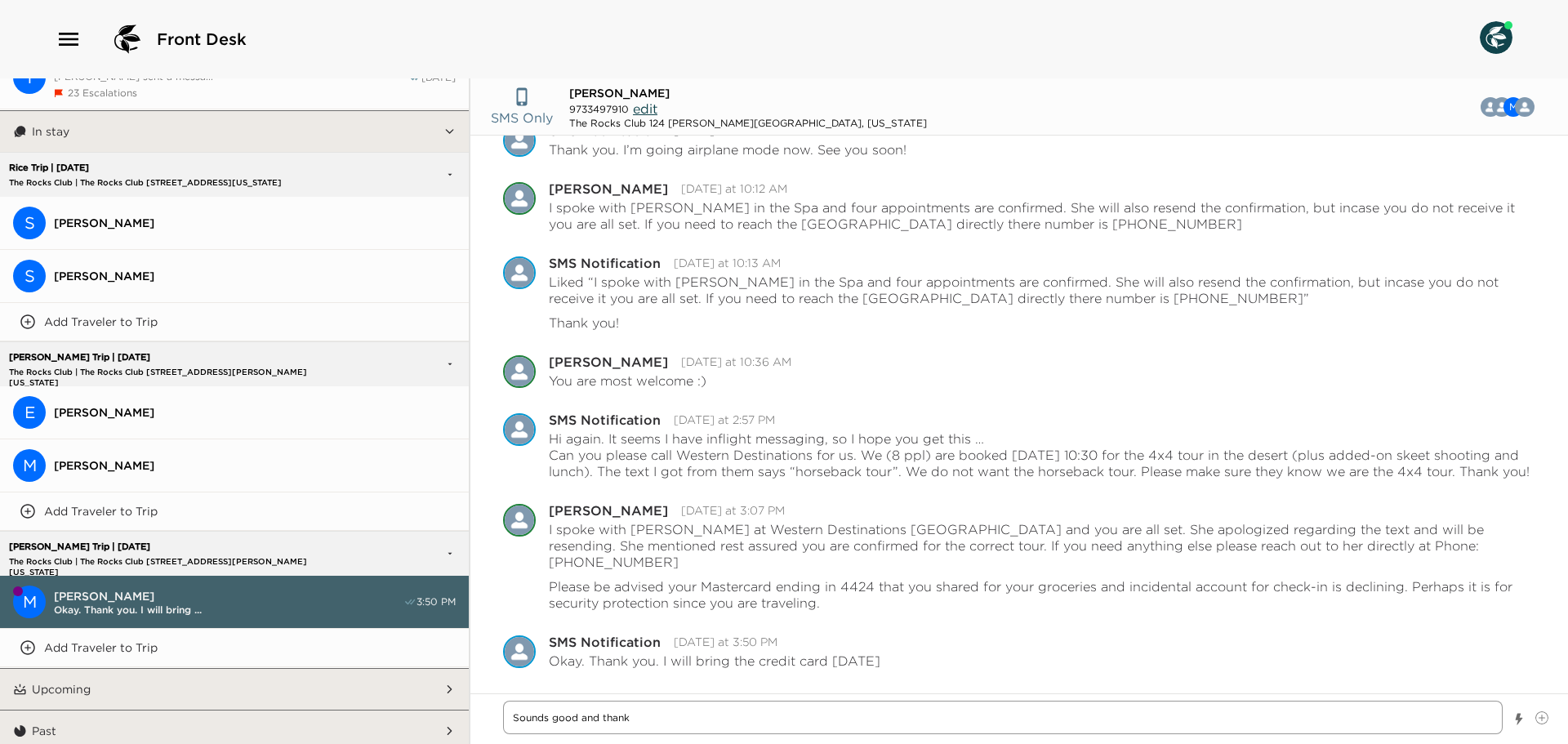
type textarea "x"
type textarea "Sounds good and thank"
type textarea "x"
type textarea "Sounds good and thank y"
type textarea "x"
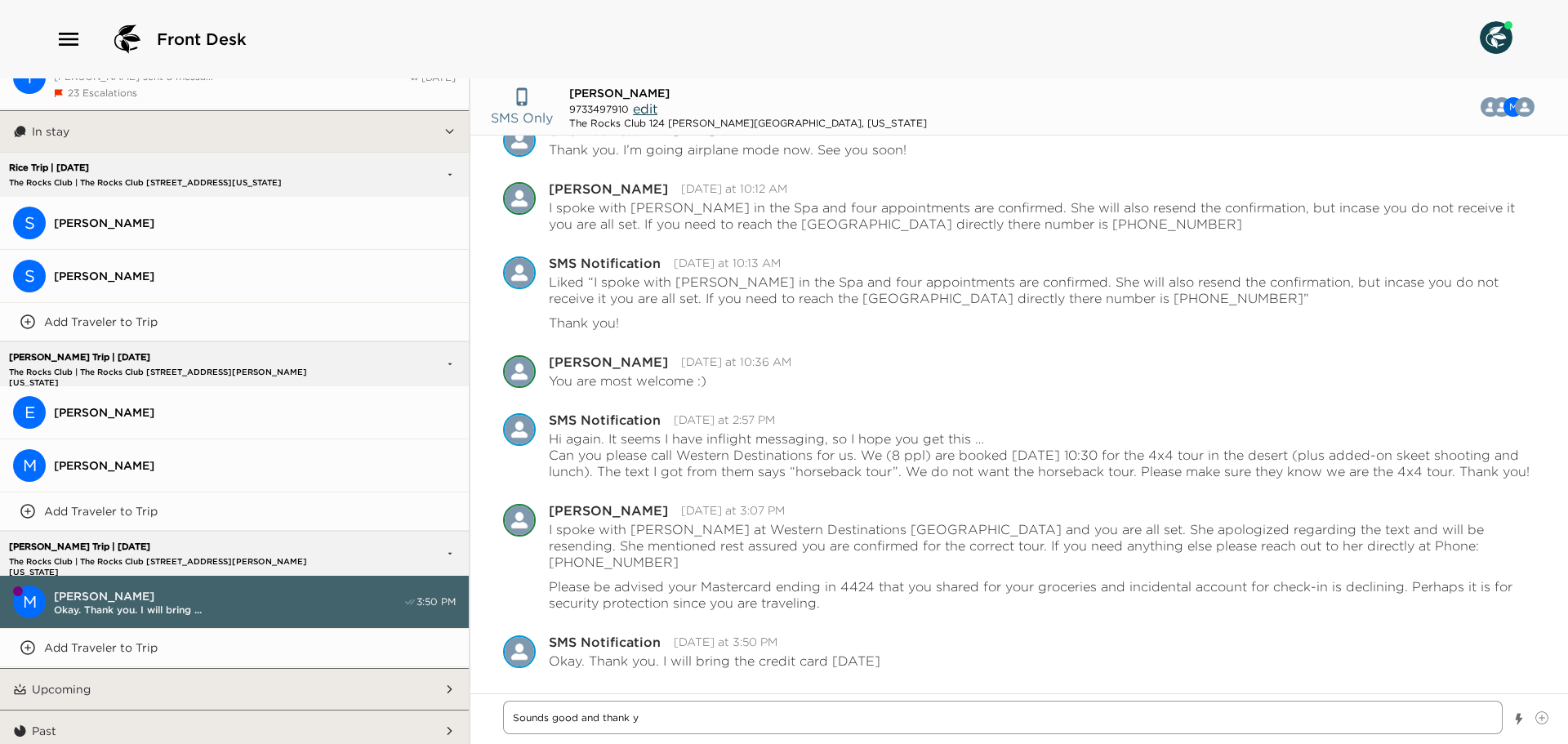
type textarea "Sounds good and thank yo"
type textarea "x"
type textarea "Sounds good and thank you"
type textarea "x"
type textarea "Sounds good and thank you"
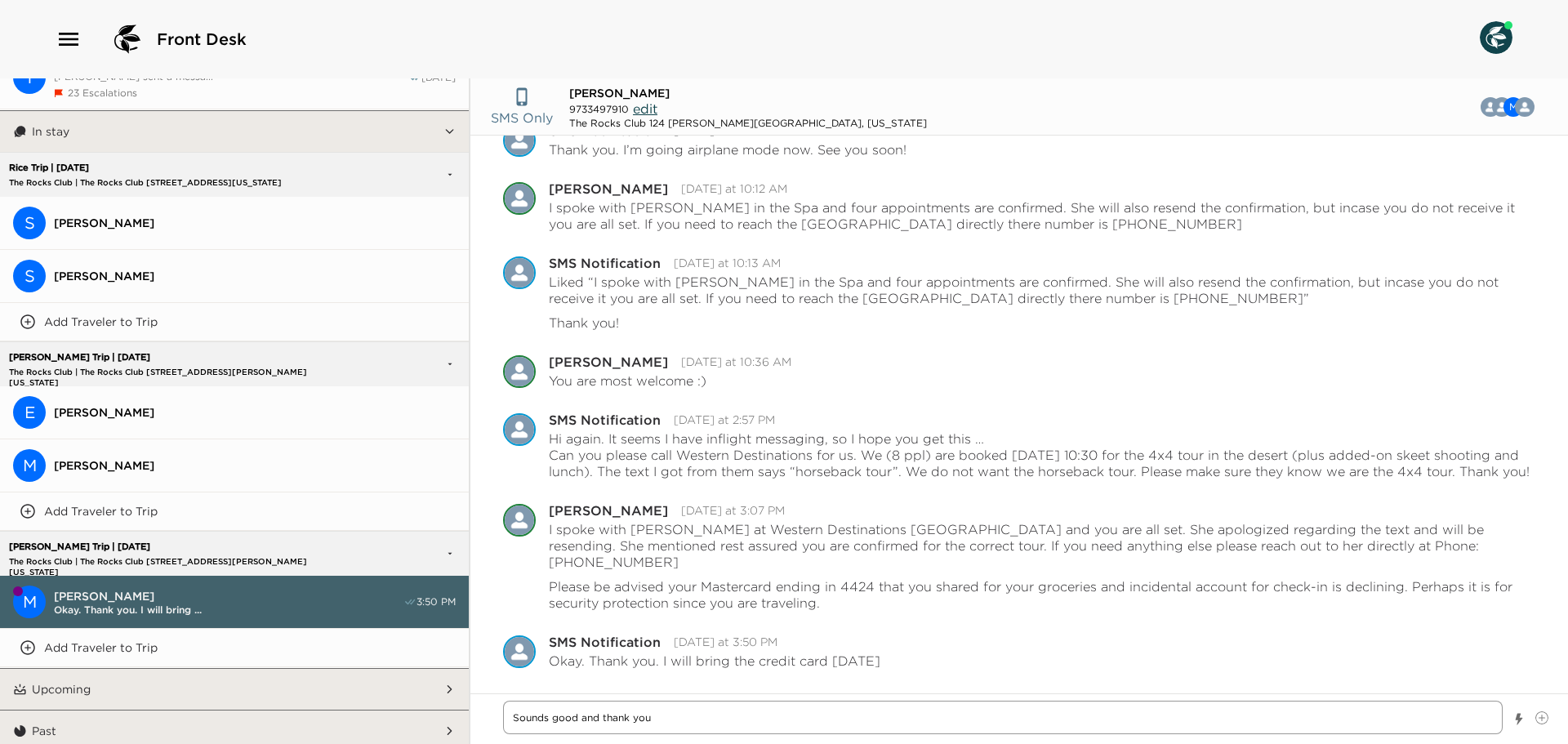
type textarea "x"
type textarea "Sounds good and thank you f"
type textarea "x"
type textarea "Sounds good and thank you fo"
type textarea "x"
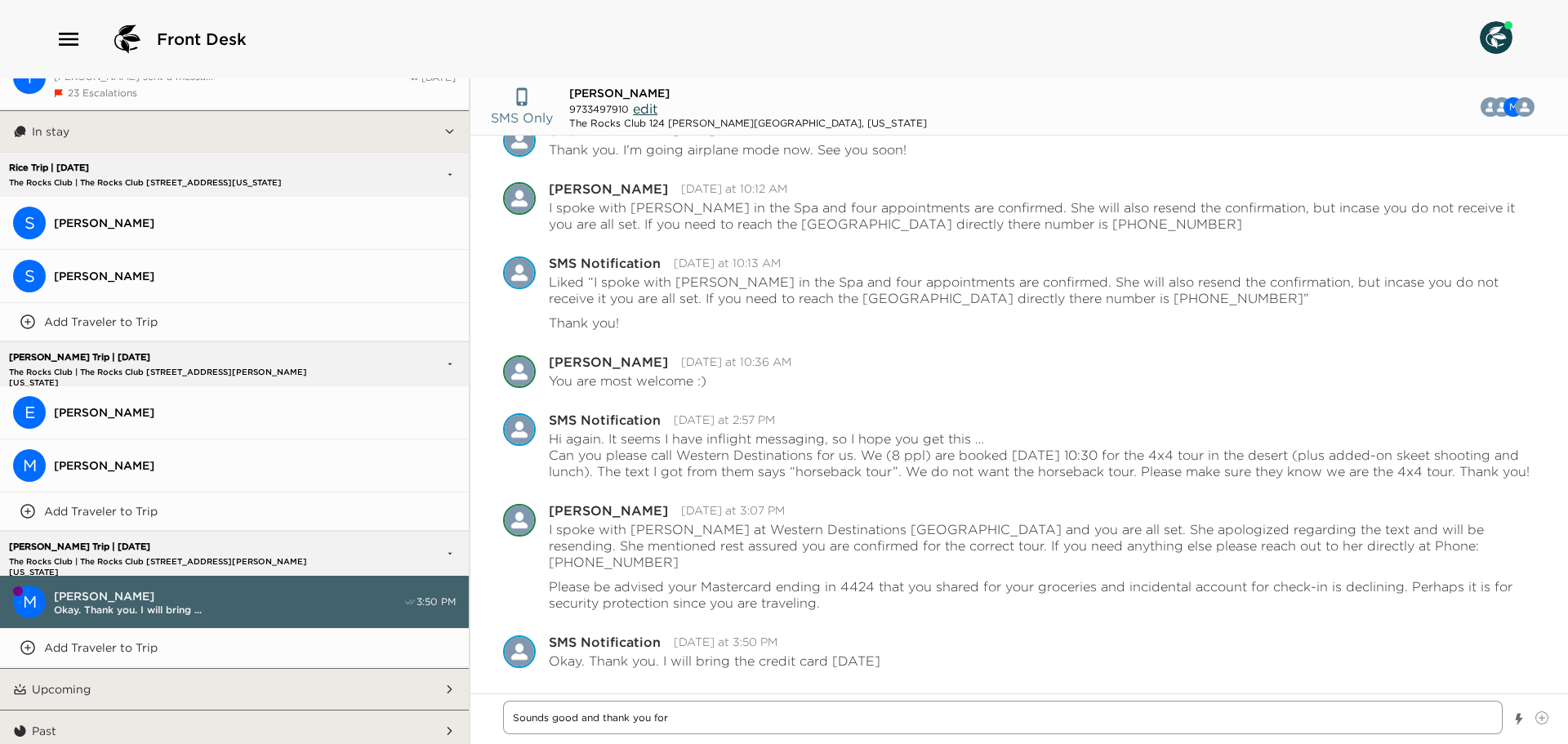
type textarea "Sounds good and thank you for"
type textarea "x"
type textarea "Sounds good and thank you for le"
type textarea "x"
type textarea "Sounds good and thank you for let"
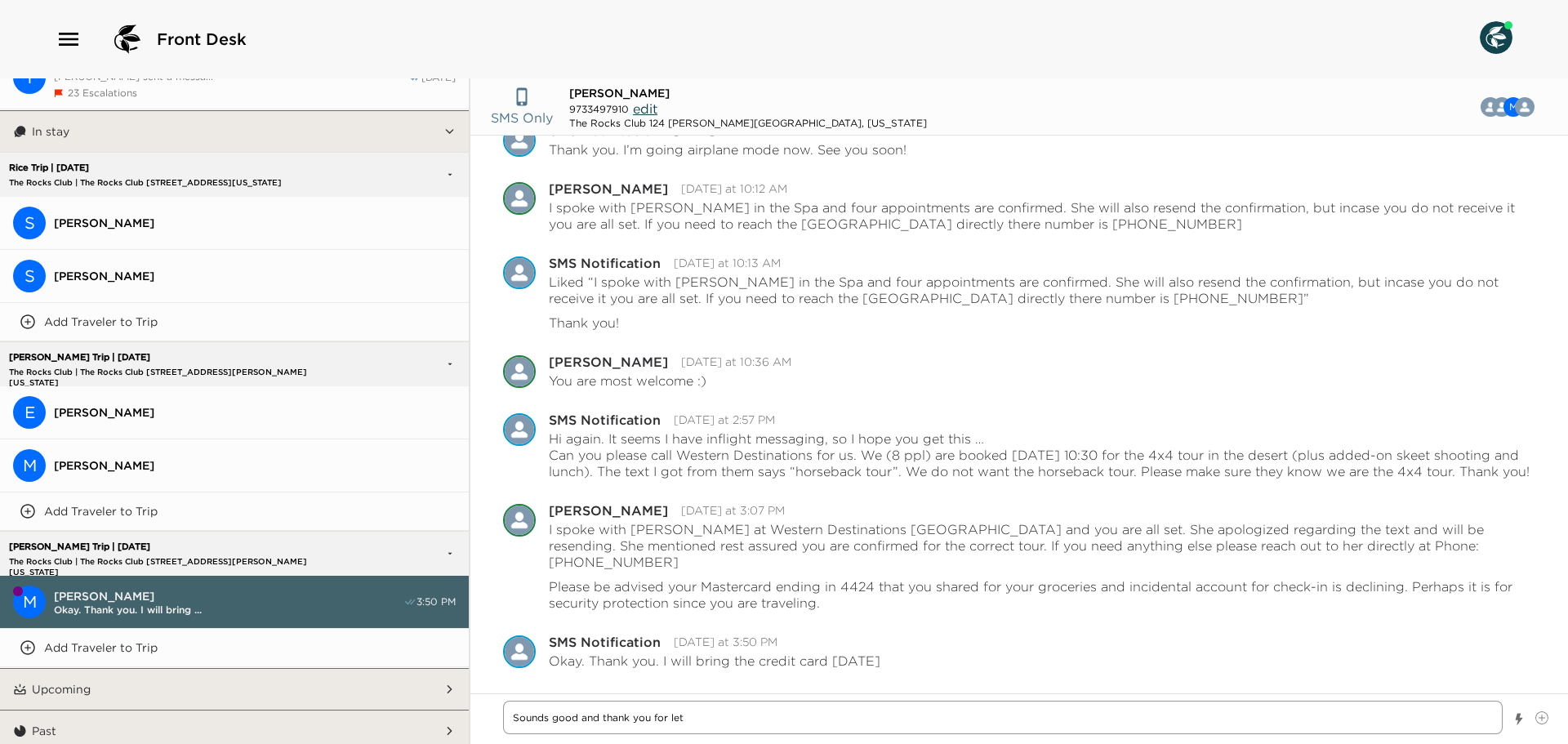
type textarea "x"
type textarea "Sounds good and thank you for lett"
type textarea "x"
type textarea "Sounds good and thank you for letti"
type textarea "x"
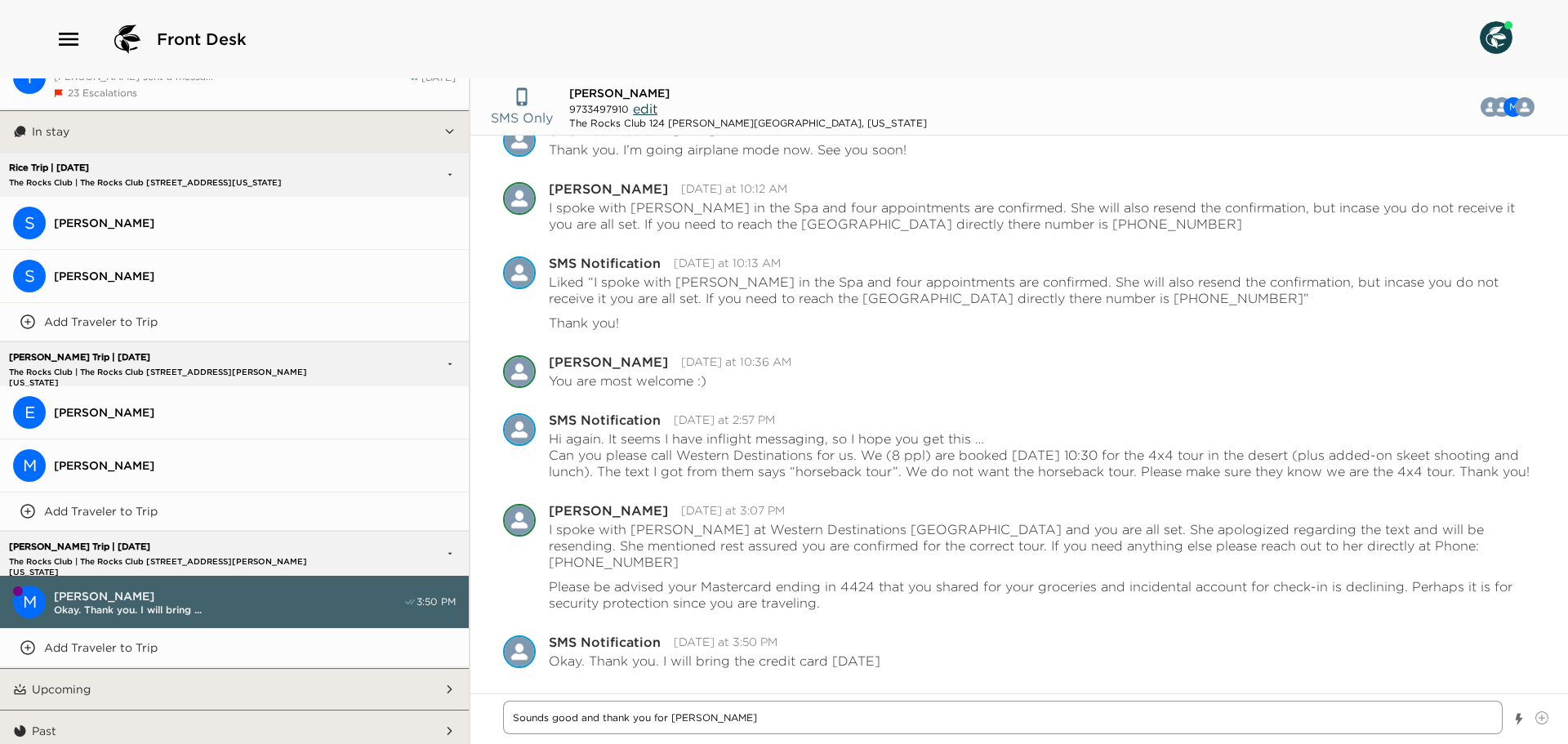
type textarea "Sounds good and thank you for lettin"
type textarea "x"
type textarea "Sounds good and thank you for letting"
type textarea "x"
type textarea "Sounds good and thank you for letting"
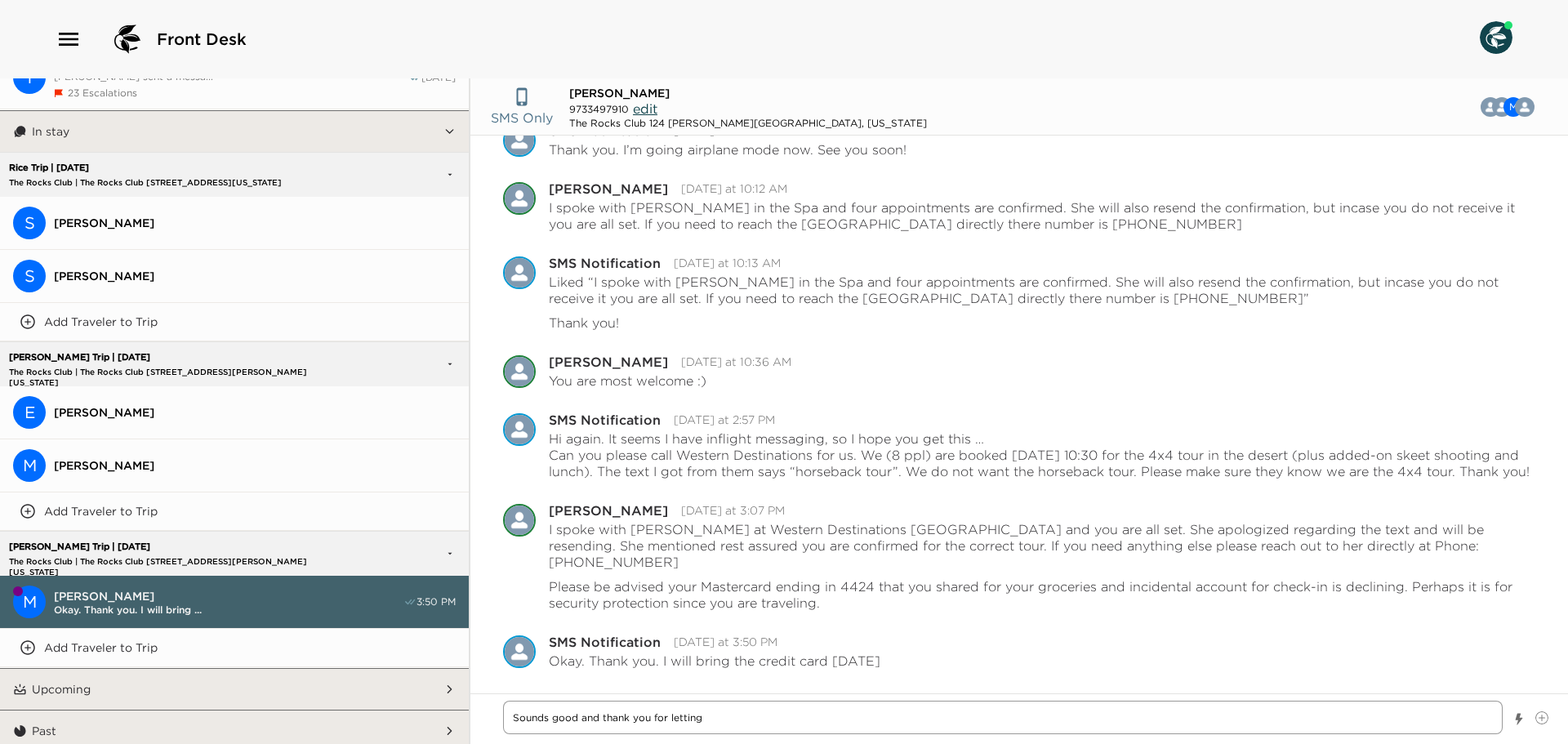
type textarea "x"
type textarea "Sounds good and thank you for letting u"
type textarea "x"
type textarea "Sounds good and thank you for letting us"
type textarea "x"
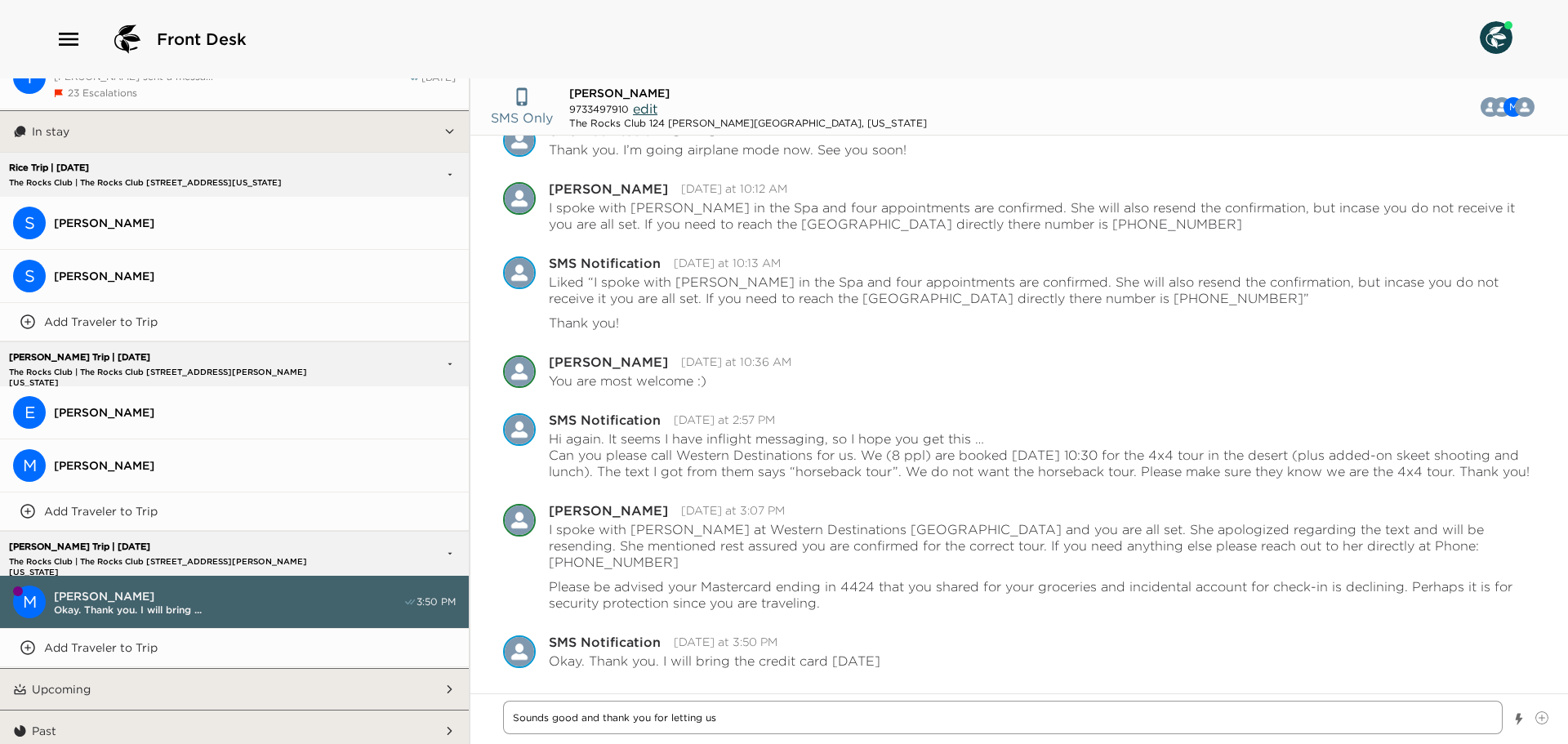
type textarea "Sounds good and thank you for letting us"
type textarea "x"
type textarea "Sounds good and thank you for letting us k"
type textarea "x"
type textarea "Sounds good and thank you for letting us kn"
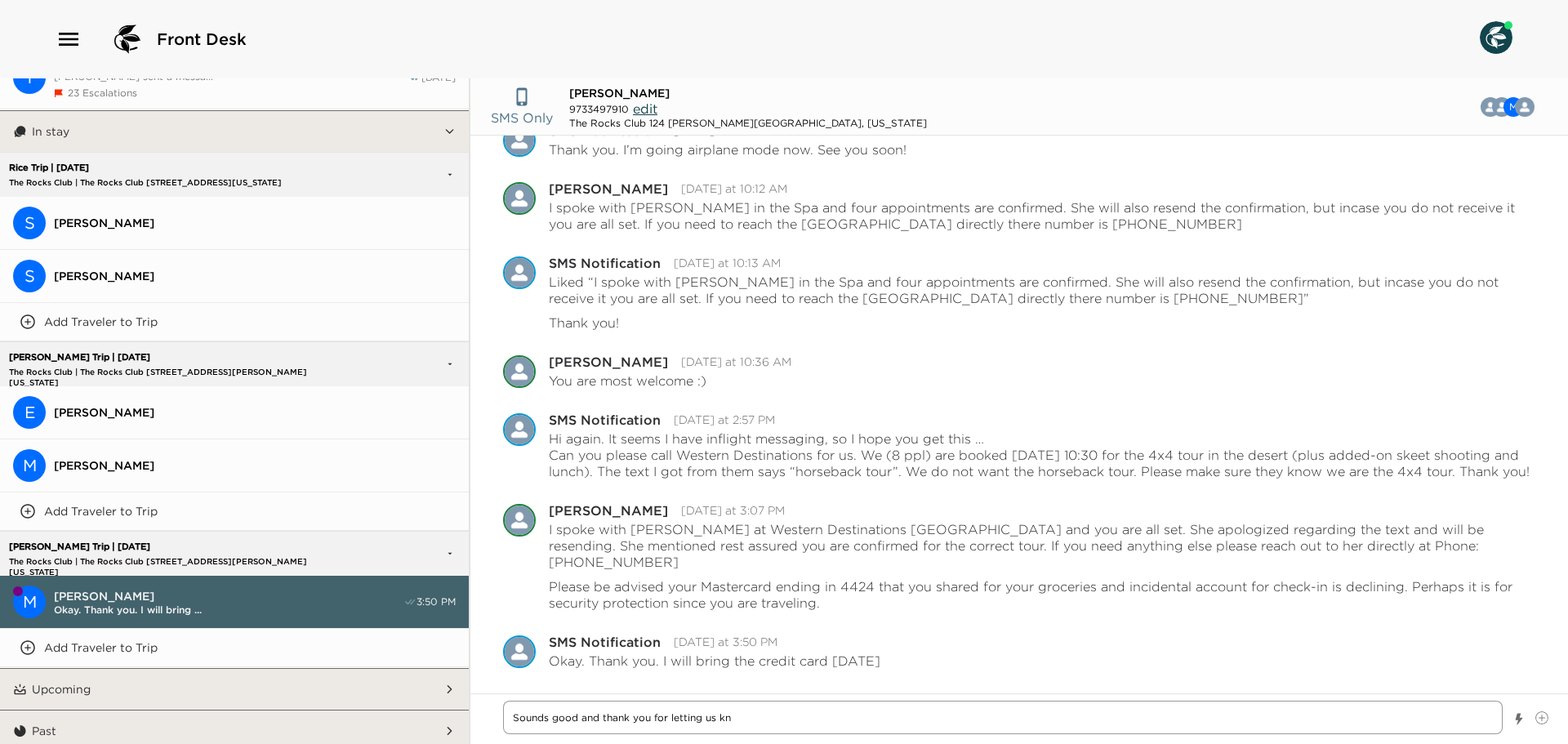
type textarea "x"
type textarea "Sounds good and thank you for letting us kno"
type textarea "x"
type textarea "Sounds good and thank you for letting us know"
type textarea "x"
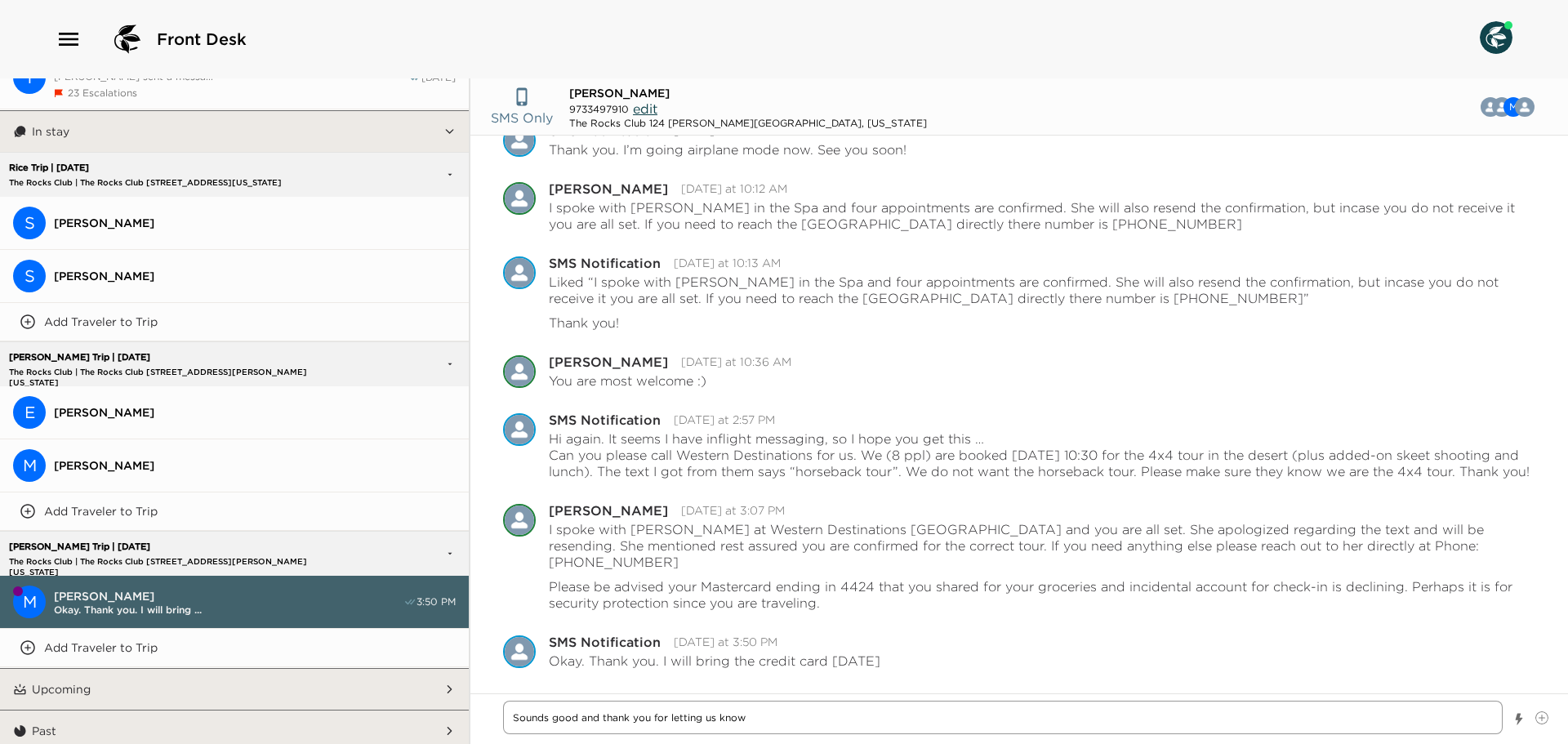
type textarea "Sounds good and thank you for letting us know."
type textarea "x"
type textarea "Sounds good and thank you for letting us know."
type textarea "x"
type textarea "Sounds good and thank you for letting us know. I"
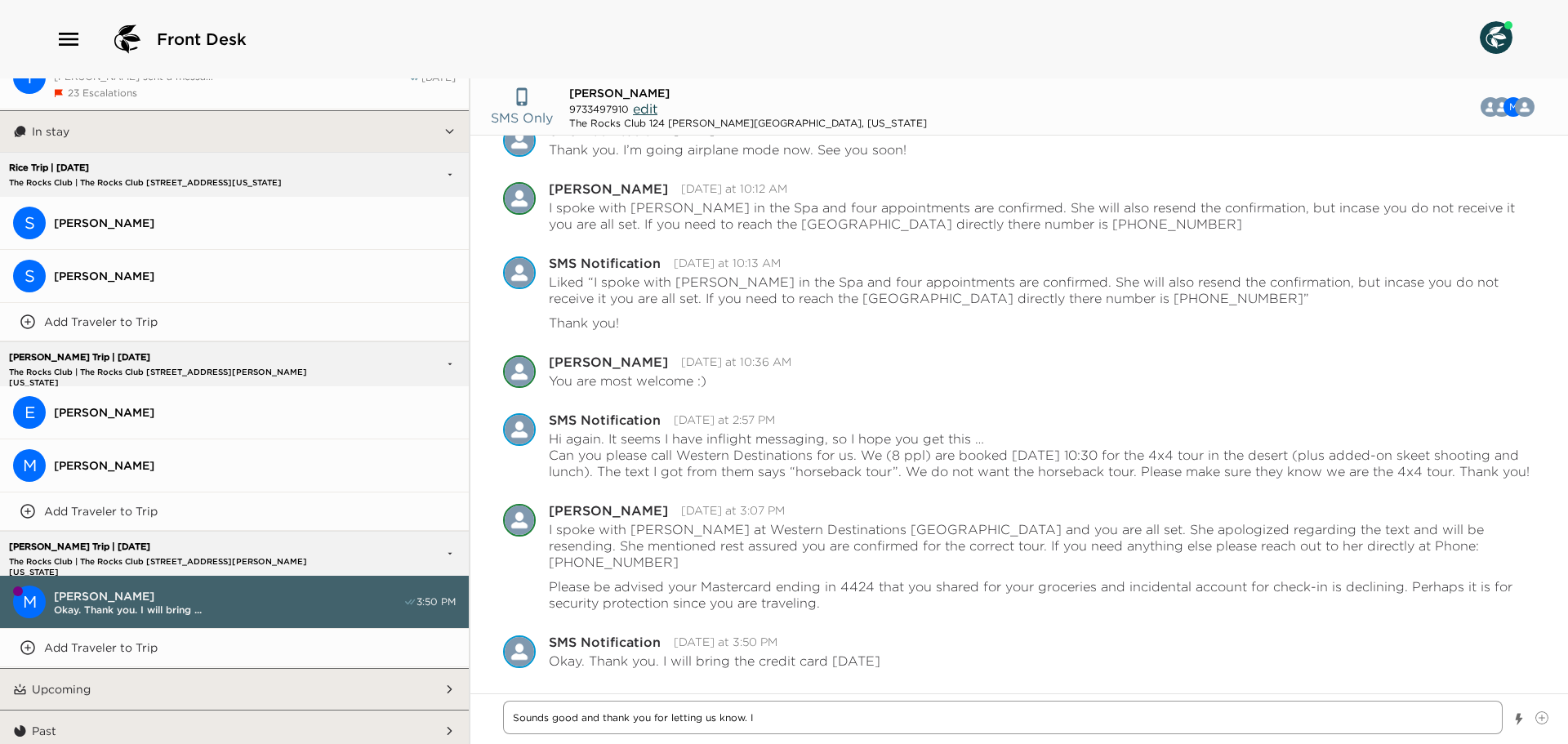
type textarea "x"
type textarea "Sounds good and thank you for letting us know. It"
type textarea "x"
type textarea "Sounds good and thank you for letting us know. It"
type textarea "x"
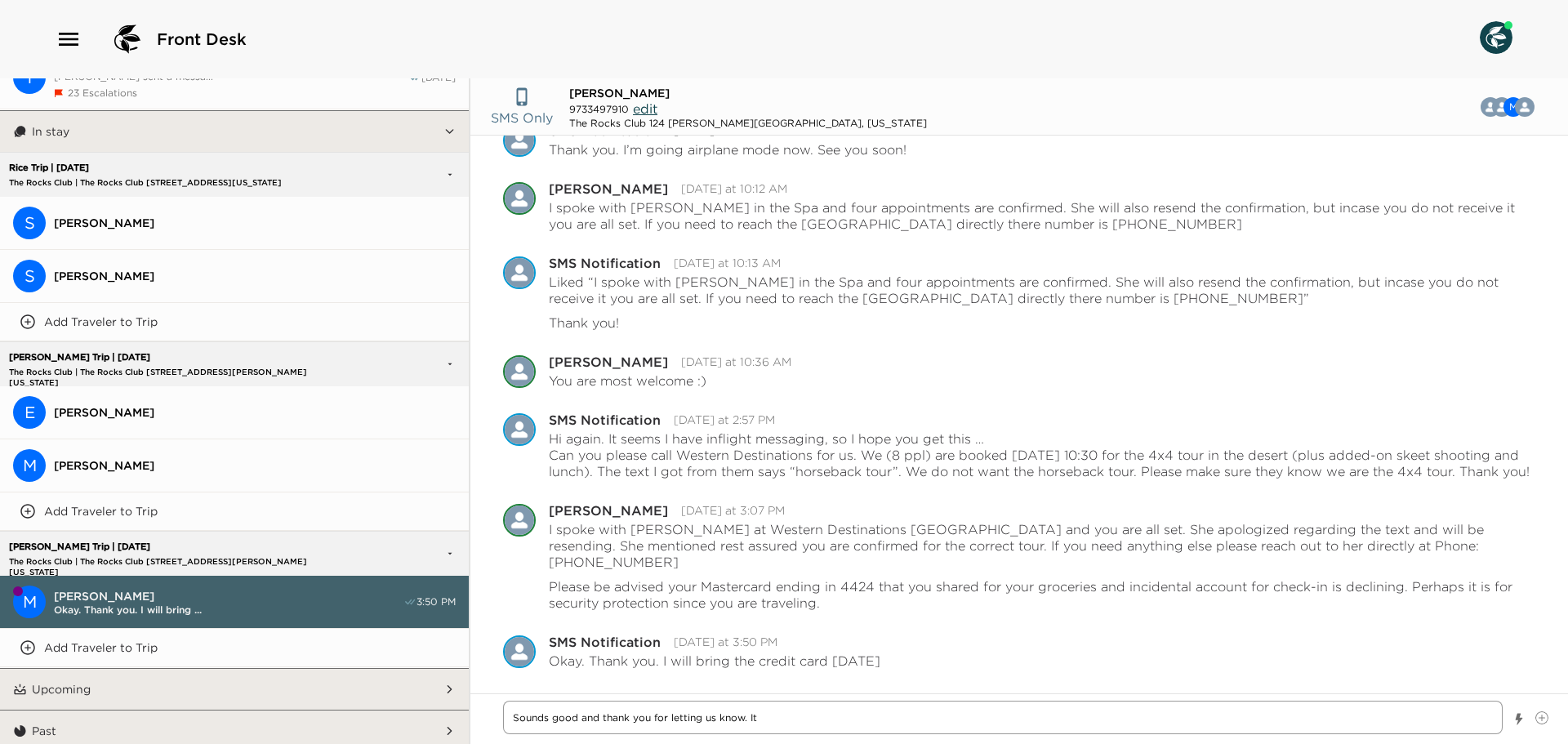
type textarea "Sounds good and thank you for letting us know. It d"
type textarea "x"
type textarea "Sounds good and thank you for letting us know. It de"
type textarea "x"
type textarea "Sounds good and thank you for letting us know. It dec"
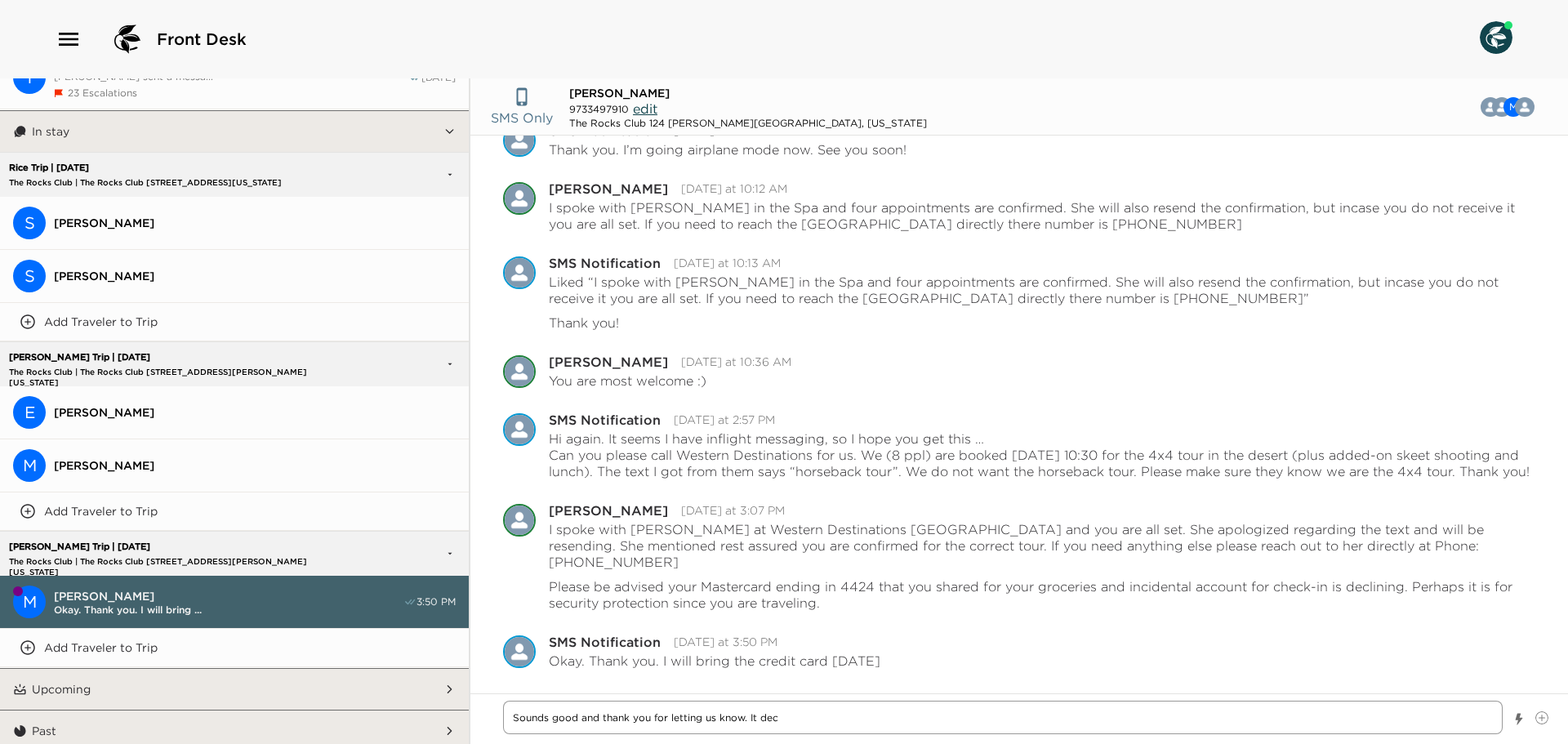
type textarea "x"
type textarea "Sounds good and thank you for letting us know. It decl"
type textarea "x"
type textarea "Sounds good and thank you for letting us know. It decli"
type textarea "x"
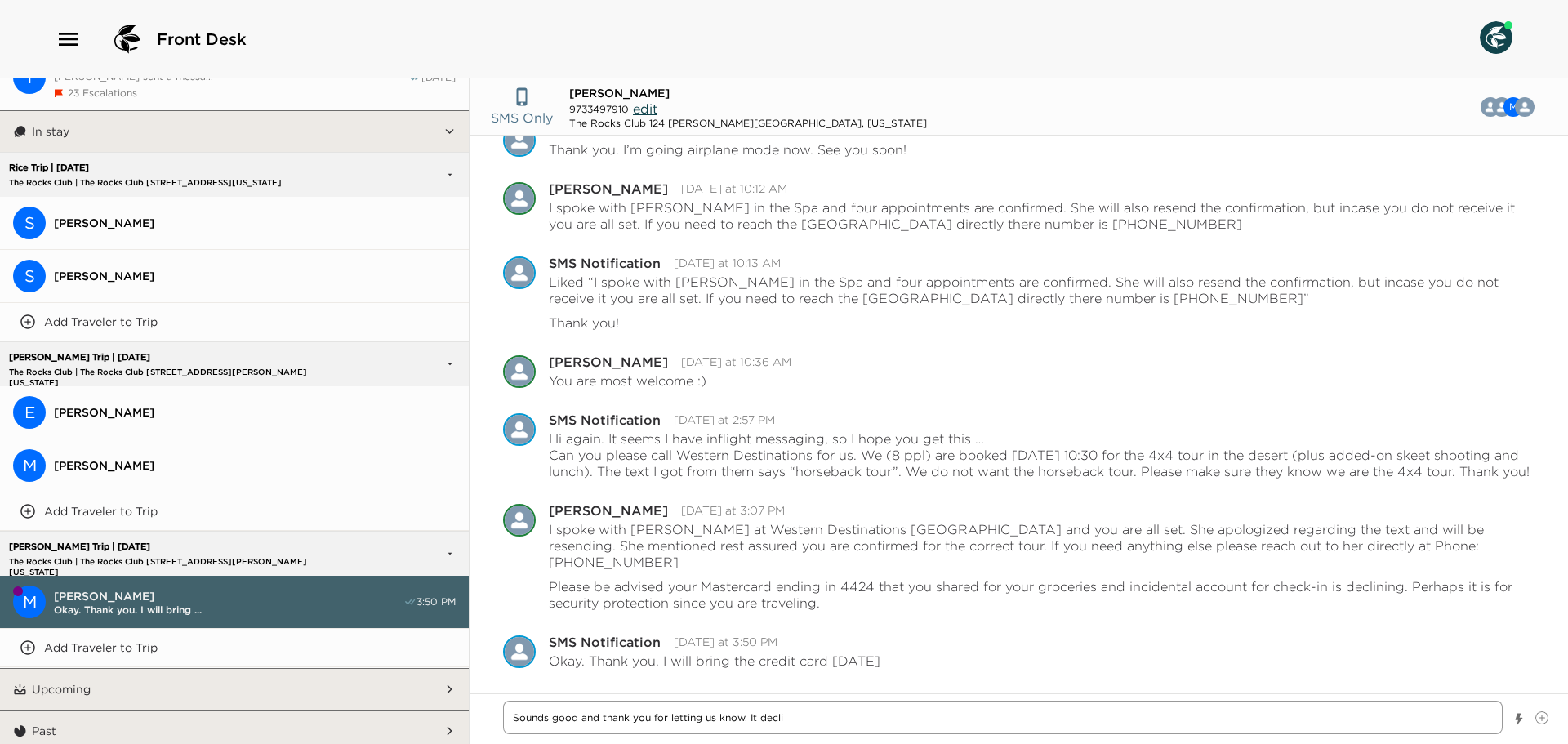
type textarea "Sounds good and thank you for letting us know. It declin"
type textarea "x"
type textarea "Sounds good and thank you for letting us know. It declind"
type textarea "x"
type textarea "Sounds good and thank you for letting us know. It declinde"
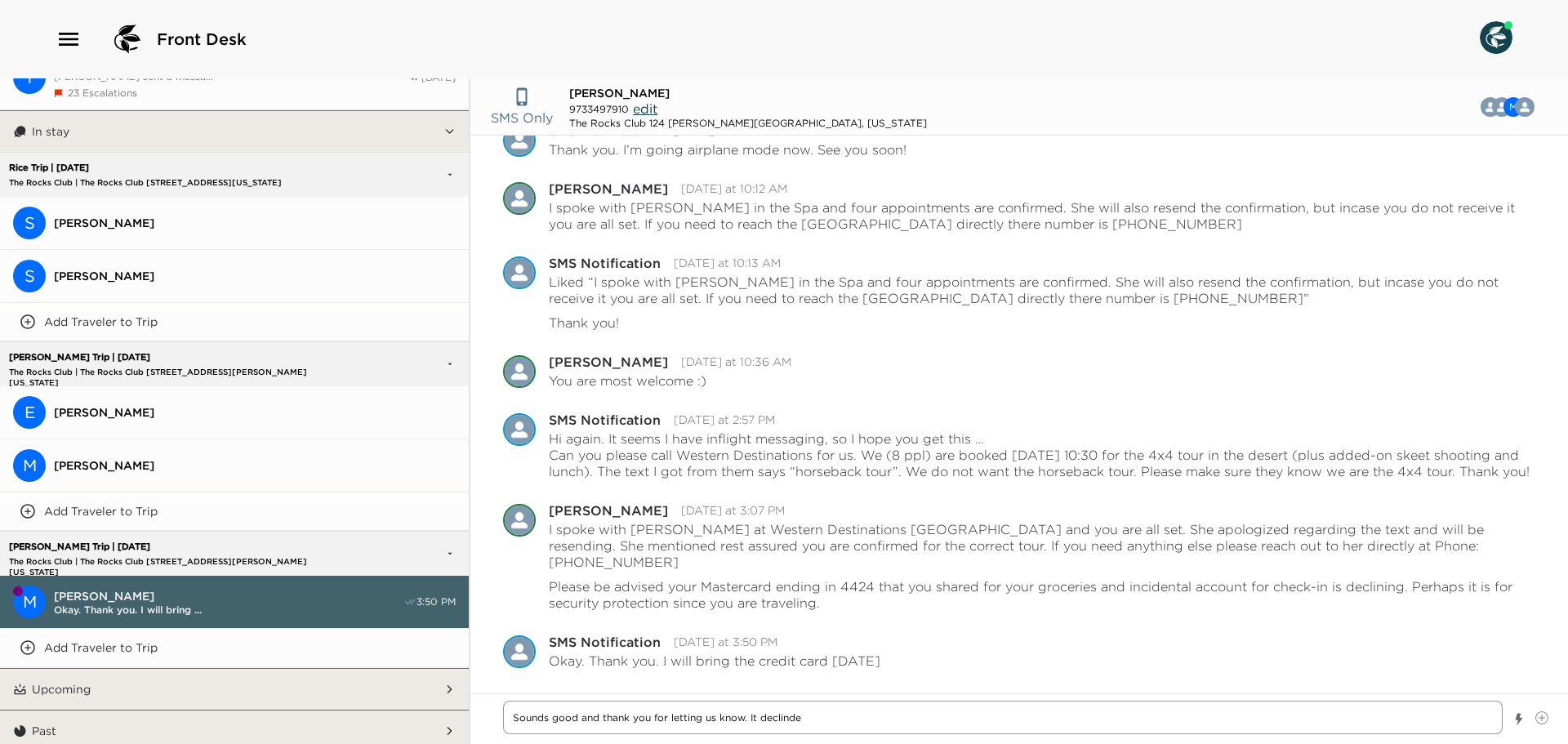
type textarea "x"
type textarea "Sounds good and thank you for letting us know. It declinded"
type textarea "x"
type textarea "Sounds good and thank you for letting us know. It declinded"
type textarea "x"
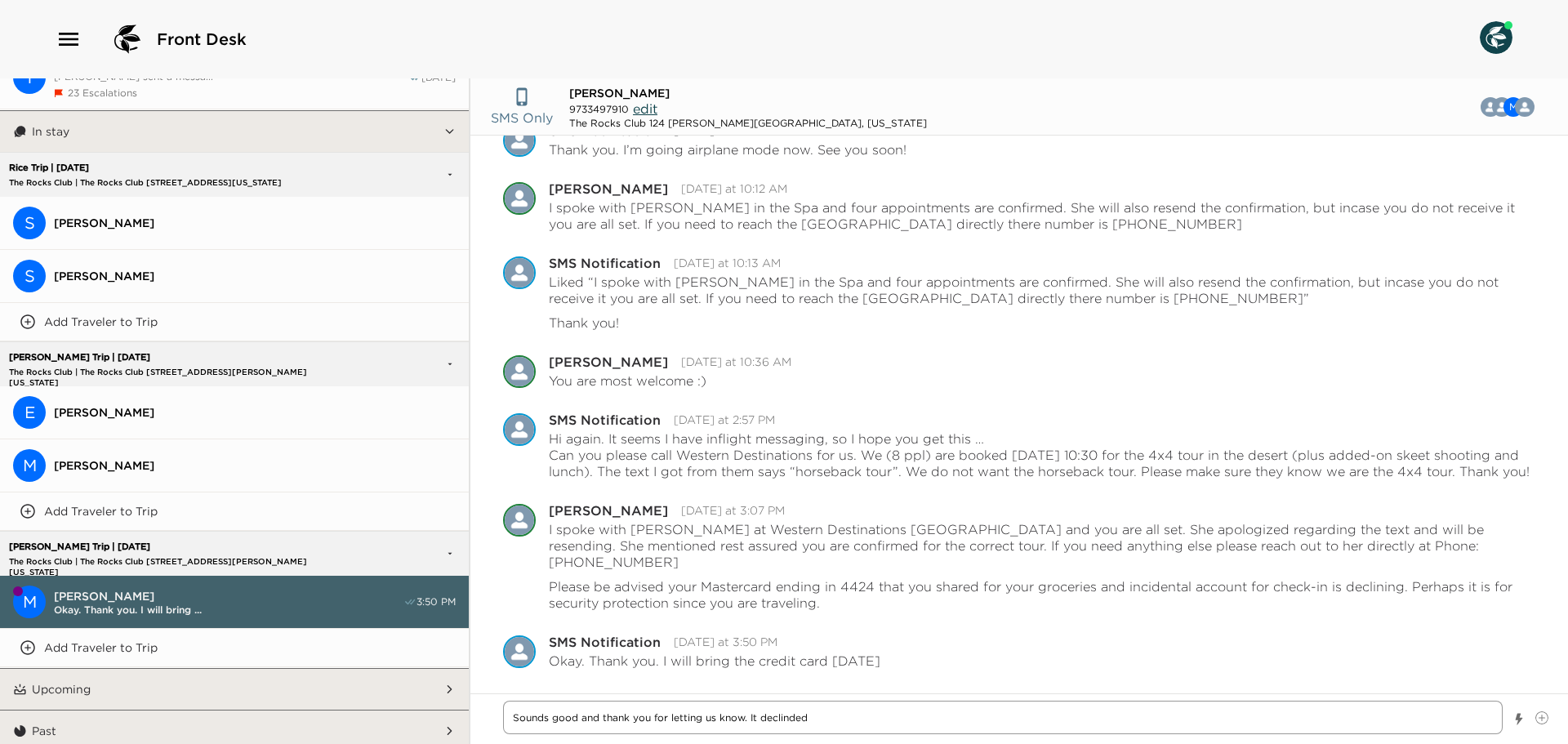
type textarea "Sounds good and thank you for letting us know. It declinded f"
type textarea "x"
type textarea "Sounds good and thank you for letting us know. It declinded fo"
type textarea "x"
type textarea "Sounds good and thank you for letting us know. It declinded for"
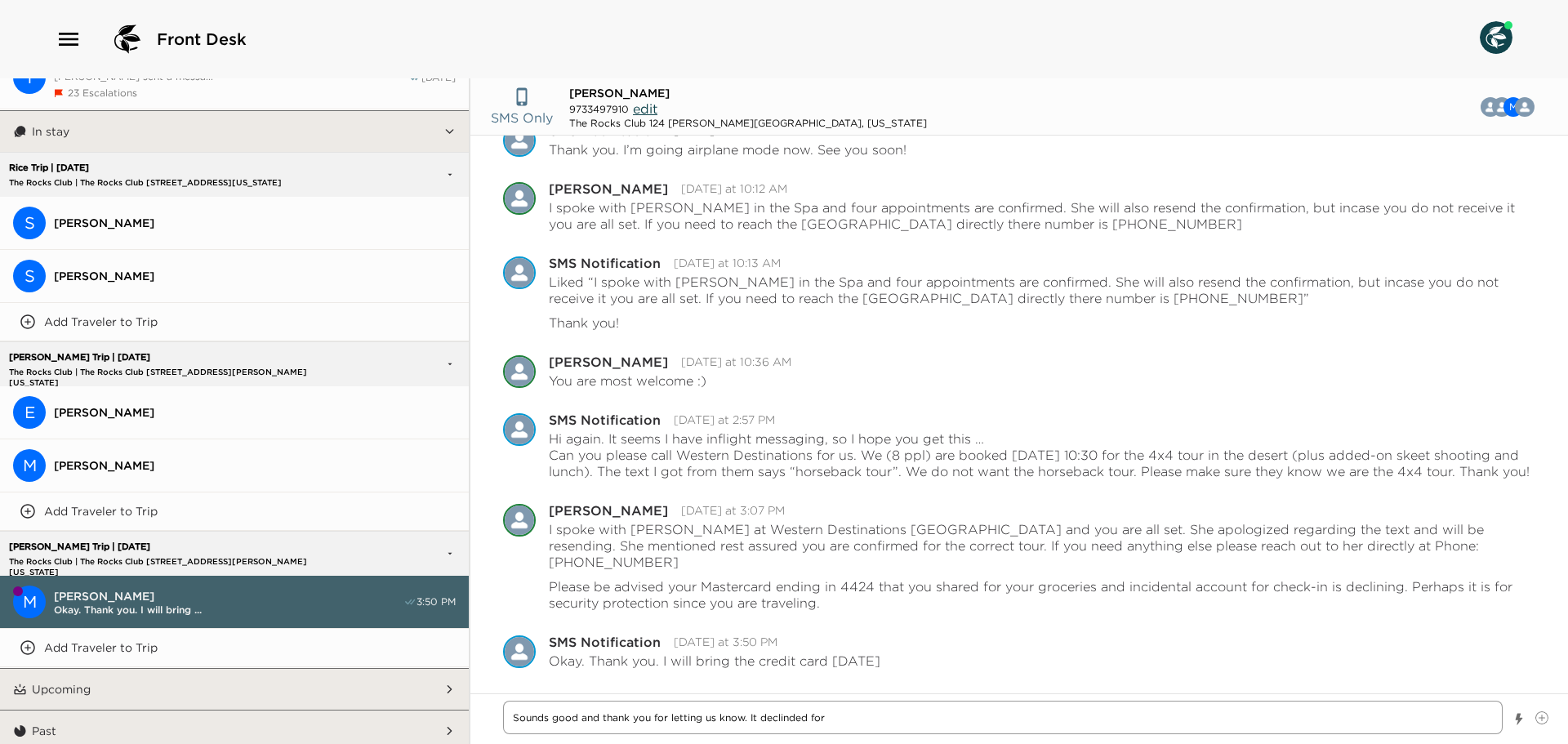
type textarea "x"
type textarea "Sounds good and thank you for letting us know. It declinded for"
type textarea "x"
type textarea "Sounds good and thank you for letting us know. It declinded for"
type textarea "x"
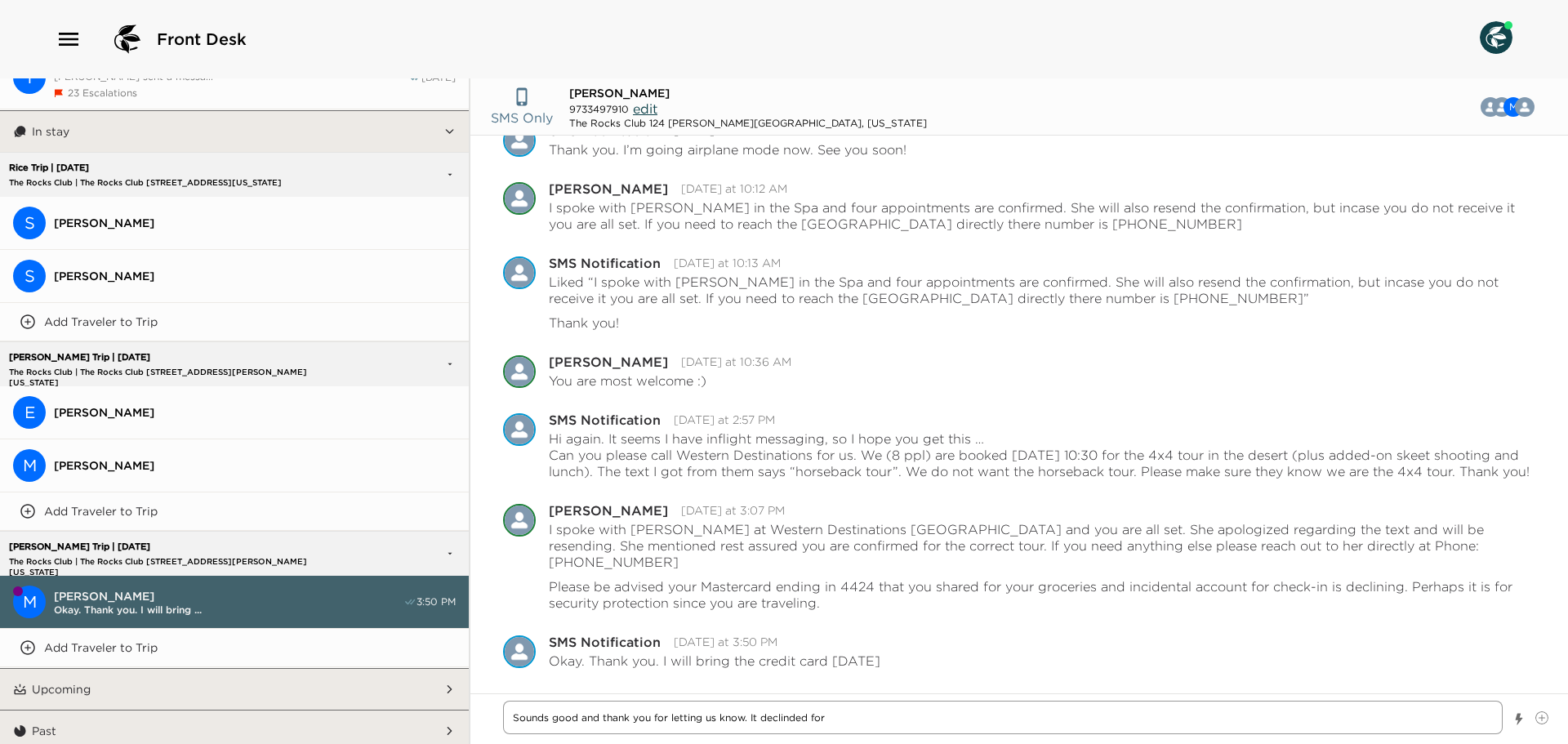
type textarea "Sounds good and thank you for letting us know. It declinded fo"
type textarea "x"
type textarea "Sounds good and thank you for letting us know. It declinded f"
type textarea "x"
type textarea "Sounds good and thank you for letting us know. It declinded"
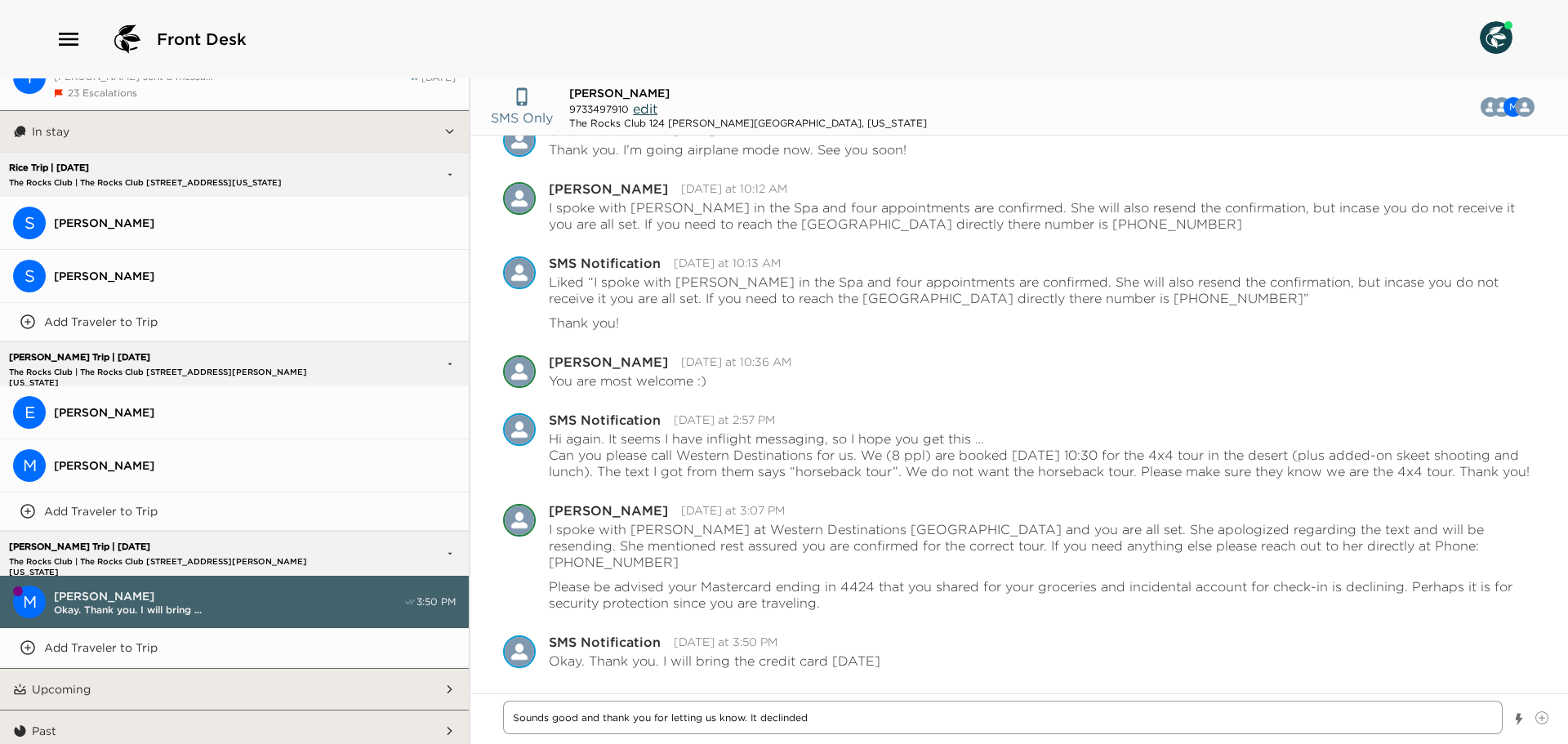
type textarea "x"
type textarea "Sounds good and thank you for letting us know. It declinded i"
type textarea "x"
type textarea "Sounds good and thank you for letting us know. It declinded in"
type textarea "x"
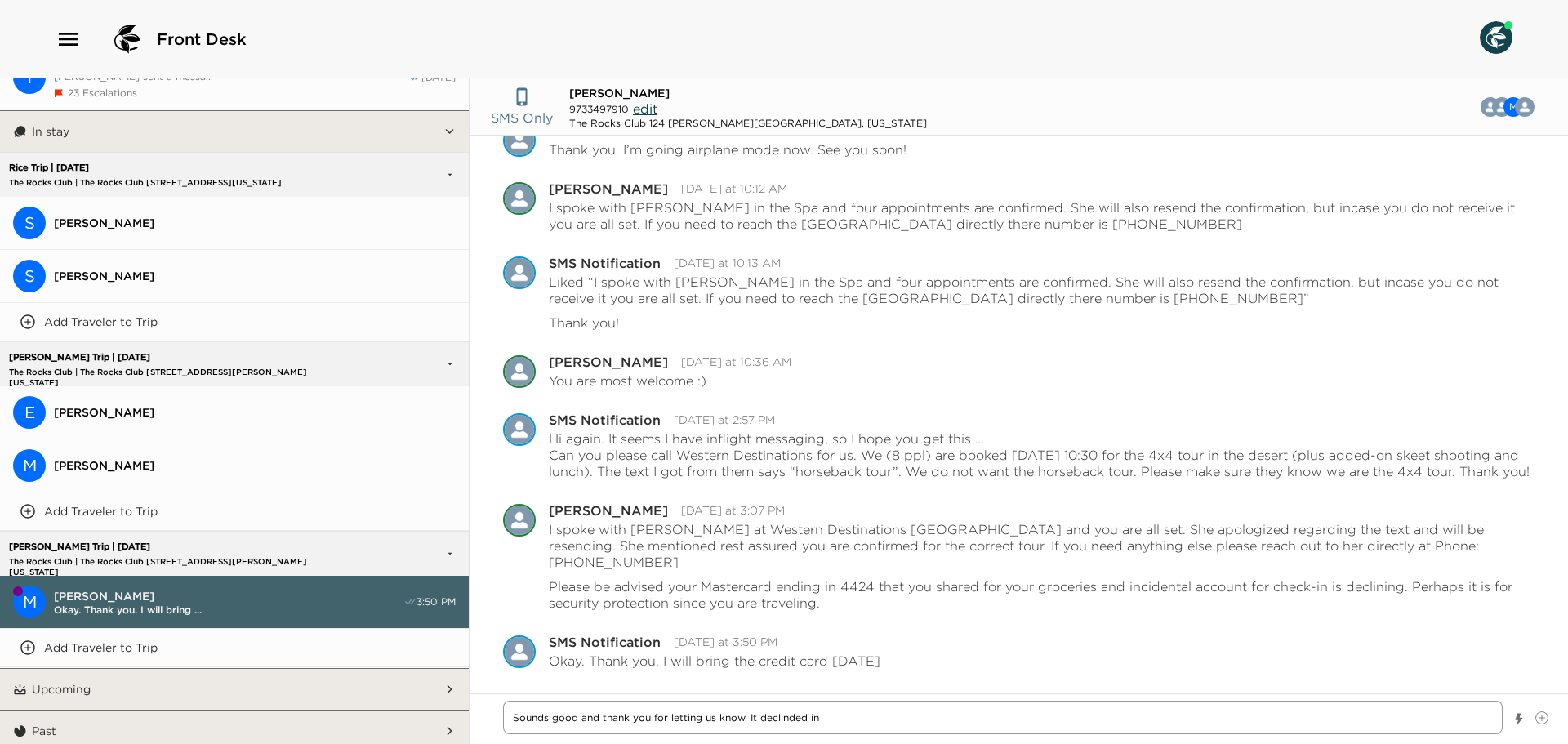
type textarea "Sounds good and thank you for letting us know. It declinded in"
type textarea "x"
type textarea "Sounds good and thank you for letting us know. It declinded in t"
type textarea "x"
type textarea "Sounds good and thank you for letting us know. It declinded in th"
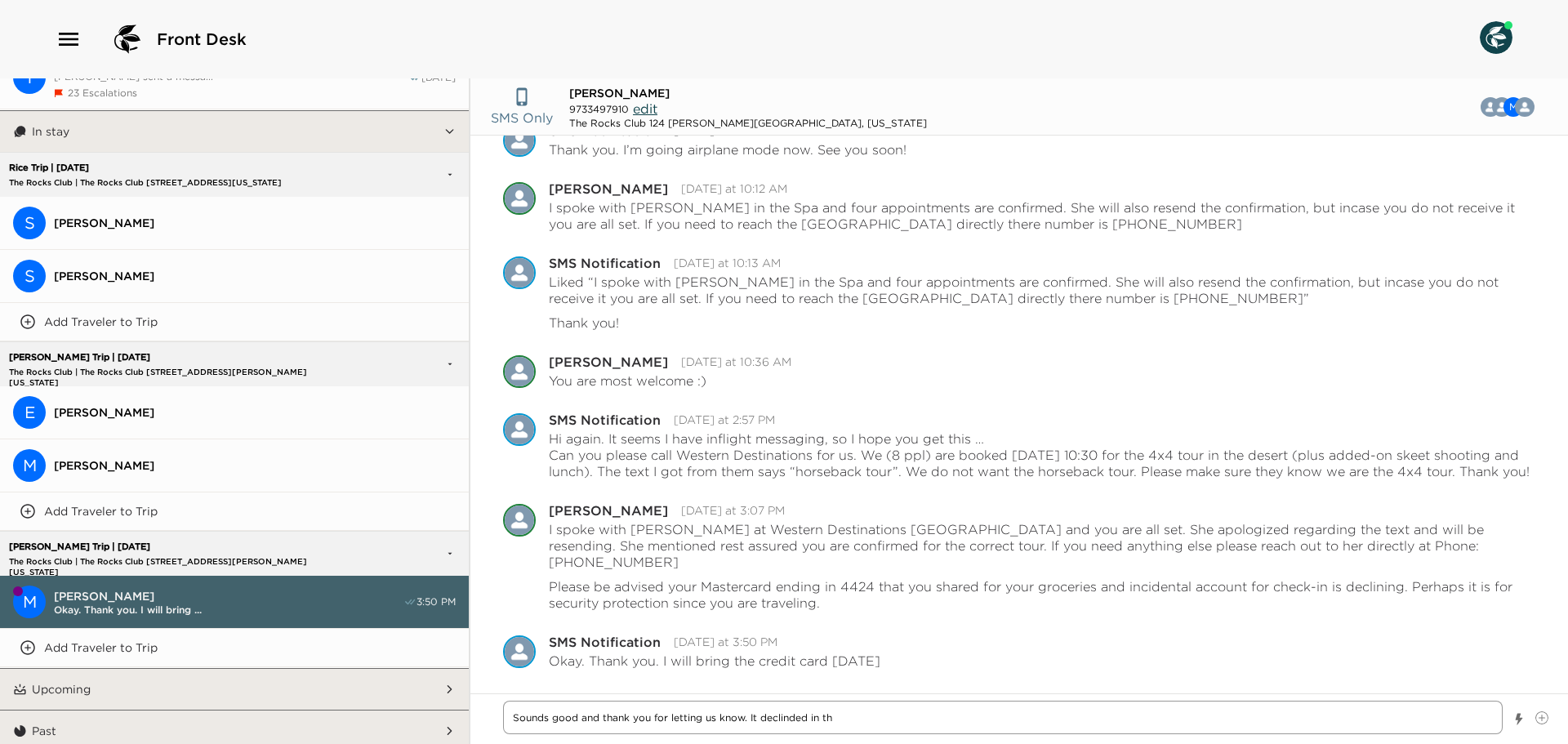
type textarea "x"
type textarea "Sounds good and thank you for letting us know. It declinded in the"
type textarea "x"
type textarea "Sounds good and thank you for letting us know. It declinded in the"
type textarea "x"
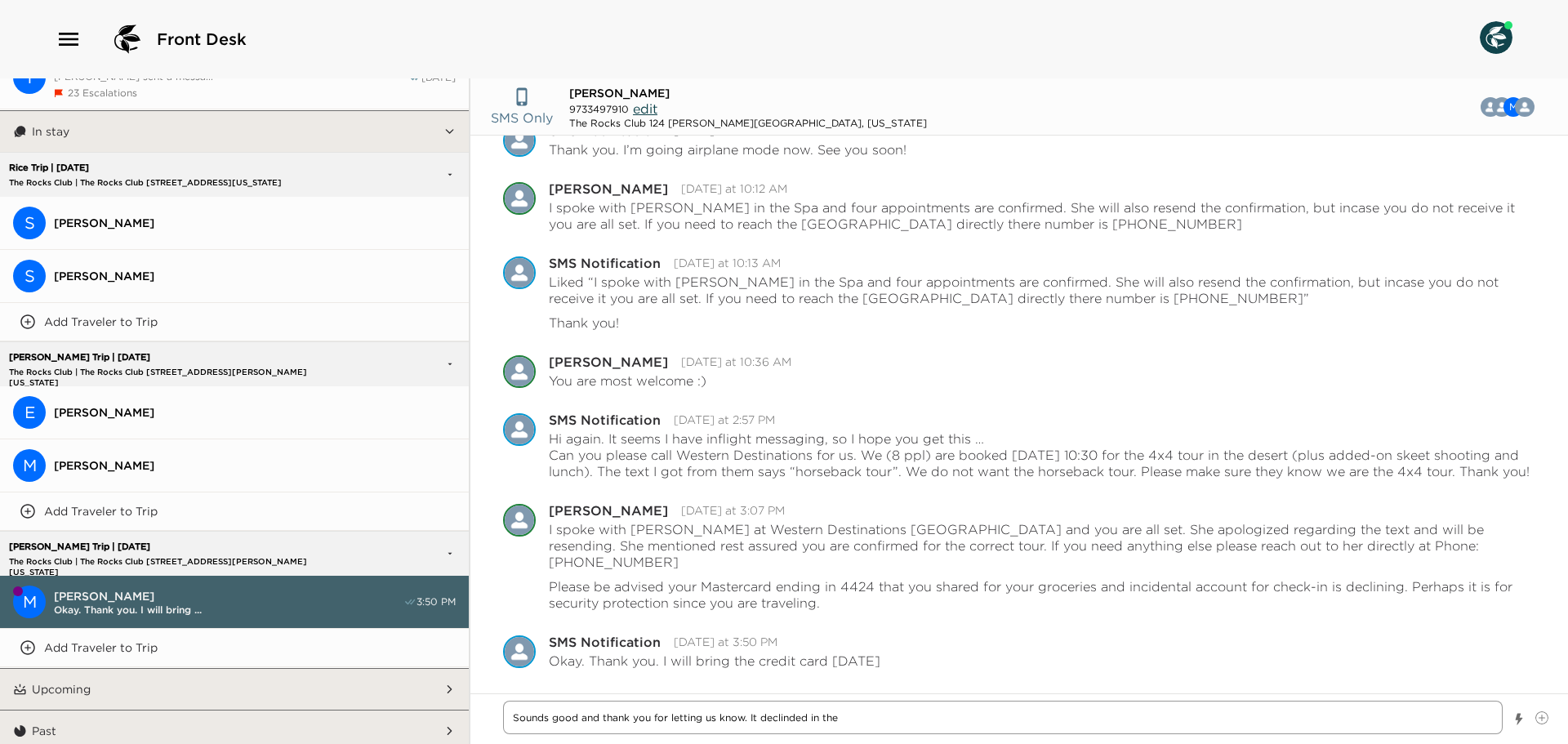
type textarea "Sounds good and thank you for letting us know. It declinded in the a"
type textarea "x"
type textarea "Sounds good and thank you for letting us know. It declinded in the am"
type textarea "x"
type textarea "Sounds good and thank you for letting us know. It declinded in the amo"
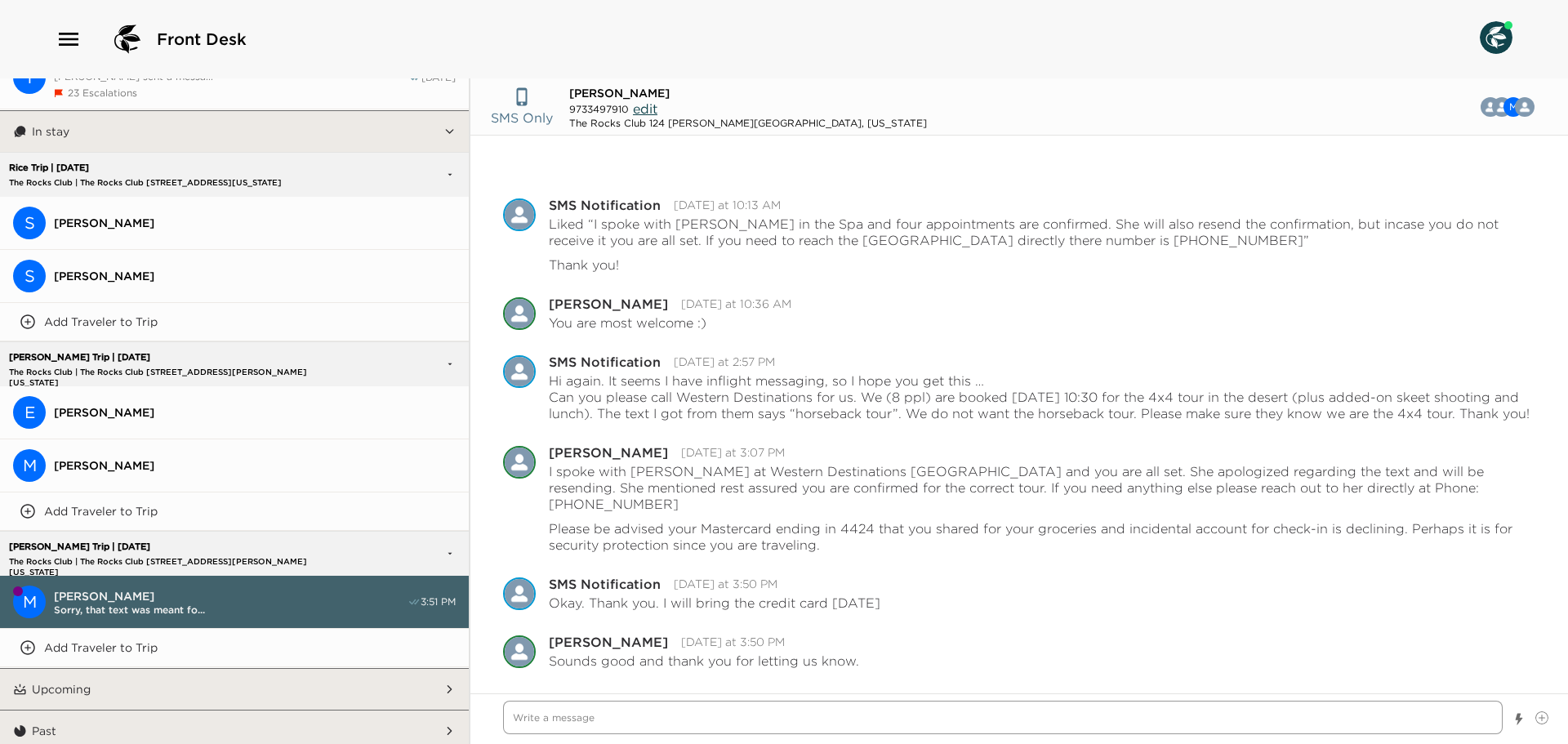
scroll to position [1001, 0]
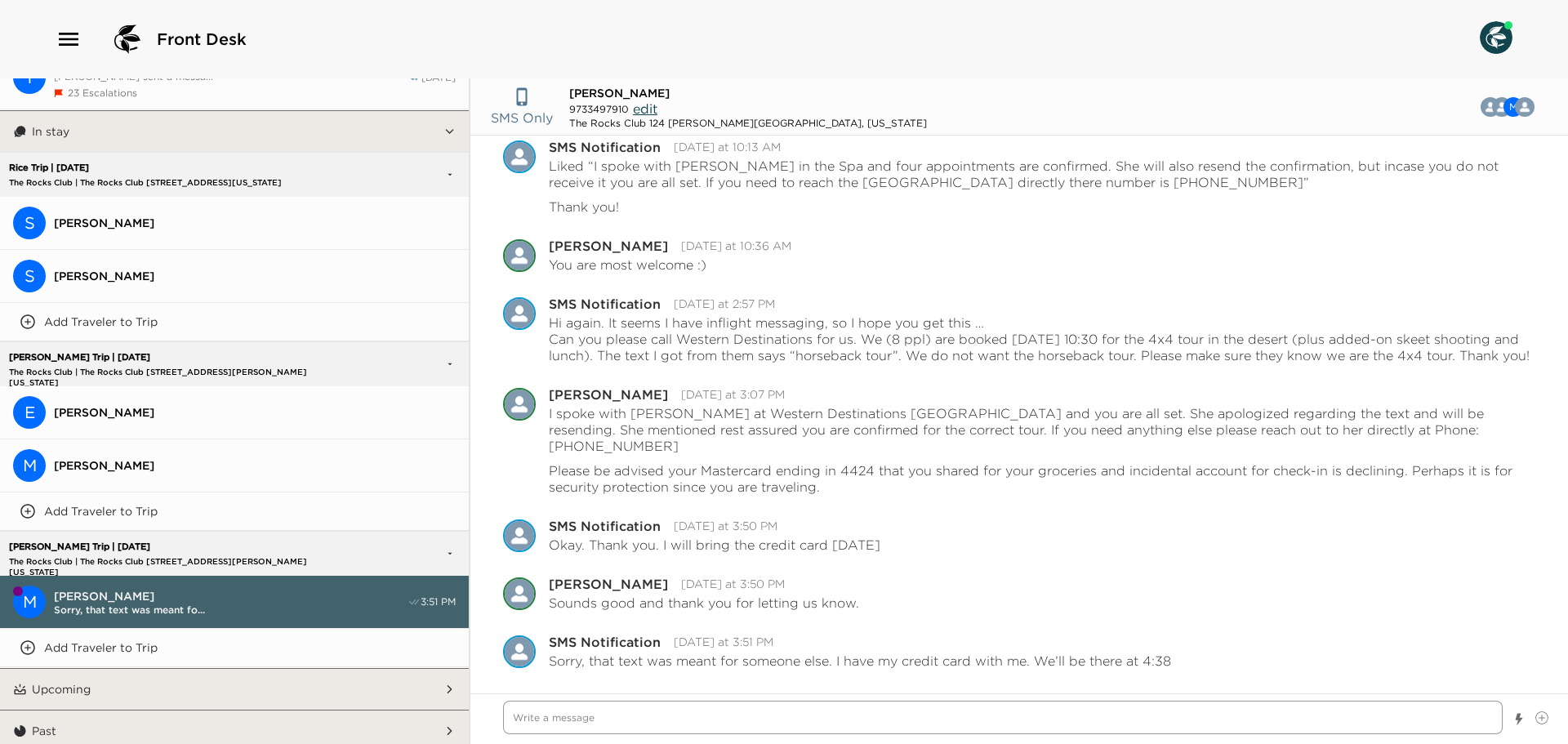
click at [578, 718] on textarea "Write a message" at bounding box center [1003, 718] width 1000 height 33
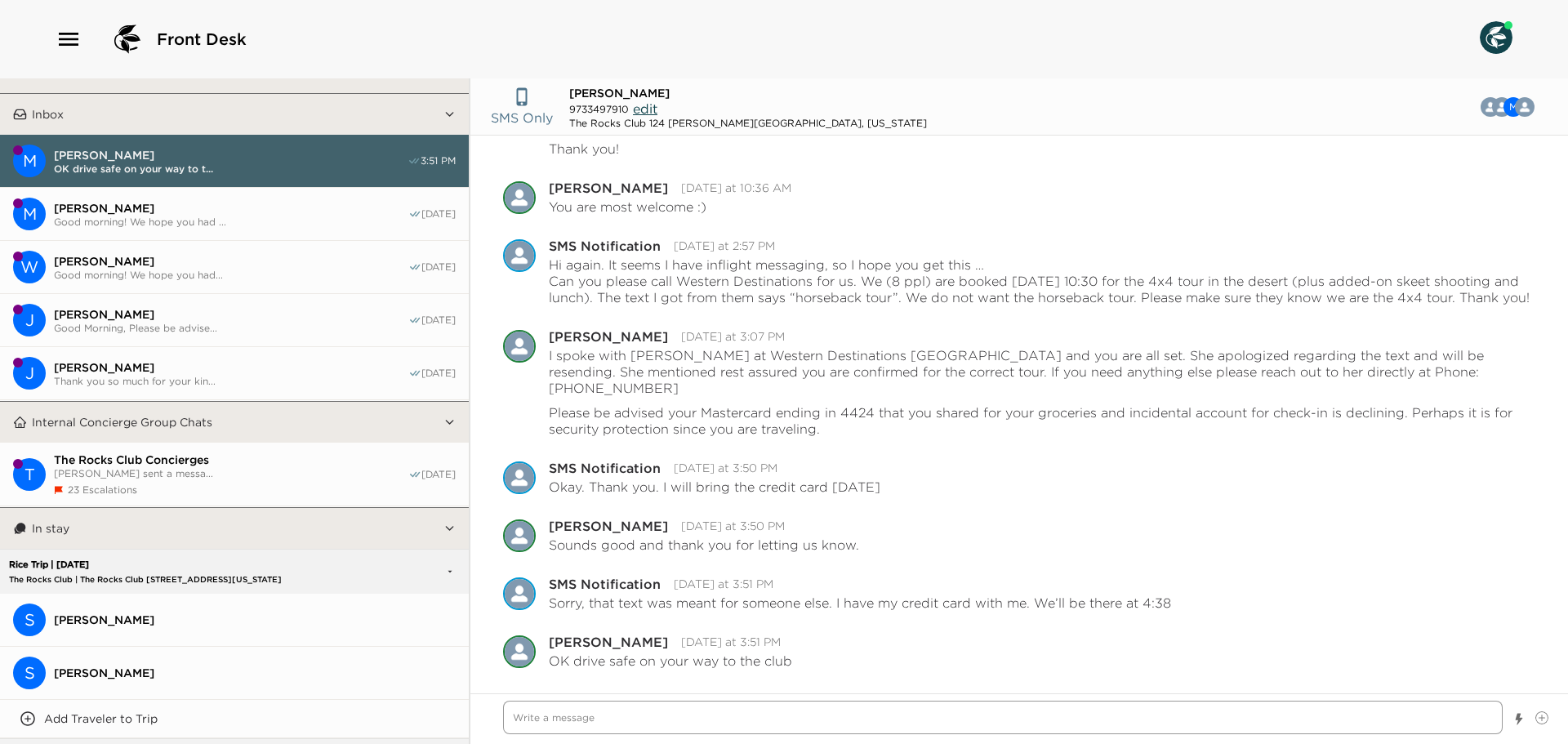
scroll to position [0, 0]
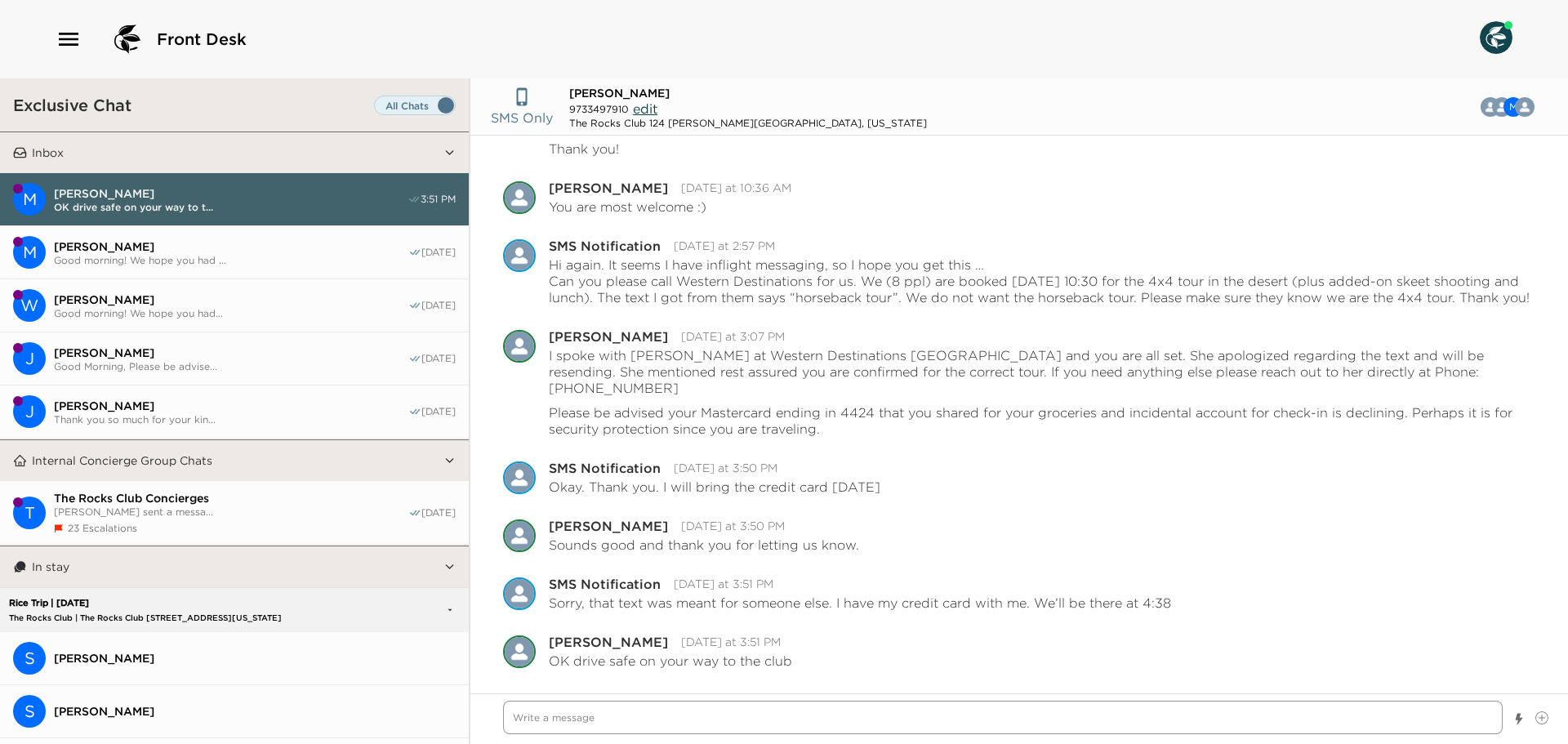
click at [587, 706] on textarea "Write a message" at bounding box center [1003, 718] width 1000 height 33
click at [652, 724] on textarea "Write a message" at bounding box center [1003, 718] width 1000 height 33
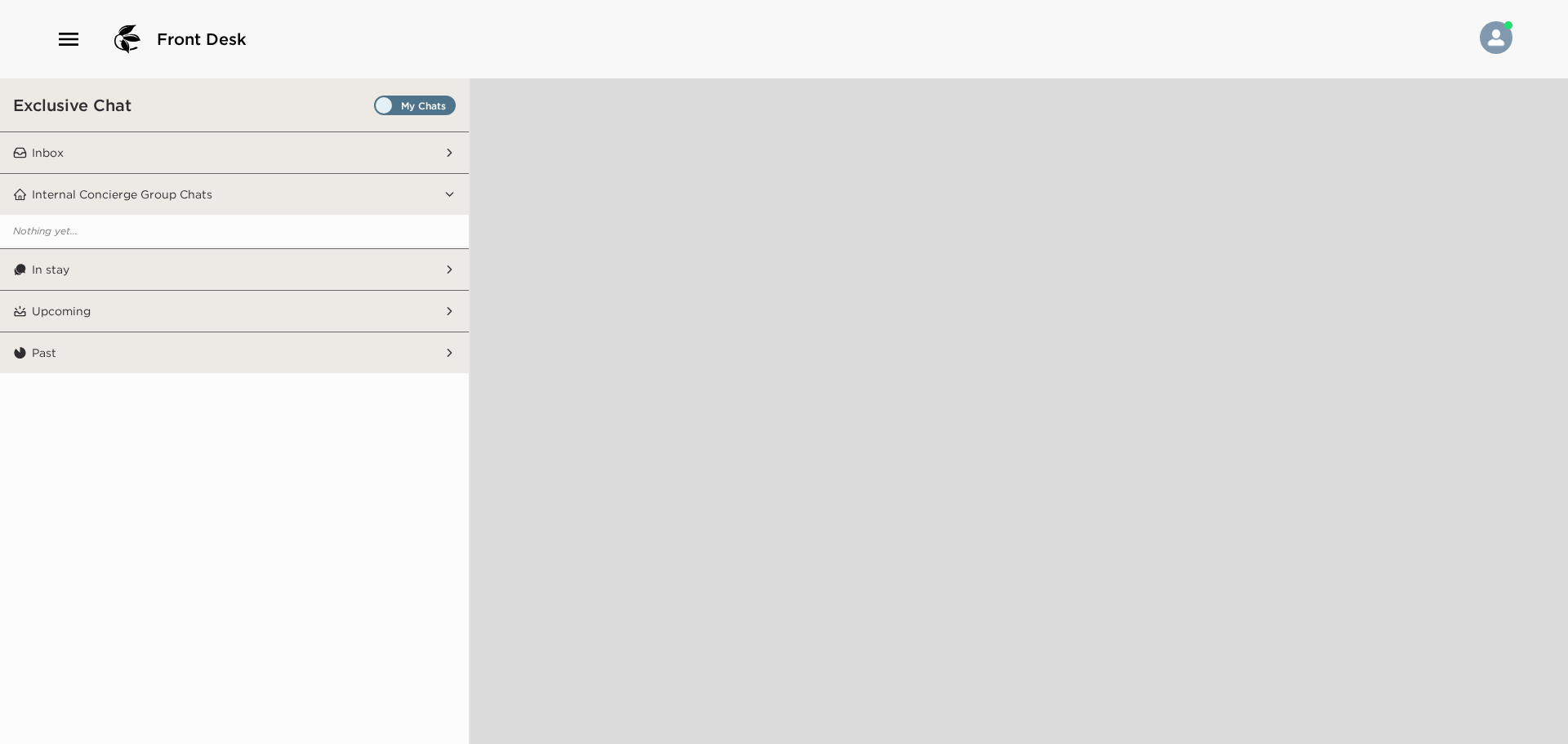
click at [445, 103] on span "Set all destinations" at bounding box center [415, 109] width 82 height 20
click at [377, 108] on input "Set all destinations" at bounding box center [377, 108] width 0 height 0
click at [391, 148] on button "Inbox" at bounding box center [235, 152] width 417 height 41
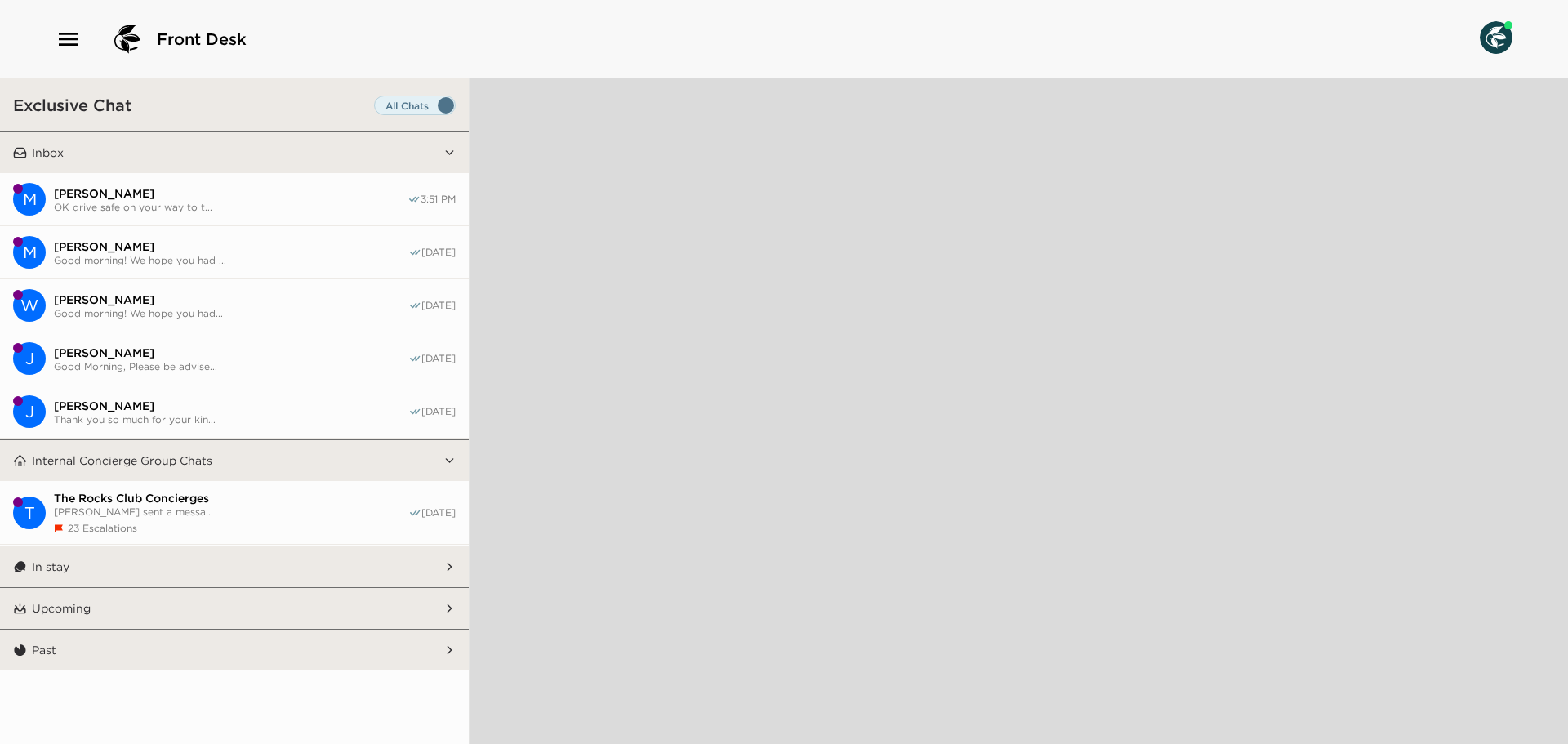
click at [231, 562] on button "In stay" at bounding box center [235, 567] width 417 height 41
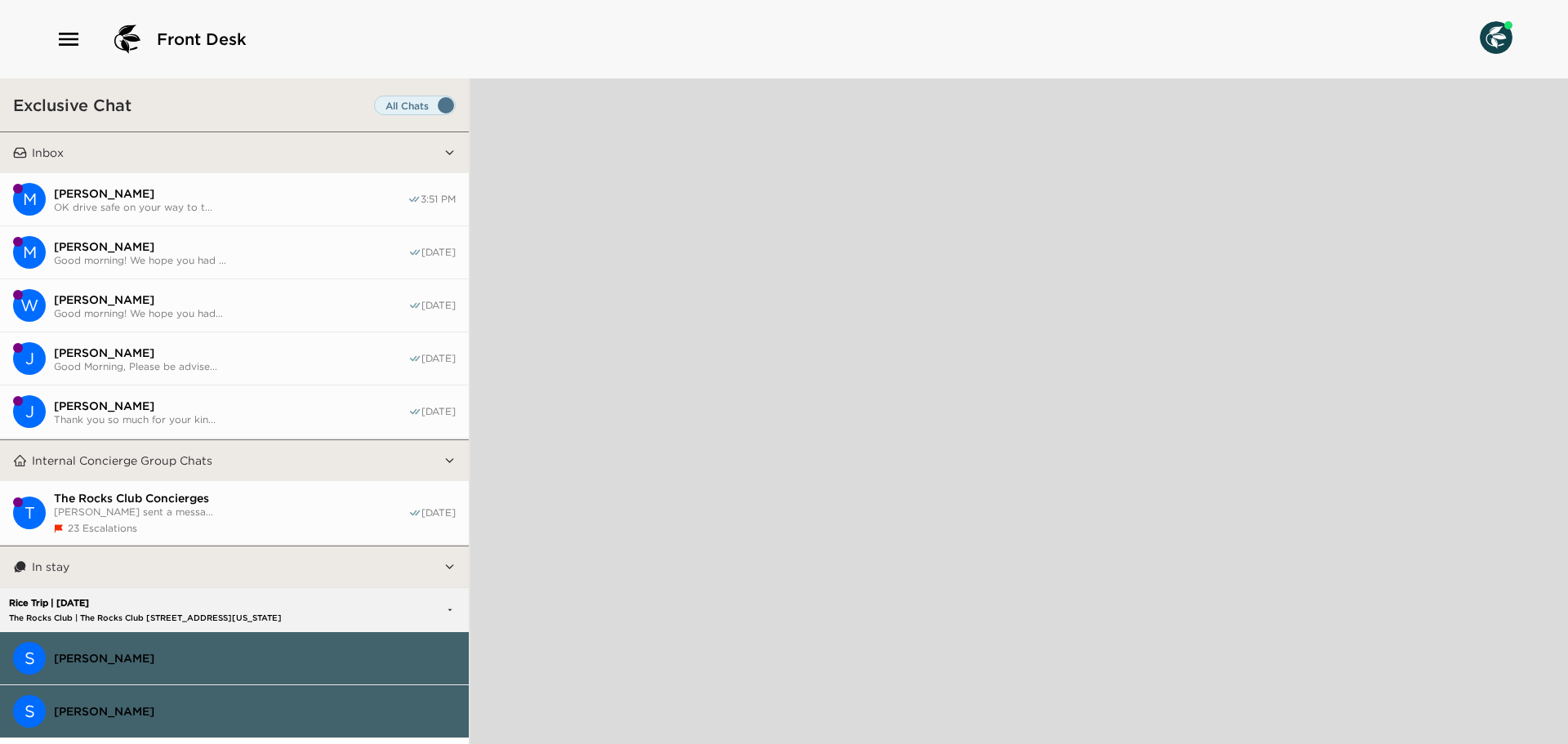
click at [175, 201] on span "OK drive safe on your way to t..." at bounding box center [230, 207] width 353 height 13
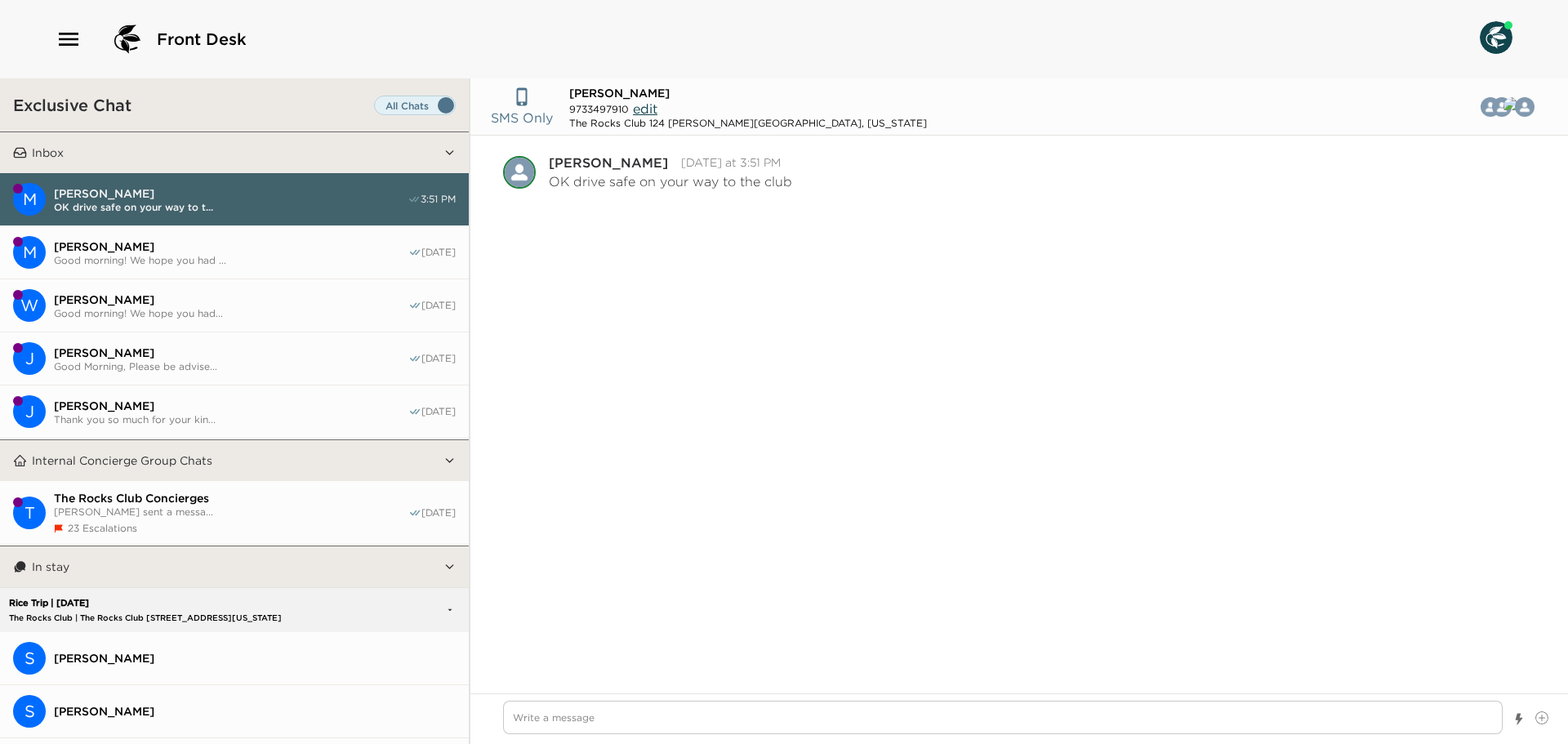
scroll to position [1001, 0]
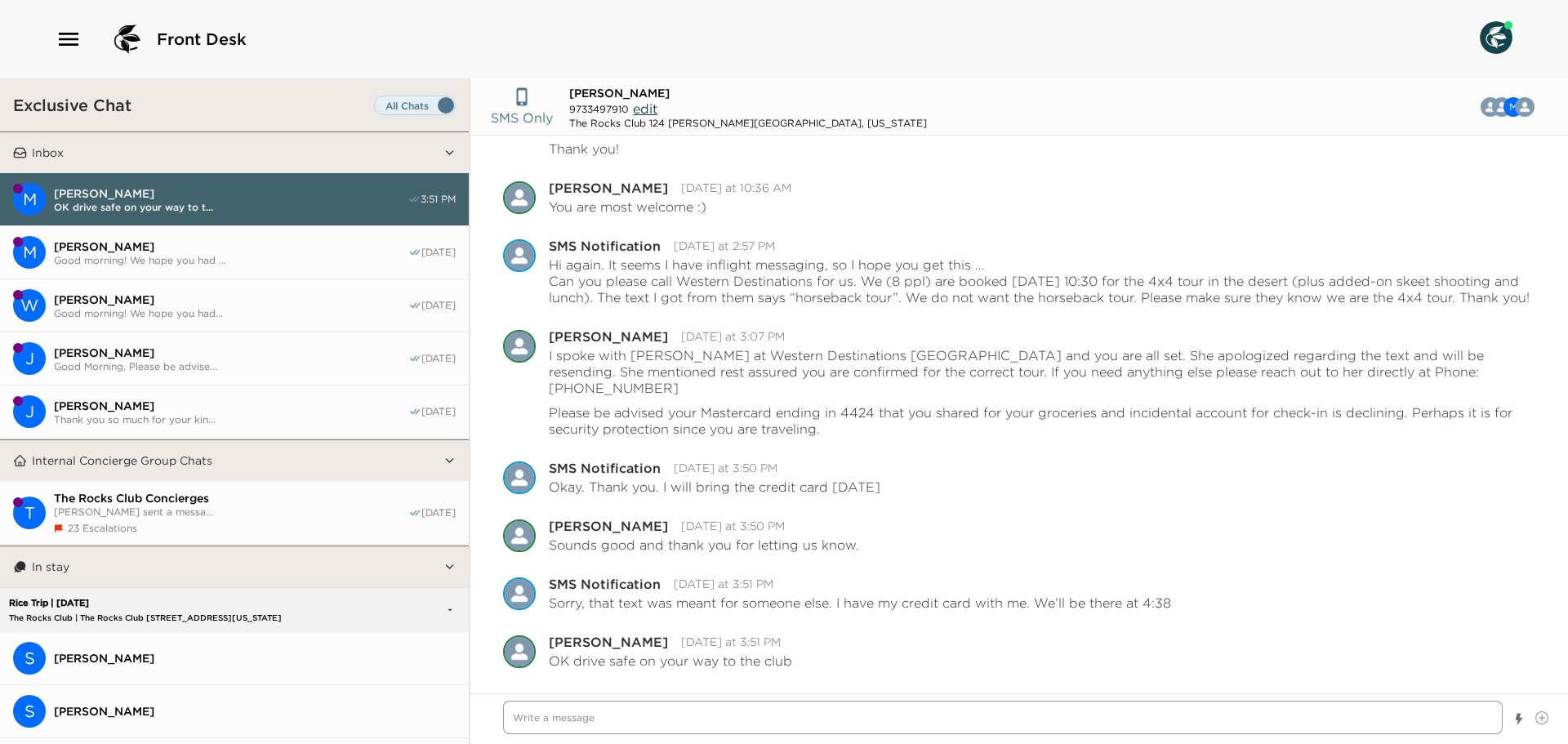
click at [757, 724] on textarea "Write a message" at bounding box center [1003, 718] width 1000 height 33
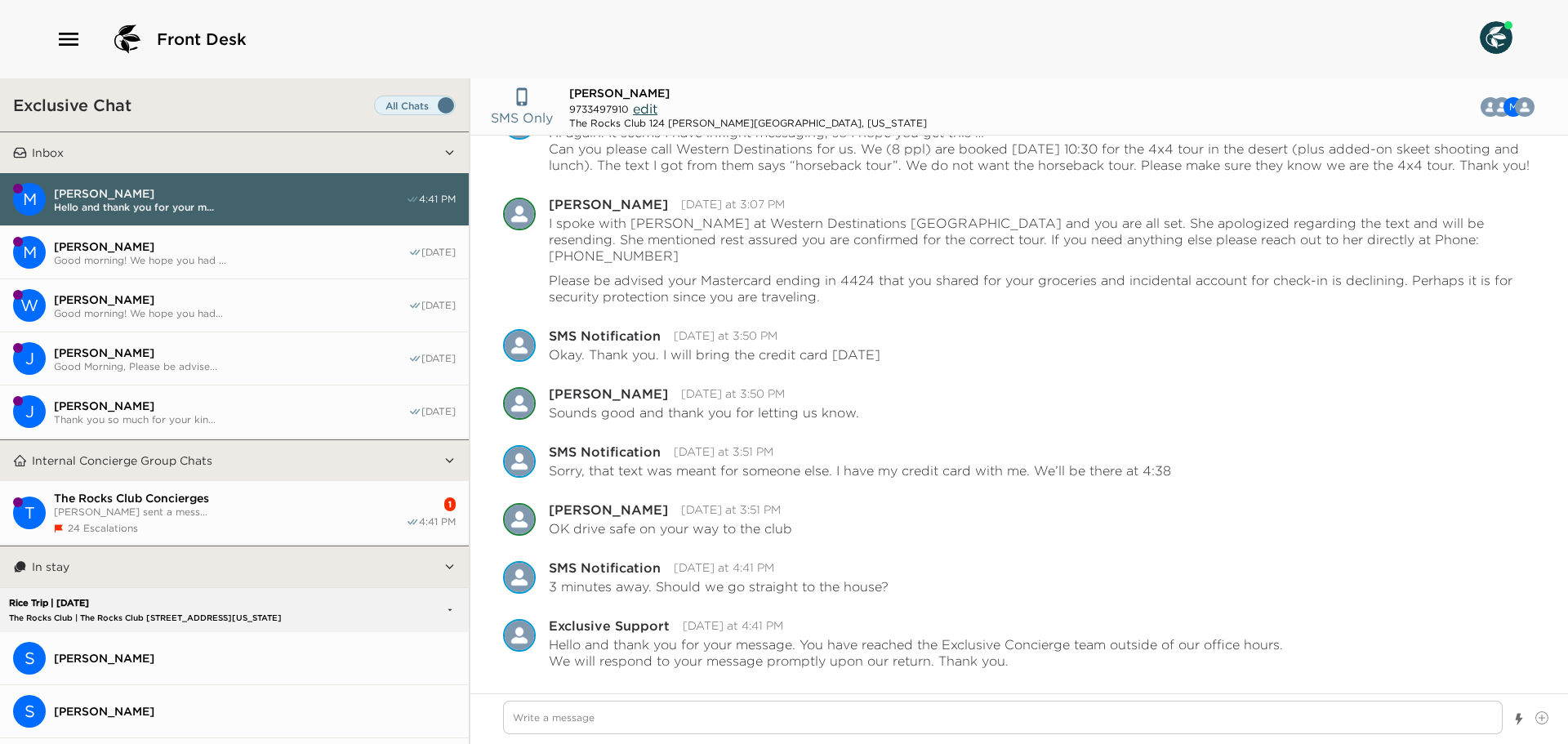
click at [327, 197] on span "[PERSON_NAME]" at bounding box center [229, 193] width 351 height 15
click at [592, 723] on textarea "Write a message" at bounding box center [1003, 718] width 1000 height 33
type textarea "x"
type textarea "T"
type textarea "x"
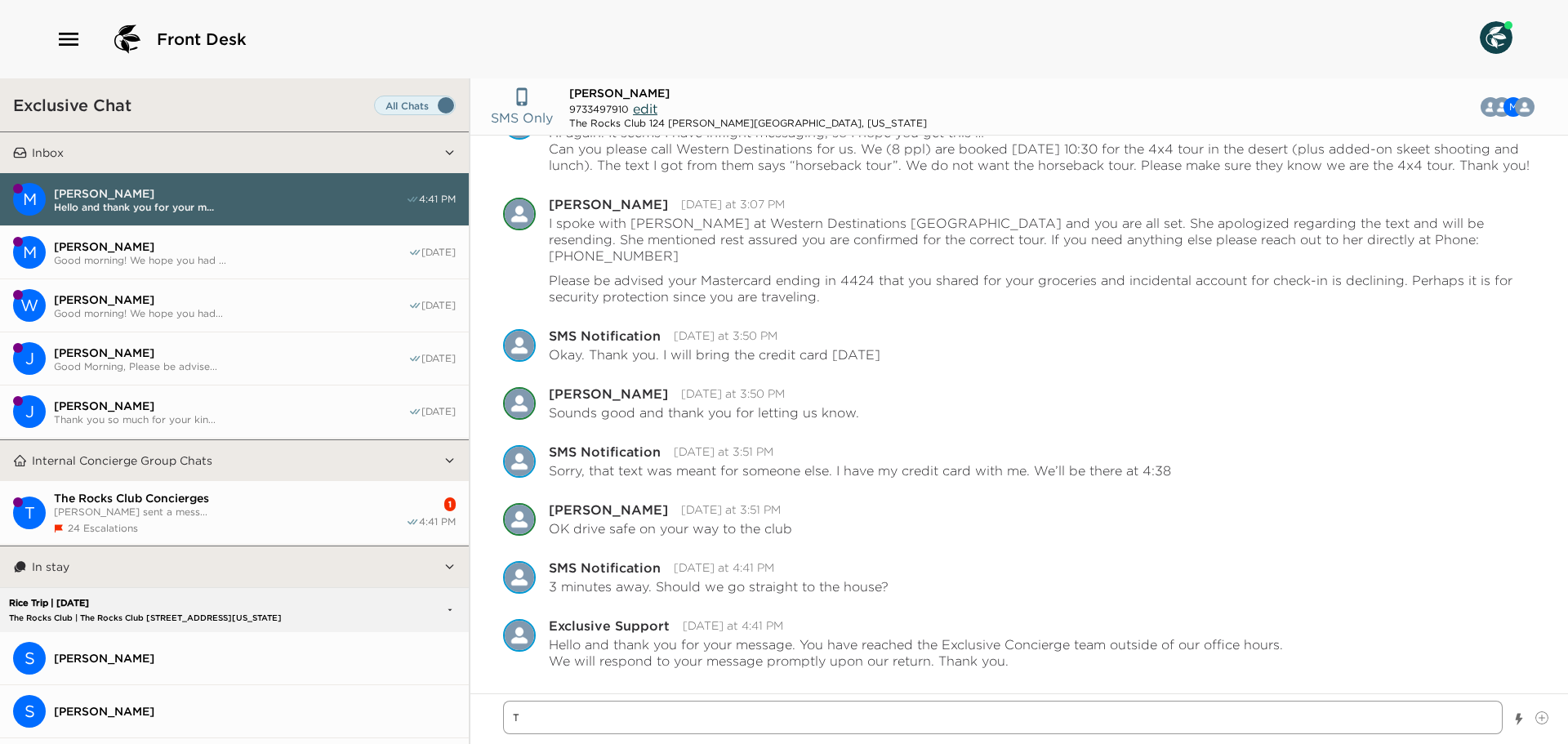
type textarea "TH"
type textarea "x"
type textarea "THe"
type textarea "x"
type textarea "THe"
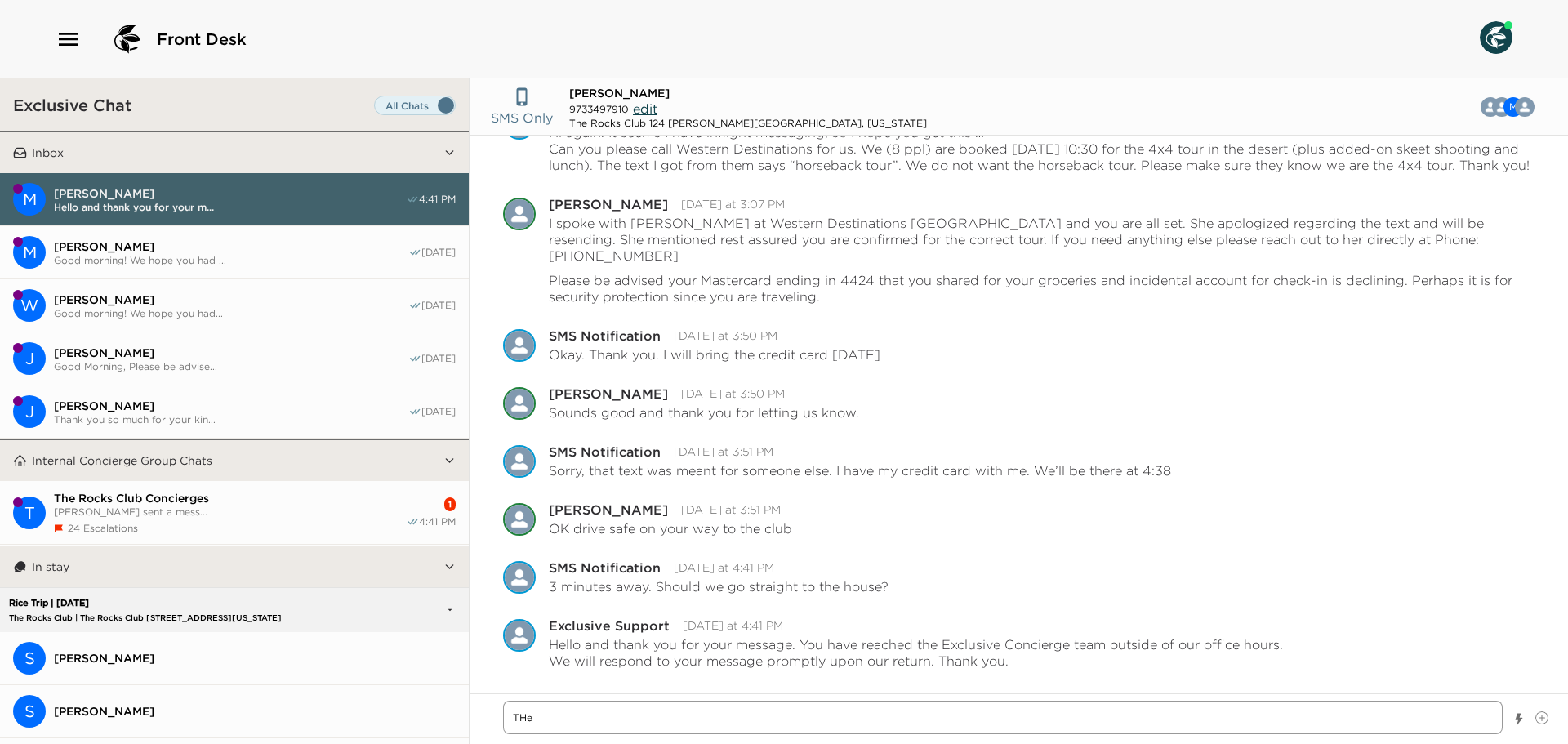
type textarea "x"
type textarea "THe G"
type textarea "x"
type textarea "THe Gu"
type textarea "x"
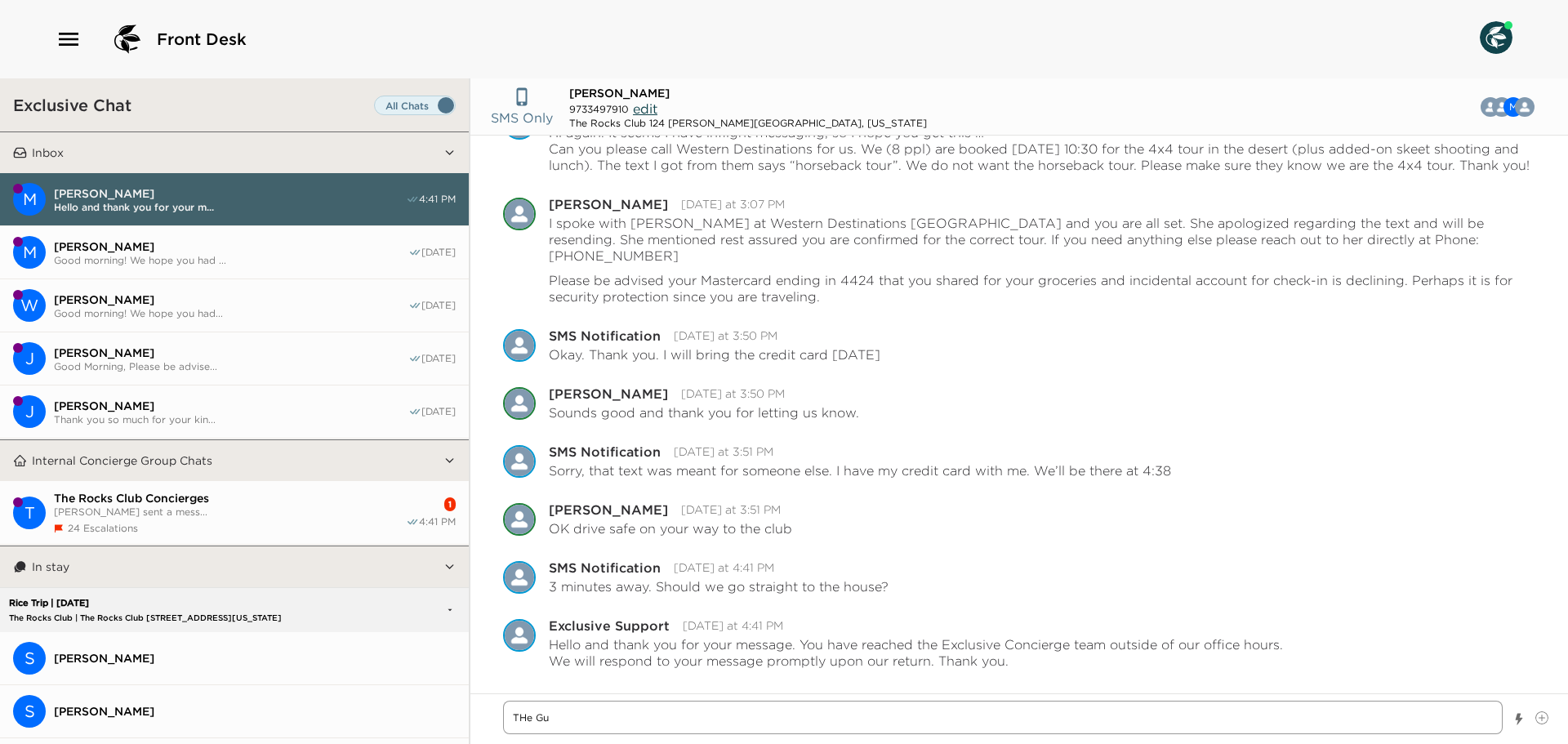
type textarea "THe Gue"
type textarea "x"
type textarea "THe Gues"
type textarea "x"
type textarea "THe Guest"
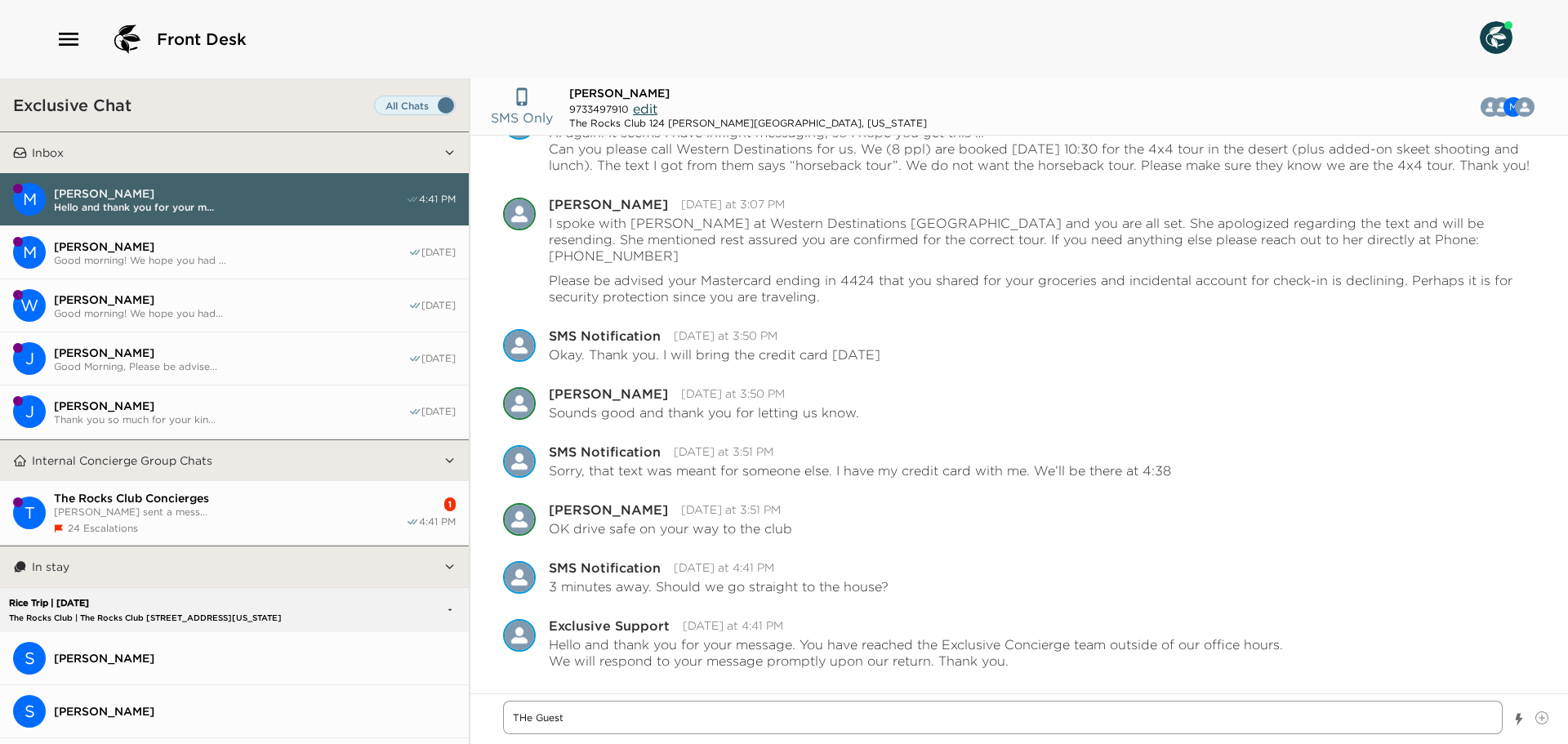
type textarea "x"
type textarea "THe Guest"
type textarea "x"
type textarea "THe Guest"
type textarea "x"
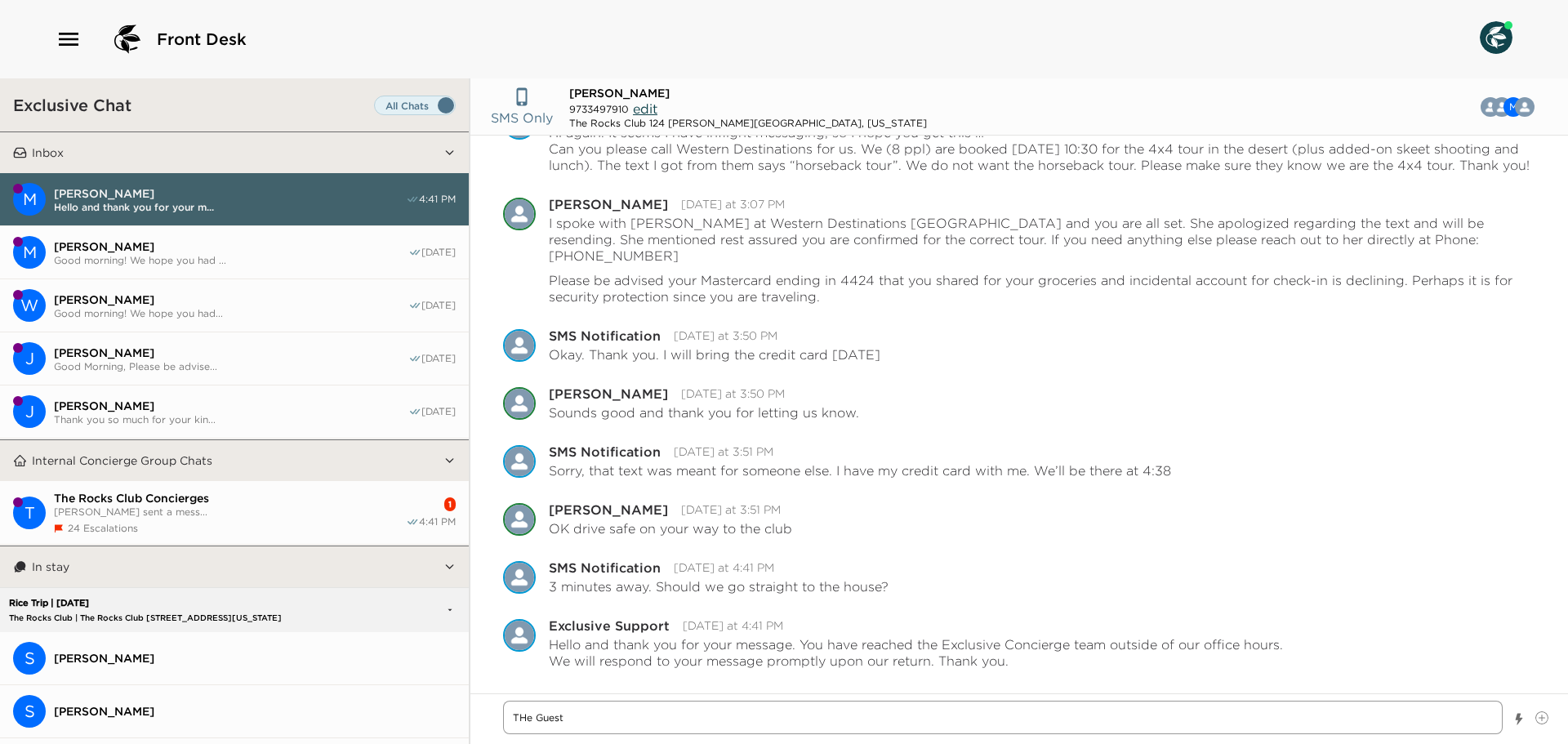
type textarea "THe Gues"
type textarea "x"
type textarea "THe Gue"
type textarea "x"
type textarea "THe Gu"
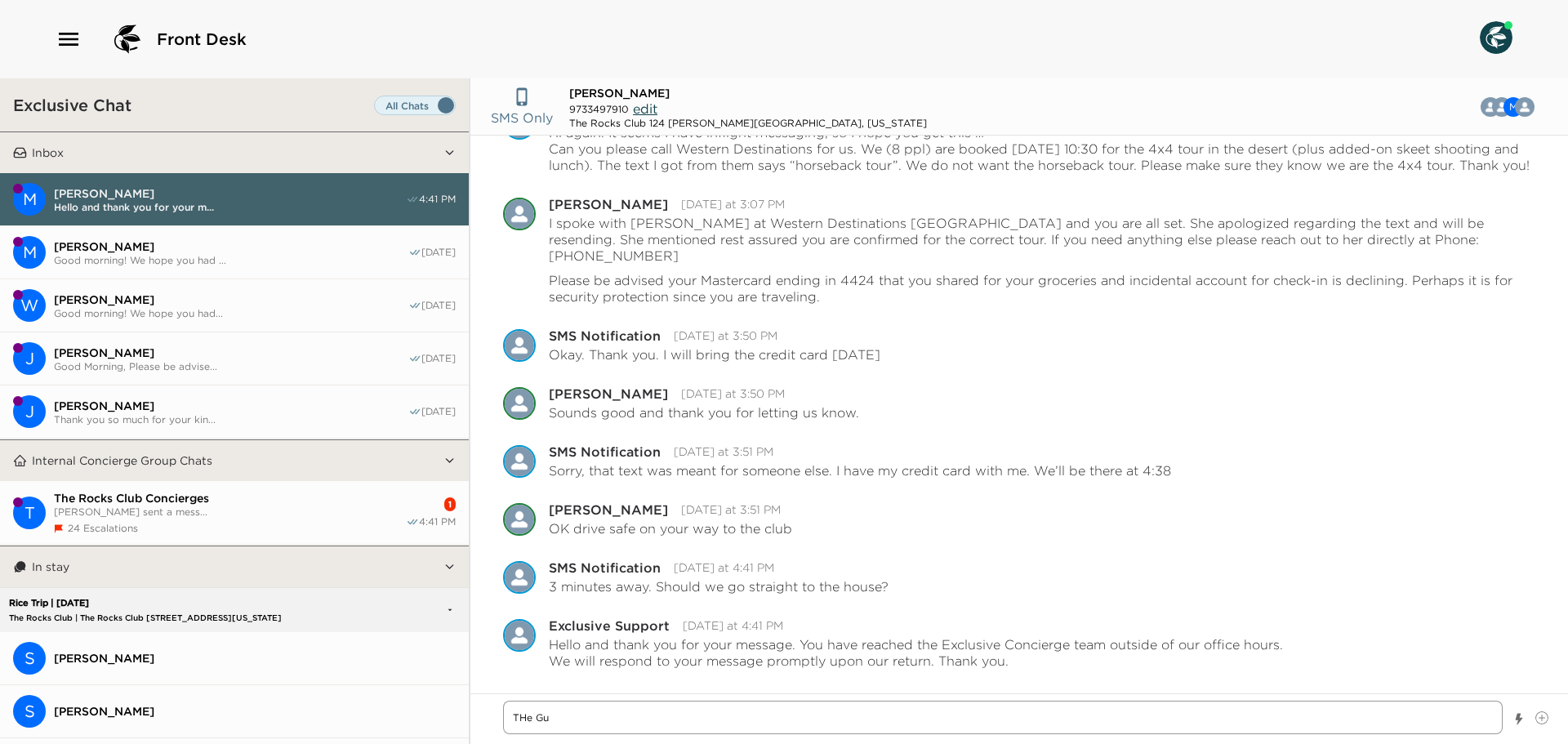
type textarea "x"
type textarea "THe G"
type textarea "x"
type textarea "THe"
type textarea "x"
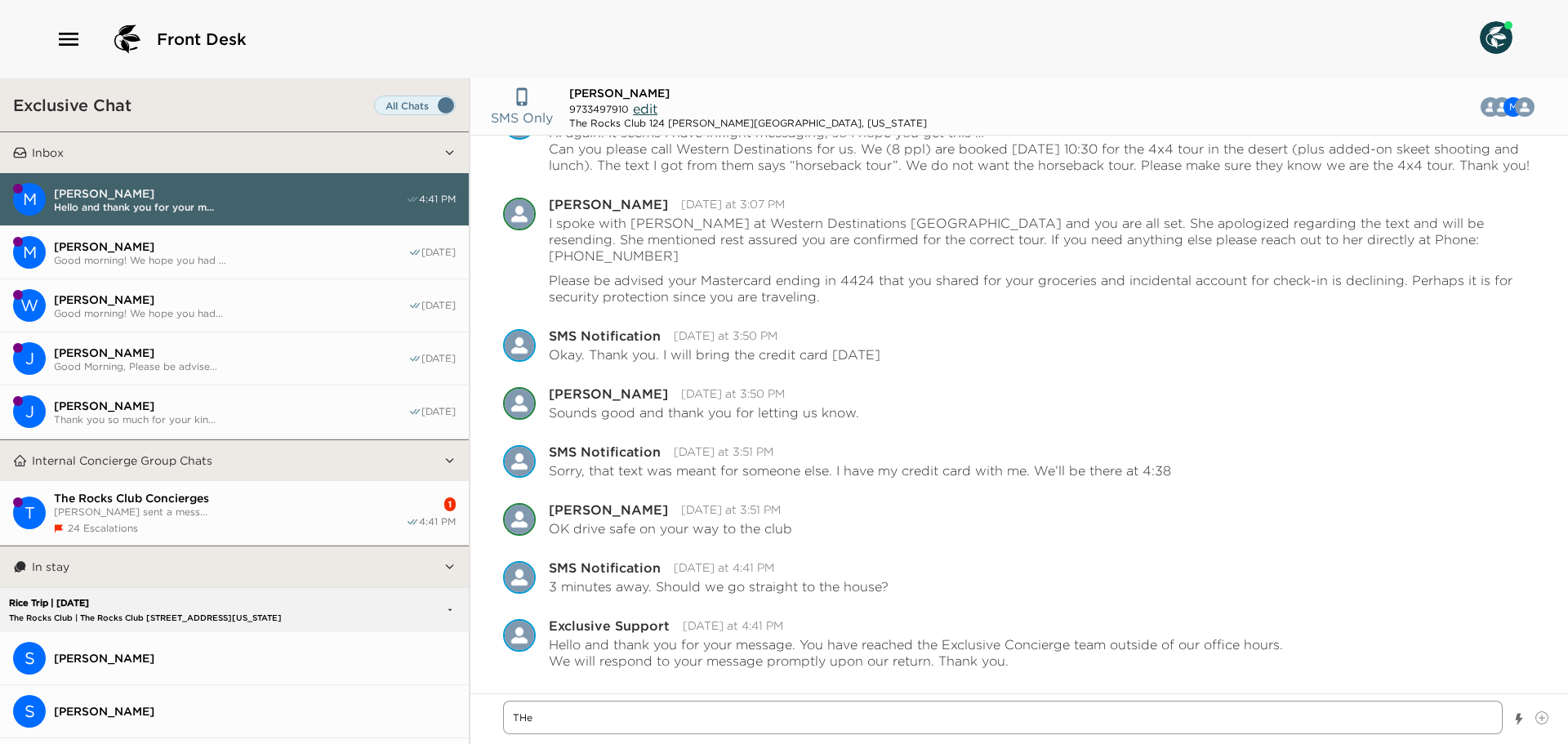
type textarea "THe"
type textarea "x"
type textarea "TH"
type textarea "x"
type textarea "T"
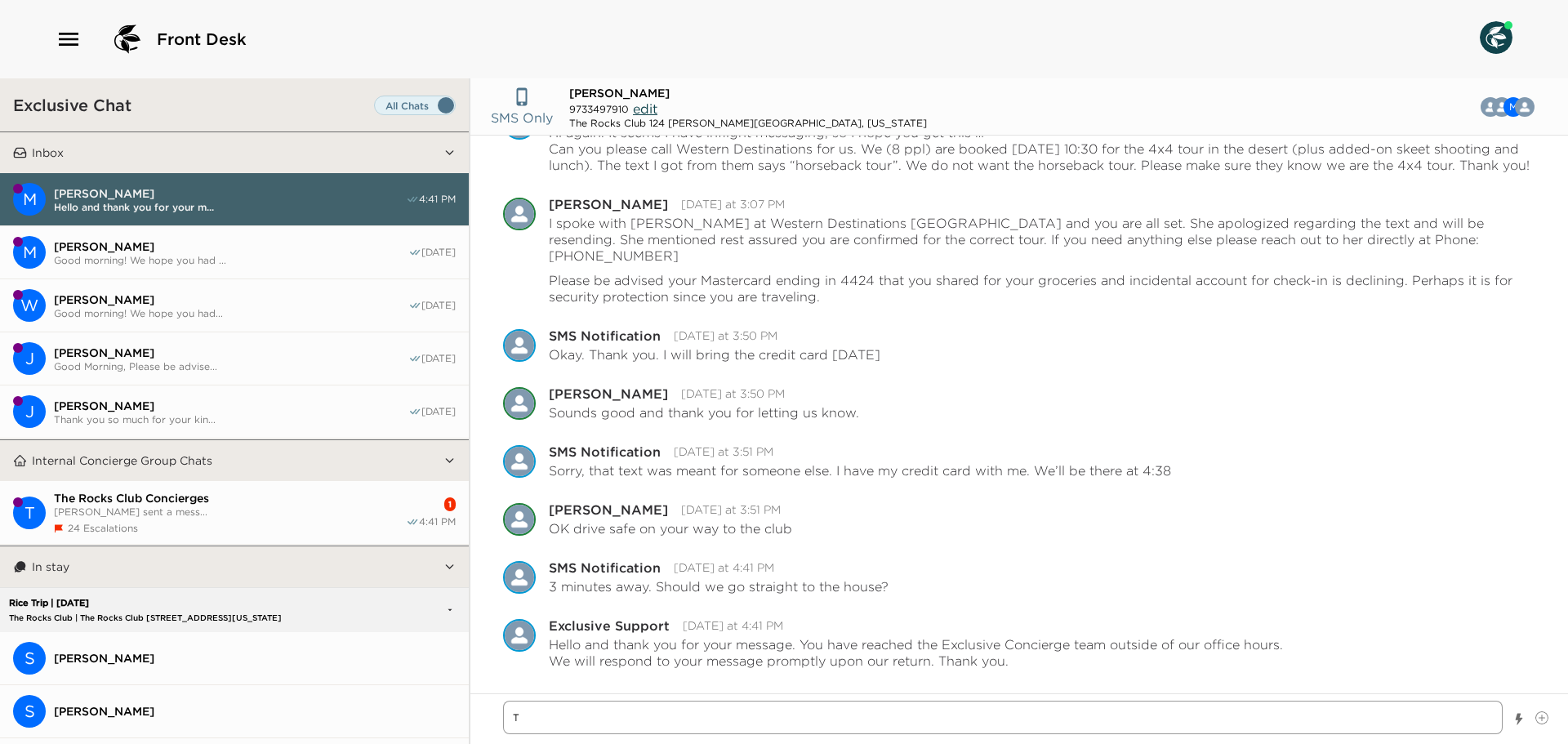
type textarea "x"
type textarea "Th"
type textarea "x"
type textarea "The"
type textarea "x"
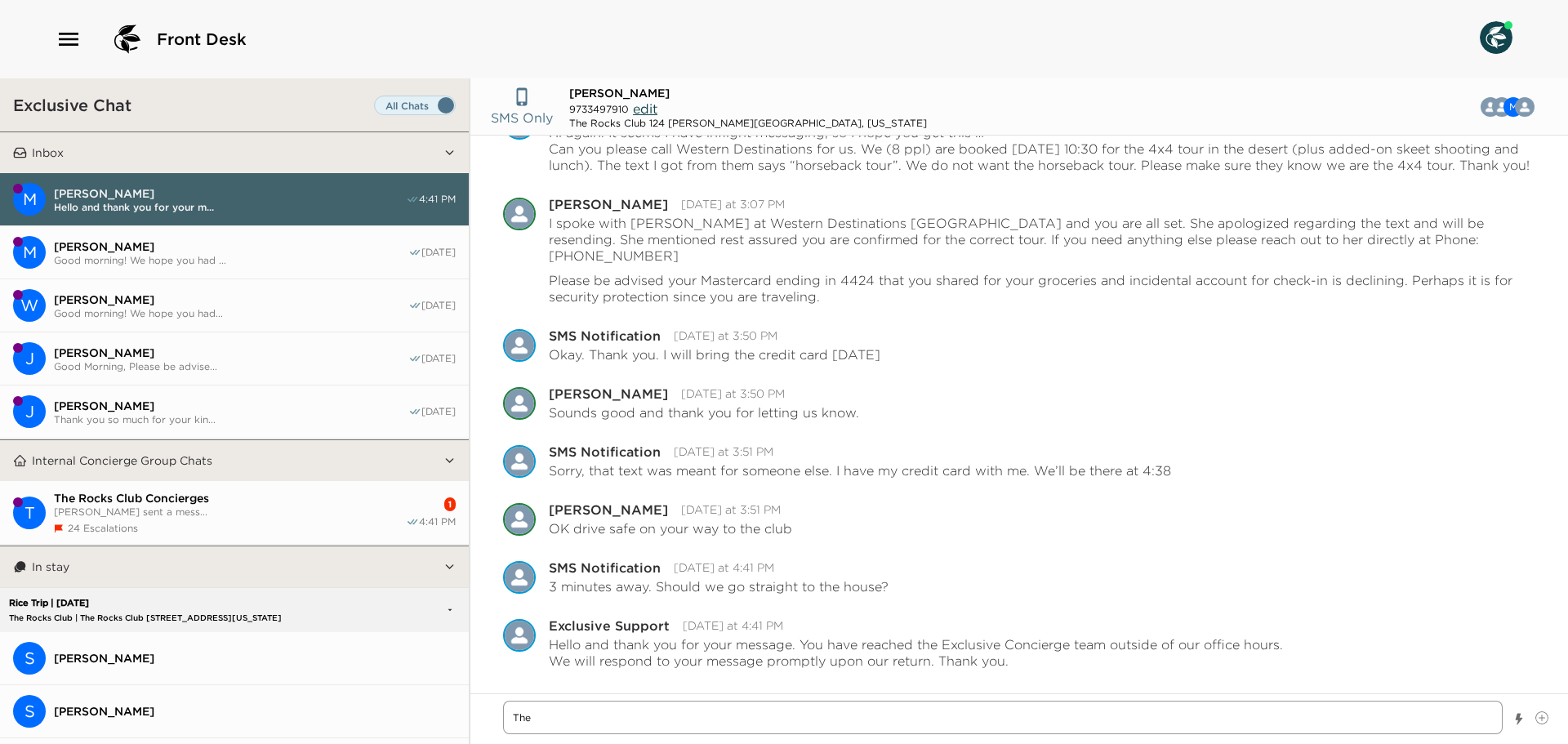
type textarea "The"
type textarea "x"
type textarea "The G"
type textarea "x"
type textarea "The Gu"
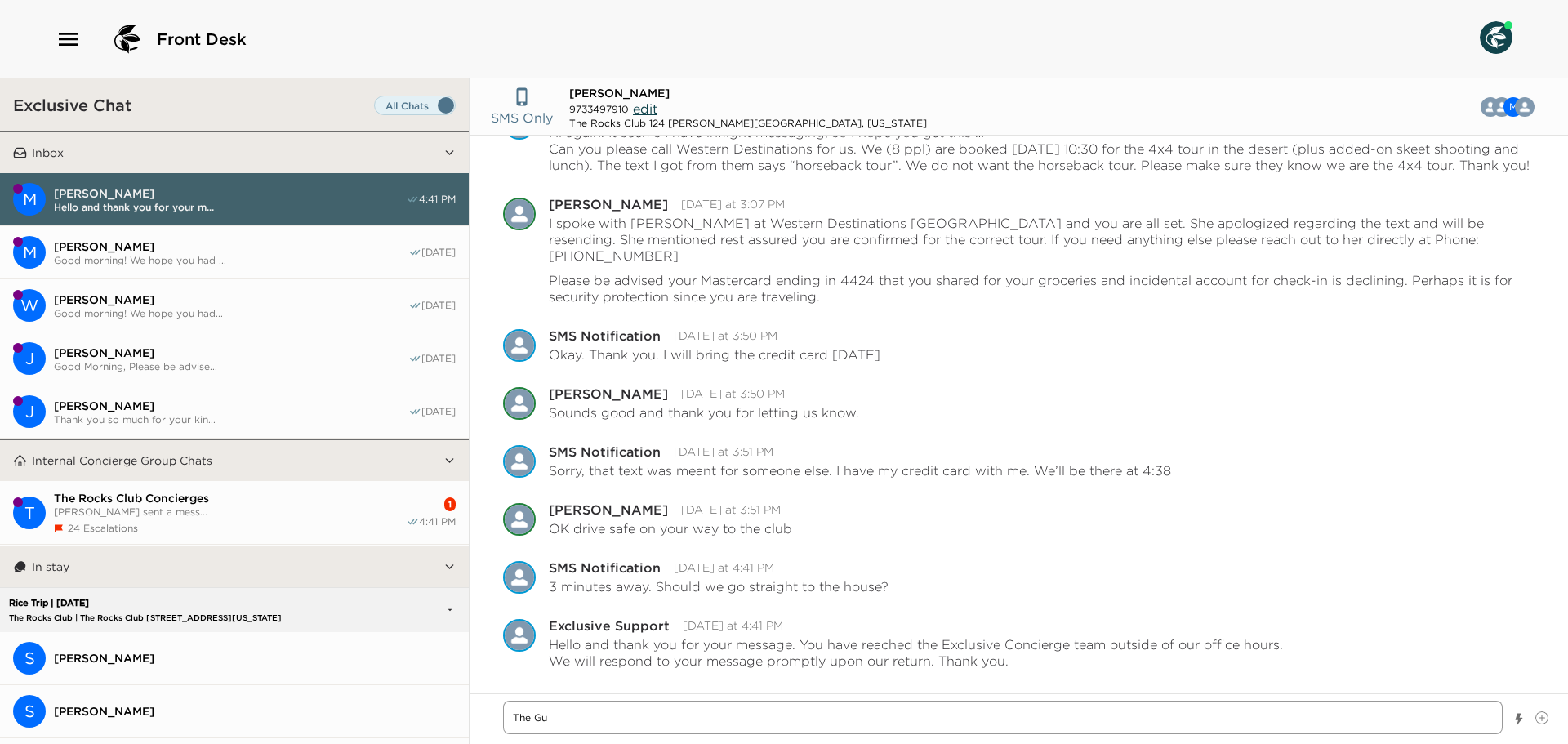
type textarea "x"
type textarea "The Gue"
type textarea "x"
type textarea "The Gues"
type textarea "x"
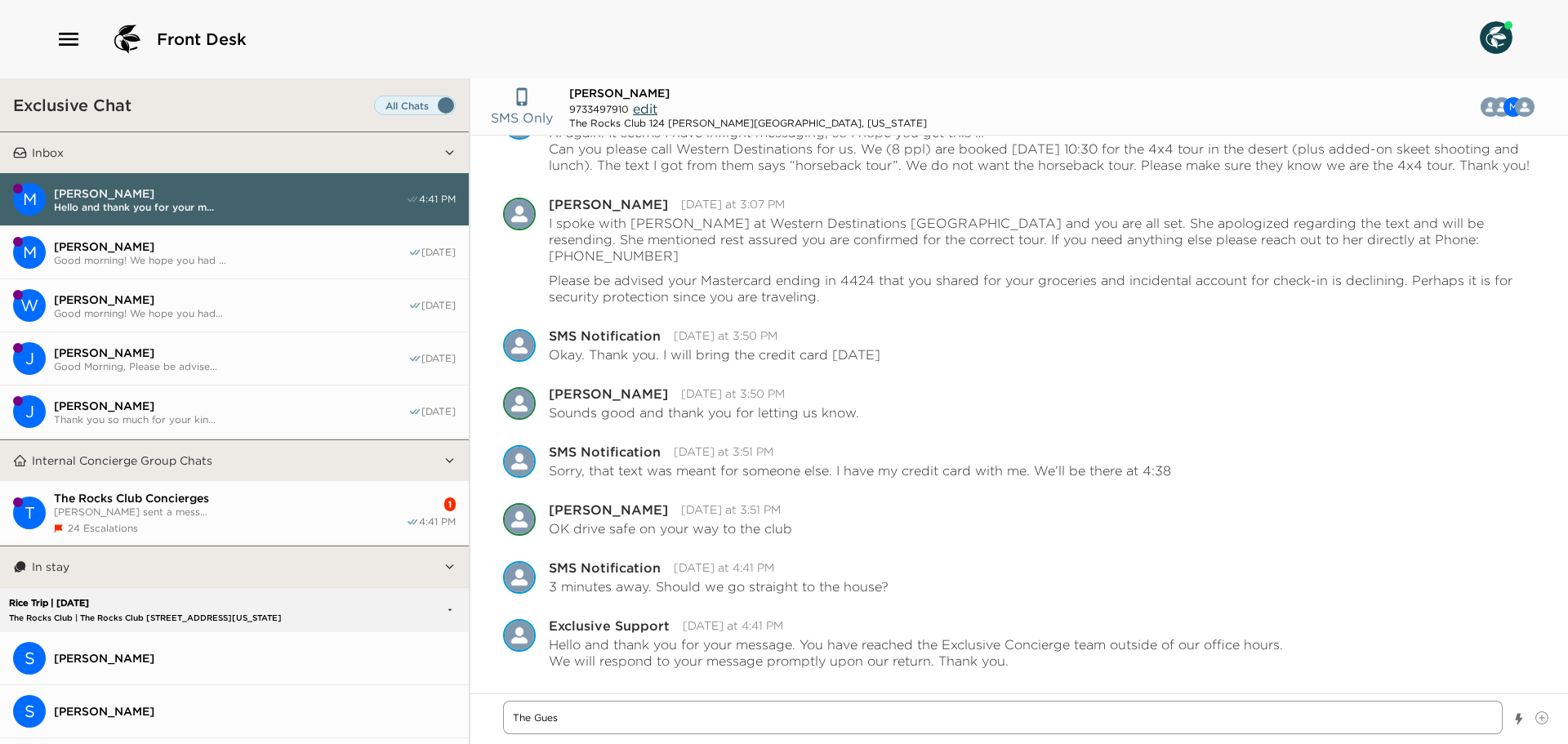
type textarea "The Guest"
type textarea "x"
type textarea "The Guest"
type textarea "x"
type textarea "The Guest S"
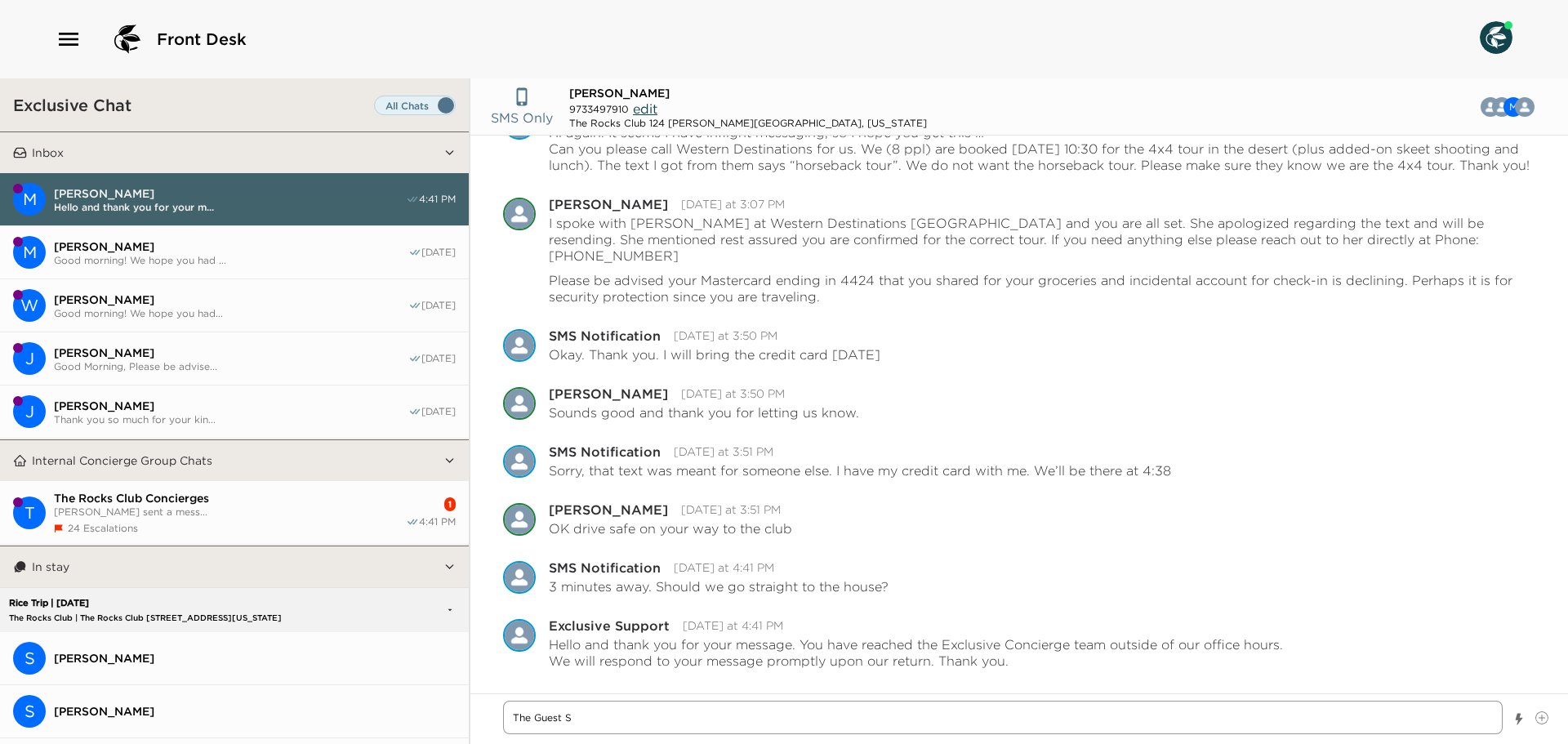
type textarea "x"
type textarea "The Guest Se"
type textarea "x"
type textarea "The Guest Ser"
type textarea "x"
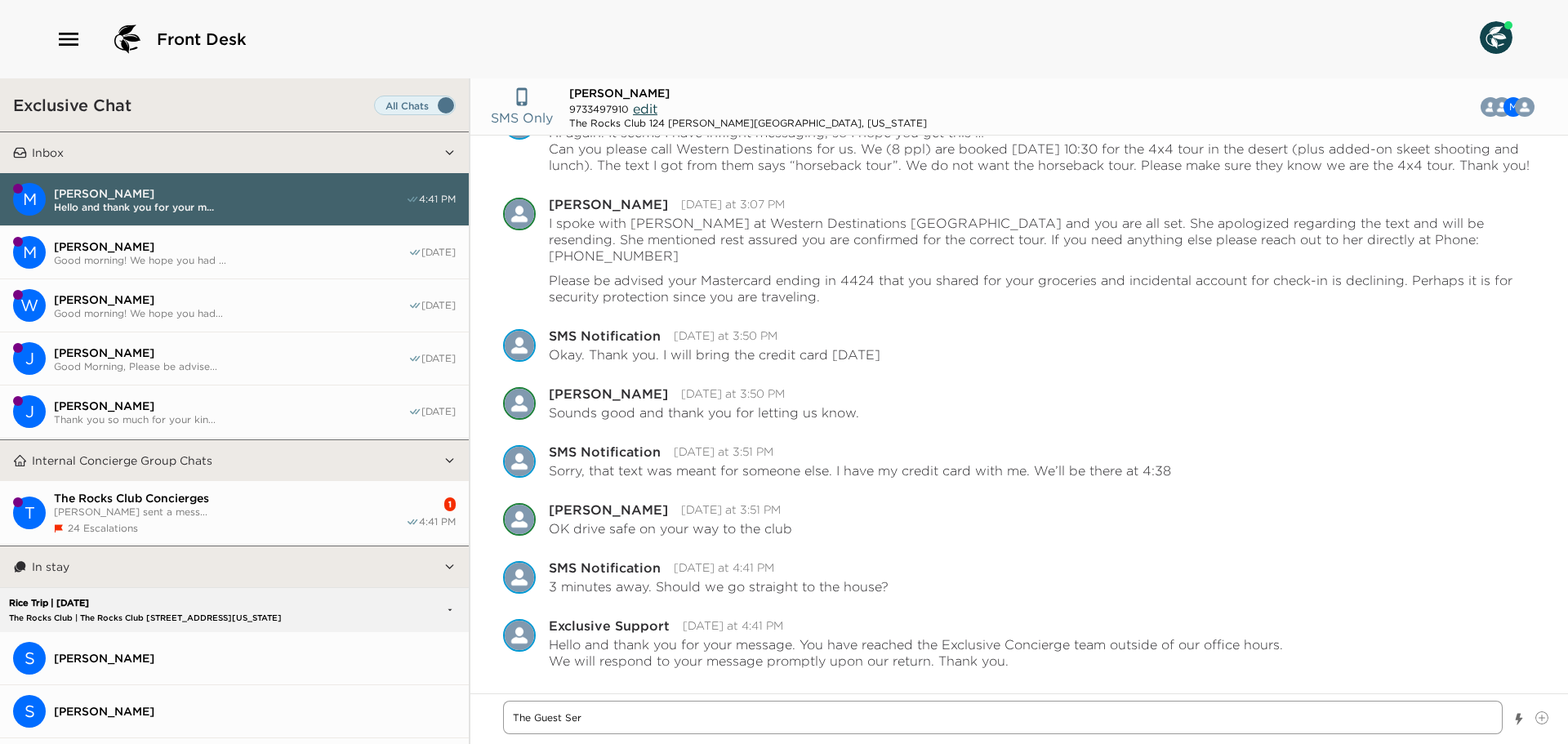
type textarea "The Guest Serv"
type textarea "x"
type textarea "The Guest Servi"
type textarea "x"
type textarea "The Guest Servic"
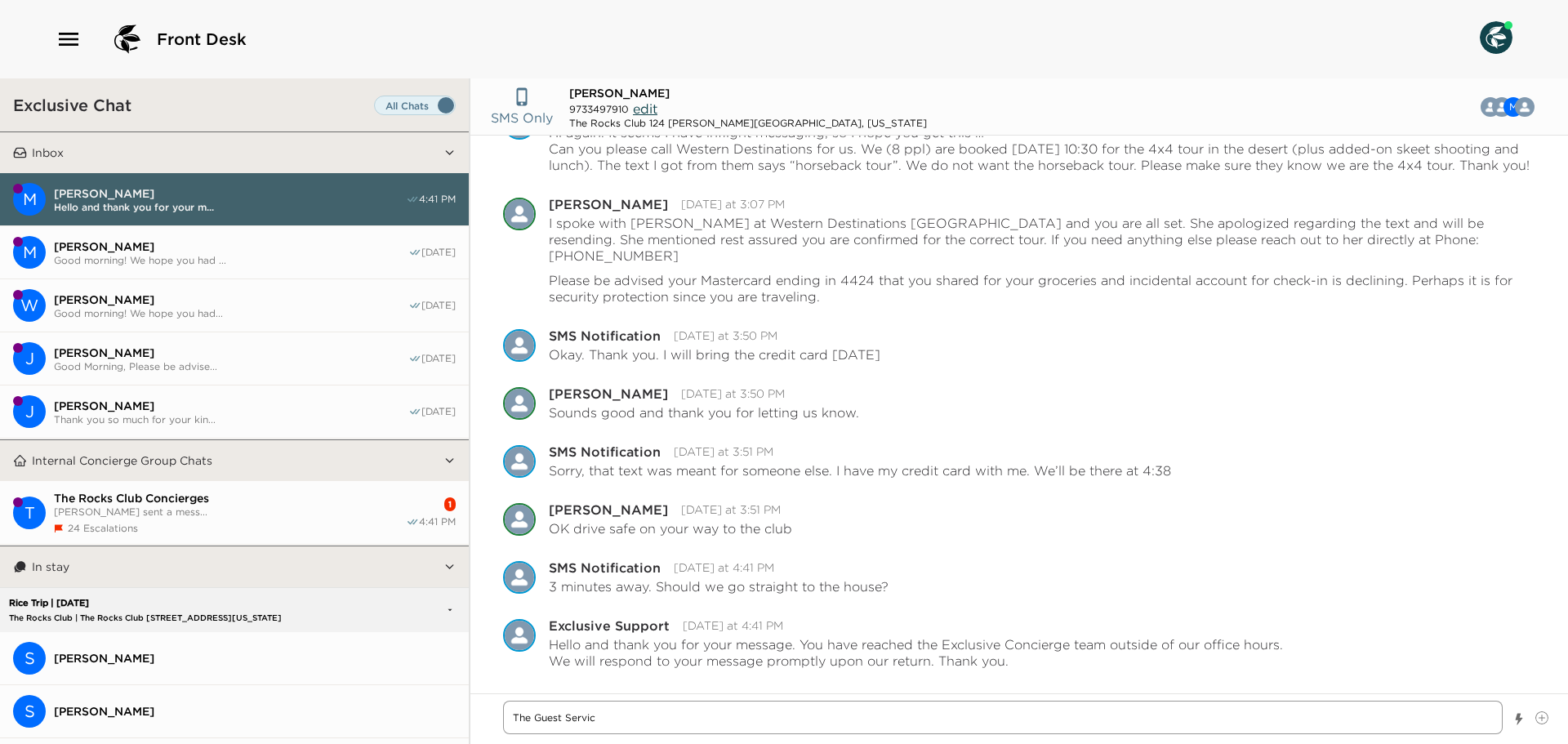
type textarea "x"
type textarea "The Guest Service"
type textarea "x"
type textarea "The Guest Services"
type textarea "x"
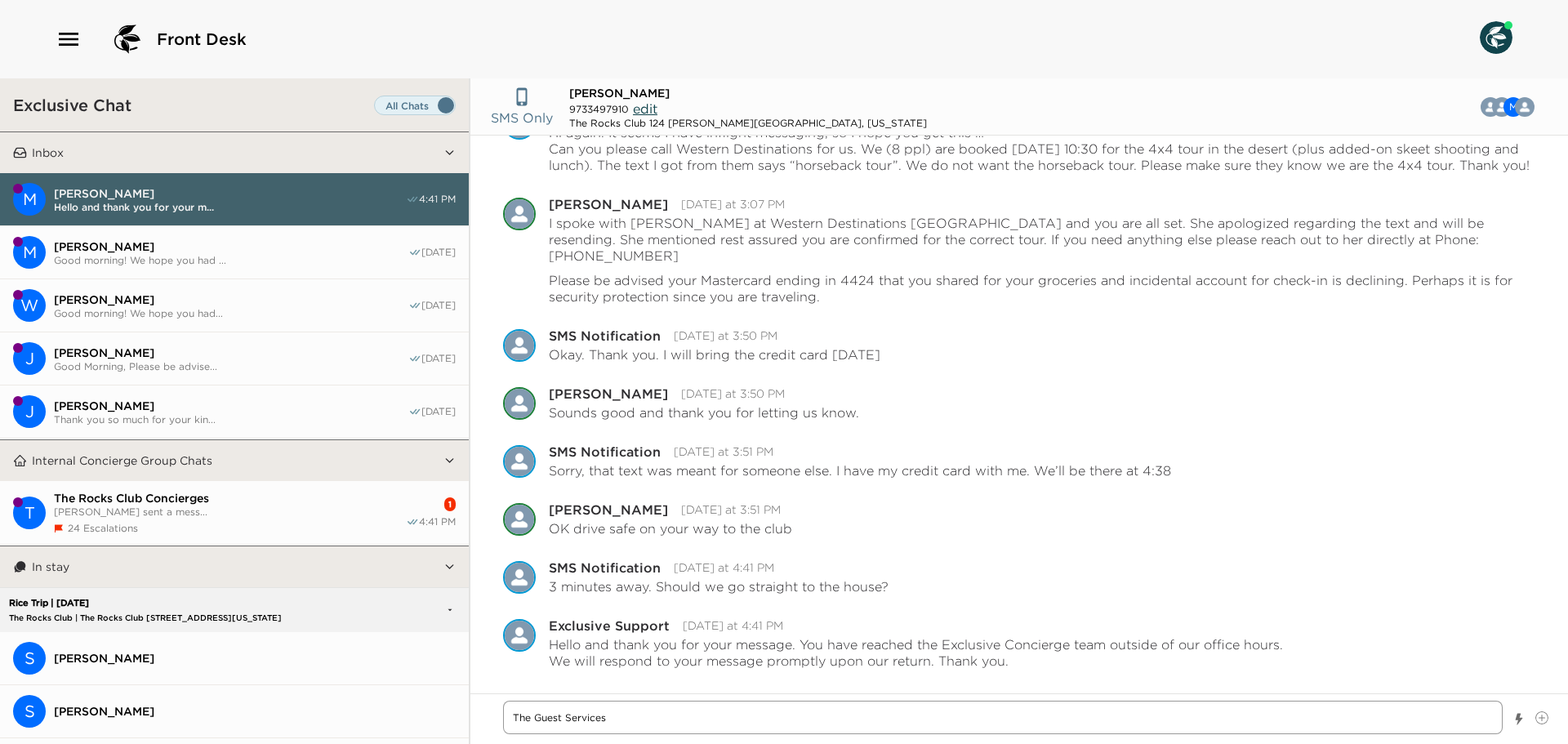
type textarea "The Guest Services"
type textarea "x"
type textarea "The Guest Services T"
type textarea "x"
type textarea "The Guest Services Te"
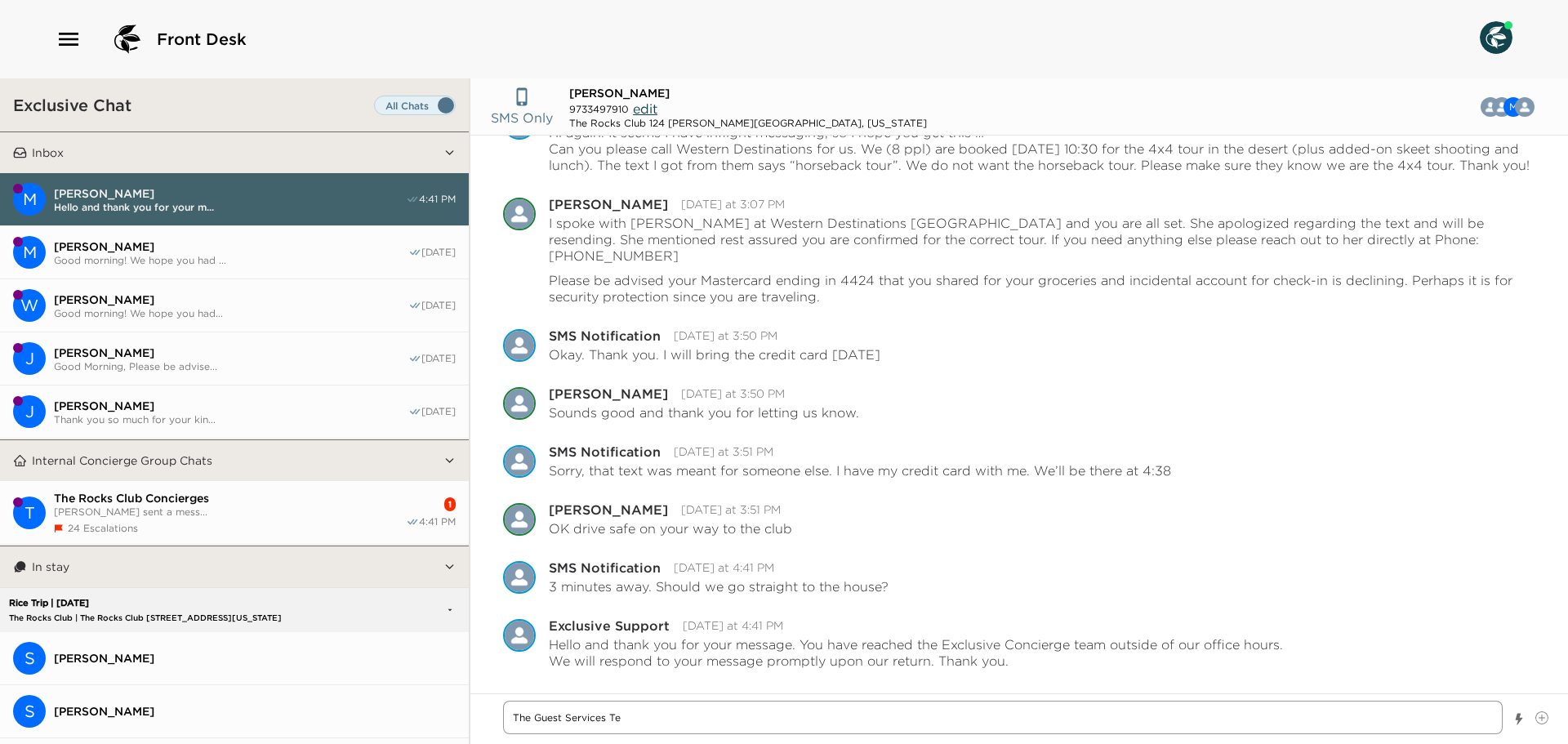
type textarea "x"
type textarea "The Guest Services Tea"
type textarea "x"
type textarea "The Guest Services Team"
type textarea "x"
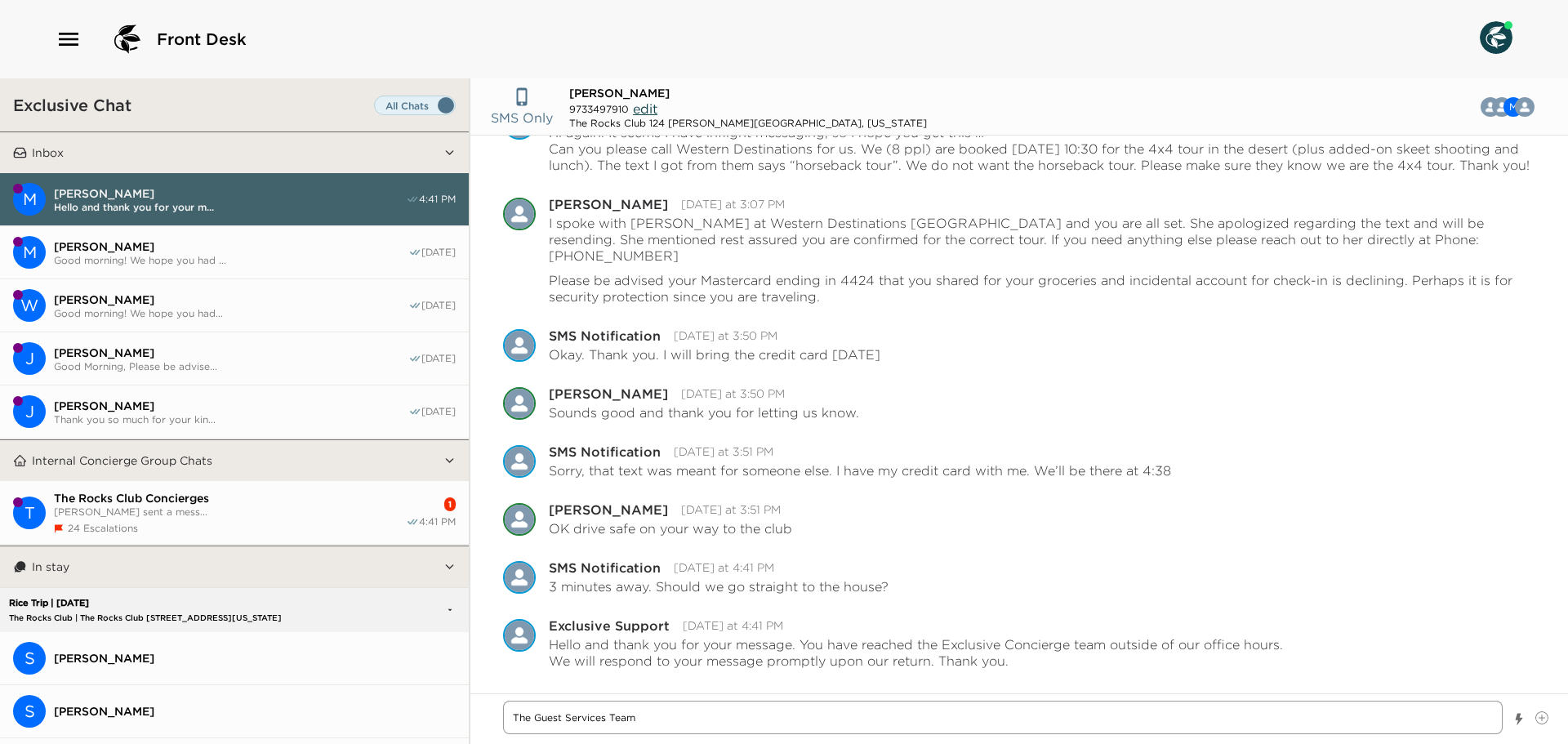
type textarea "The Guest Services Team"
type textarea "x"
type textarea "The Guest Services Team ("
type textarea "x"
type textarea "The Guest Services Team (G"
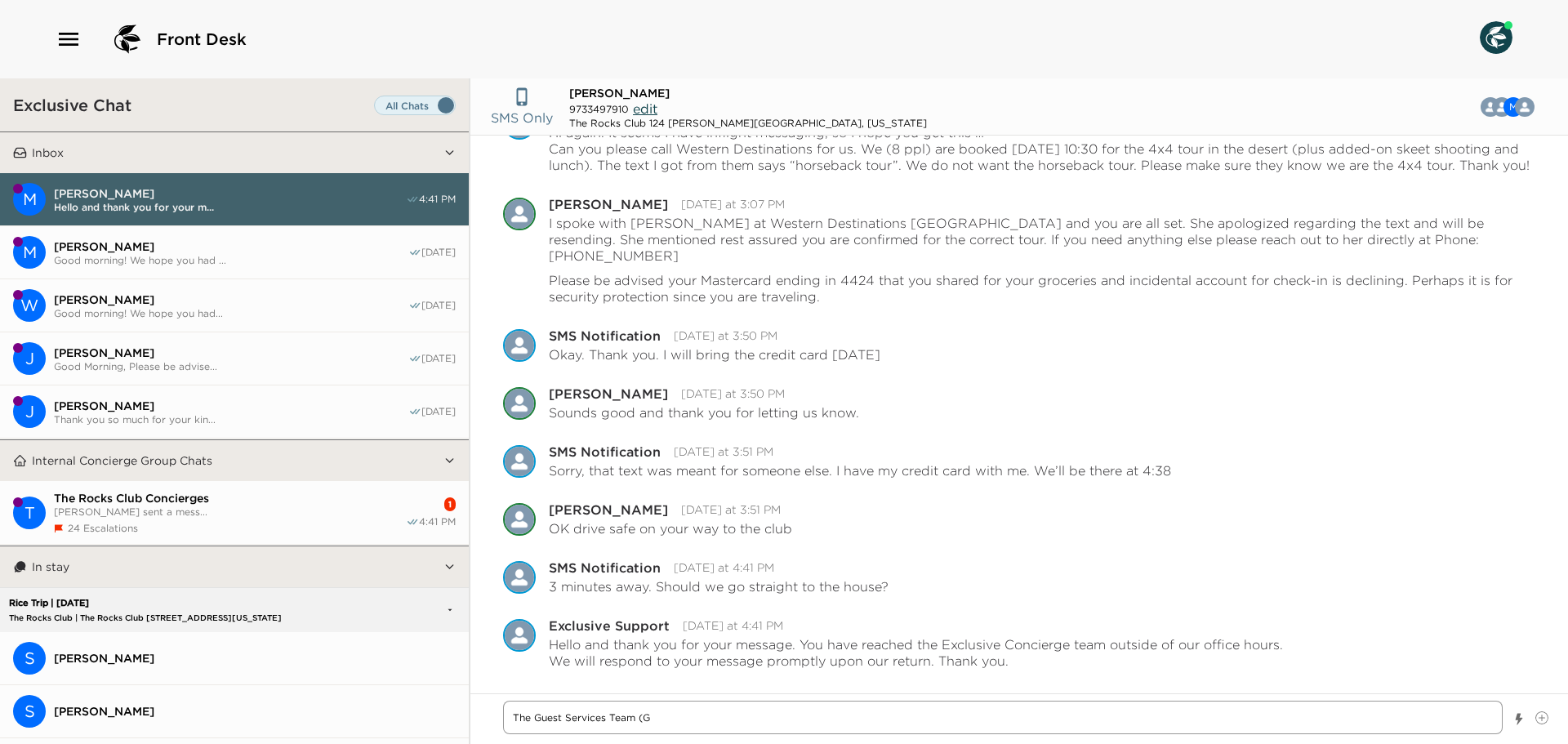
type textarea "x"
type textarea "The Guest Services Team (Gu"
type textarea "x"
type textarea "The Guest Services Team (Gua"
type textarea "x"
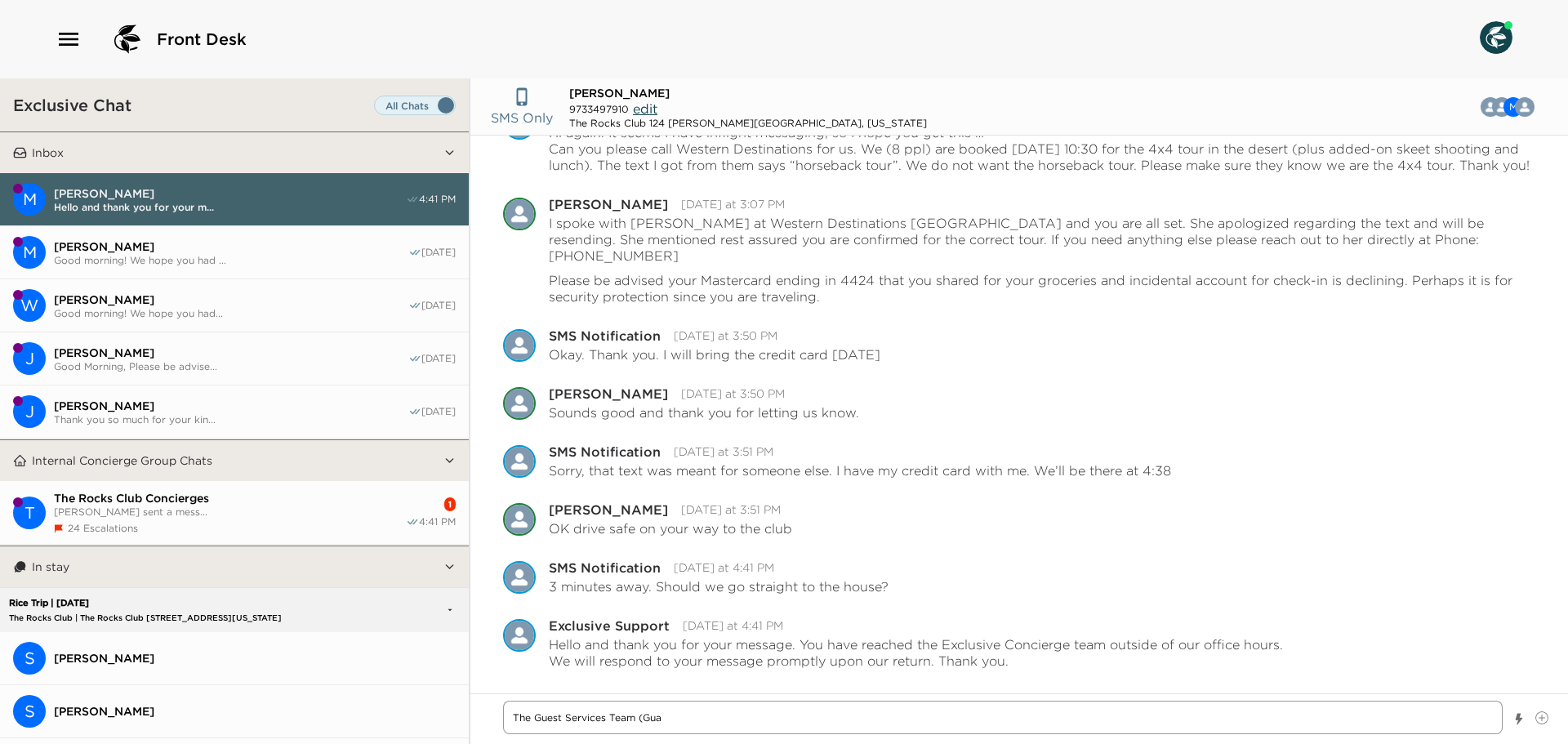
type textarea "The Guest Services Team (Guar"
type textarea "x"
type textarea "The Guest Services Team (Guard"
type textarea "x"
type textarea "The Guest Services Team (Guard"
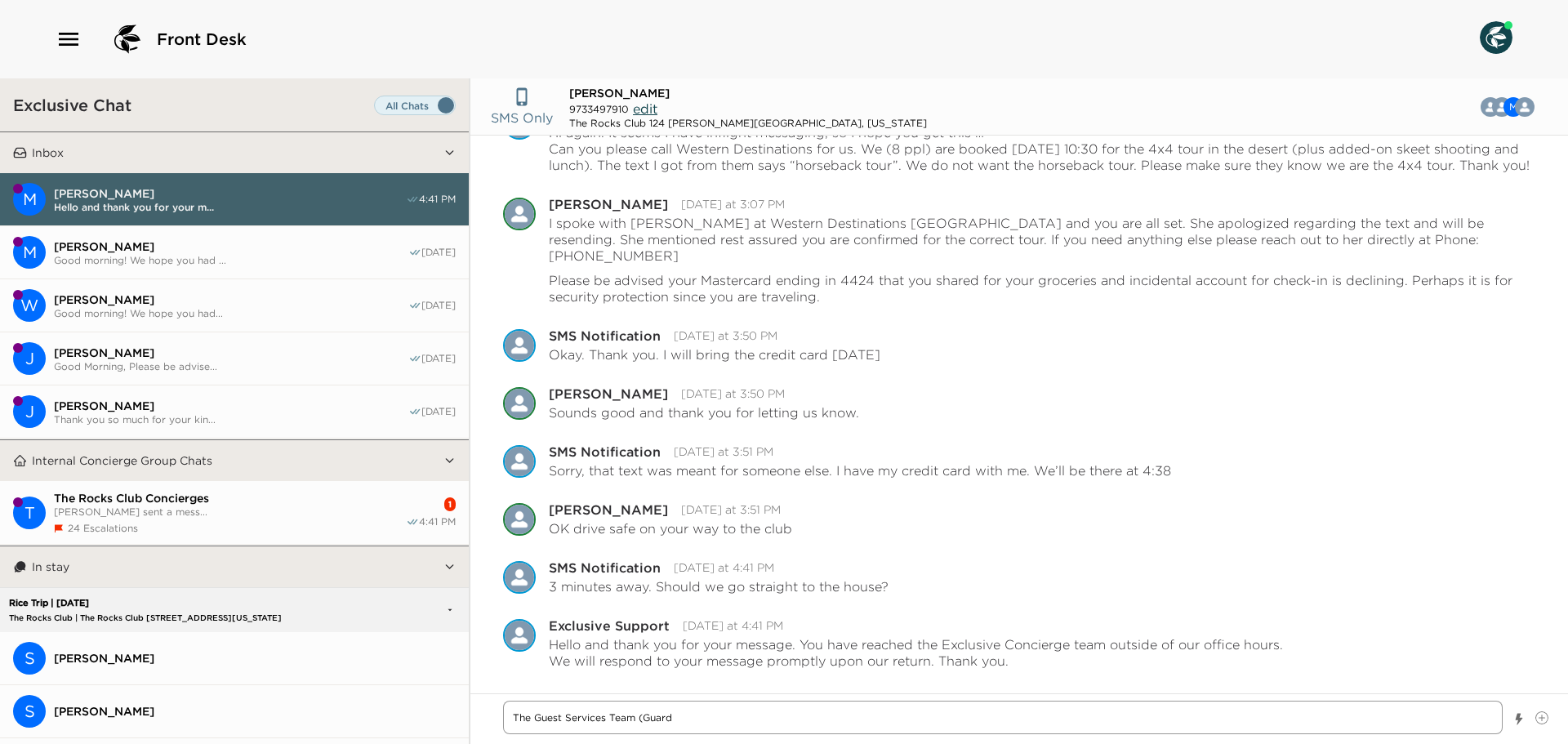
type textarea "x"
type textarea "The Guest Services Team (Guard G"
type textarea "x"
type textarea "The Guest Services Team (Guard Ga"
type textarea "x"
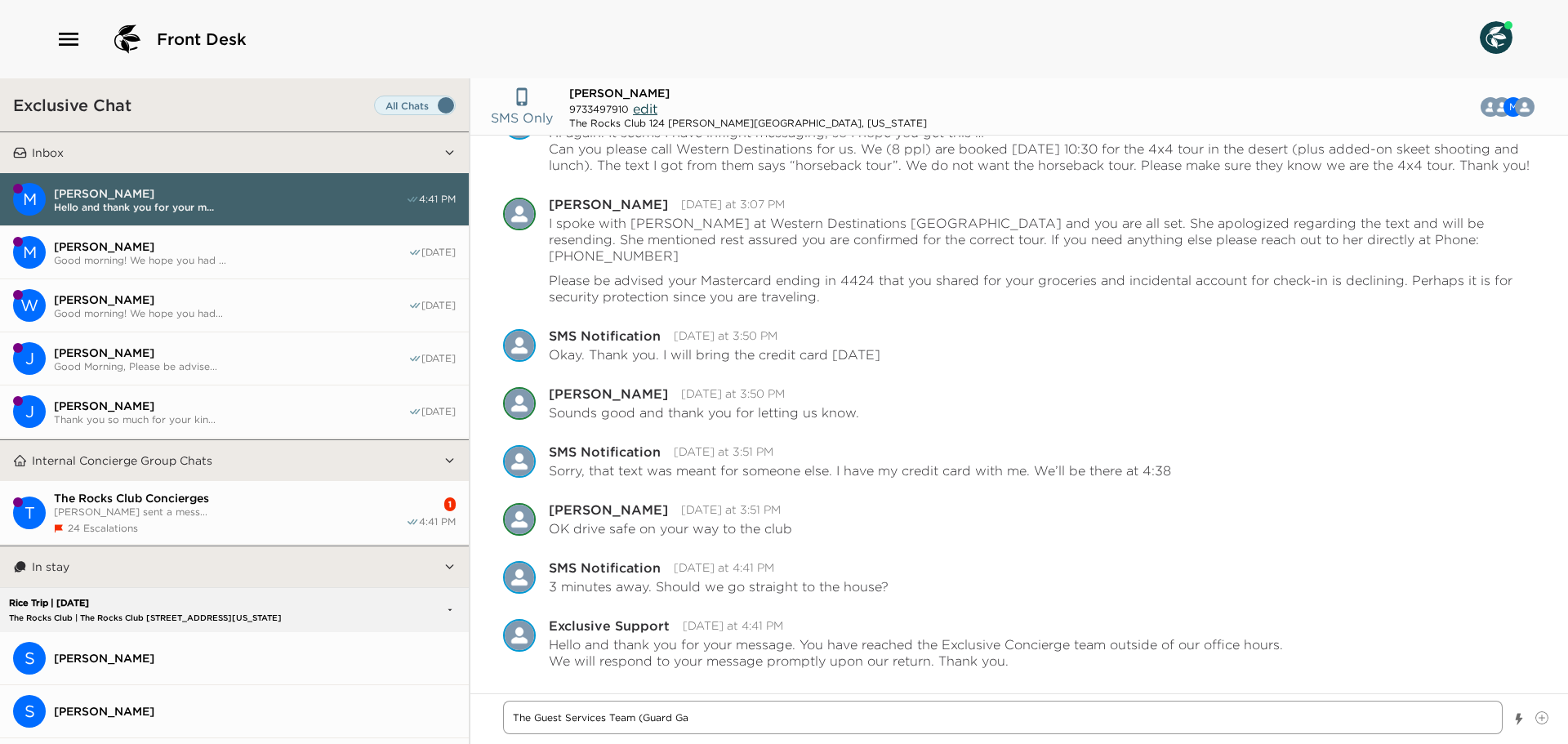
type textarea "The Guest Services Team (Guard Gat"
type textarea "x"
type textarea "The Guest Services Team (Guard Gate"
type textarea "x"
type textarea "The Guest Services Team (Guard Gate)"
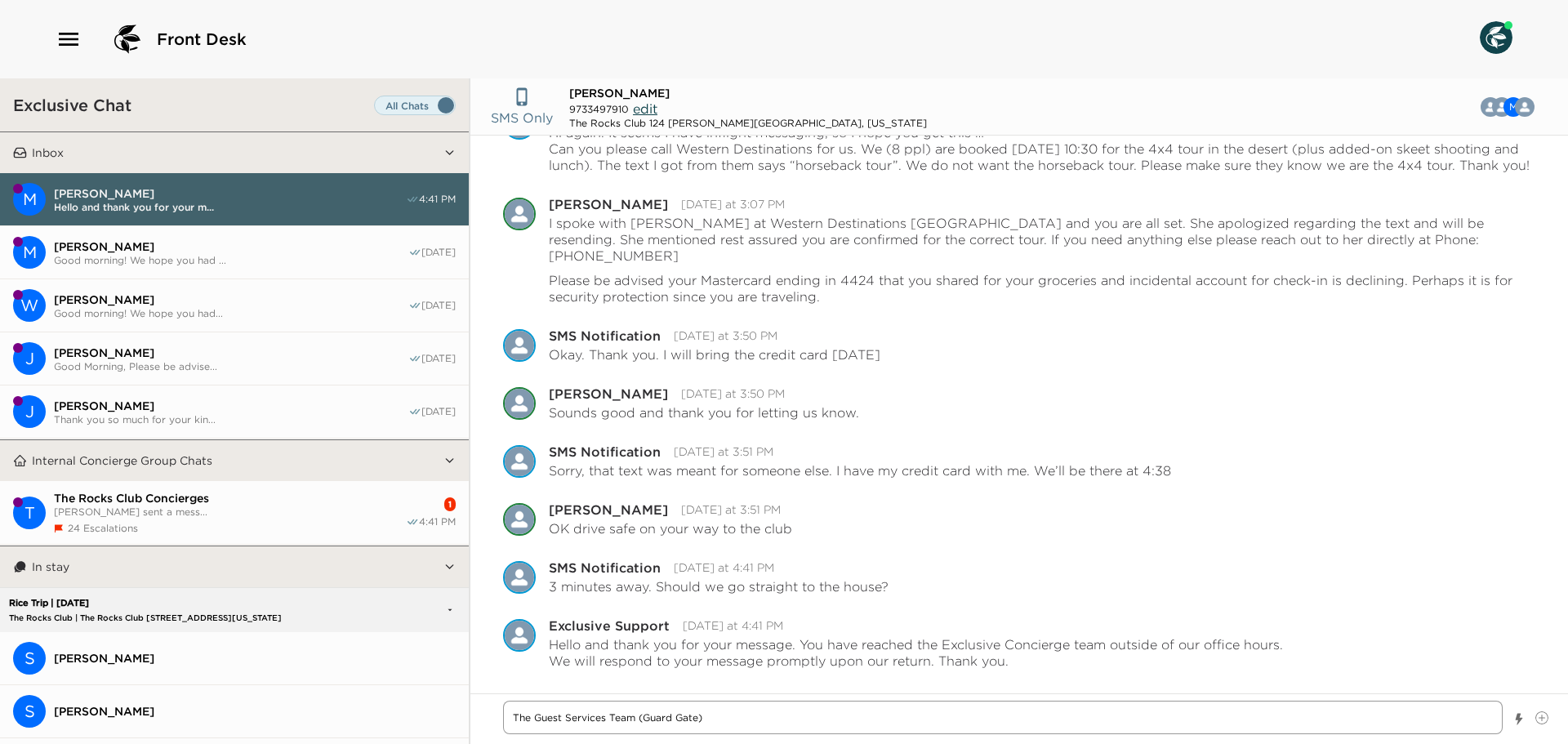
type textarea "x"
type textarea "The Guest Services Team (Guard Gate)"
type textarea "x"
type textarea "The Guest Services Team (Guard Gate) w"
type textarea "x"
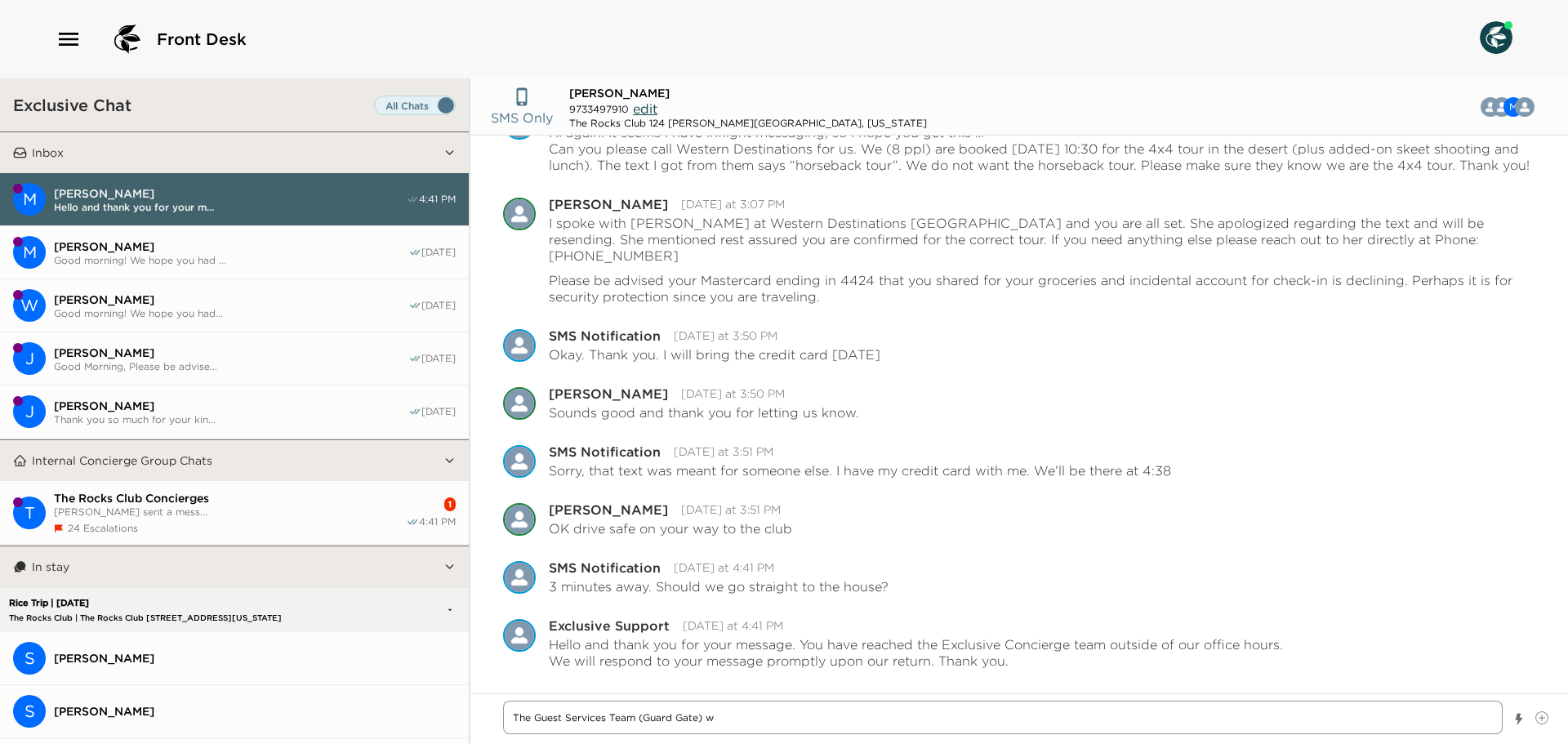
type textarea "The Guest Services Team (Guard Gate) wi"
type textarea "x"
type textarea "The Guest Services Team (Guard Gate) wil"
type textarea "x"
type textarea "The Guest Services Team (Guard Gate) will"
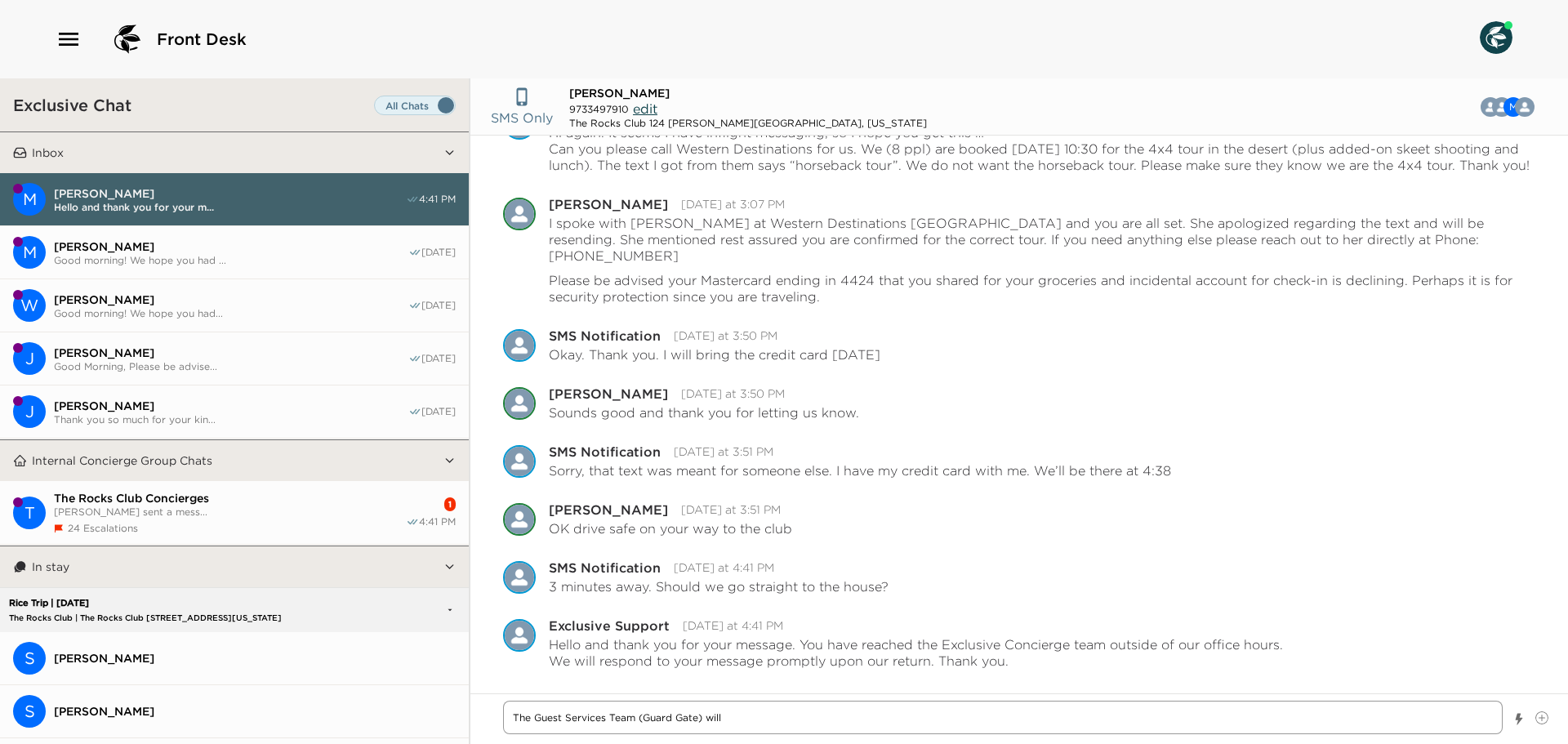
type textarea "x"
type textarea "The Guest Services Team (Guard Gate) will"
type textarea "x"
type textarea "The Guest Services Team (Guard Gate) will a"
type textarea "x"
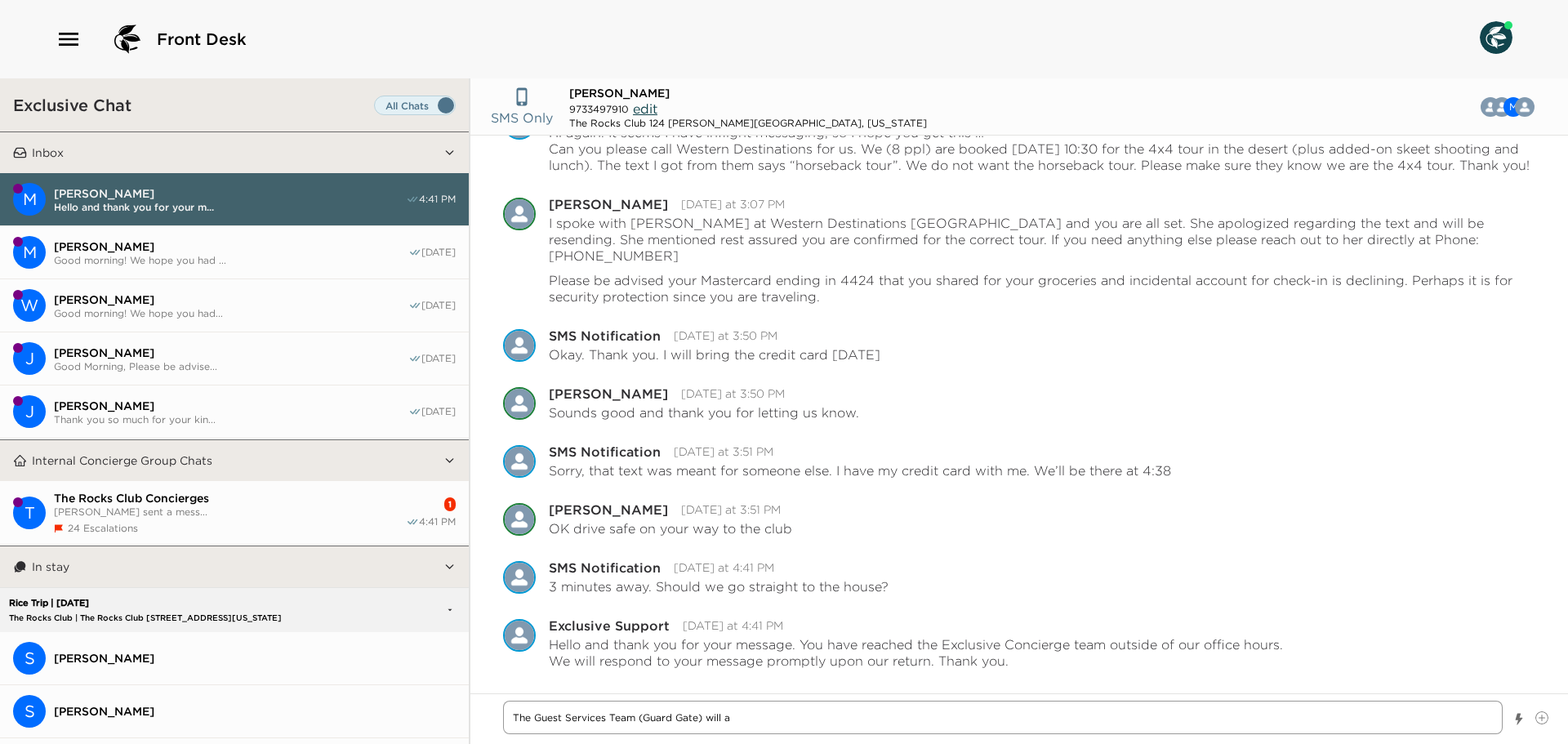
type textarea "The Guest Services Team (Guard Gate) will as"
type textarea "x"
type textarea "The Guest Services Team (Guard Gate) will ass"
type textarea "x"
type textarea "The Guest Services Team (Guard Gate) will assis"
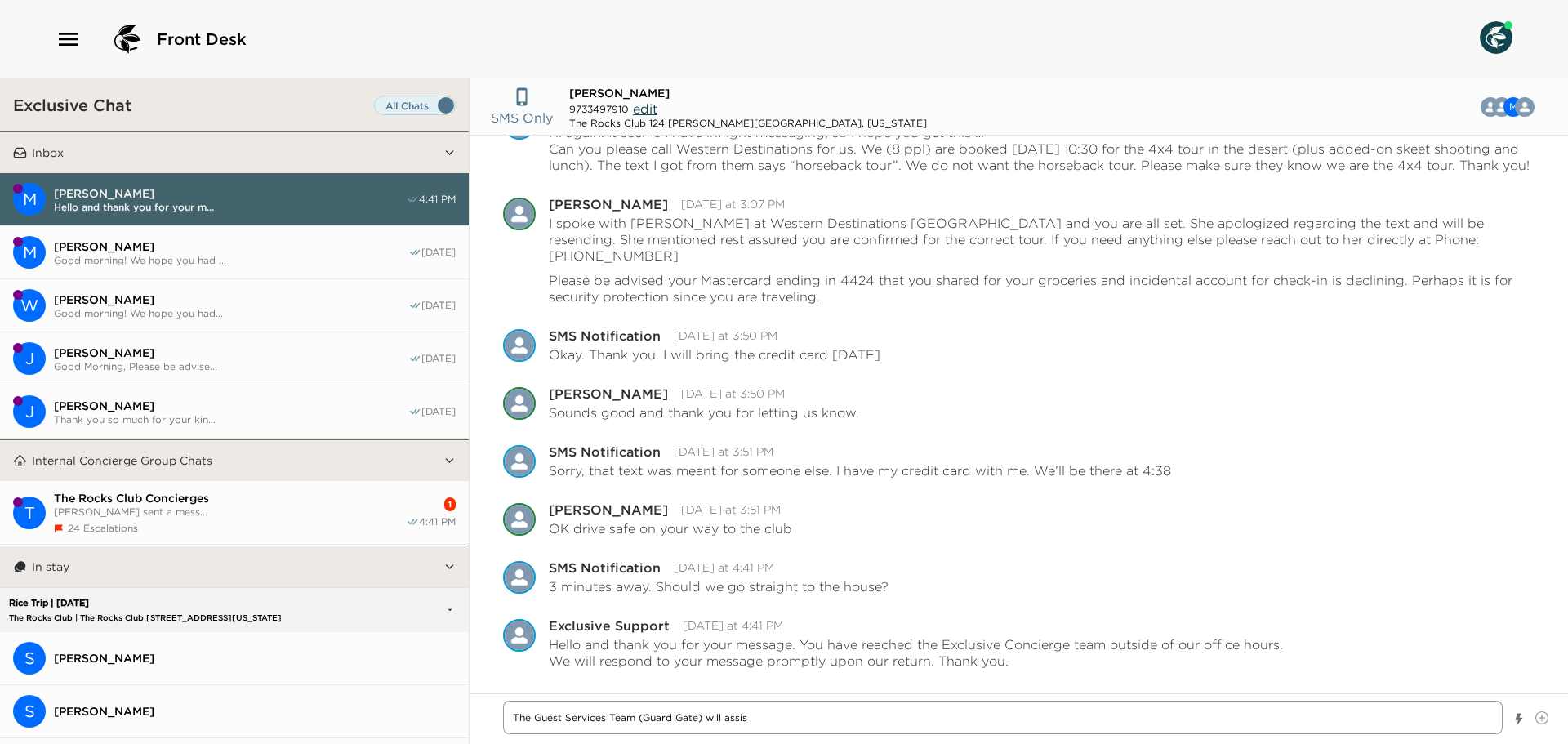
type textarea "x"
type textarea "The Guest Services Team (Guard Gate) will assist"
type textarea "x"
type textarea "The Guest Services Team (Guard Gate) will assist"
type textarea "x"
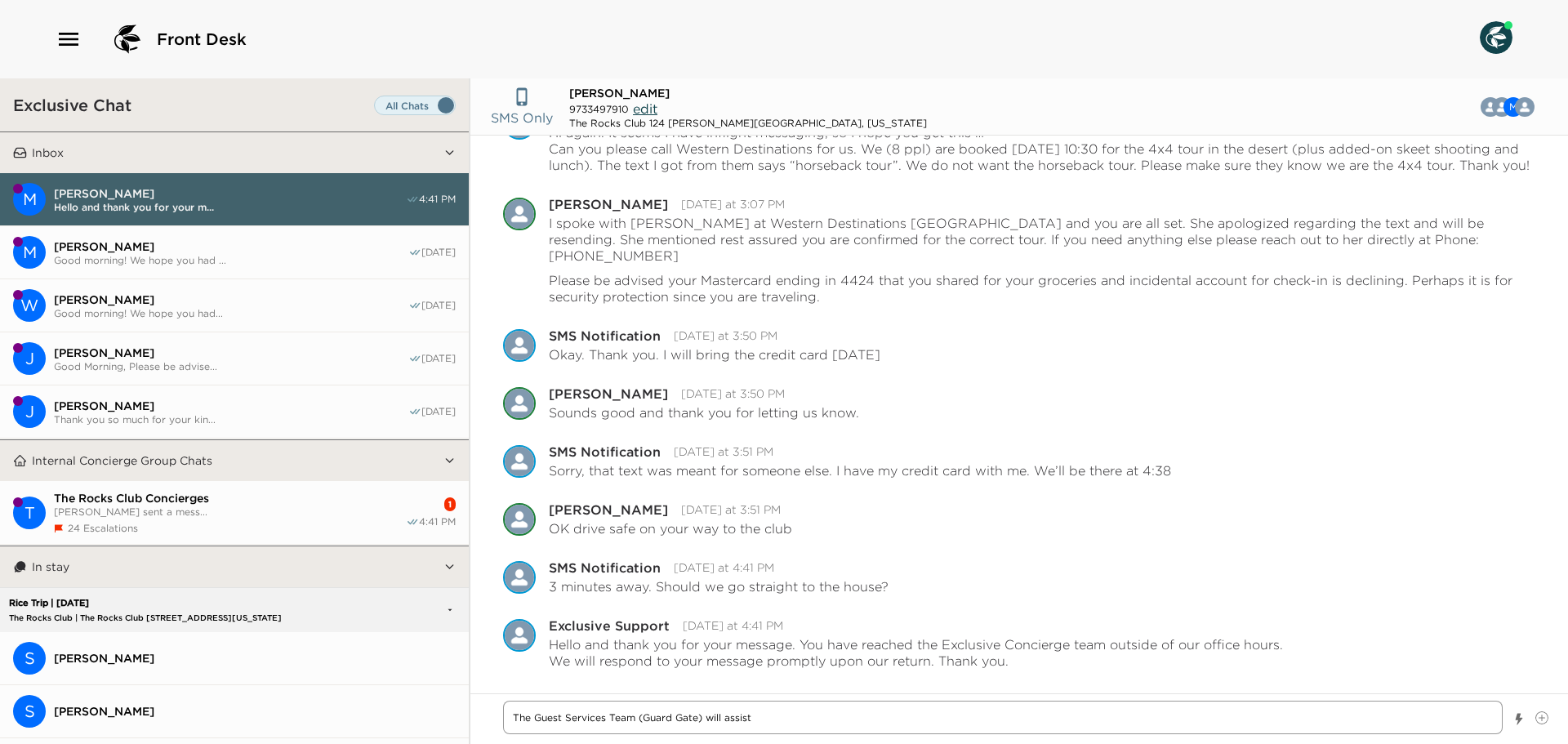
type textarea "The Guest Services Team (Guard Gate) will assist y"
type textarea "x"
type textarea "The Guest Services Team (Guard Gate) will assist yo"
type textarea "x"
type textarea "The Guest Services Team (Guard Gate) will assist you"
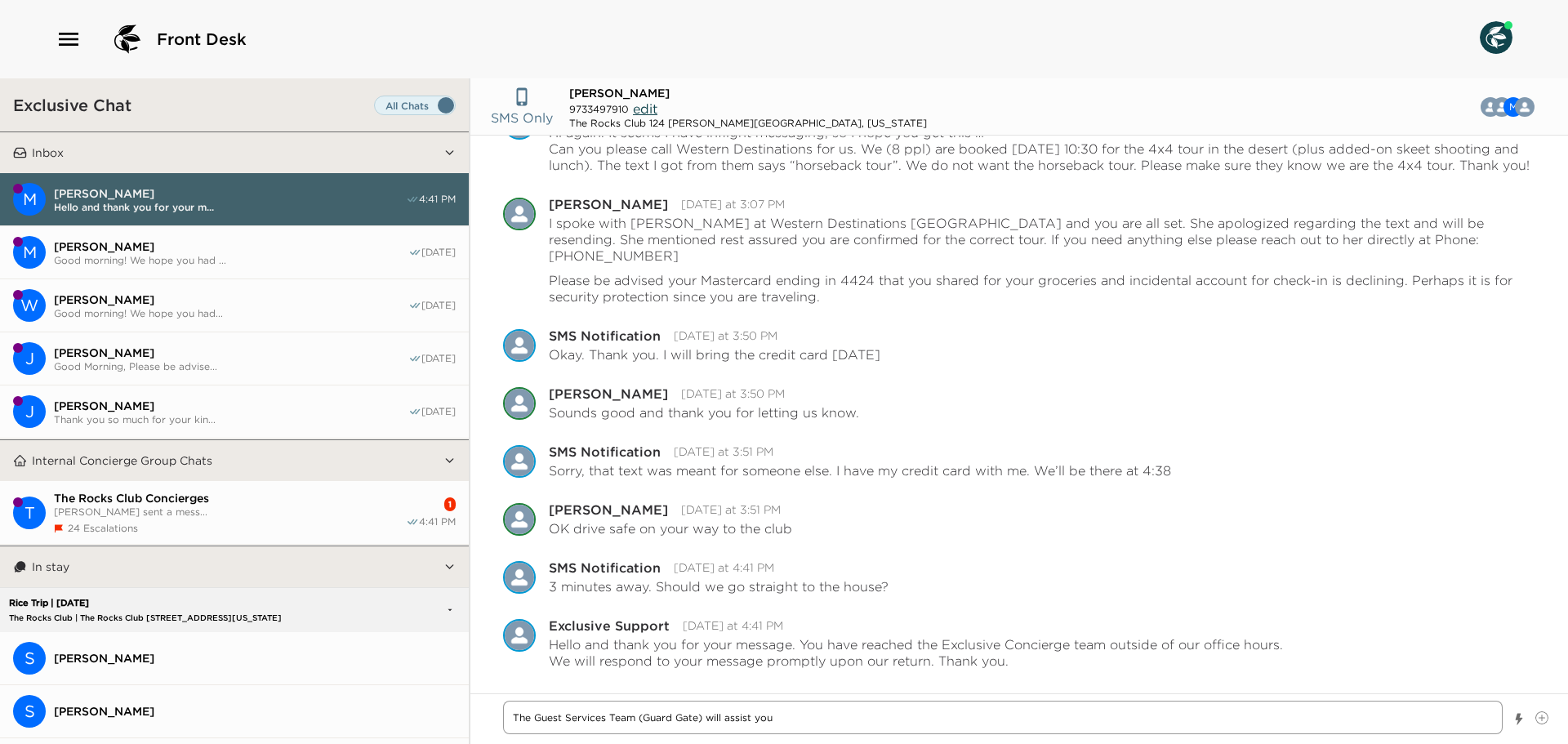
type textarea "x"
type textarea "The Guest Services Team (Guard Gate) will assist you"
type textarea "x"
type textarea "The Guest Services Team (Guard Gate) will assist you o"
type textarea "x"
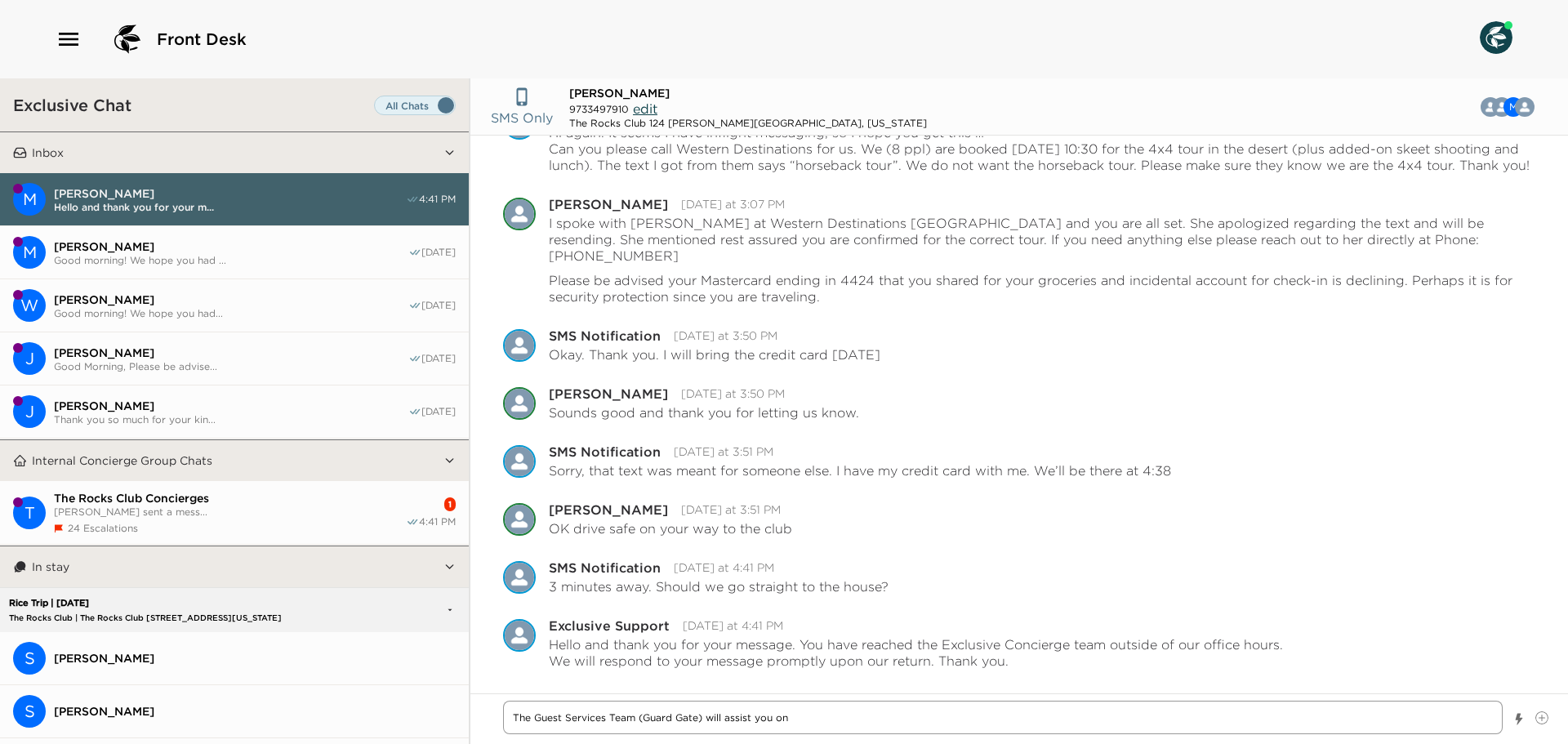
type textarea "The Guest Services Team (Guard Gate) will assist you onc"
type textarea "x"
type textarea "The Guest Services Team (Guard Gate) will assist you once"
type textarea "x"
type textarea "The Guest Services Team (Guard Gate) will assist you once"
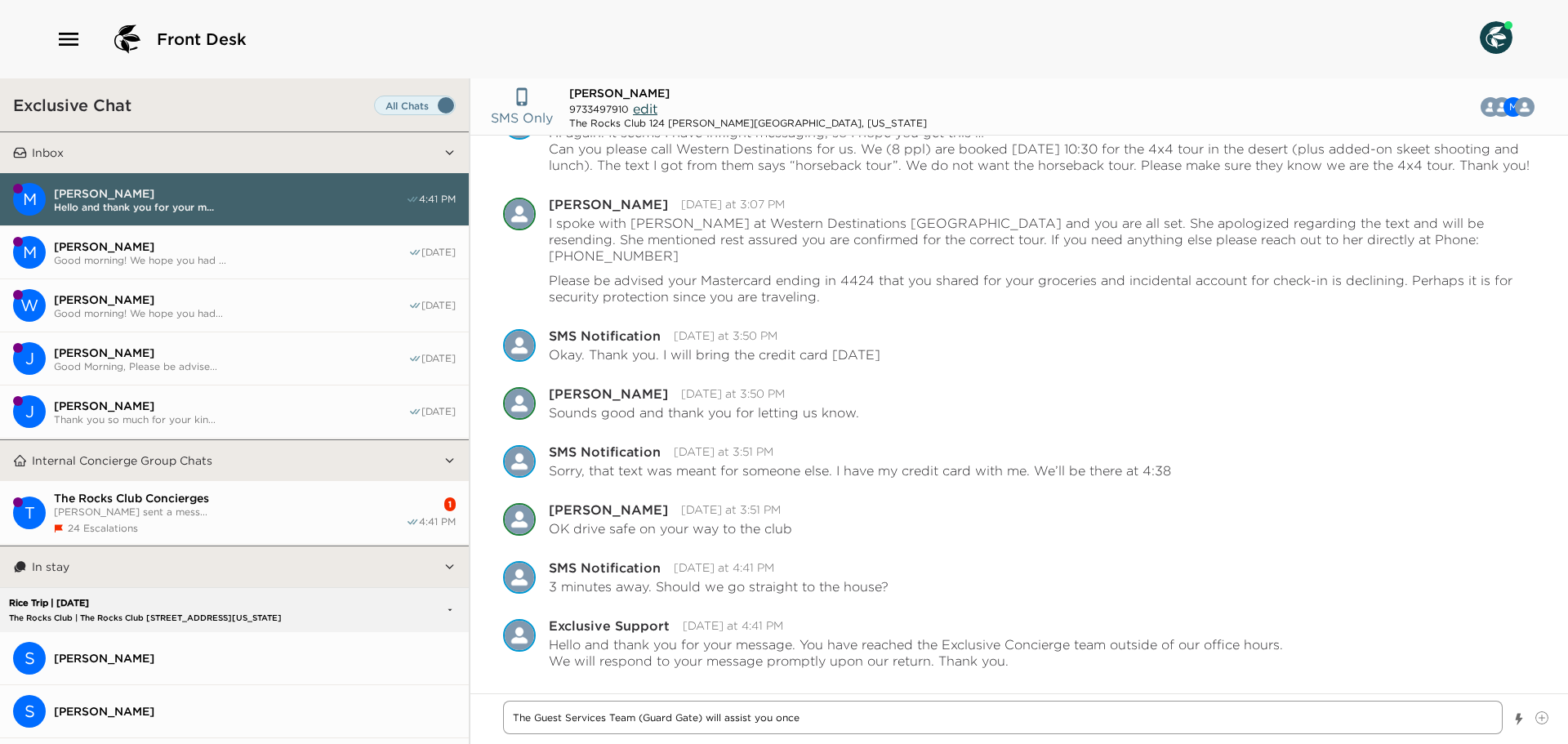
type textarea "x"
type textarea "The Guest Services Team (Guard Gate) will assist you once y"
type textarea "x"
type textarea "The Guest Services Team (Guard Gate) will assist you once yo"
type textarea "x"
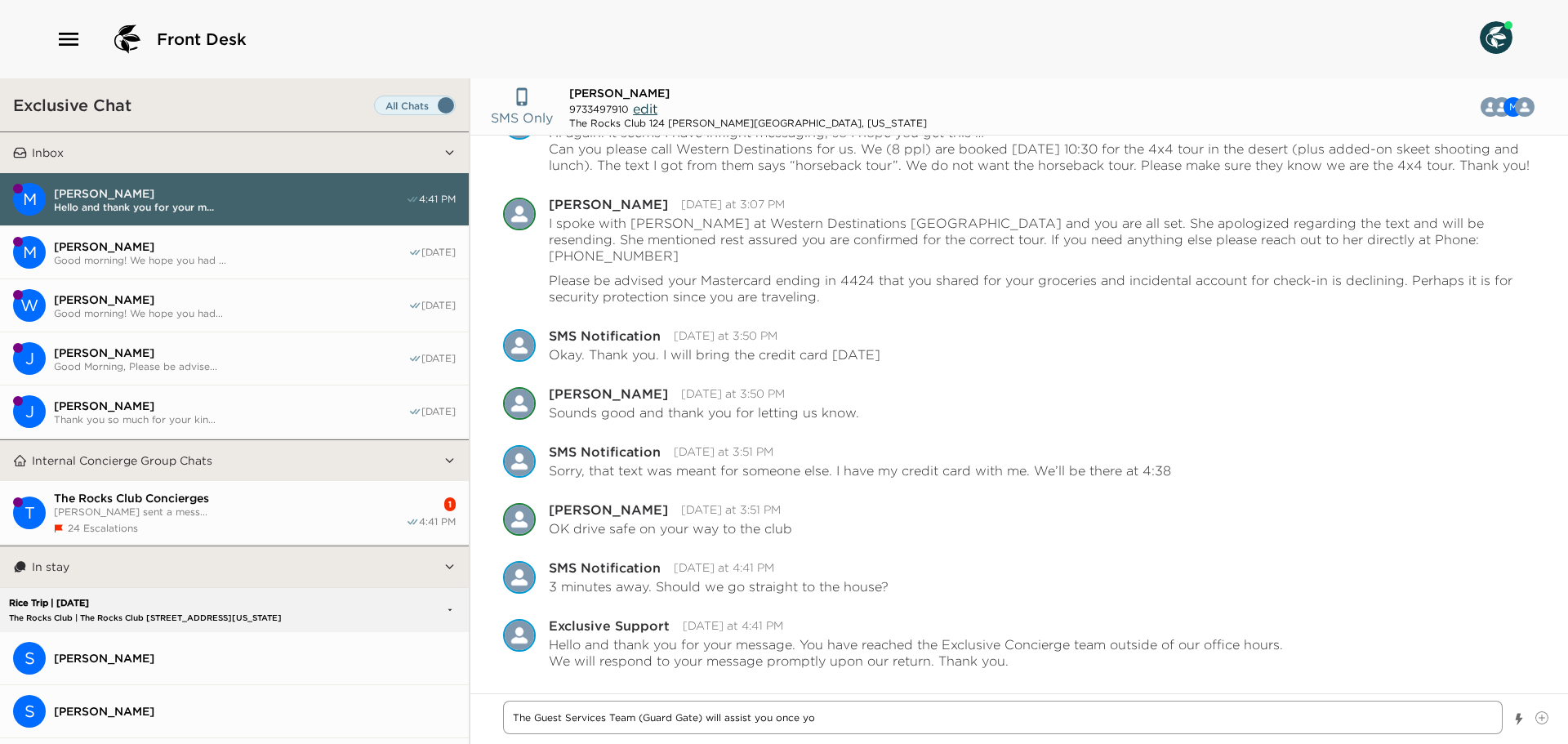
type textarea "The Guest Services Team (Guard Gate) will assist you once you"
type textarea "x"
type textarea "The Guest Services Team (Guard Gate) will assist you once you"
type textarea "x"
type textarea "The Guest Services Team (Guard Gate) will assist you once you a"
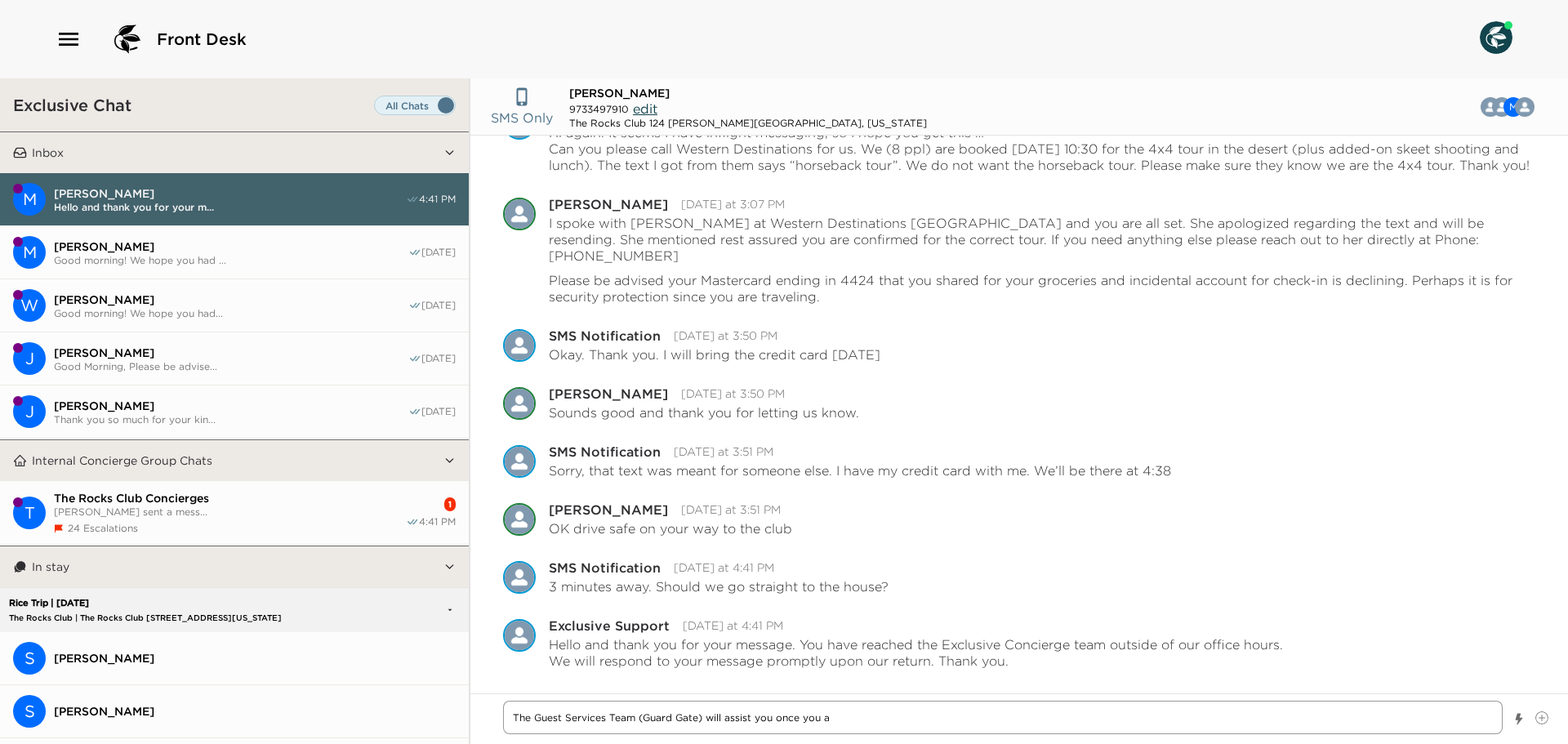
type textarea "x"
type textarea "The Guest Services Team (Guard Gate) will assist you once you ar"
type textarea "x"
type textarea "The Guest Services Team (Guard Gate) will assist you once you arr"
type textarea "x"
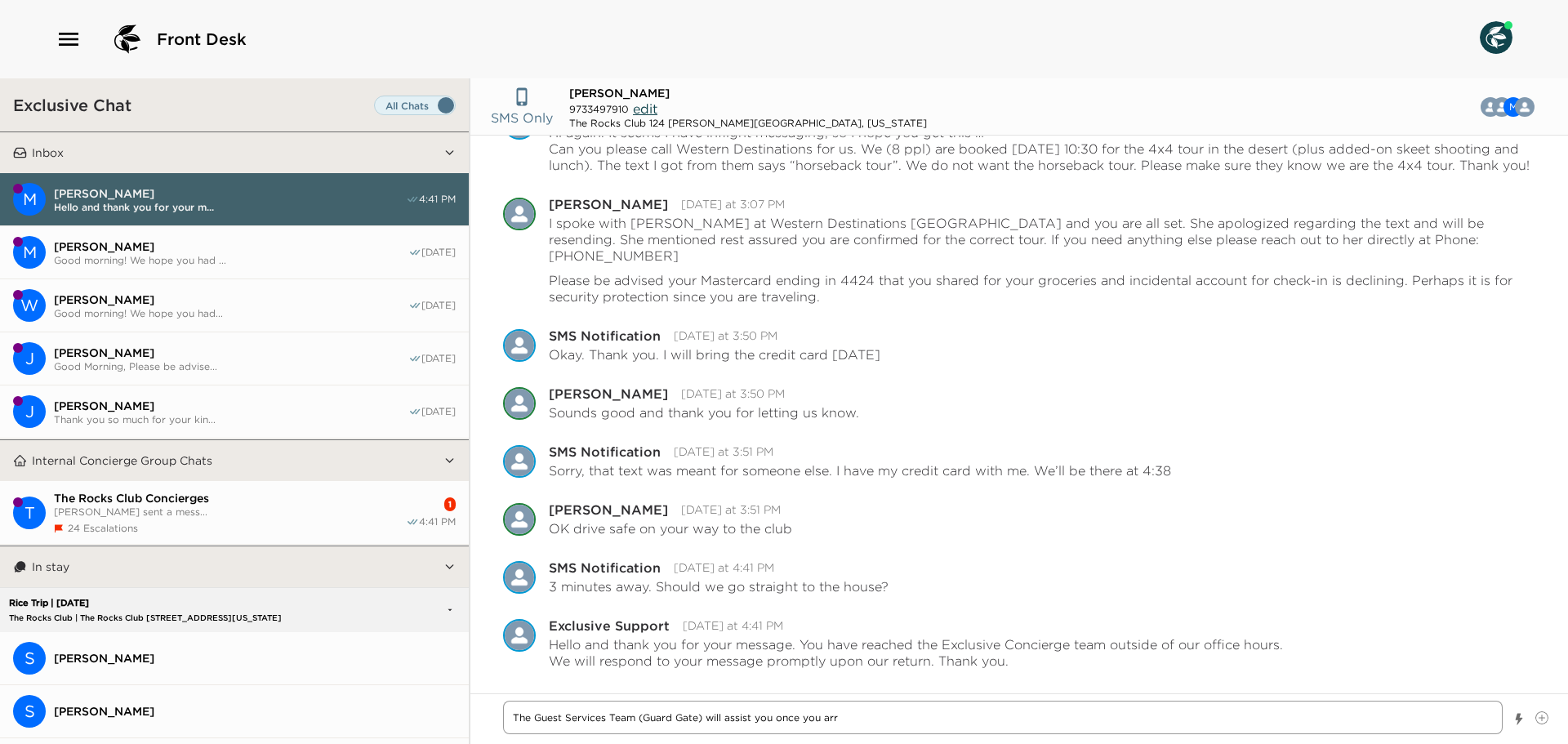
type textarea "The Guest Services Team (Guard Gate) will assist you once you arri"
type textarea "x"
type textarea "The Guest Services Team (Guard Gate) will assist you once you arriv"
type textarea "x"
type textarea "The Guest Services Team (Guard Gate) will assist you once you arrive"
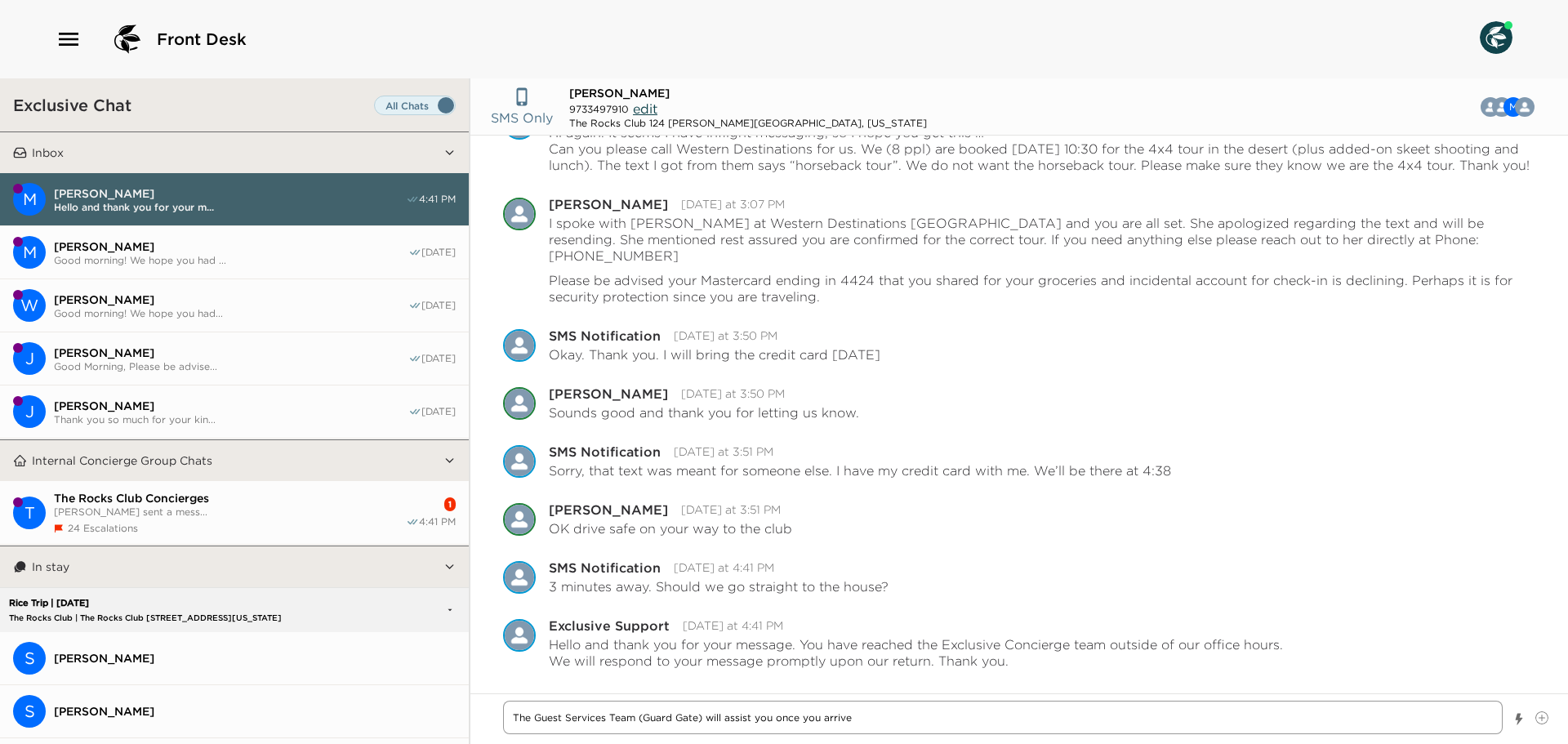
type textarea "x"
type textarea "The Guest Services Team (Guard Gate) will assist you once you arrive."
type textarea "x"
type textarea "The Guest Services Team (Guard Gate) will assist you once you arrive."
type textarea "x"
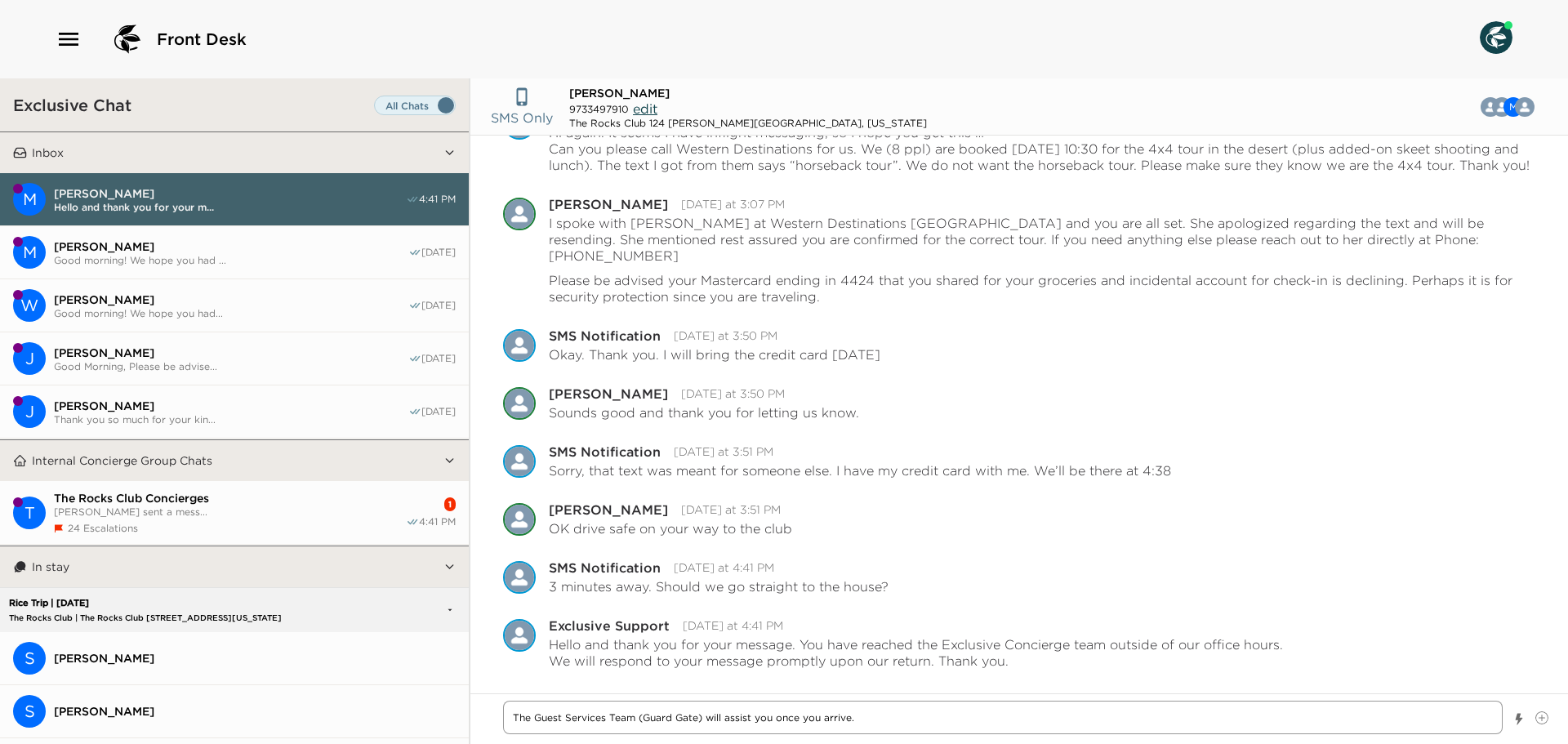
type textarea "The Guest Services Team (Guard Gate) will assist you once you arrive. P"
type textarea "x"
type textarea "The Guest Services Team (Guard Gate) will assist you once you arrive. Pl"
type textarea "x"
type textarea "The Guest Services Team (Guard Gate) will assist you once you arrive. Plea"
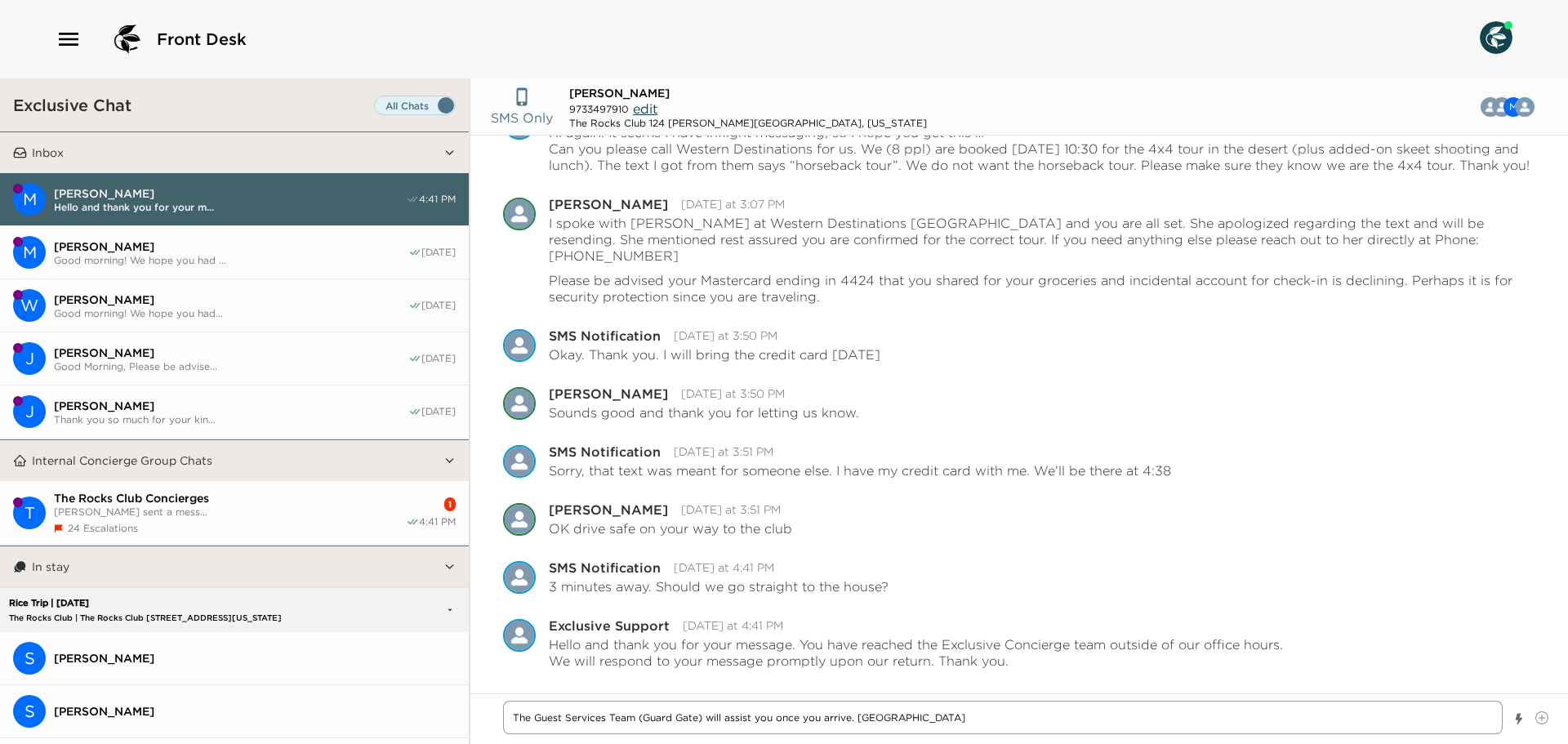
type textarea "x"
type textarea "The Guest Services Team (Guard Gate) will assist you once you arrive. Pleas"
type textarea "x"
type textarea "The Guest Services Team (Guard Gate) will assist you once you arrive. Please"
type textarea "x"
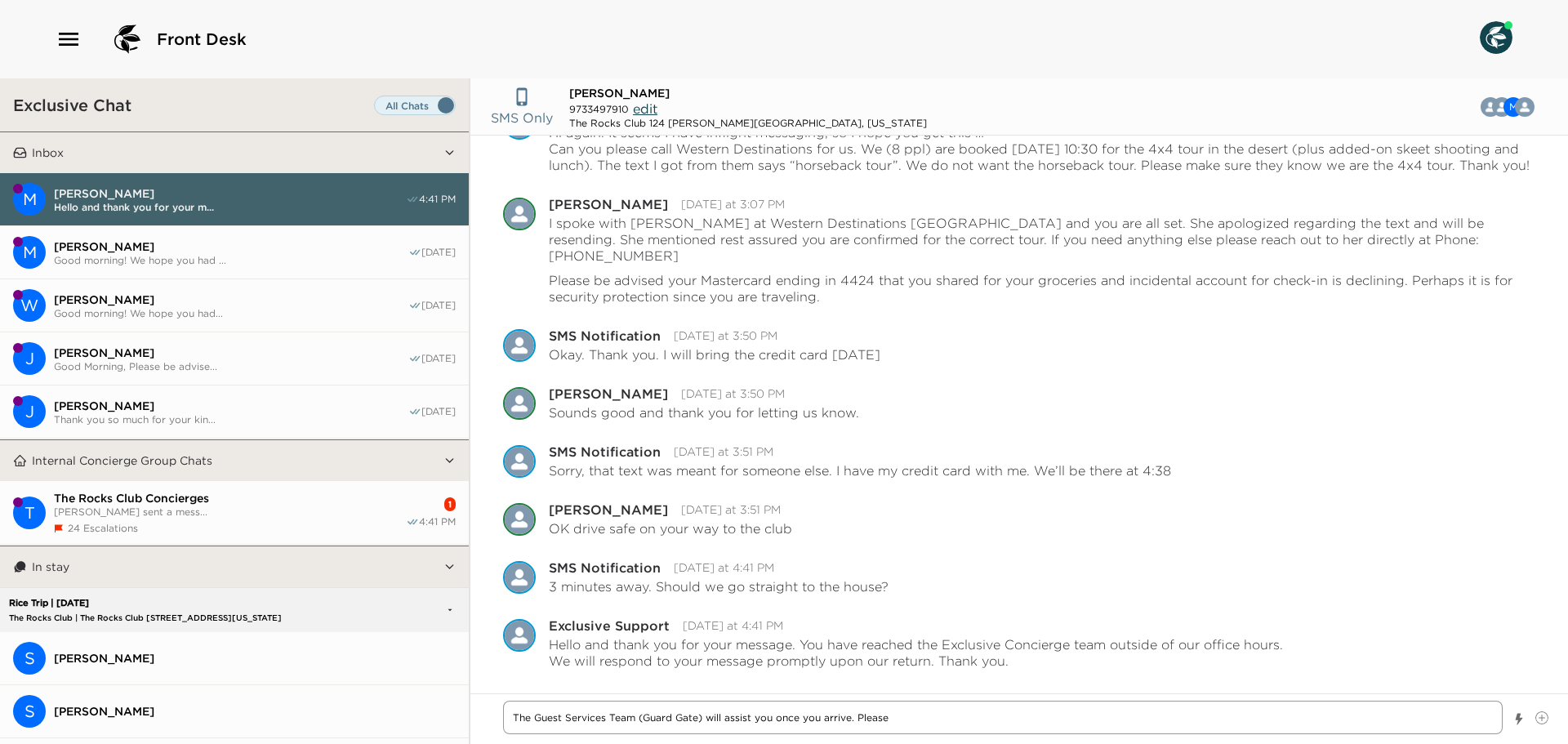
type textarea "The Guest Services Team (Guard Gate) will assist you once you arrive. Please"
type textarea "x"
type textarea "The Guest Services Team (Guard Gate) will assist you once you arrive. Please f"
type textarea "x"
type textarea "The Guest Services Team (Guard Gate) will assist you once you arrive. Please fe"
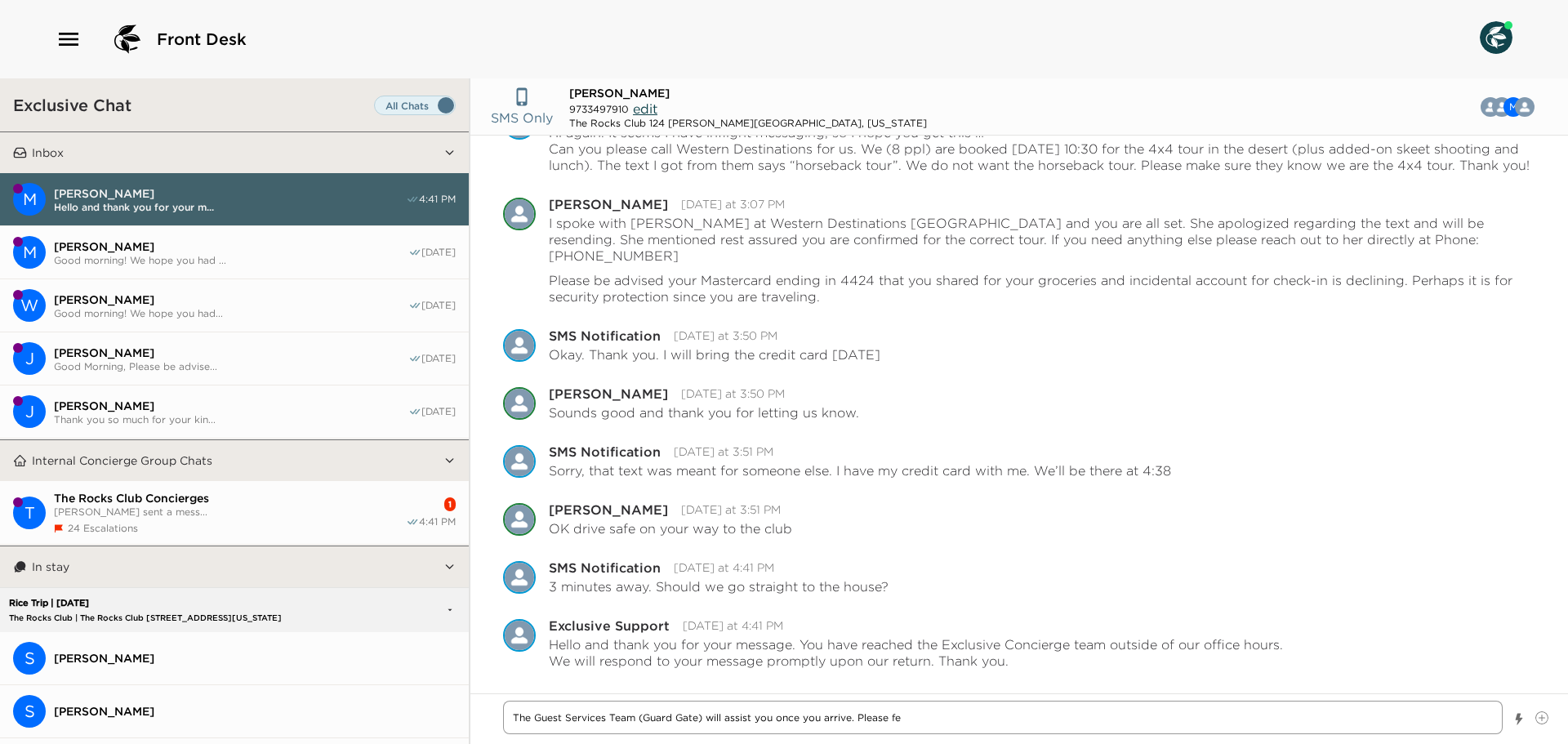
type textarea "x"
type textarea "The Guest Services Team (Guard Gate) will assist you once you arrive. Please fee"
type textarea "x"
type textarea "The Guest Services Team (Guard Gate) will assist you once you arrive. Please fe…"
type textarea "x"
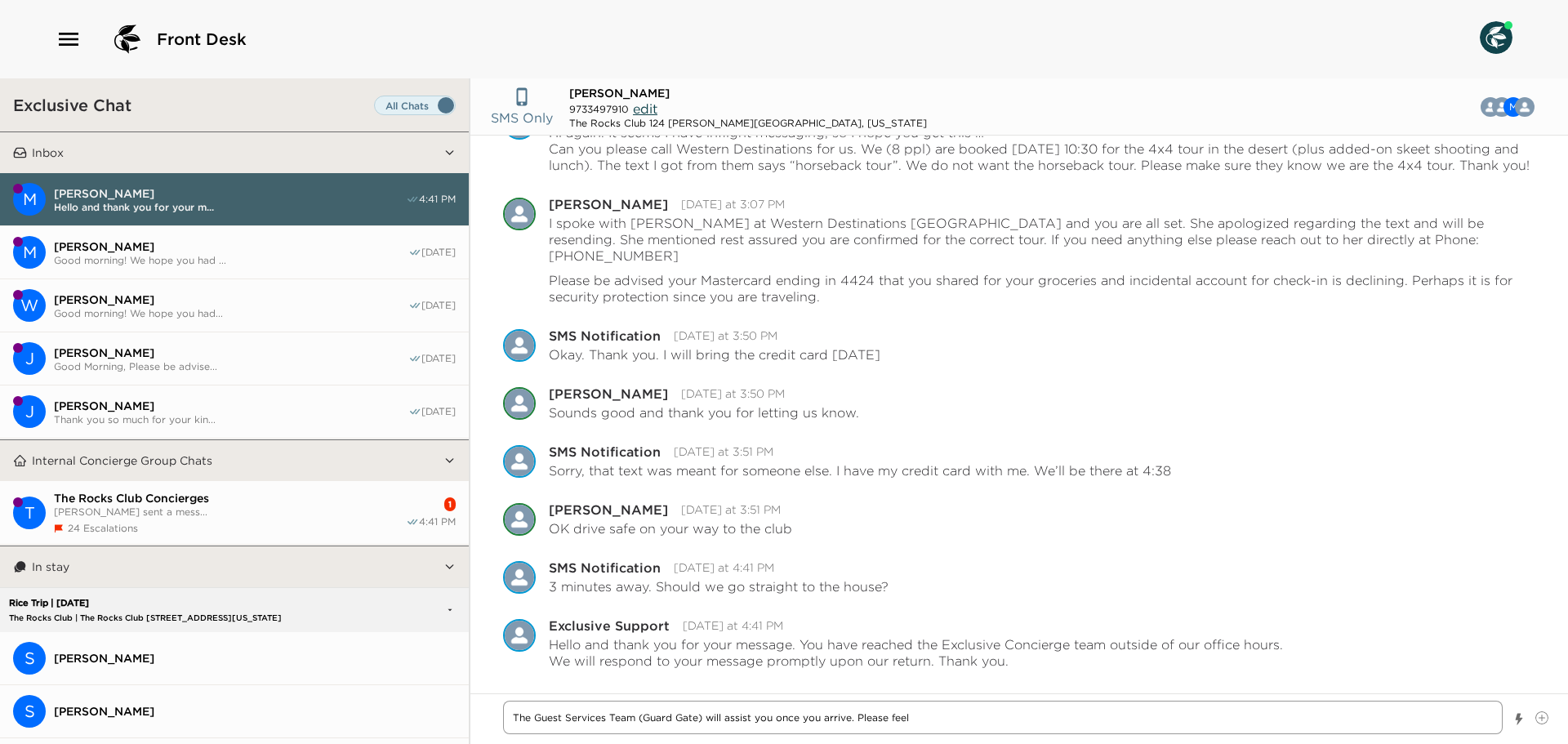
type textarea "The Guest Services Team (Guard Gate) will assist you once you arrive. Please fe…"
type textarea "x"
type textarea "The Guest Services Team (Guard Gate) will assist you once you arrive. Please fe…"
type textarea "x"
type textarea "The Guest Services Team (Guard Gate) will assist you once you arrive. Please fe…"
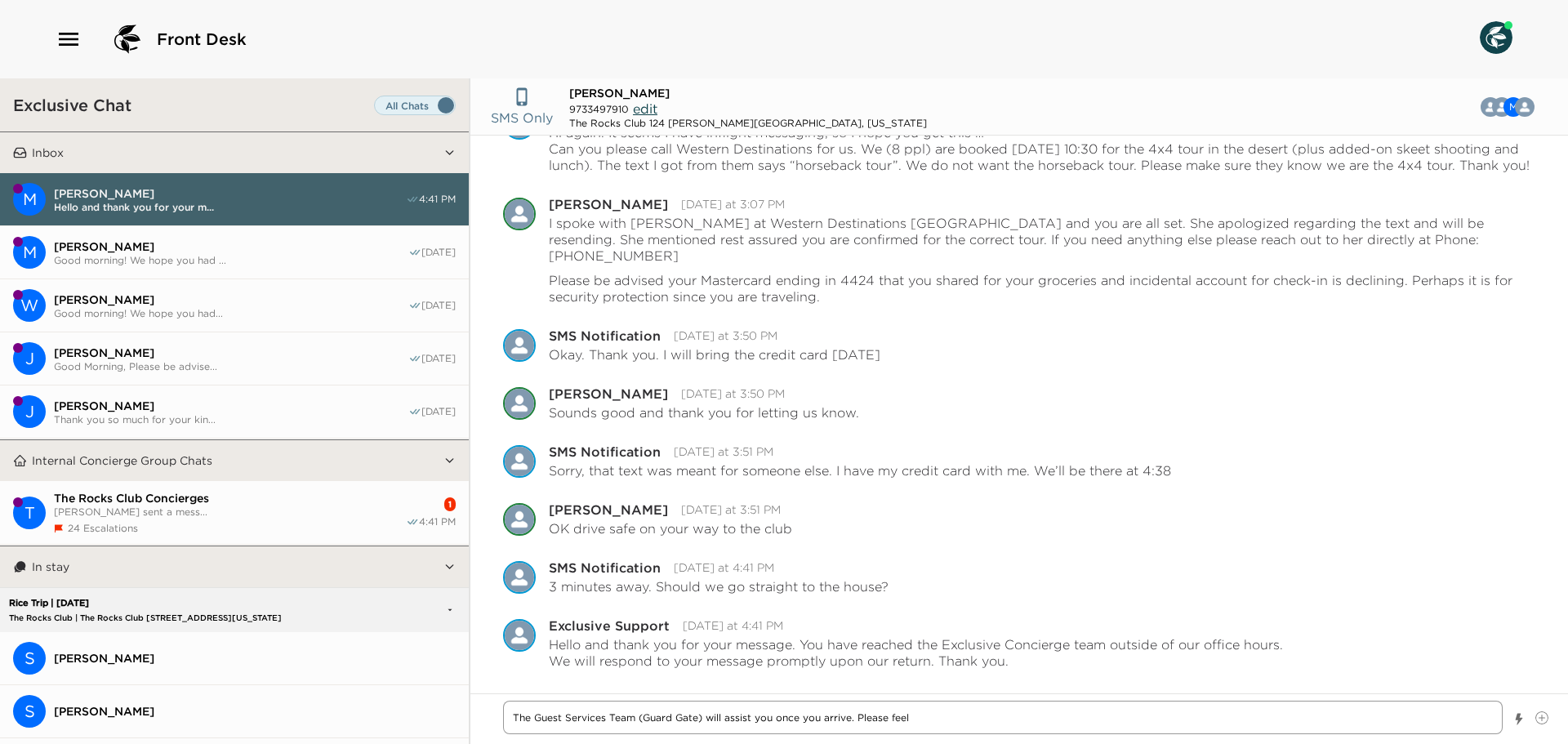
type textarea "x"
type textarea "The Guest Services Team (Guard Gate) will assist you once you arrive. Please fe…"
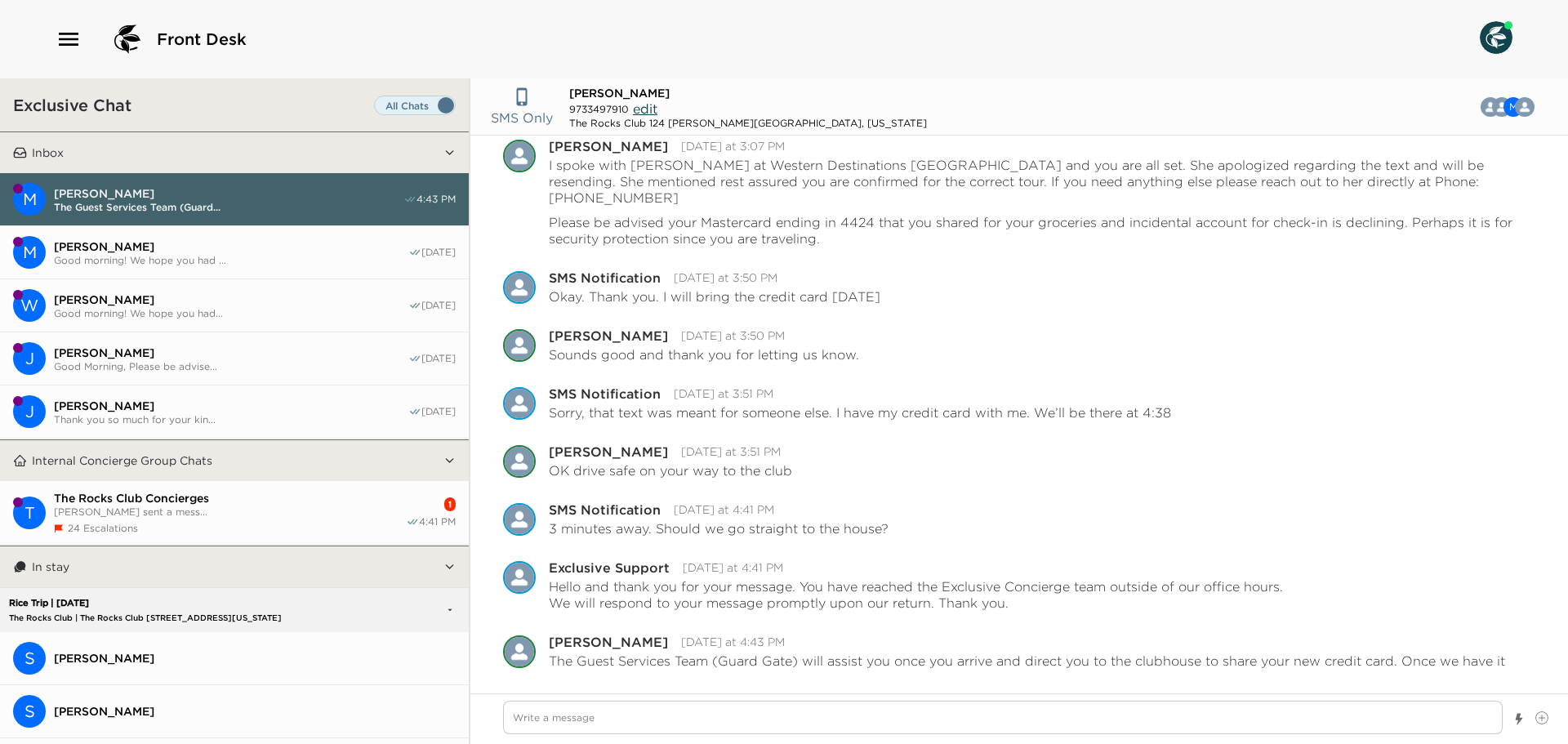
click at [268, 497] on span "The Rocks Club Concierges" at bounding box center [229, 498] width 351 height 15
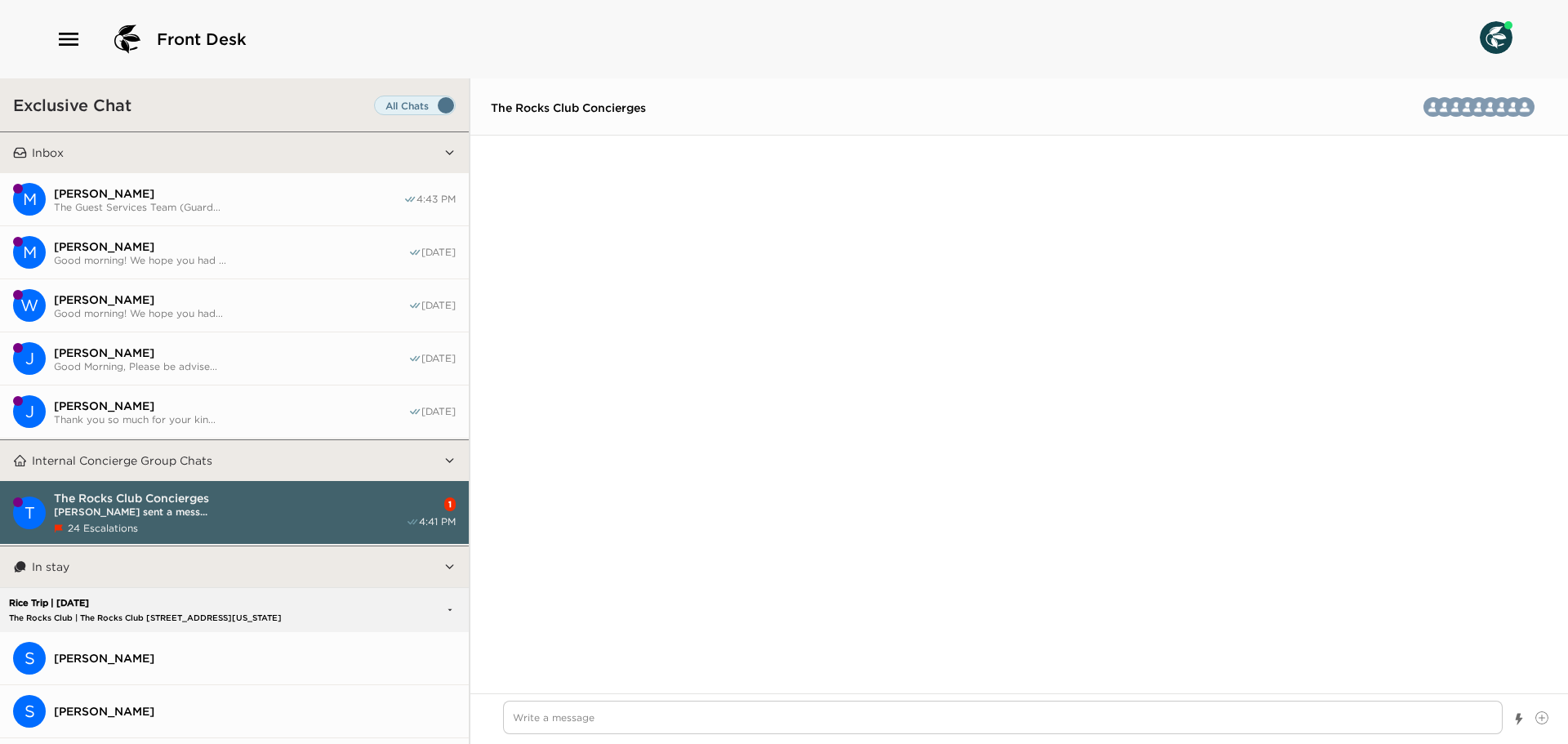
scroll to position [3804, 0]
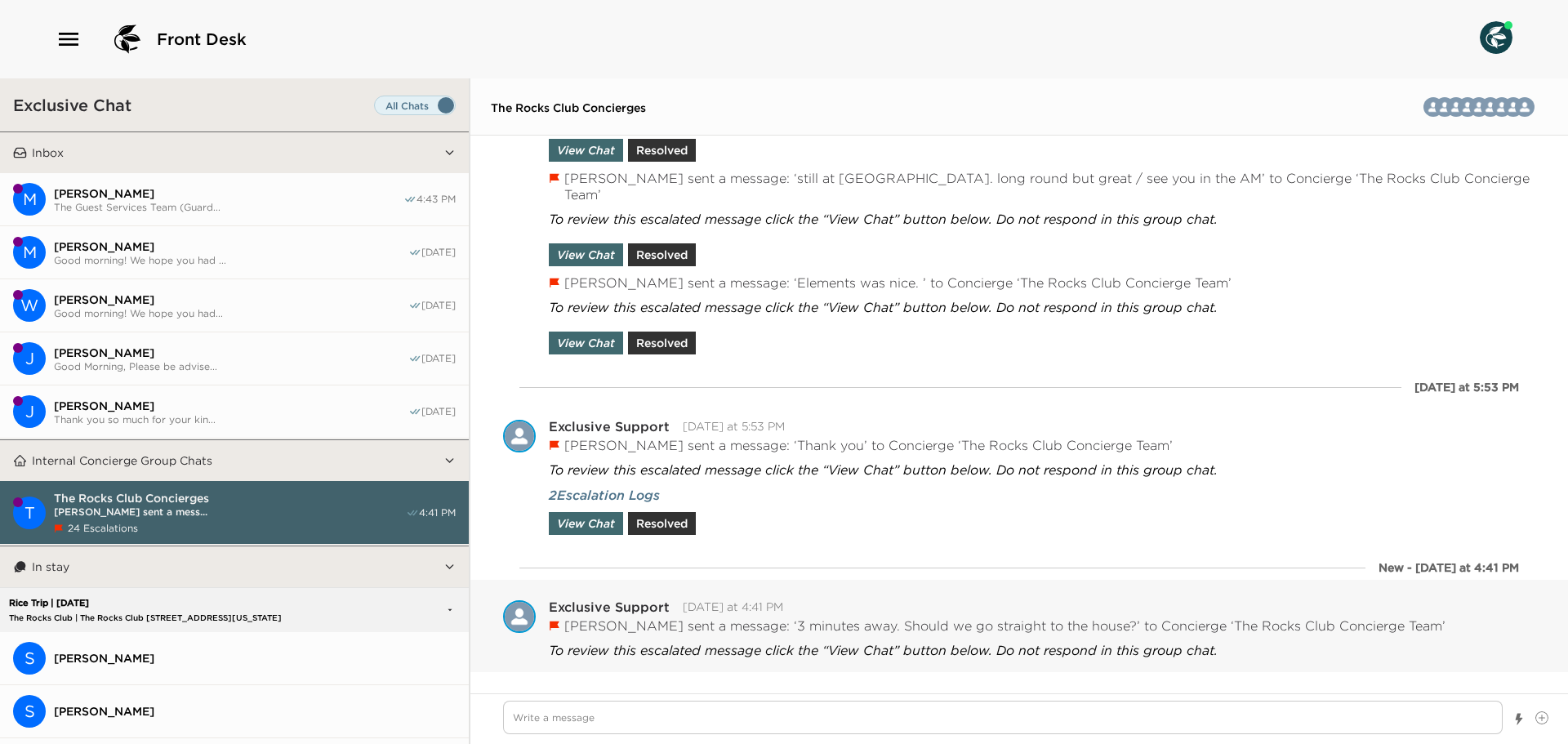
click at [577, 675] on button "View Chat" at bounding box center [586, 685] width 74 height 22
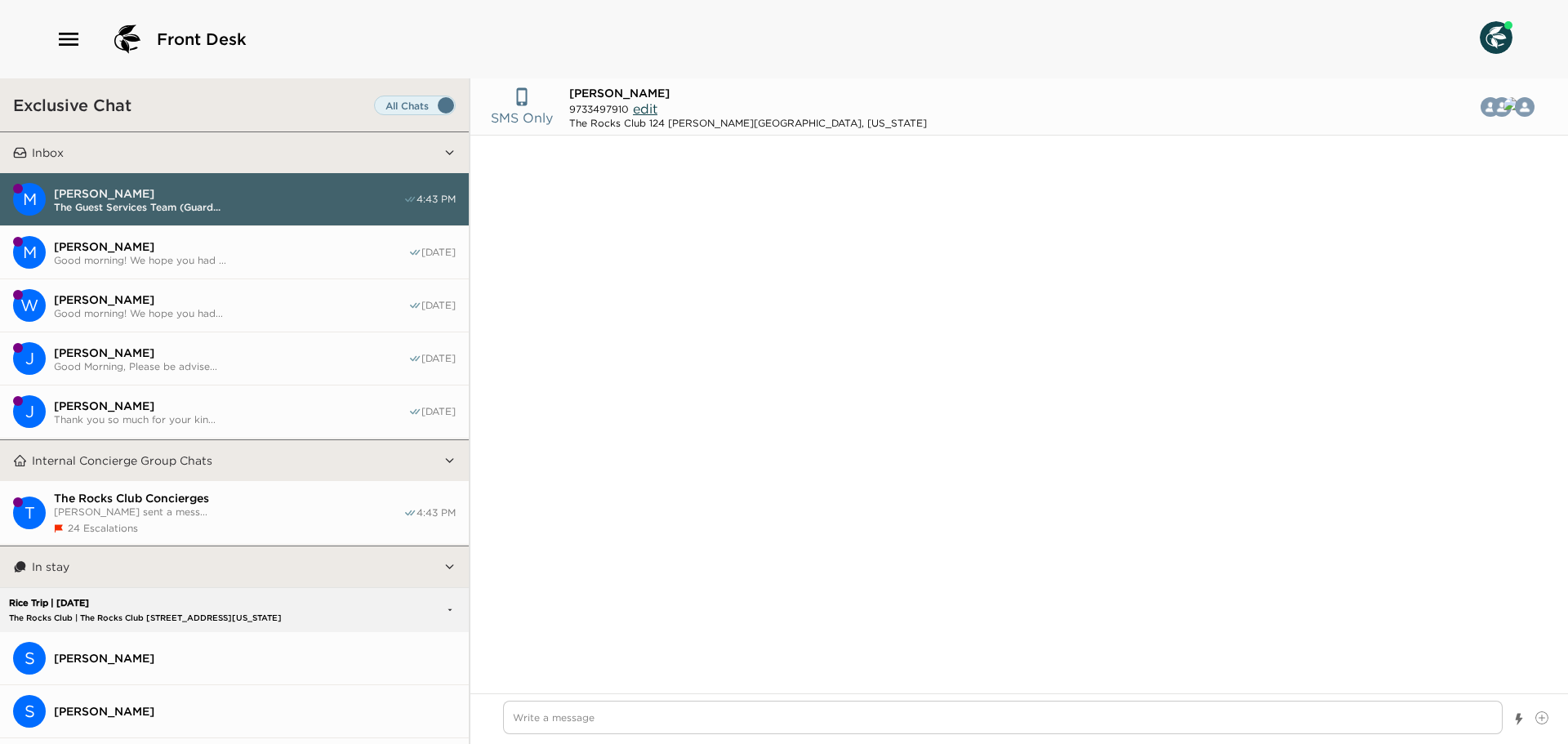
scroll to position [1503, 0]
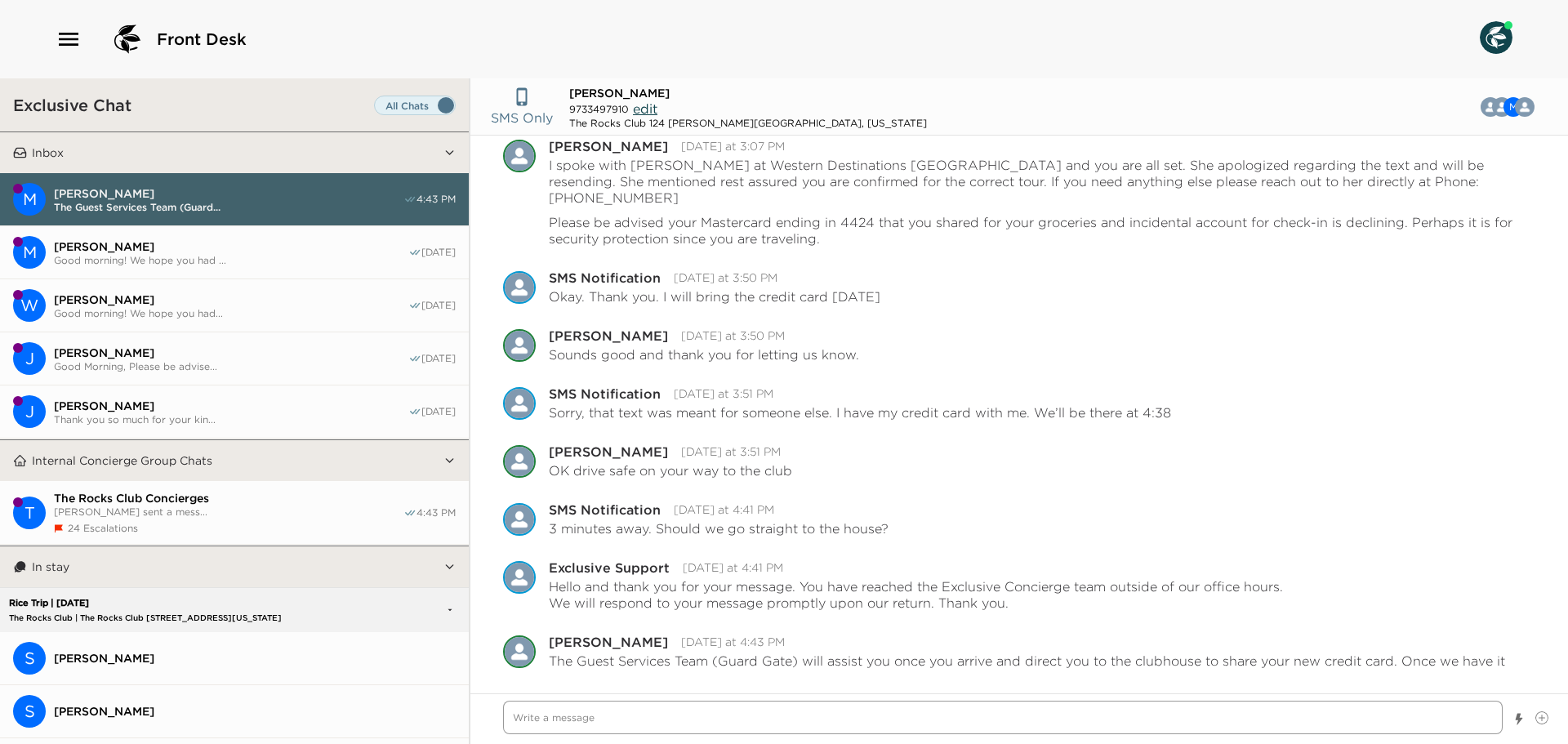
click at [587, 707] on textarea "Write a message" at bounding box center [1003, 718] width 1000 height 33
click at [708, 722] on textarea "Write a message" at bounding box center [1003, 718] width 1000 height 33
drag, startPoint x: 716, startPoint y: 714, endPoint x: 738, endPoint y: 700, distance: 26.1
click at [719, 712] on textarea "Write a message" at bounding box center [1003, 718] width 1000 height 33
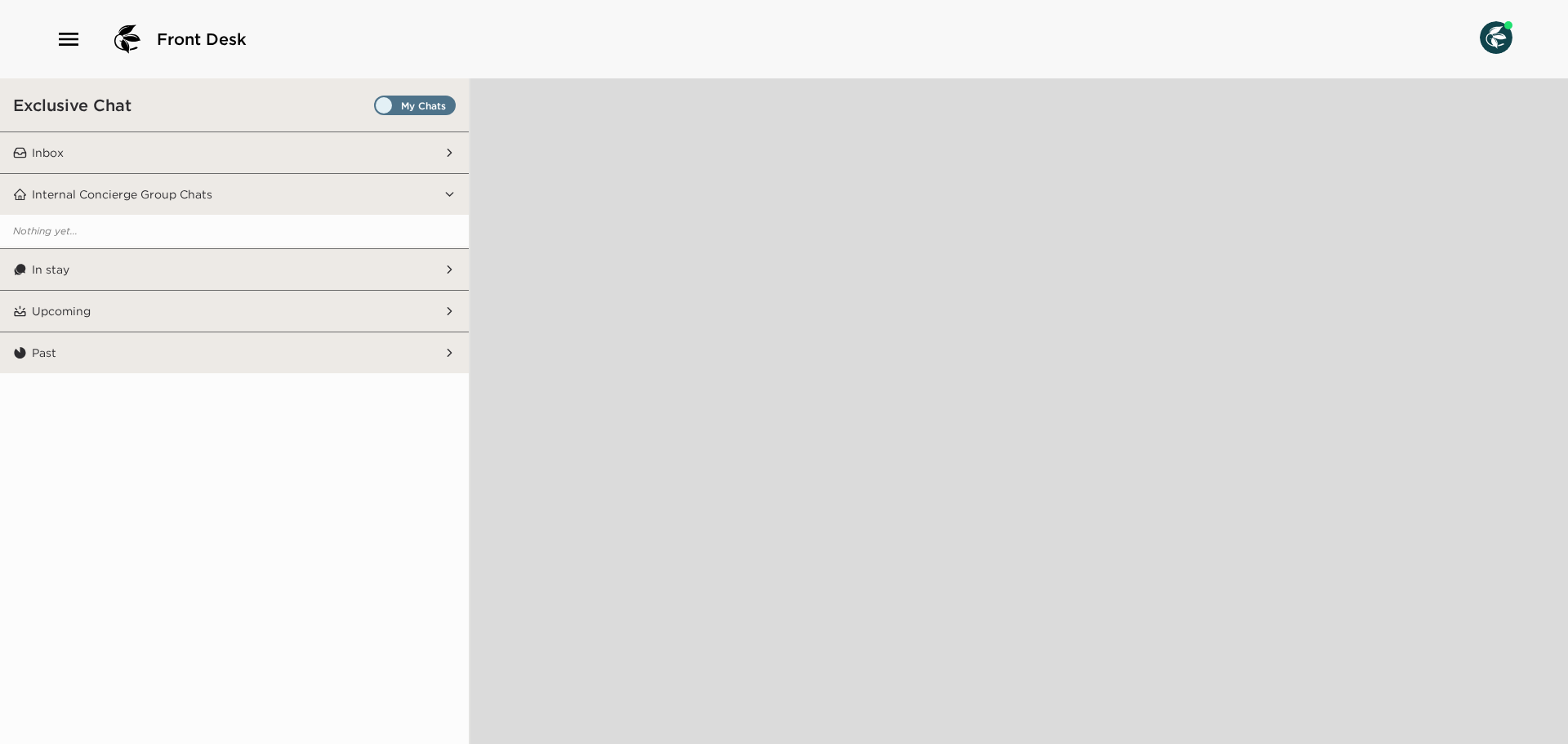
click at [451, 102] on span "Set all destinations" at bounding box center [415, 109] width 82 height 20
click at [377, 108] on input "Set all destinations" at bounding box center [377, 108] width 0 height 0
click at [420, 153] on button "Inbox" at bounding box center [235, 152] width 417 height 41
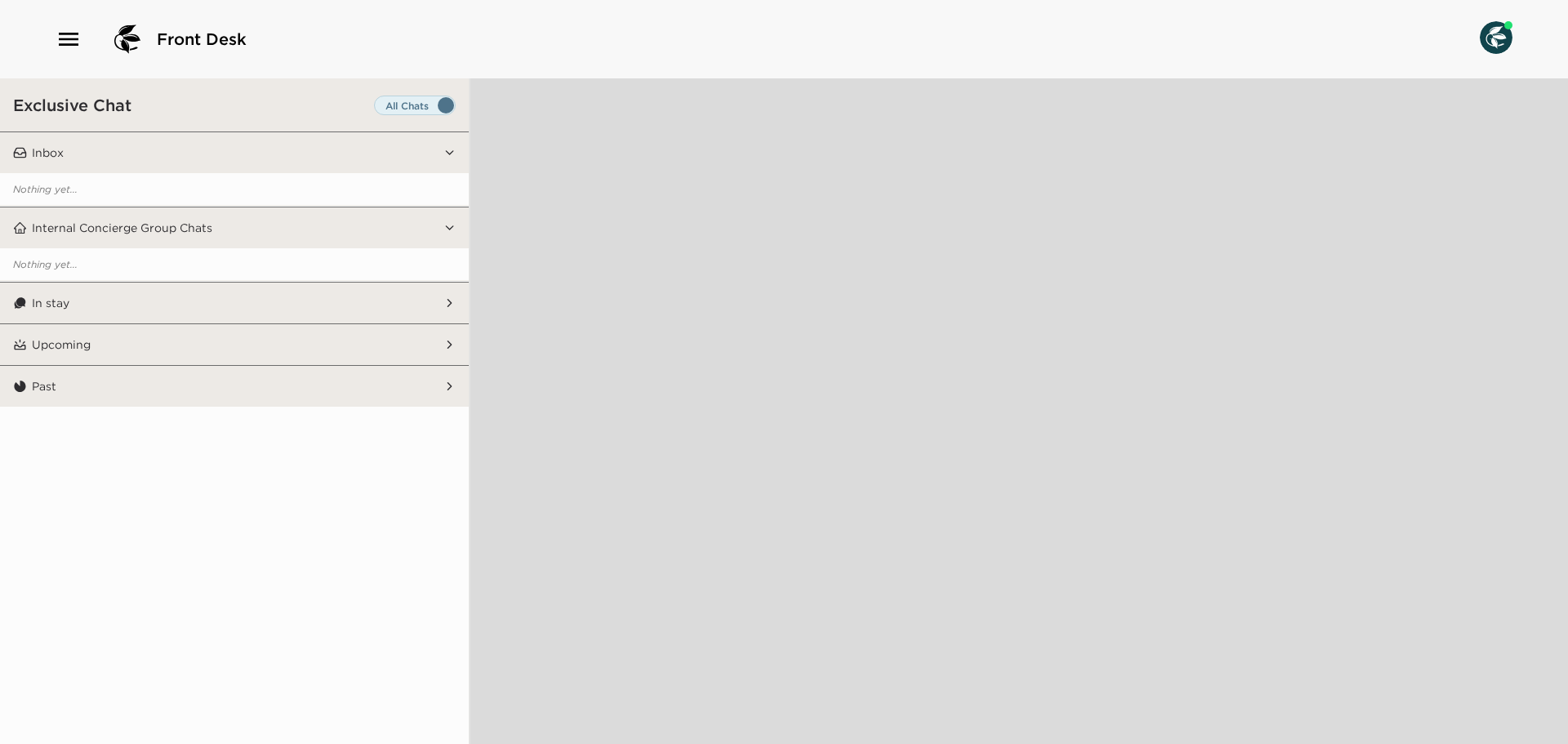
click at [211, 301] on button "In stay" at bounding box center [235, 303] width 417 height 41
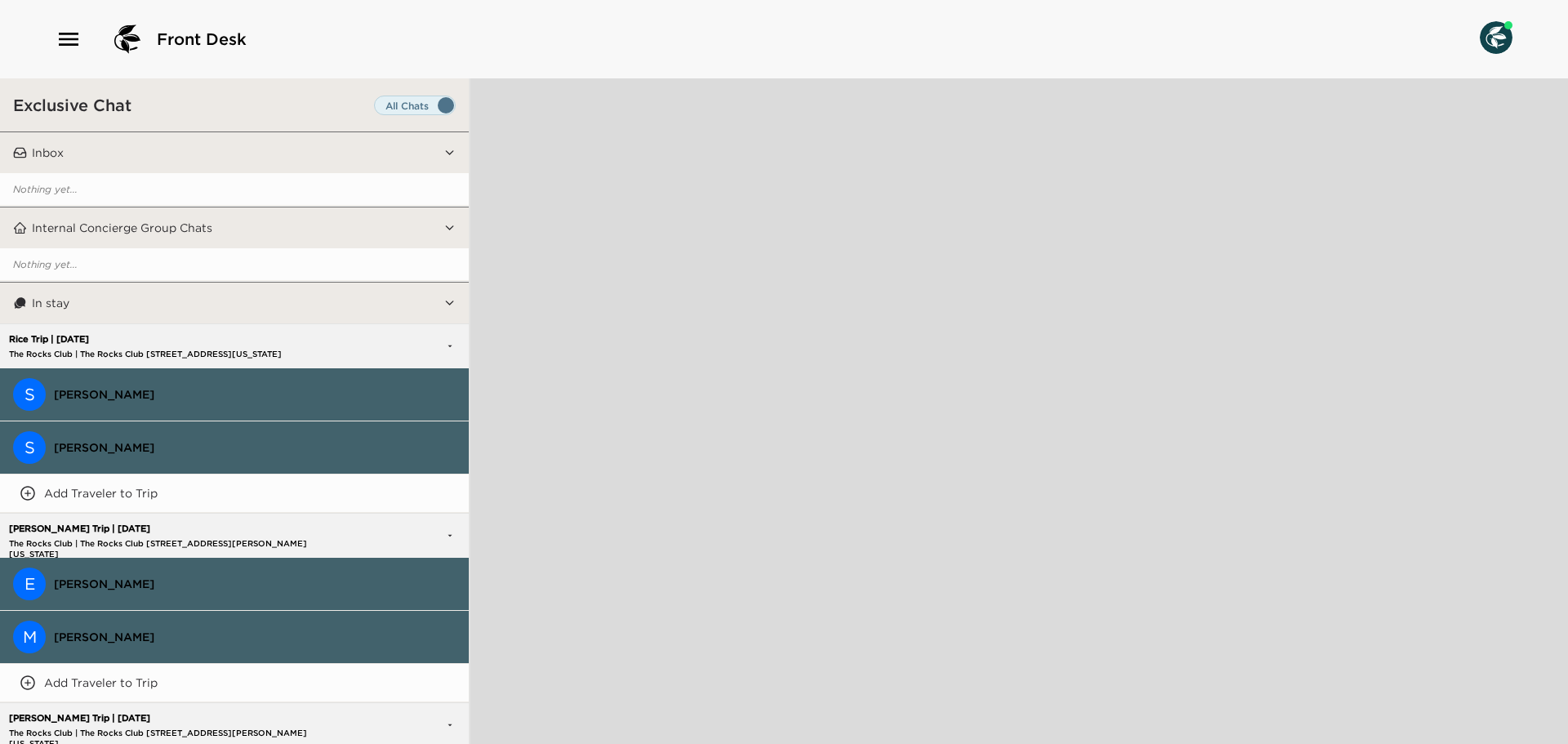
click at [377, 146] on button "Inbox" at bounding box center [235, 152] width 417 height 41
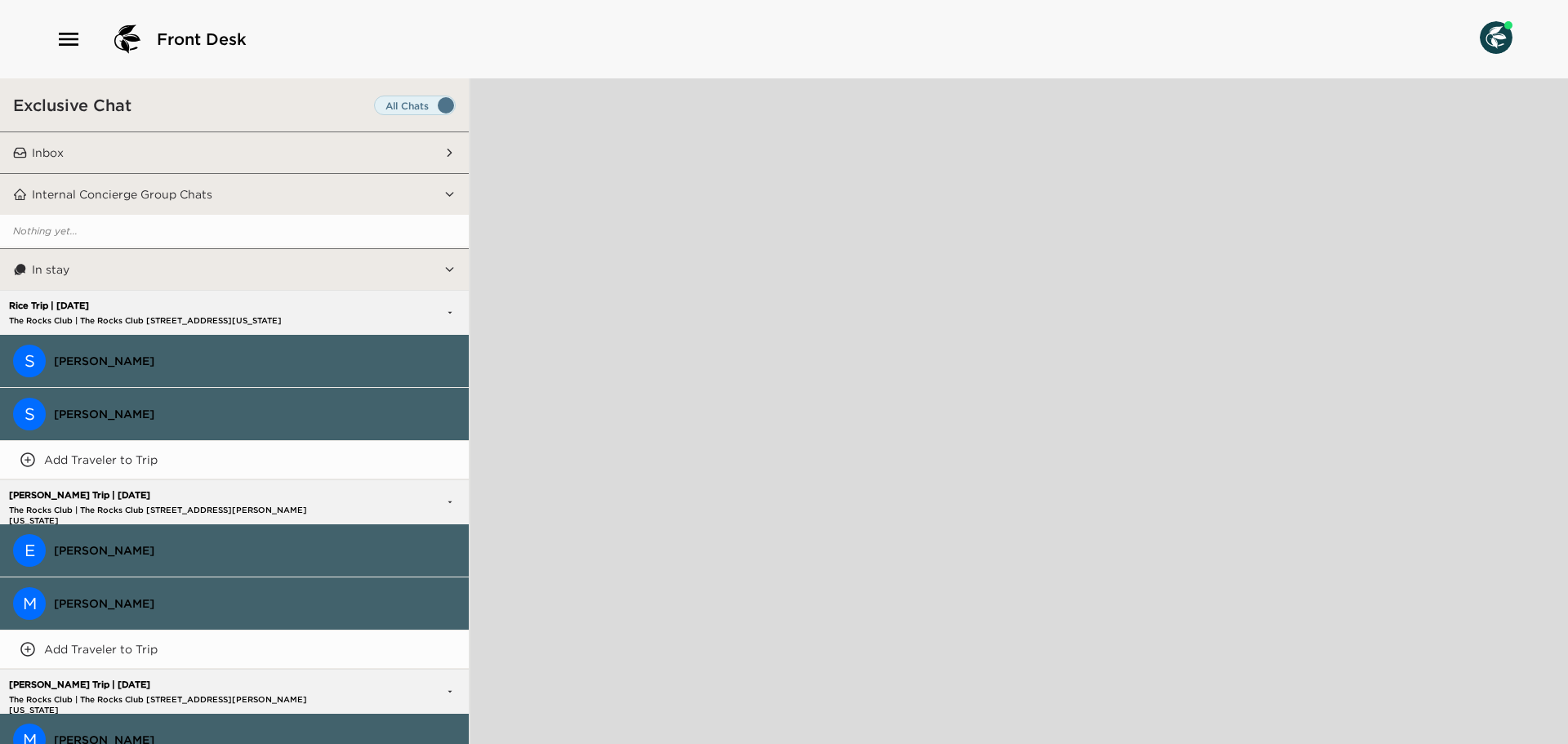
click at [327, 144] on button "Inbox" at bounding box center [235, 152] width 417 height 41
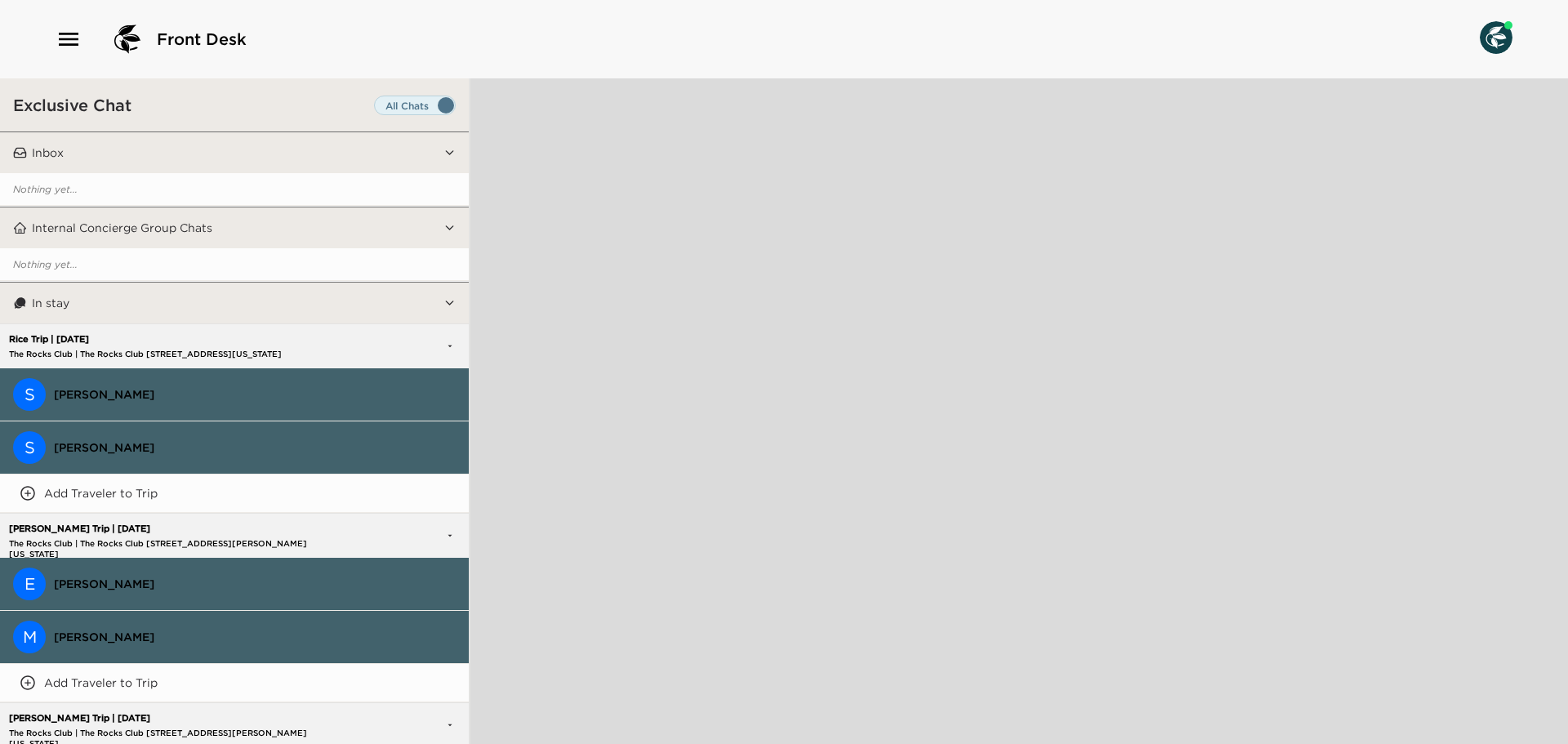
scroll to position [173, 0]
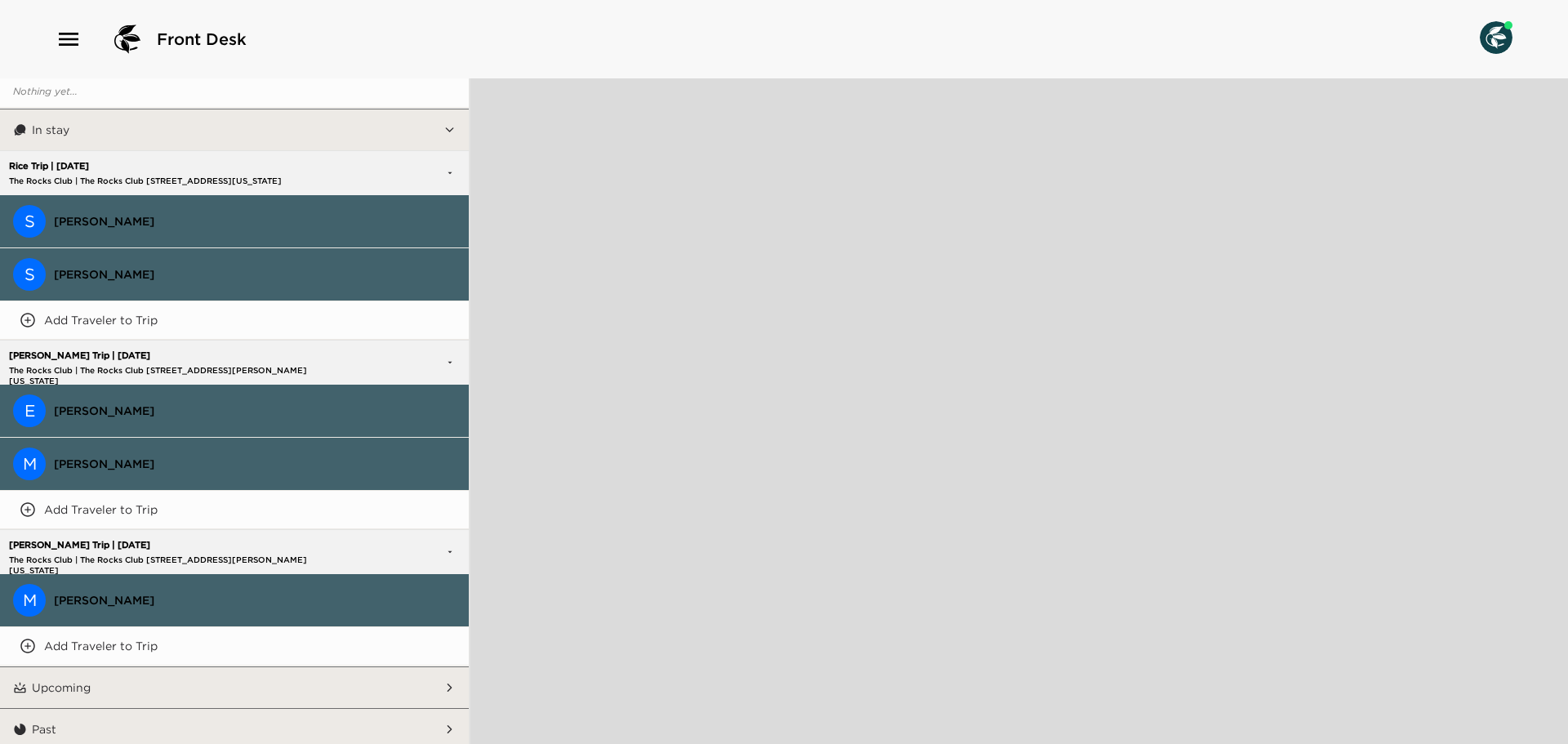
click at [321, 598] on span "[PERSON_NAME]" at bounding box center [255, 599] width 402 height 15
click at [325, 589] on button "M [PERSON_NAME]" at bounding box center [234, 600] width 469 height 53
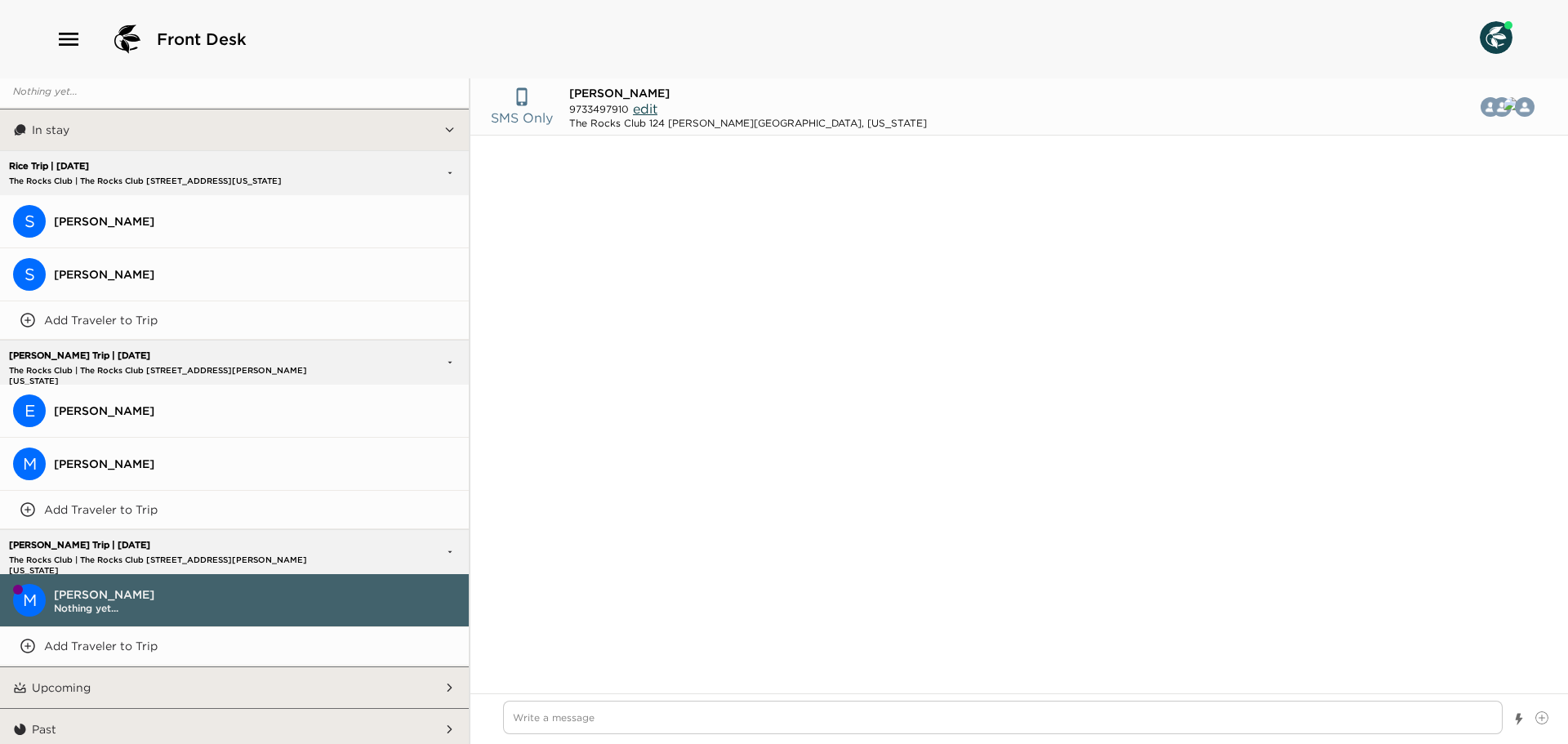
scroll to position [1354, 0]
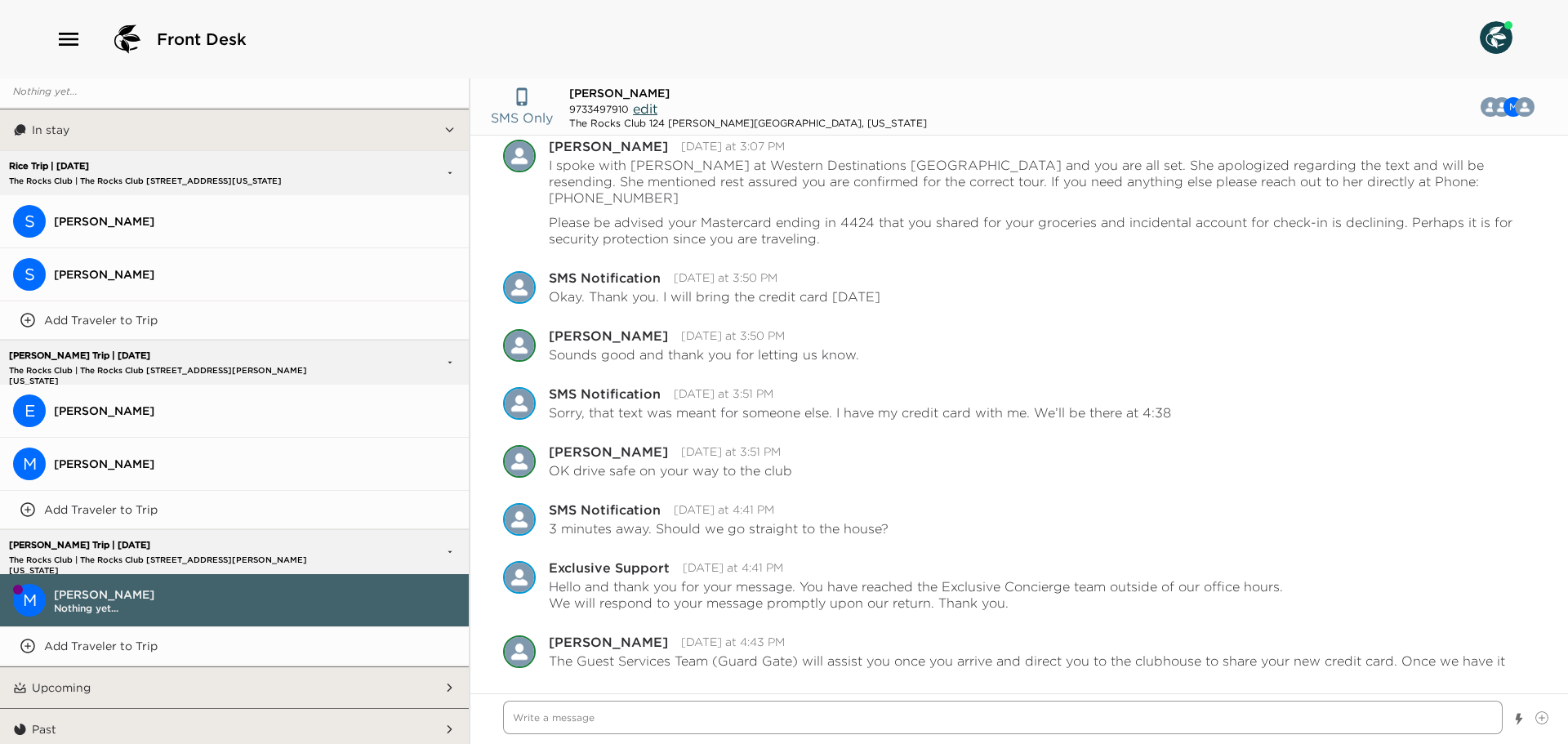
click at [649, 723] on textarea "Write a message" at bounding box center [1003, 718] width 1000 height 33
type textarea "x"
